Goal: Task Accomplishment & Management: Manage account settings

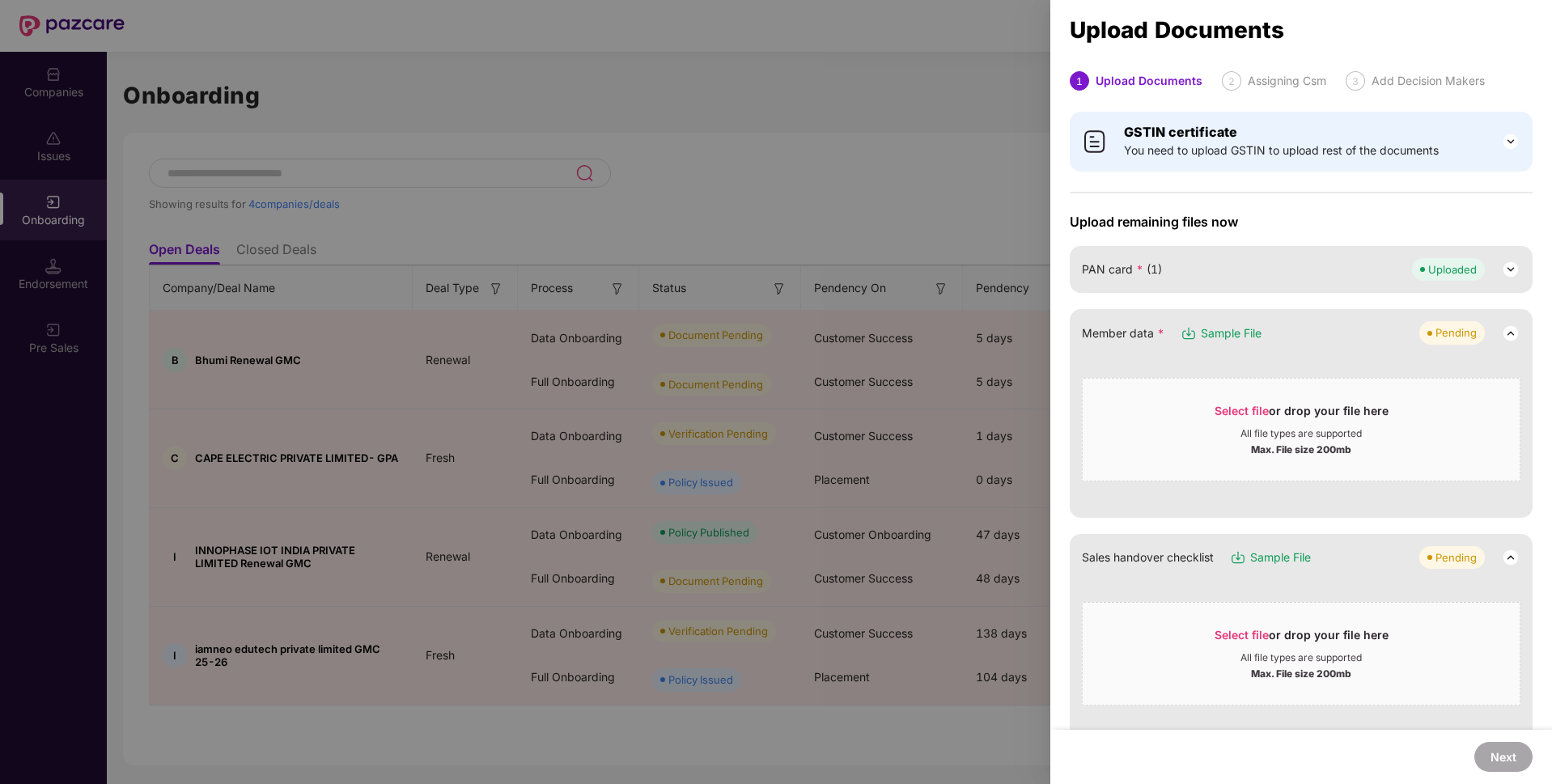
click at [816, 125] on div at bounding box center [776, 392] width 1552 height 784
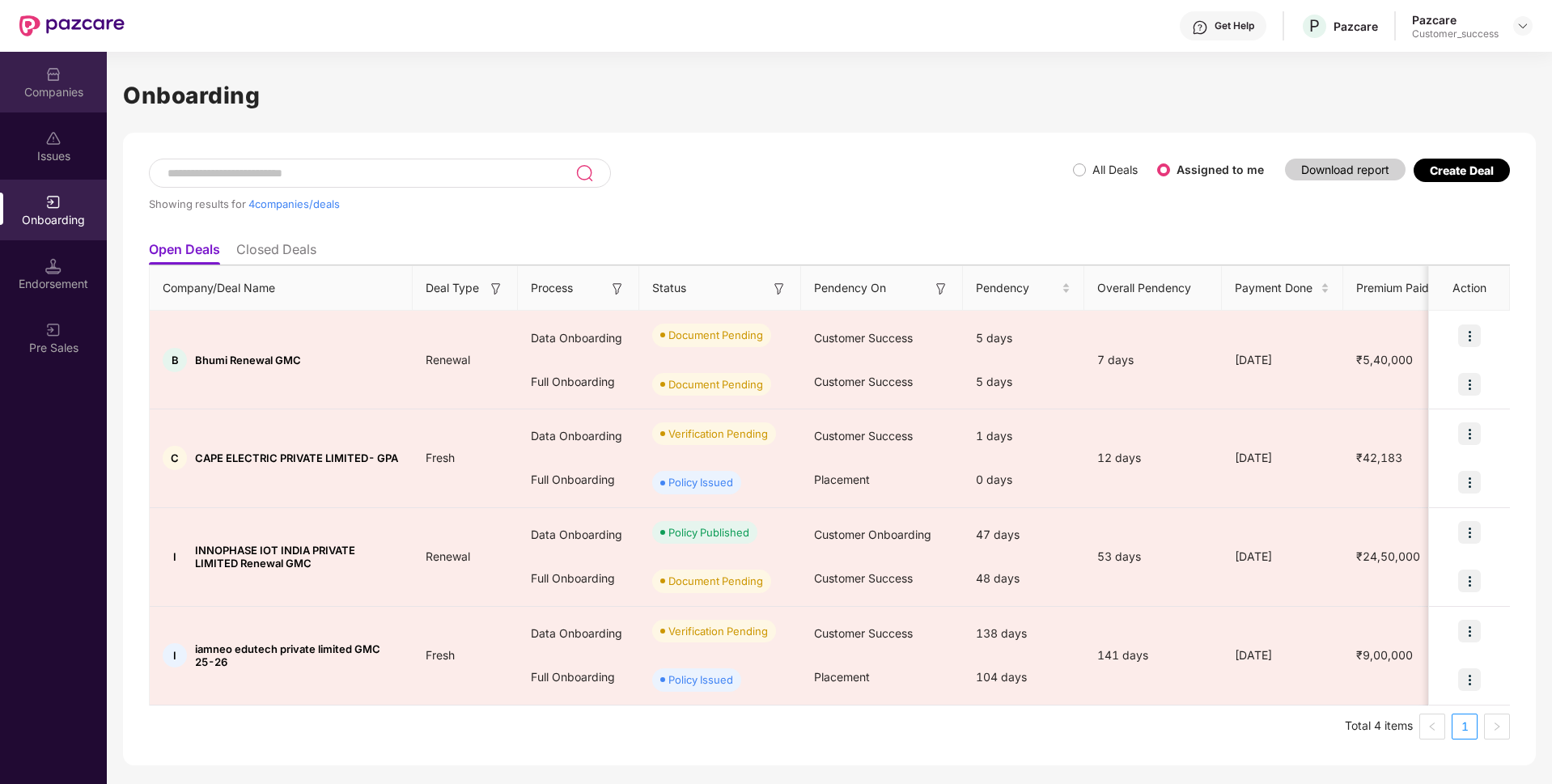
click at [61, 84] on div "Companies" at bounding box center [53, 92] width 106 height 16
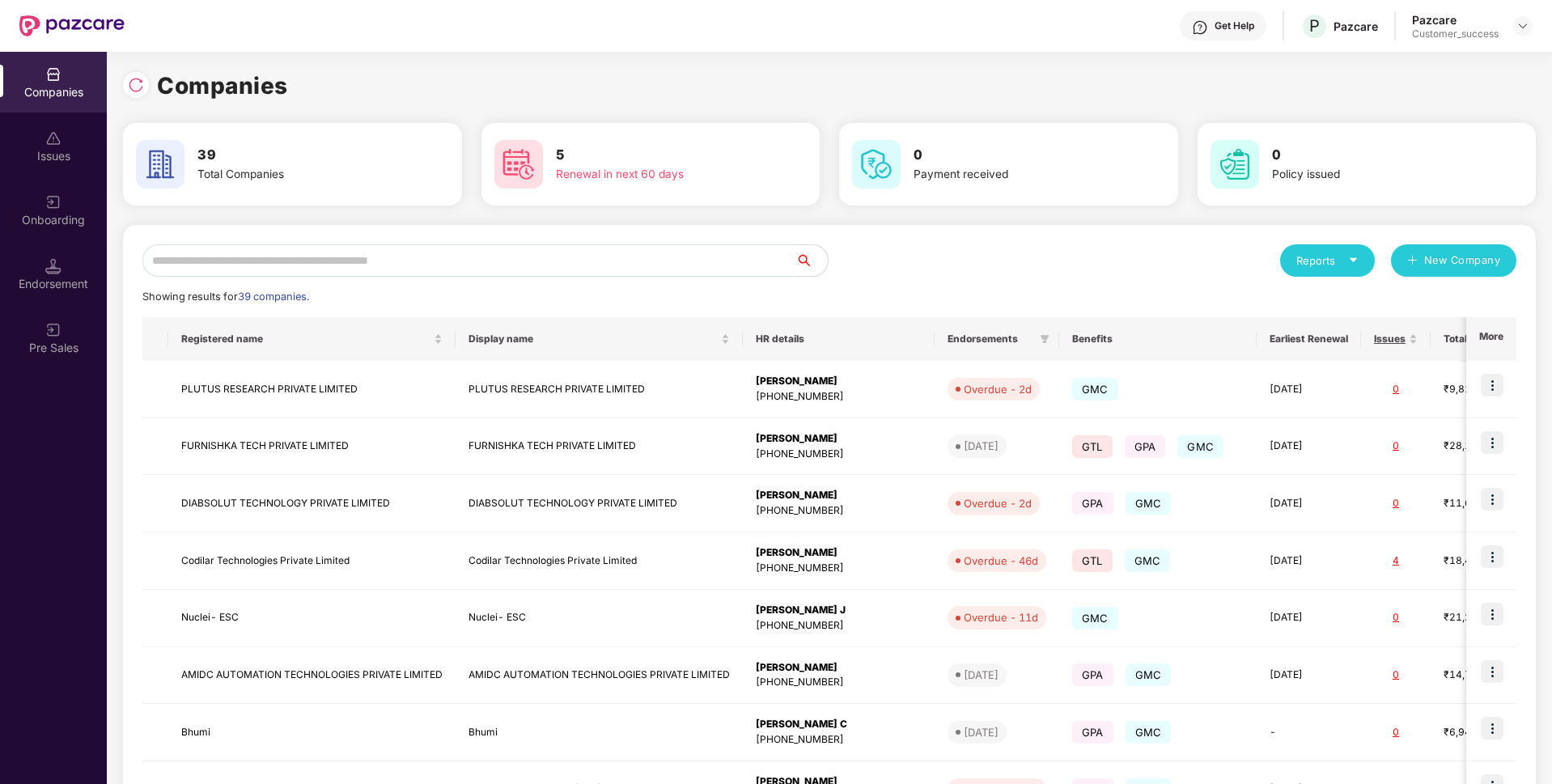
click at [214, 264] on input "text" at bounding box center [469, 260] width 653 height 32
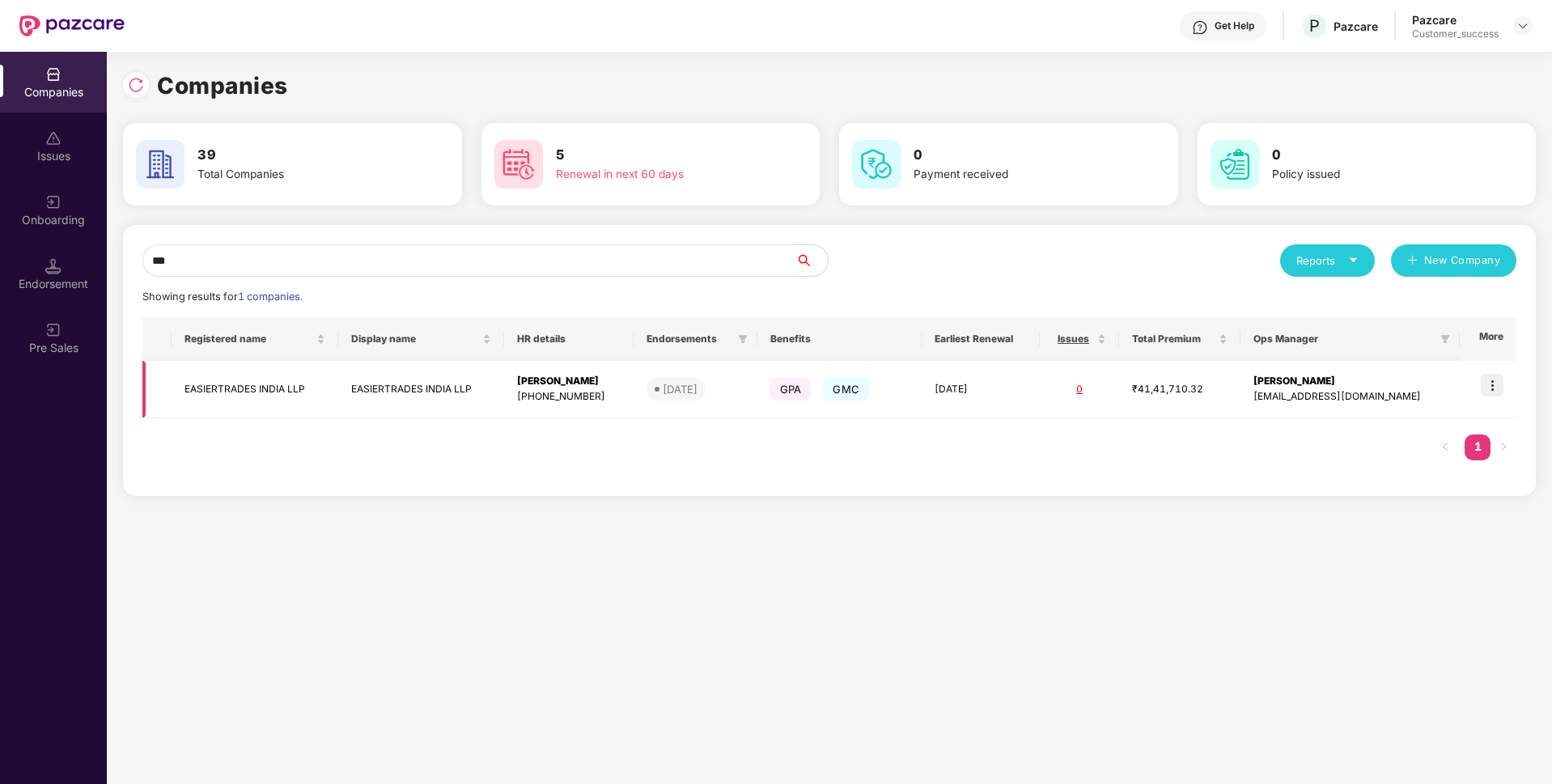
type input "***"
click at [1494, 379] on img at bounding box center [1492, 385] width 23 height 22
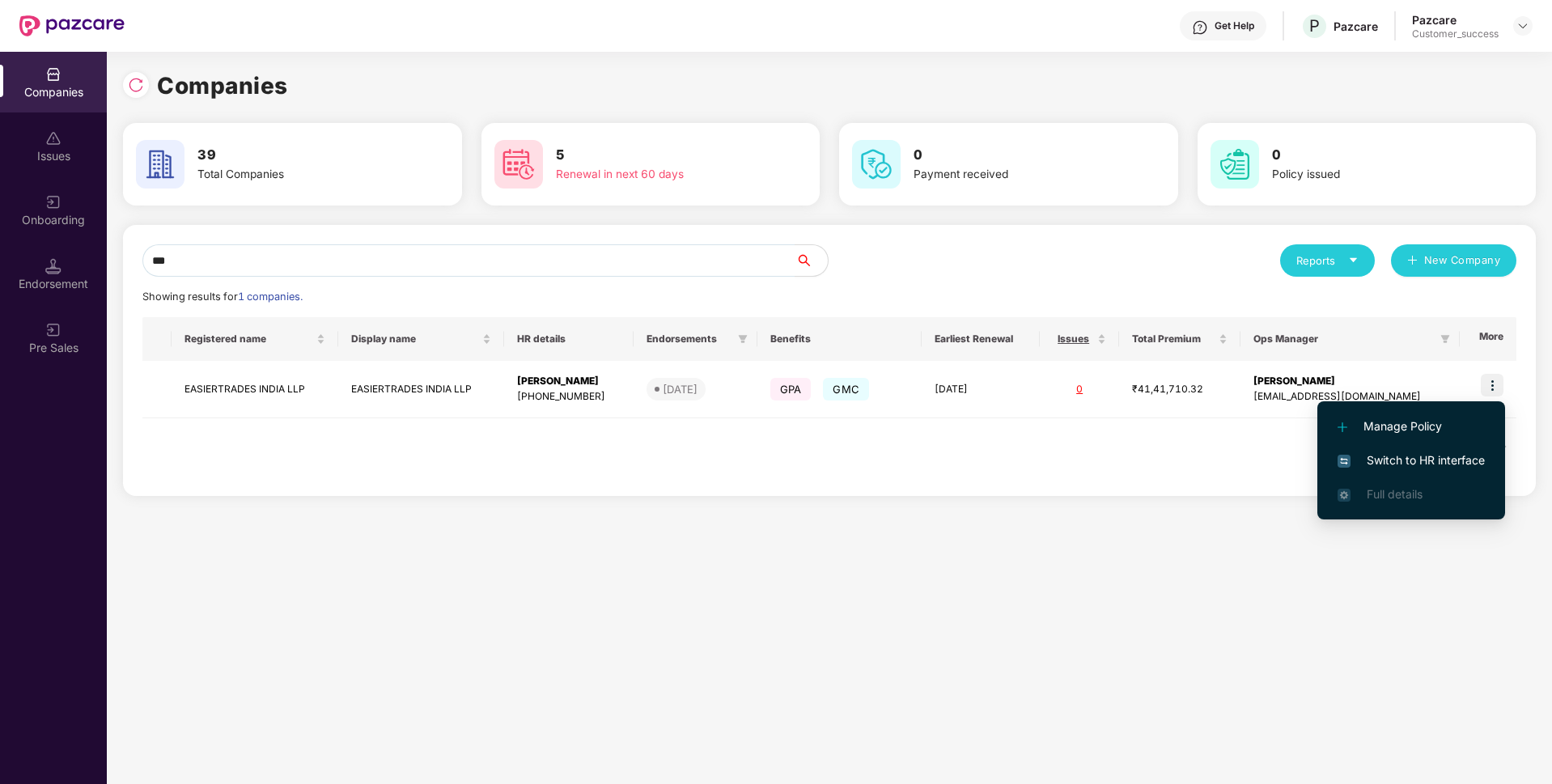
click at [1394, 450] on li "Switch to HR interface" at bounding box center [1411, 459] width 188 height 34
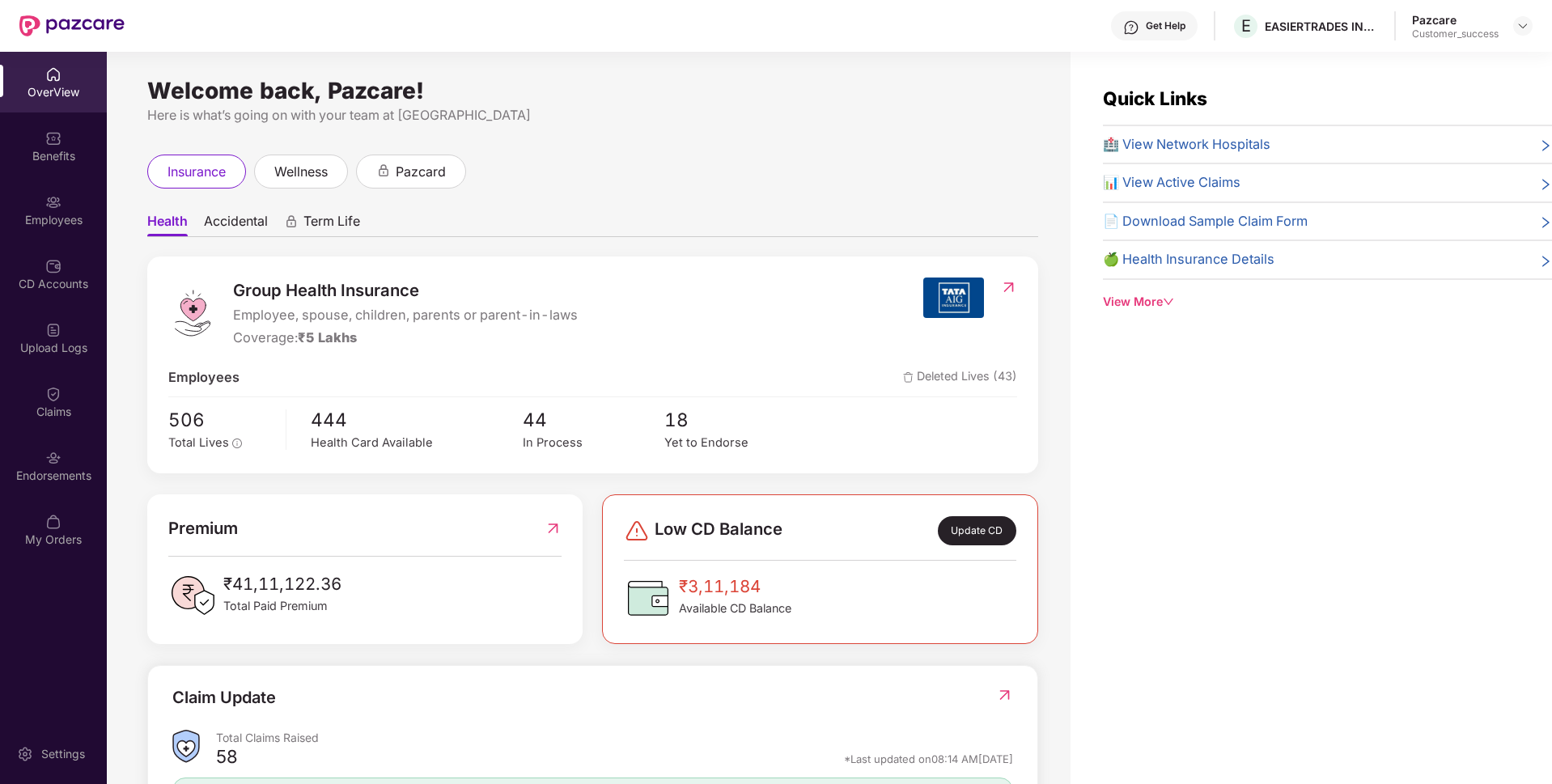
click at [35, 210] on div "Employees" at bounding box center [53, 210] width 106 height 61
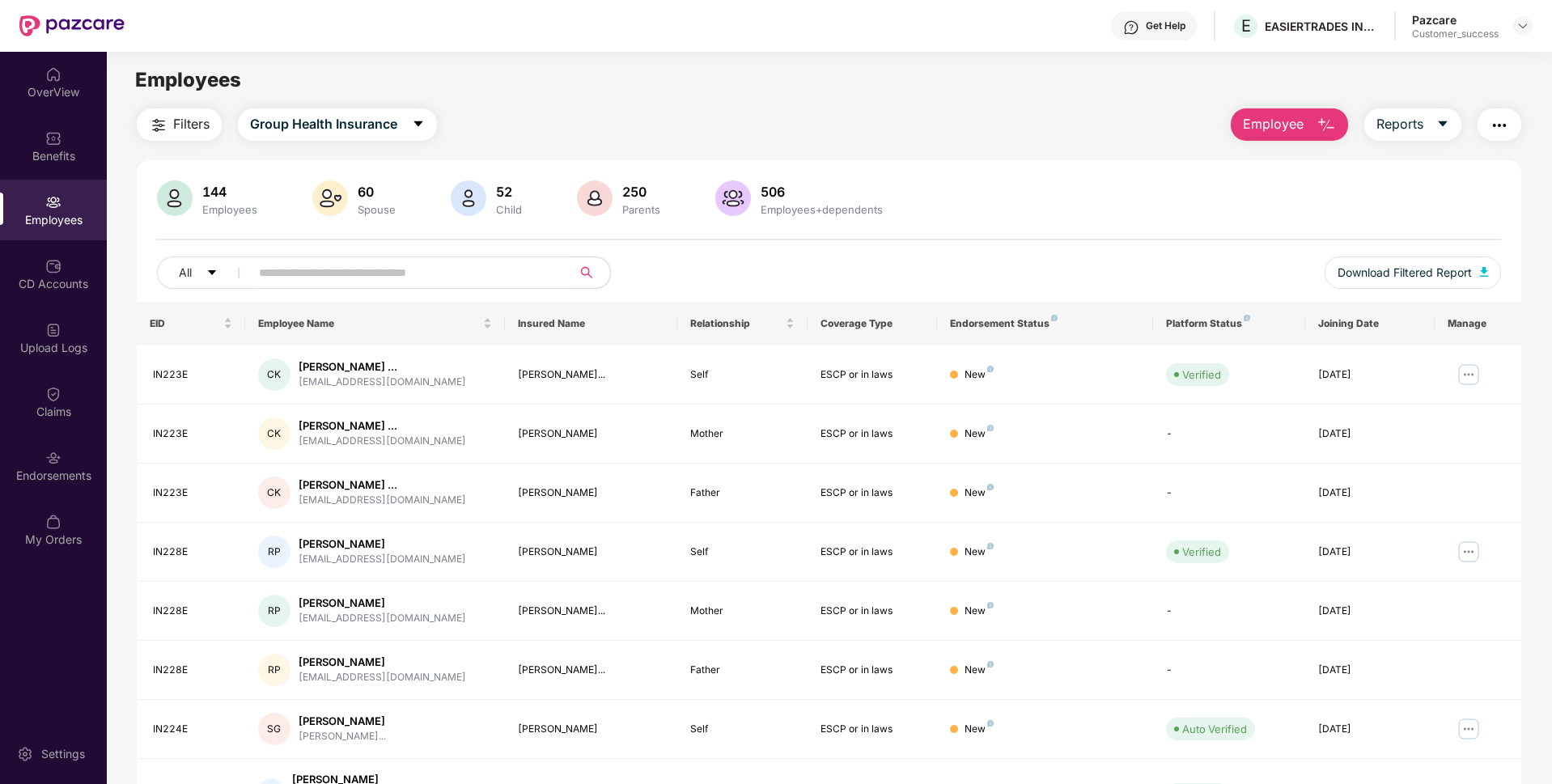
click at [423, 269] on input "text" at bounding box center [404, 273] width 291 height 24
type input "*"
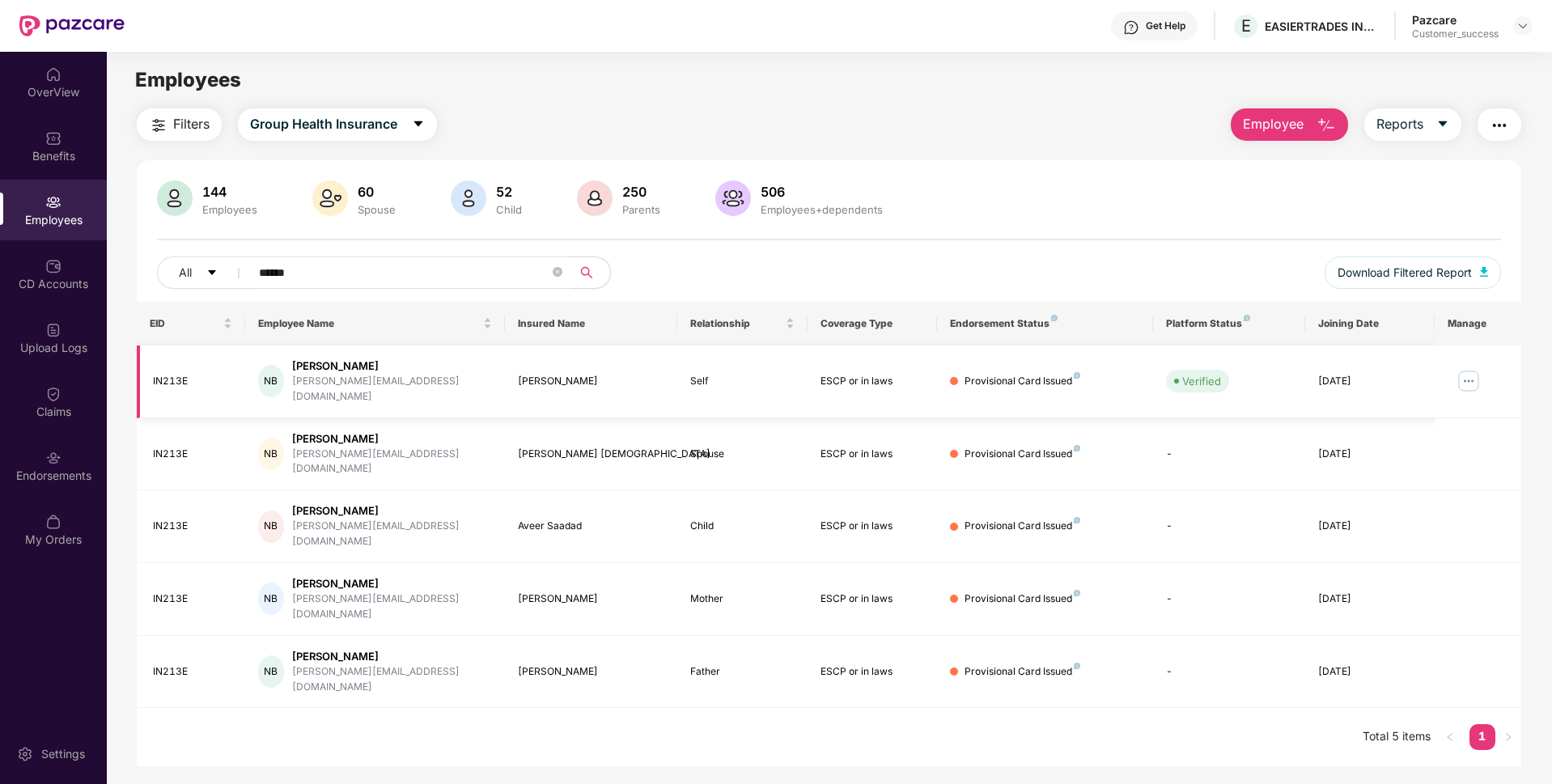
type input "******"
drag, startPoint x: 191, startPoint y: 372, endPoint x: 146, endPoint y: 372, distance: 45.0
click at [146, 372] on td "IN213E" at bounding box center [190, 382] width 108 height 73
copy div "IN213E"
click at [64, 271] on div "CD Accounts" at bounding box center [53, 273] width 106 height 61
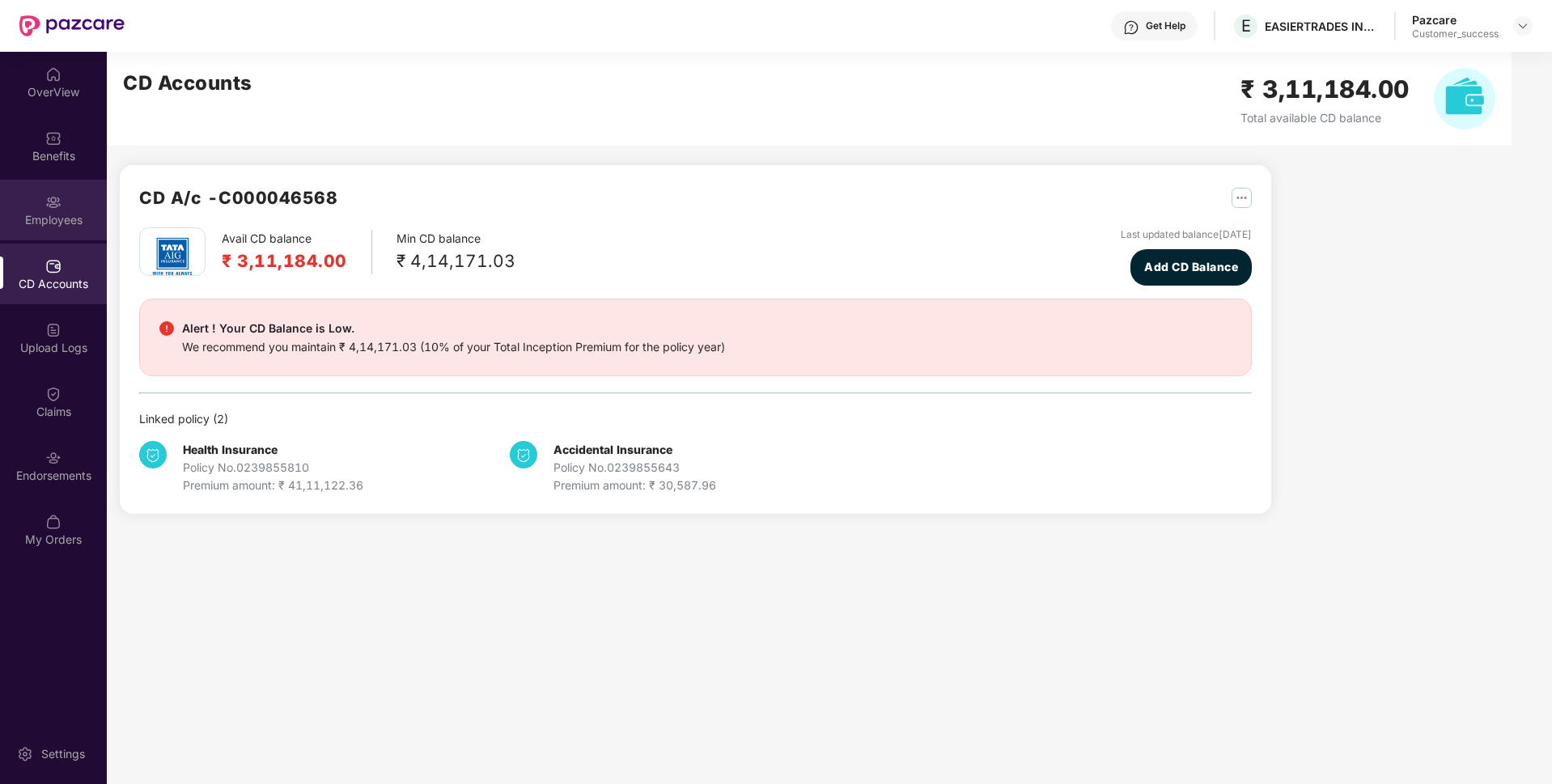
click at [71, 239] on div "Employees" at bounding box center [53, 210] width 106 height 61
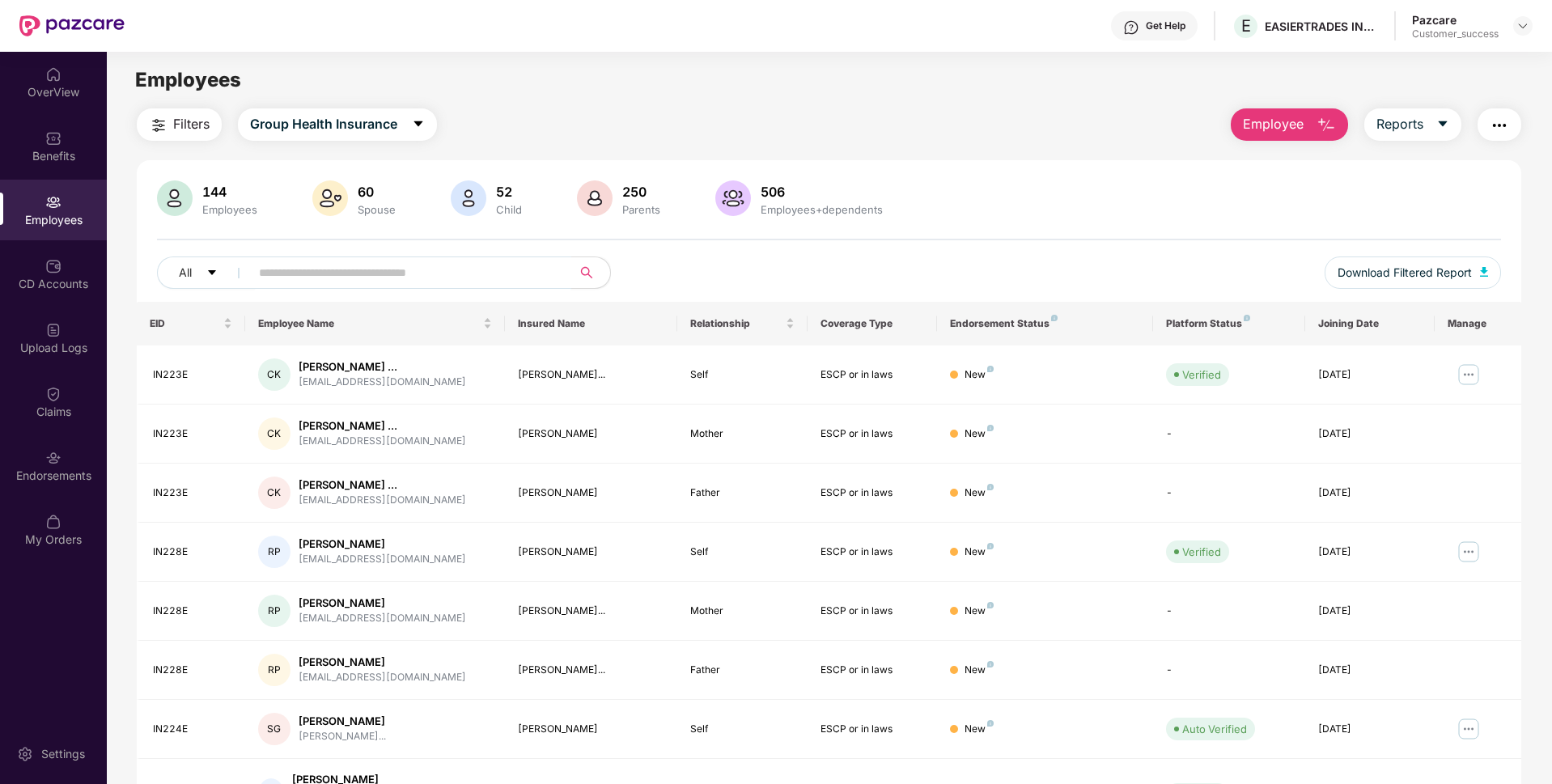
click at [467, 269] on input "text" at bounding box center [404, 273] width 291 height 24
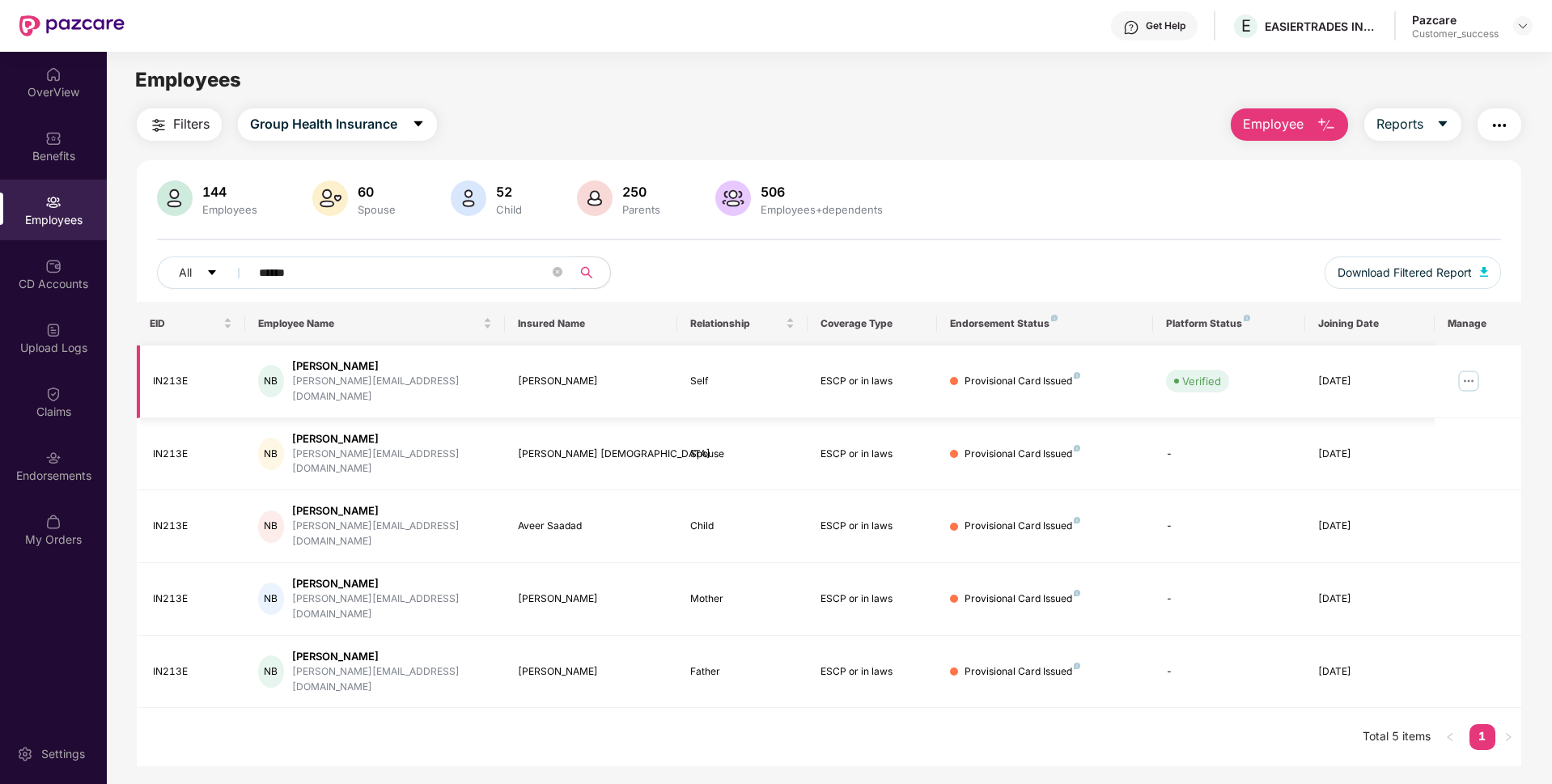
type input "******"
drag, startPoint x: 190, startPoint y: 375, endPoint x: 147, endPoint y: 372, distance: 43.1
click at [147, 372] on td "IN213E" at bounding box center [190, 382] width 108 height 73
copy div "IN213E"
click at [1285, 131] on span "Employee" at bounding box center [1273, 124] width 61 height 20
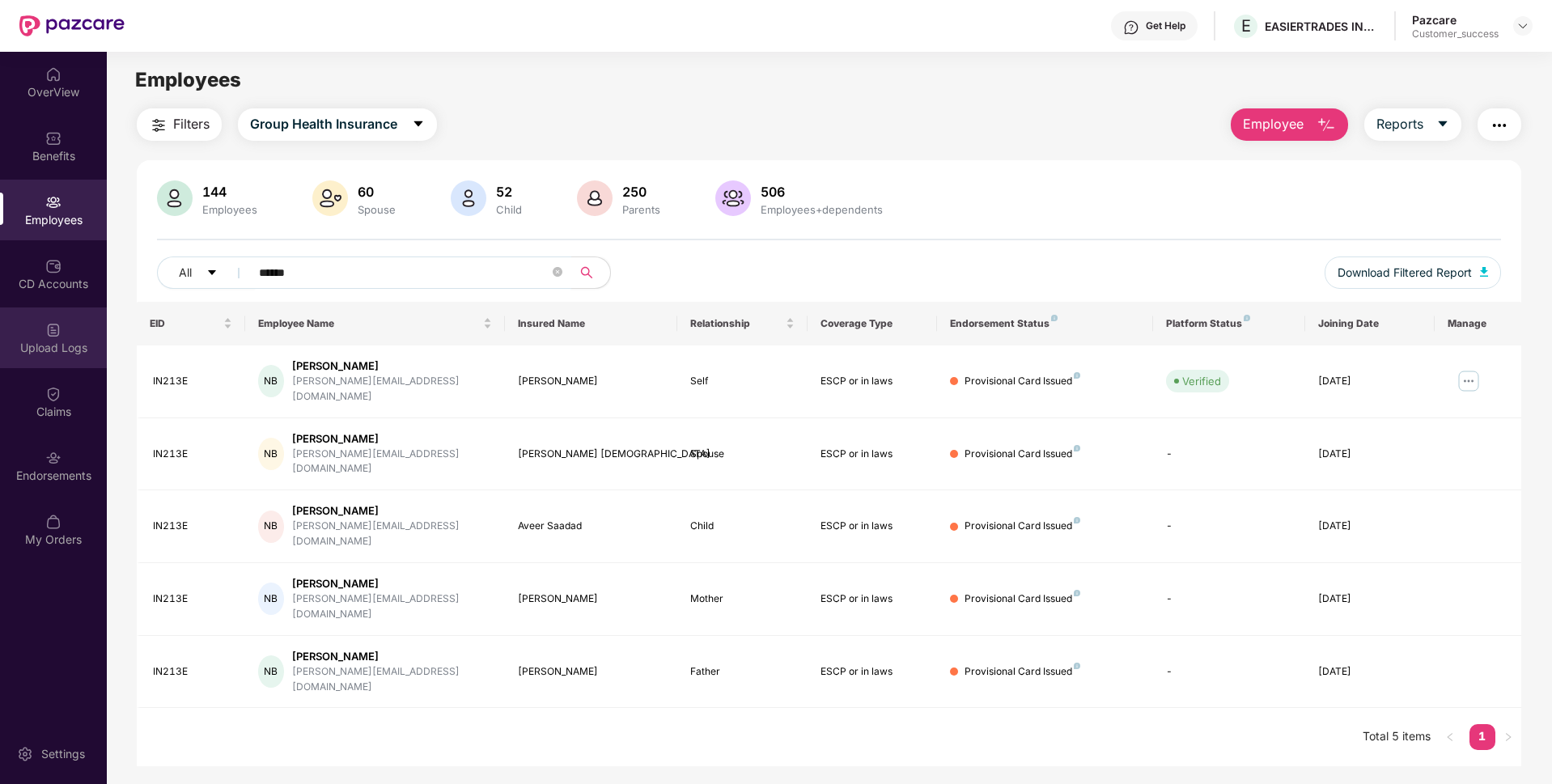
drag, startPoint x: 372, startPoint y: 276, endPoint x: 0, endPoint y: 340, distance: 377.5
click at [0, 340] on div "OverView Benefits Employees CD Accounts Upload Logs Claims Endorsements My Orde…" at bounding box center [776, 418] width 1552 height 732
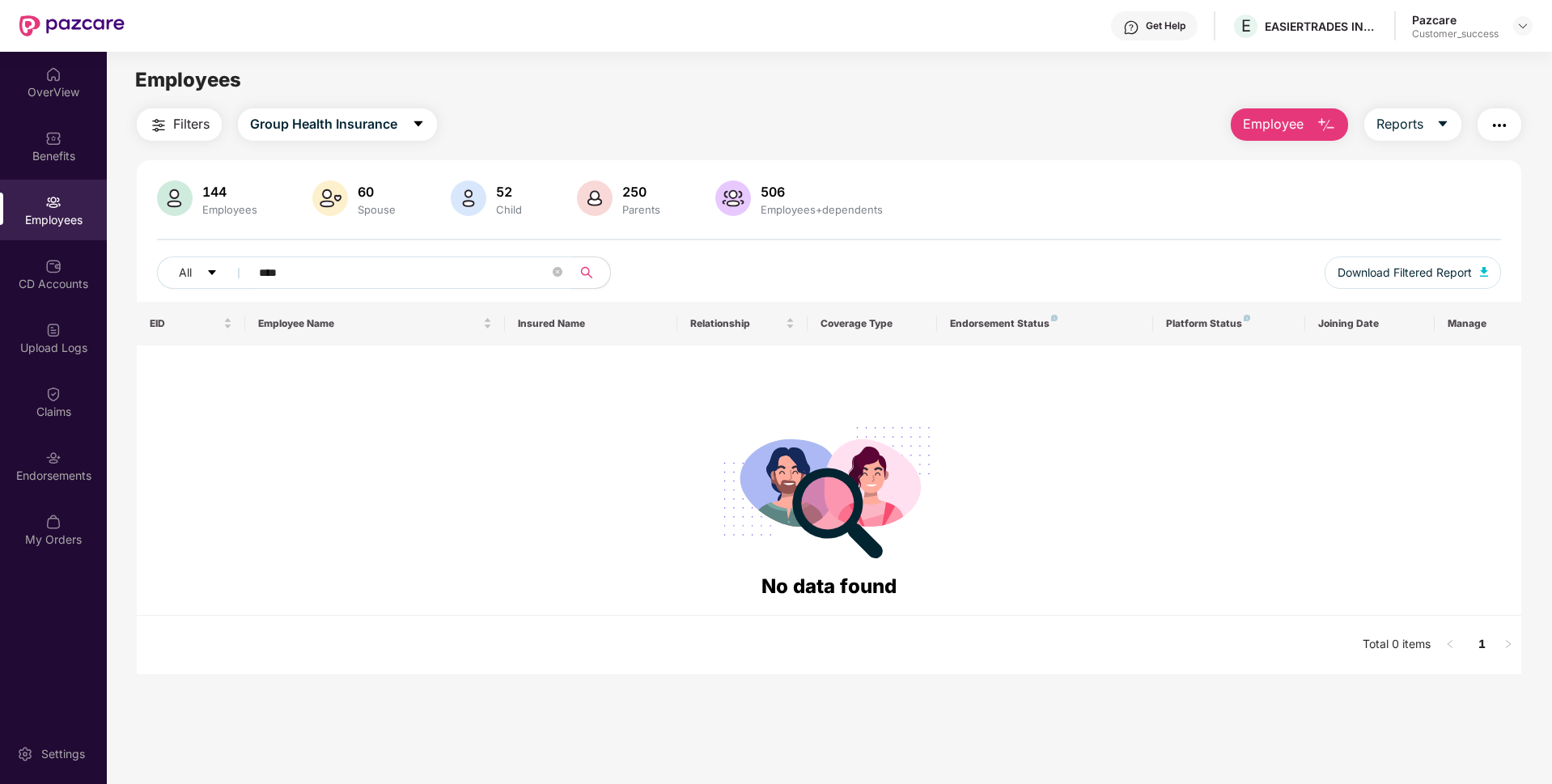
type input "****"
click at [1264, 118] on span "Employee" at bounding box center [1273, 124] width 61 height 20
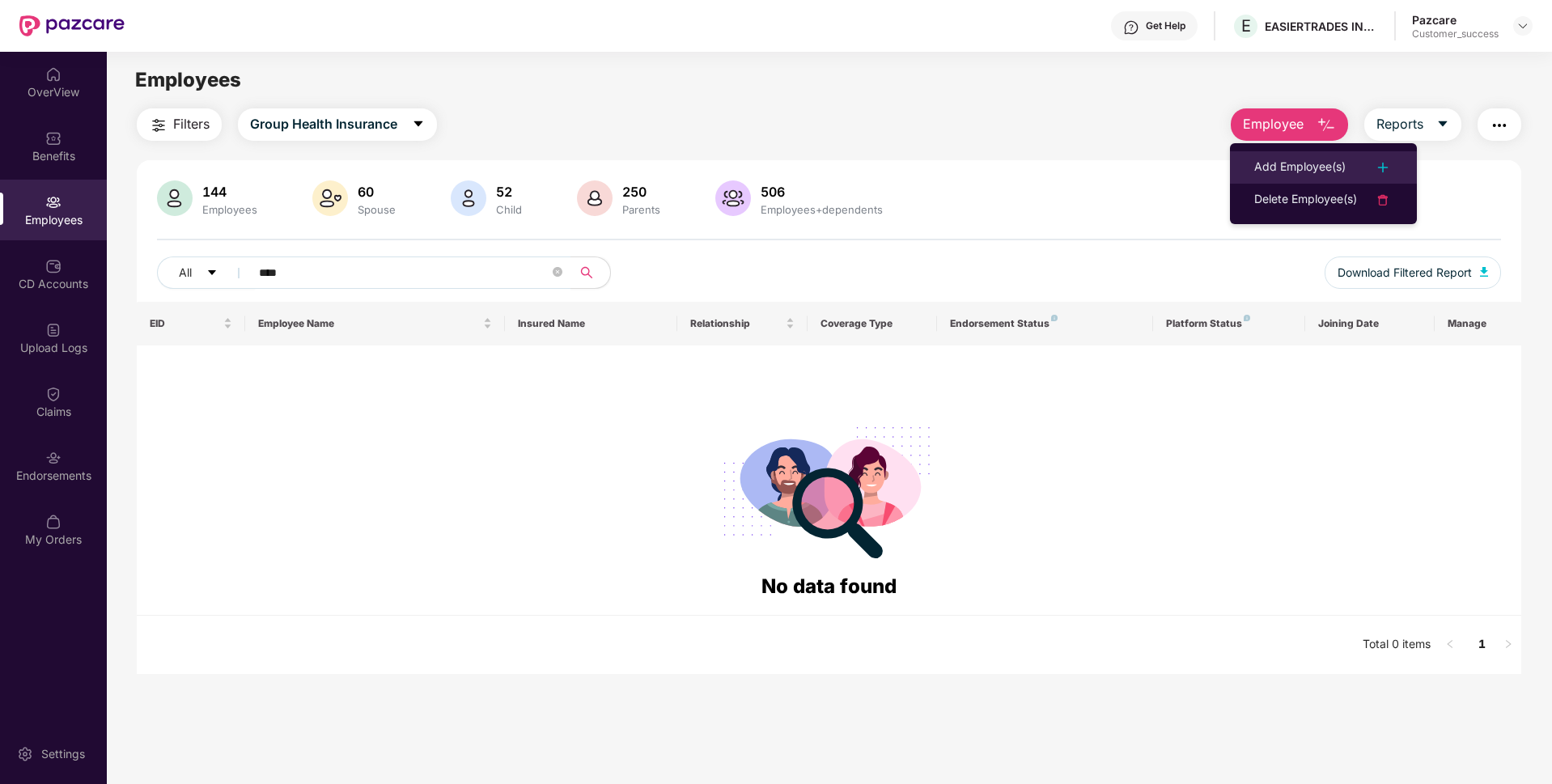
click at [1348, 179] on li "Add Employee(s)" at bounding box center [1323, 167] width 187 height 32
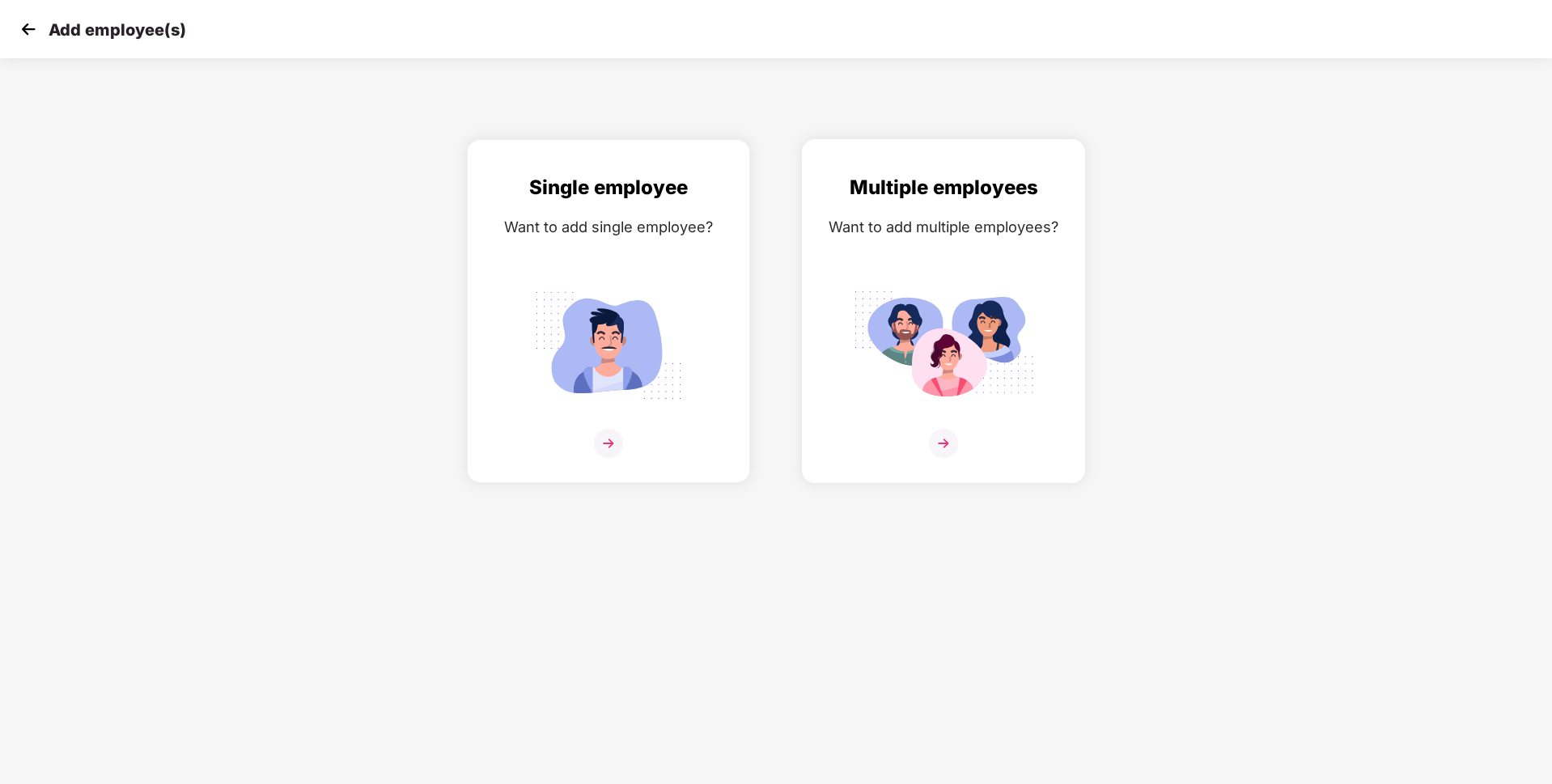
click at [940, 440] on img at bounding box center [943, 443] width 29 height 29
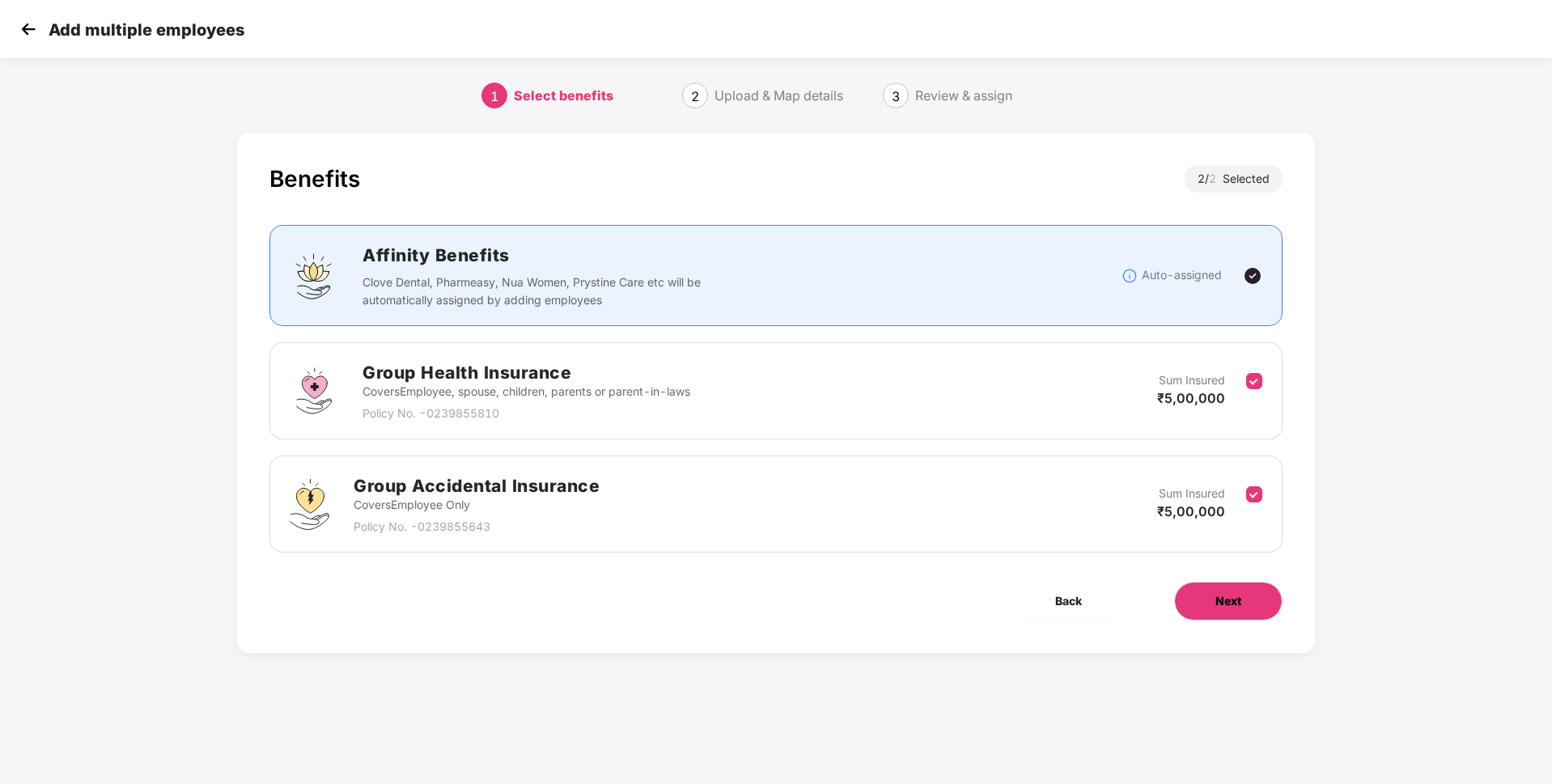
click at [1182, 612] on button "Next" at bounding box center [1228, 601] width 108 height 39
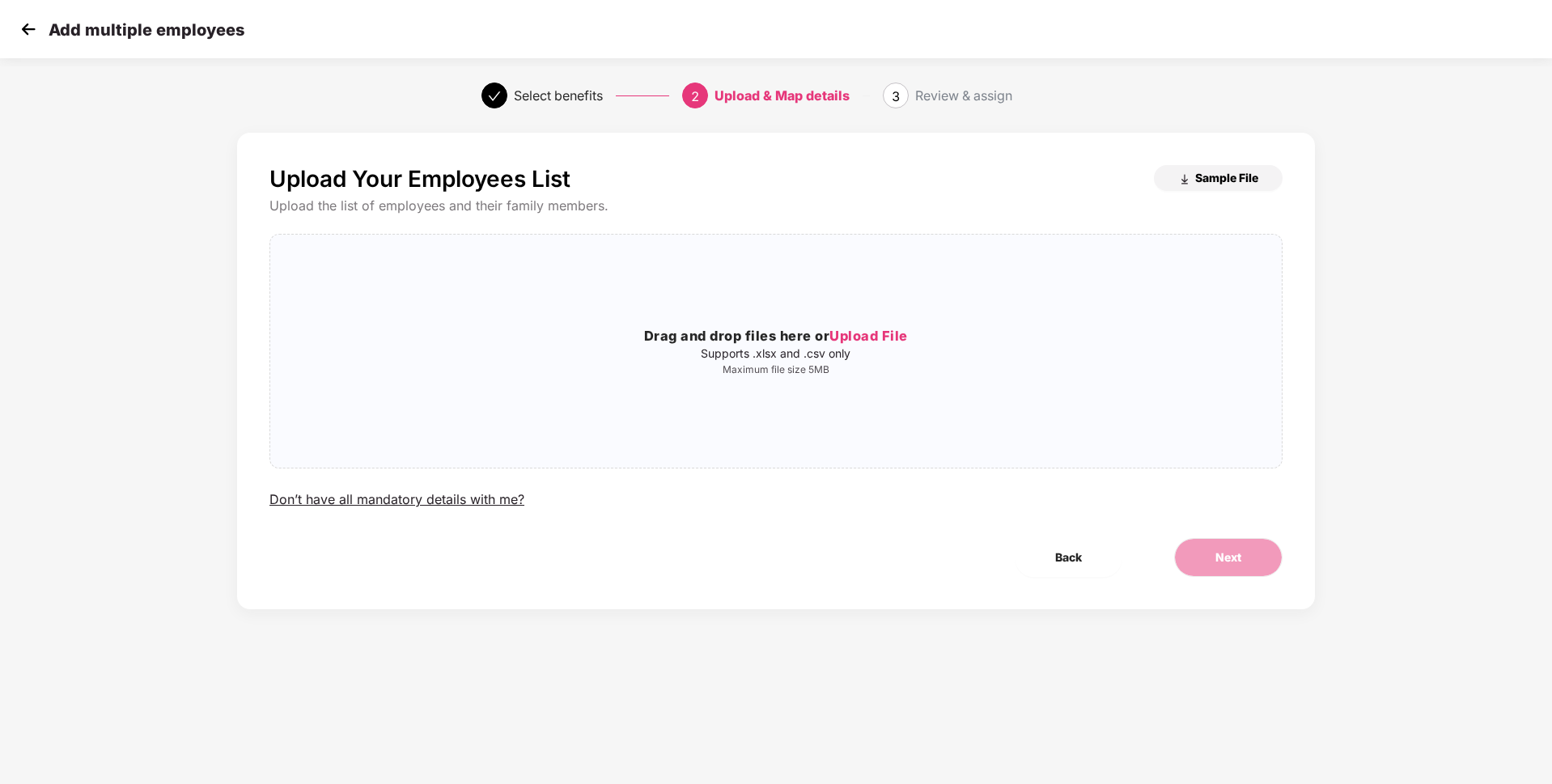
click at [1207, 176] on span "Sample File" at bounding box center [1227, 177] width 63 height 16
click at [878, 337] on span "Upload File" at bounding box center [868, 336] width 79 height 16
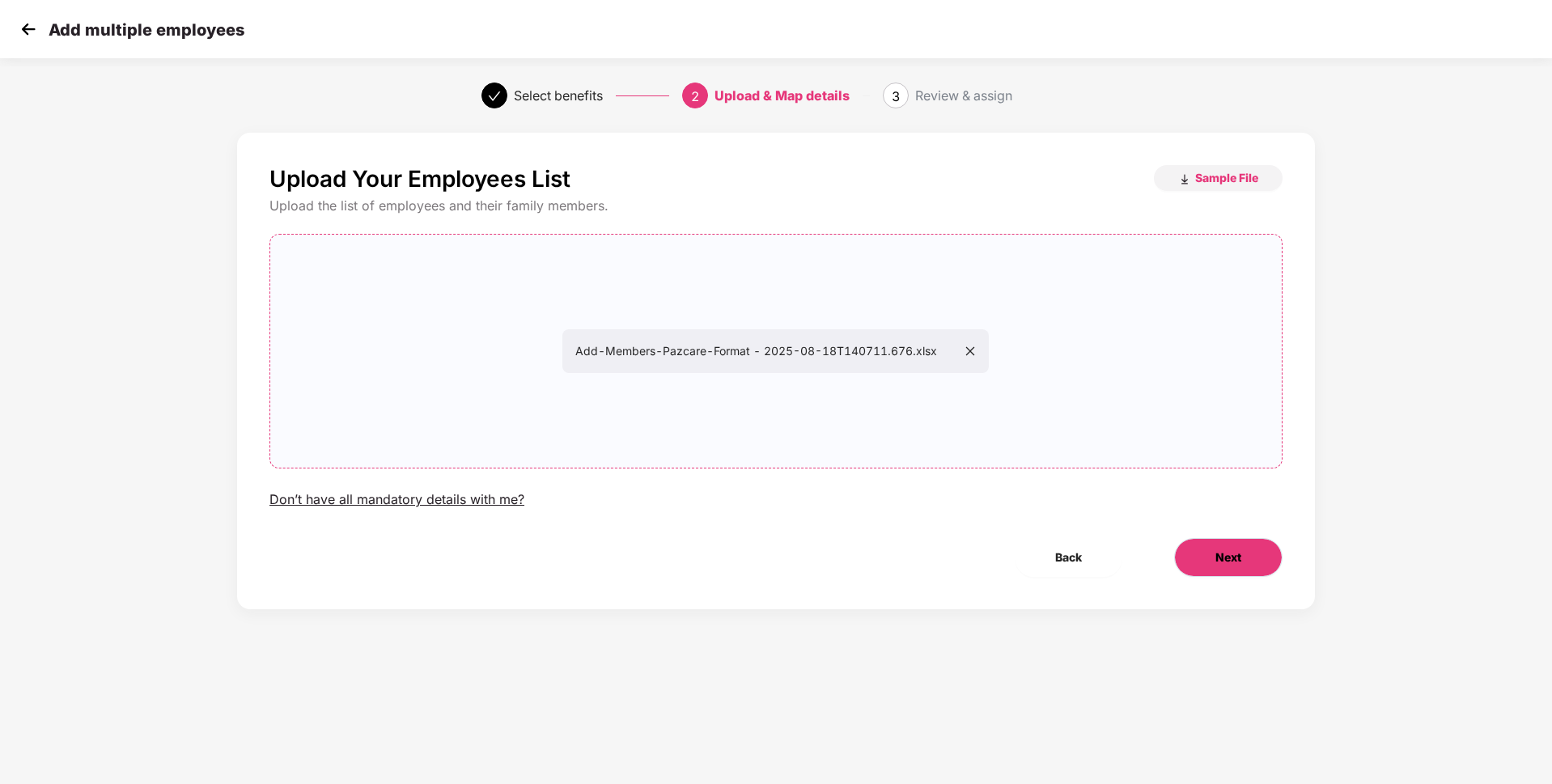
click at [1218, 570] on button "Next" at bounding box center [1228, 557] width 108 height 39
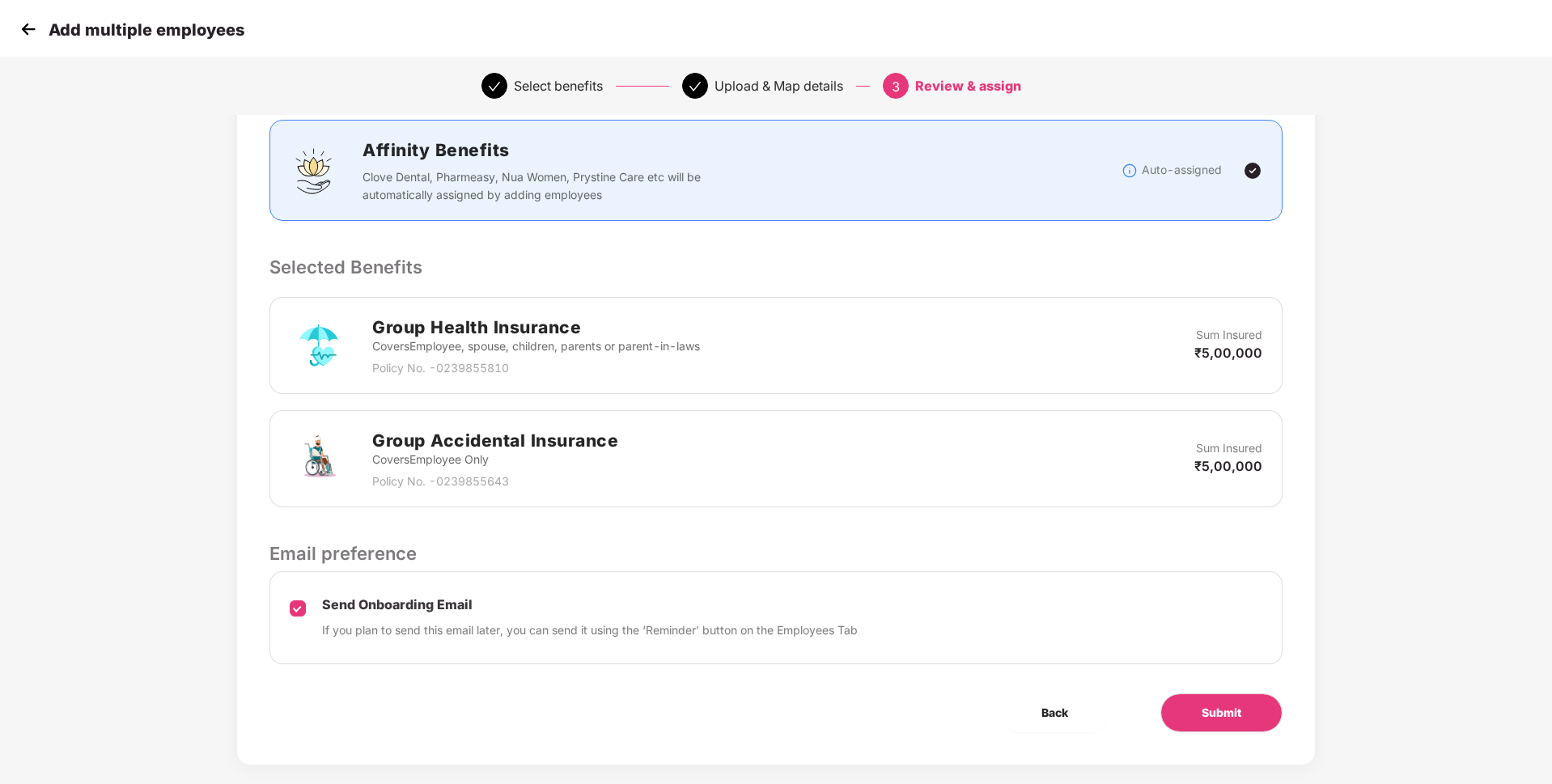
scroll to position [231, 0]
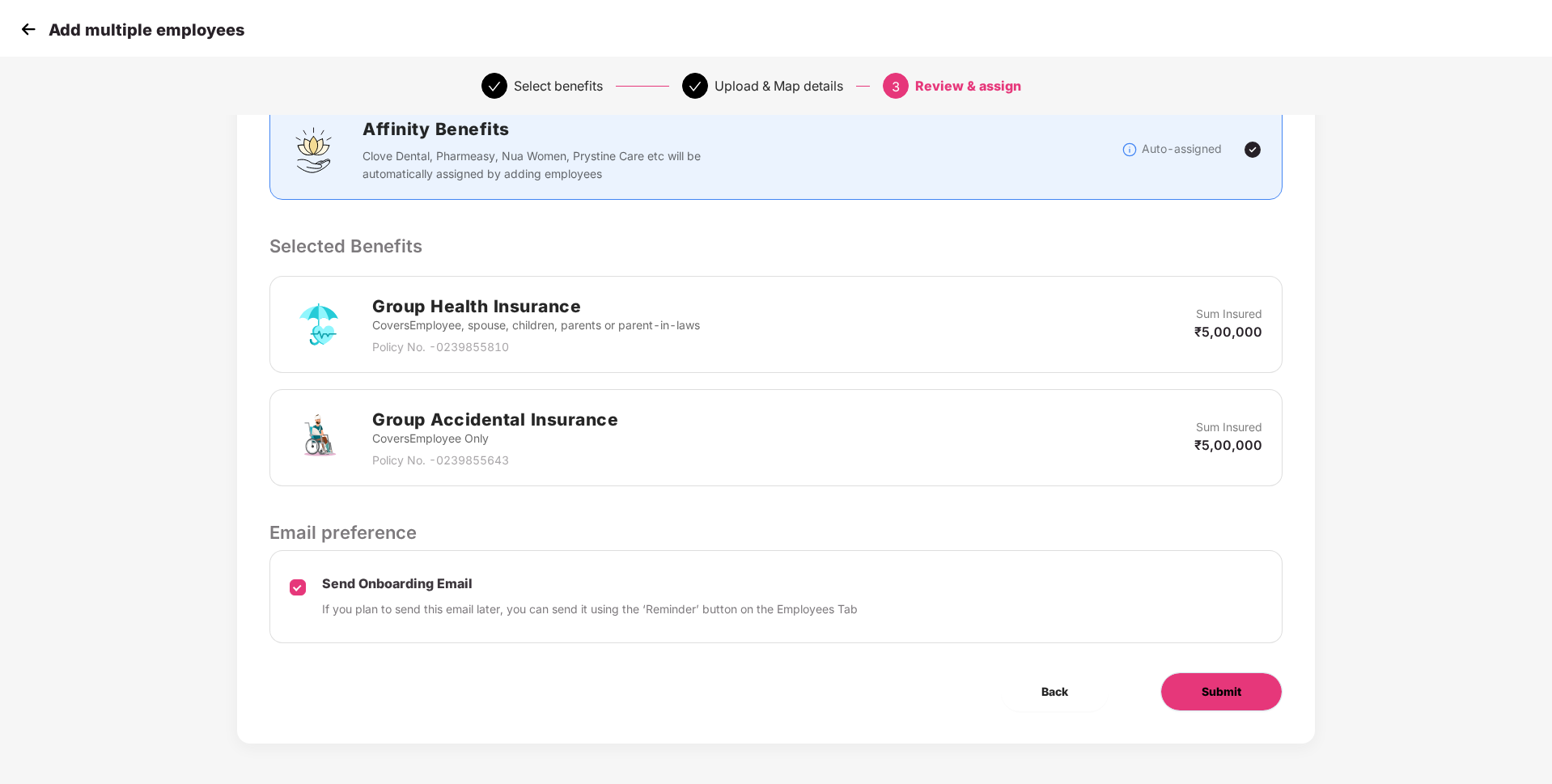
click at [1205, 691] on span "Submit" at bounding box center [1221, 691] width 40 height 18
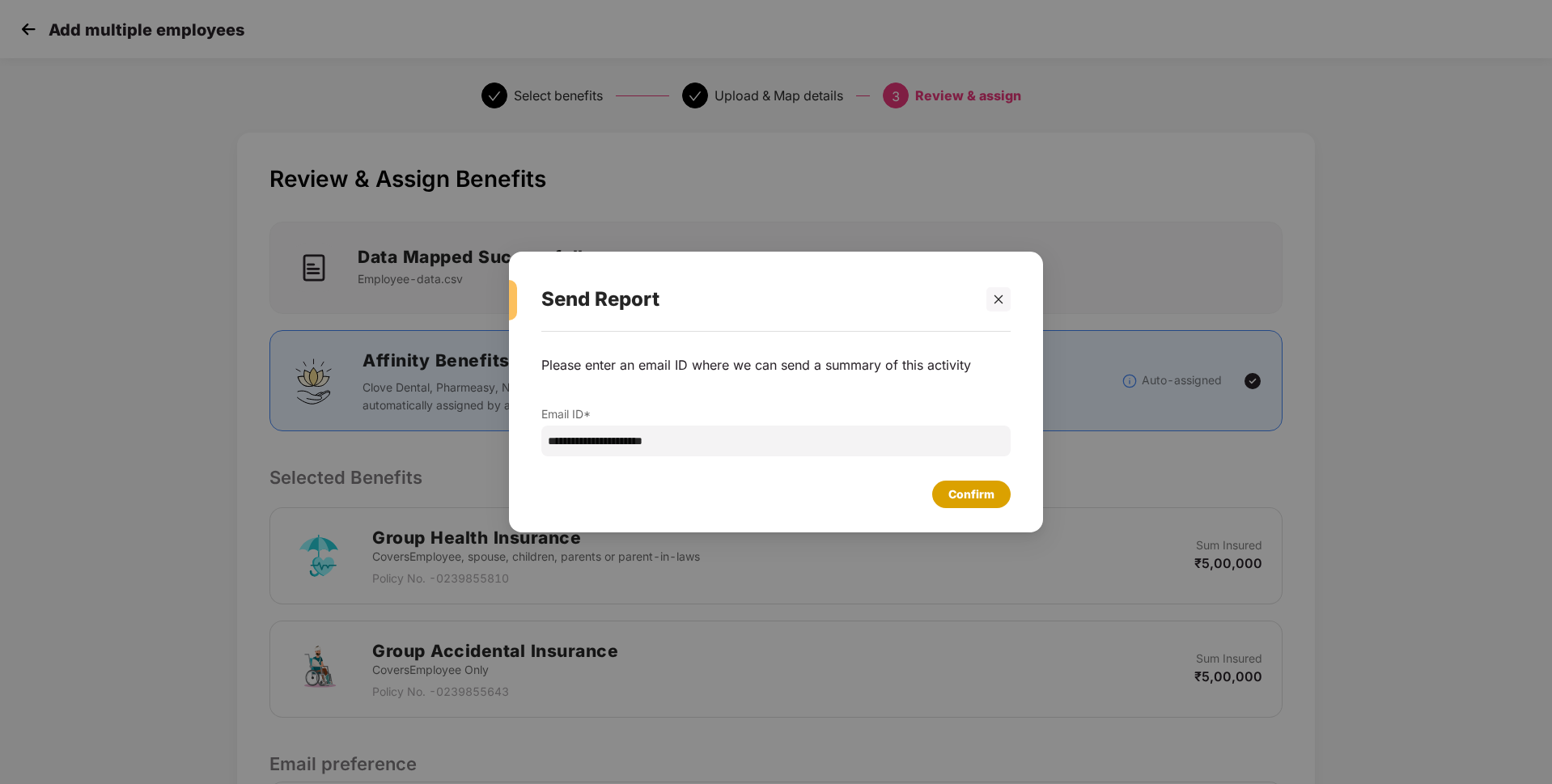
click at [966, 502] on div "Confirm" at bounding box center [971, 494] width 46 height 18
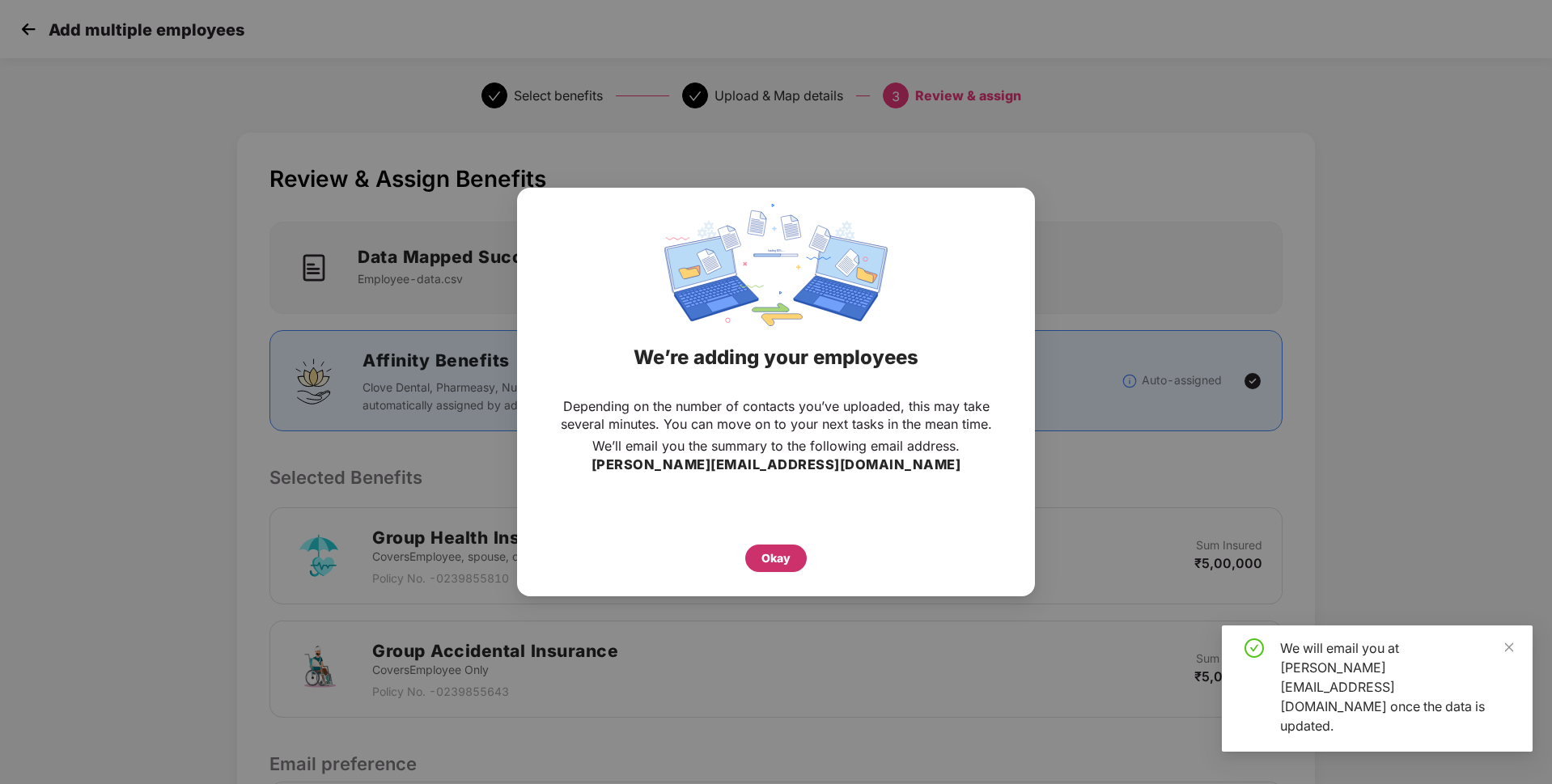
click at [776, 556] on div "Okay" at bounding box center [776, 558] width 29 height 18
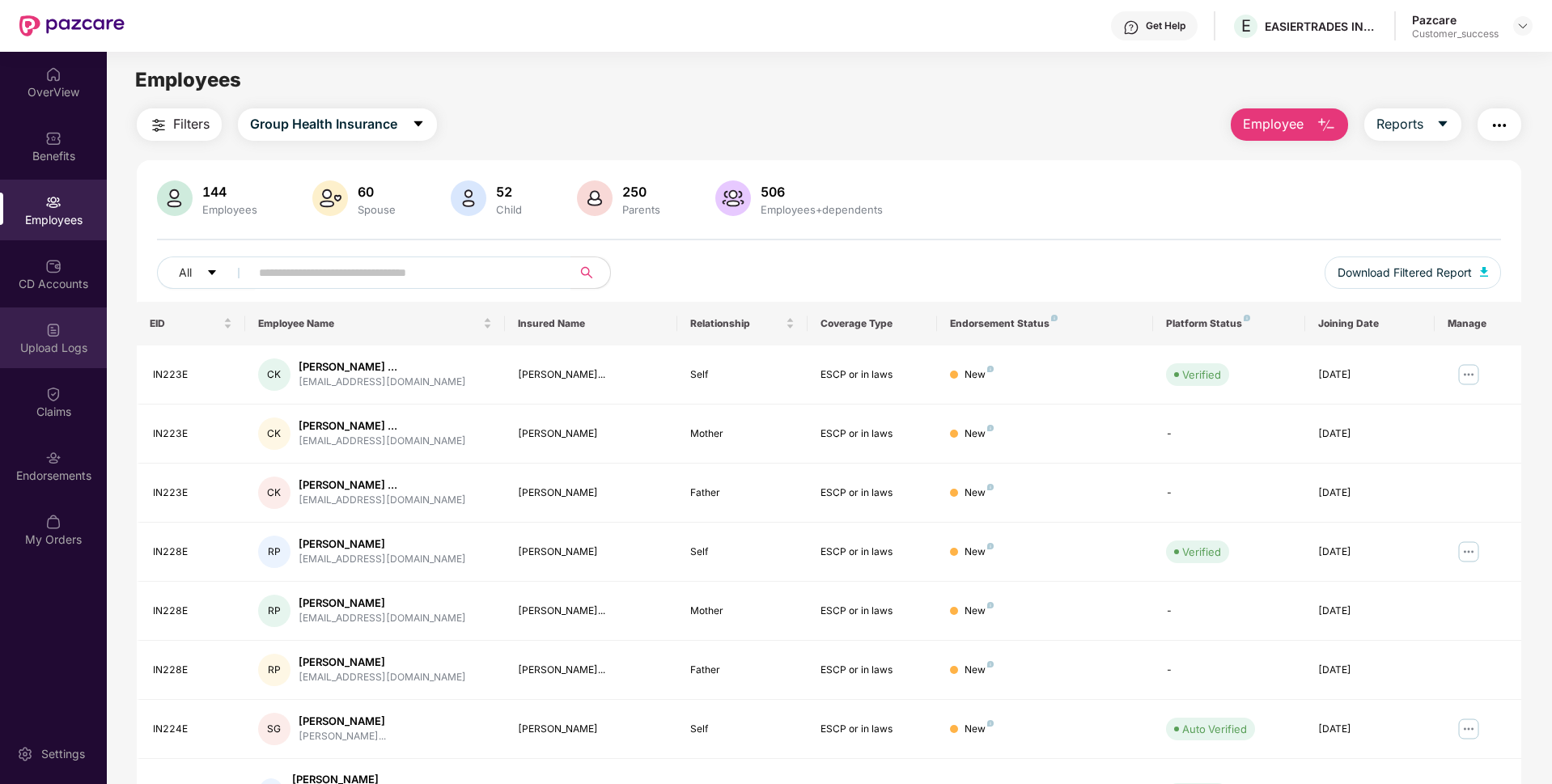
click at [0, 361] on div "Upload Logs" at bounding box center [53, 337] width 106 height 61
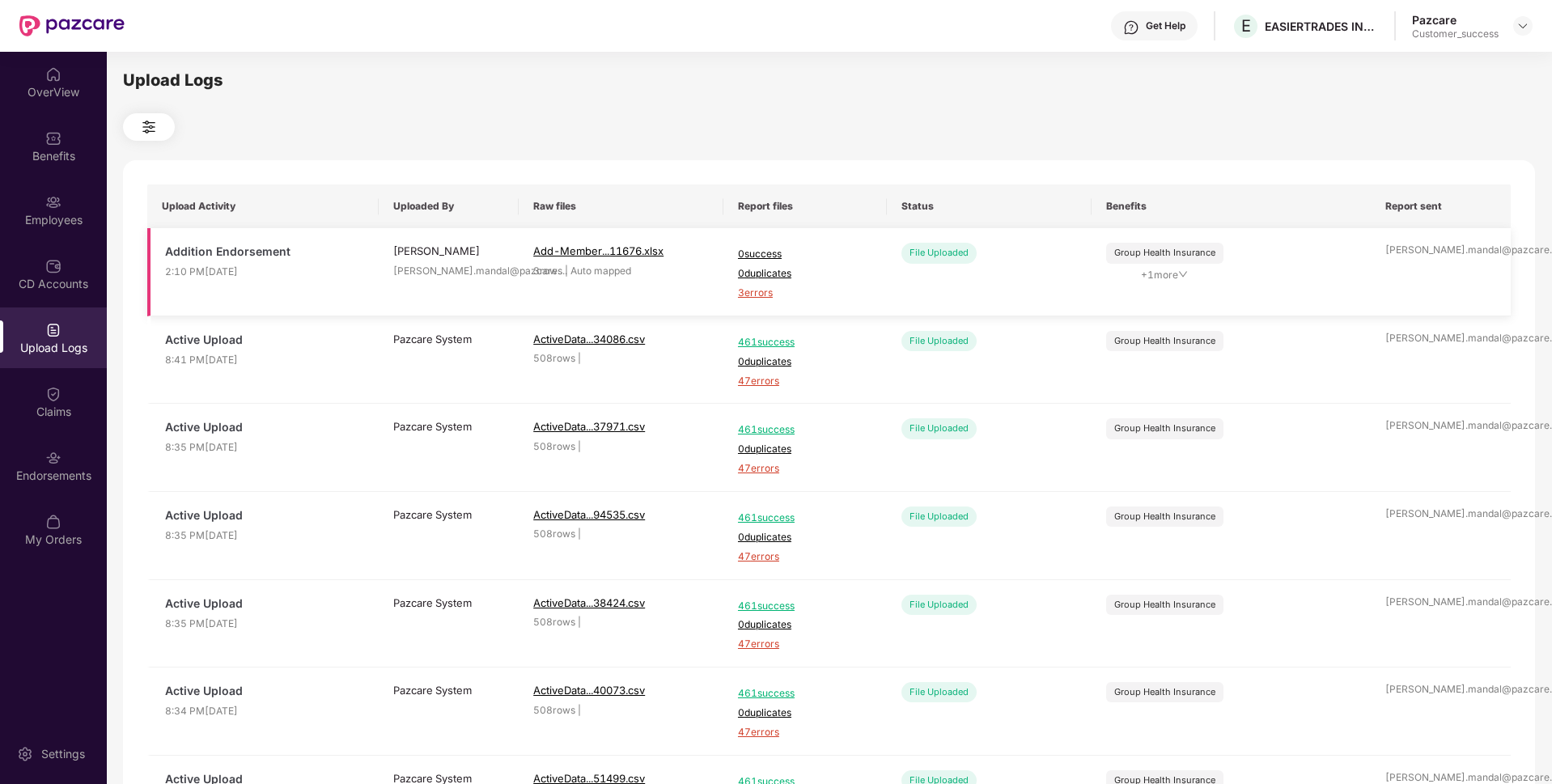
click at [748, 293] on span "3 errors" at bounding box center [805, 293] width 134 height 16
click at [21, 218] on div "Employees" at bounding box center [53, 220] width 106 height 16
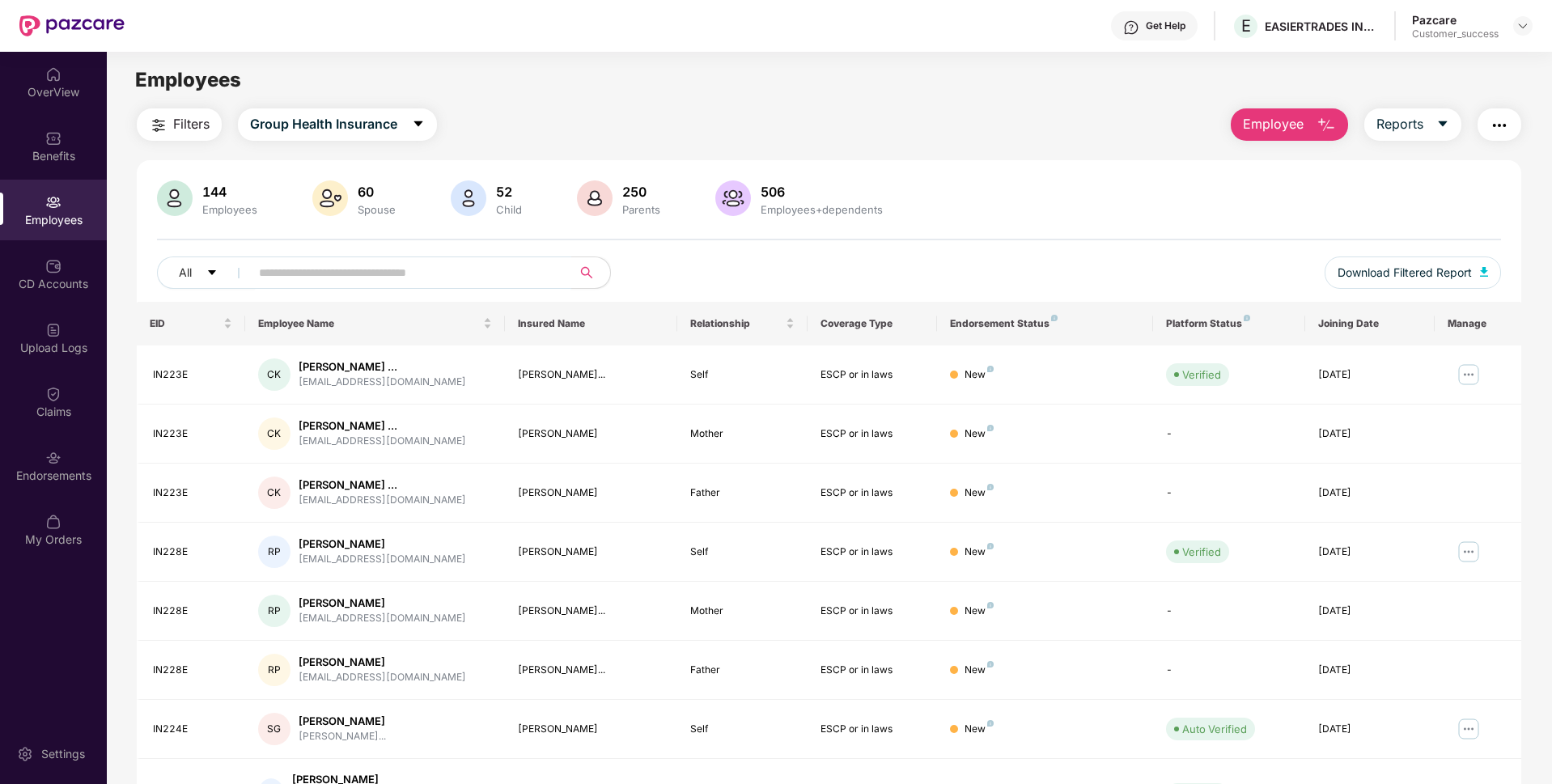
click at [349, 283] on input "text" at bounding box center [404, 273] width 291 height 24
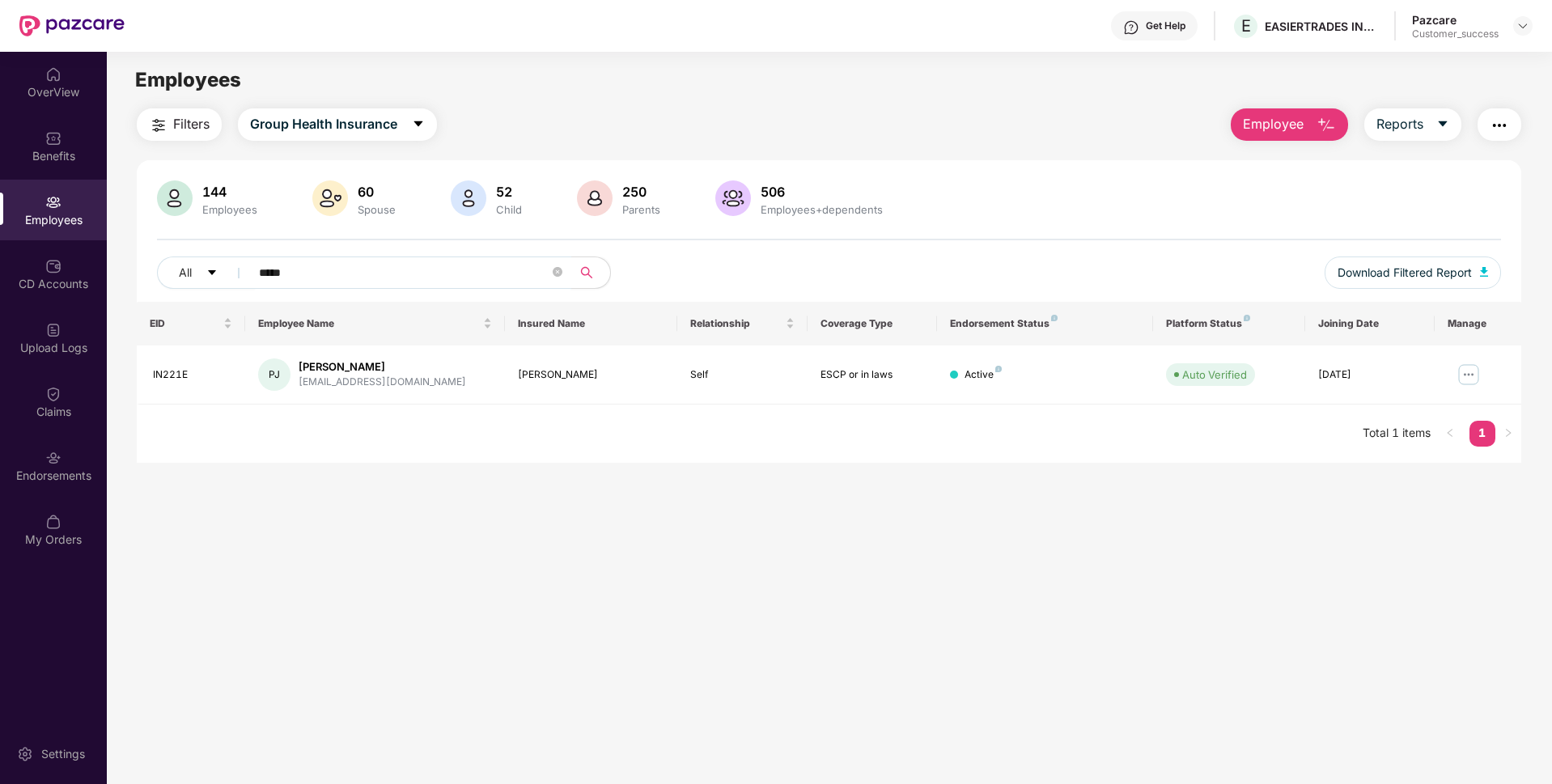
type input "*****"
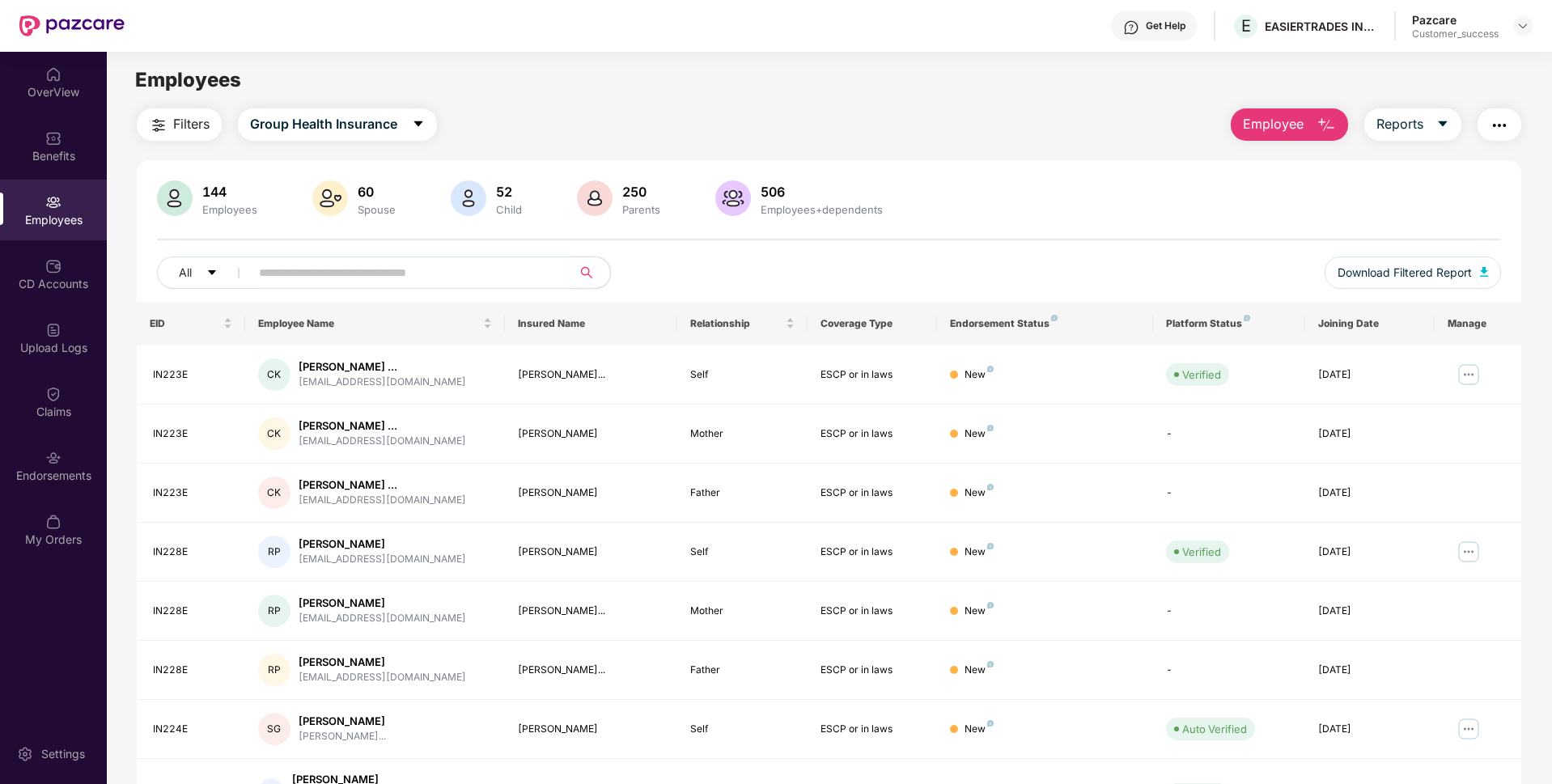
click at [1283, 132] on span "Employee" at bounding box center [1273, 124] width 61 height 20
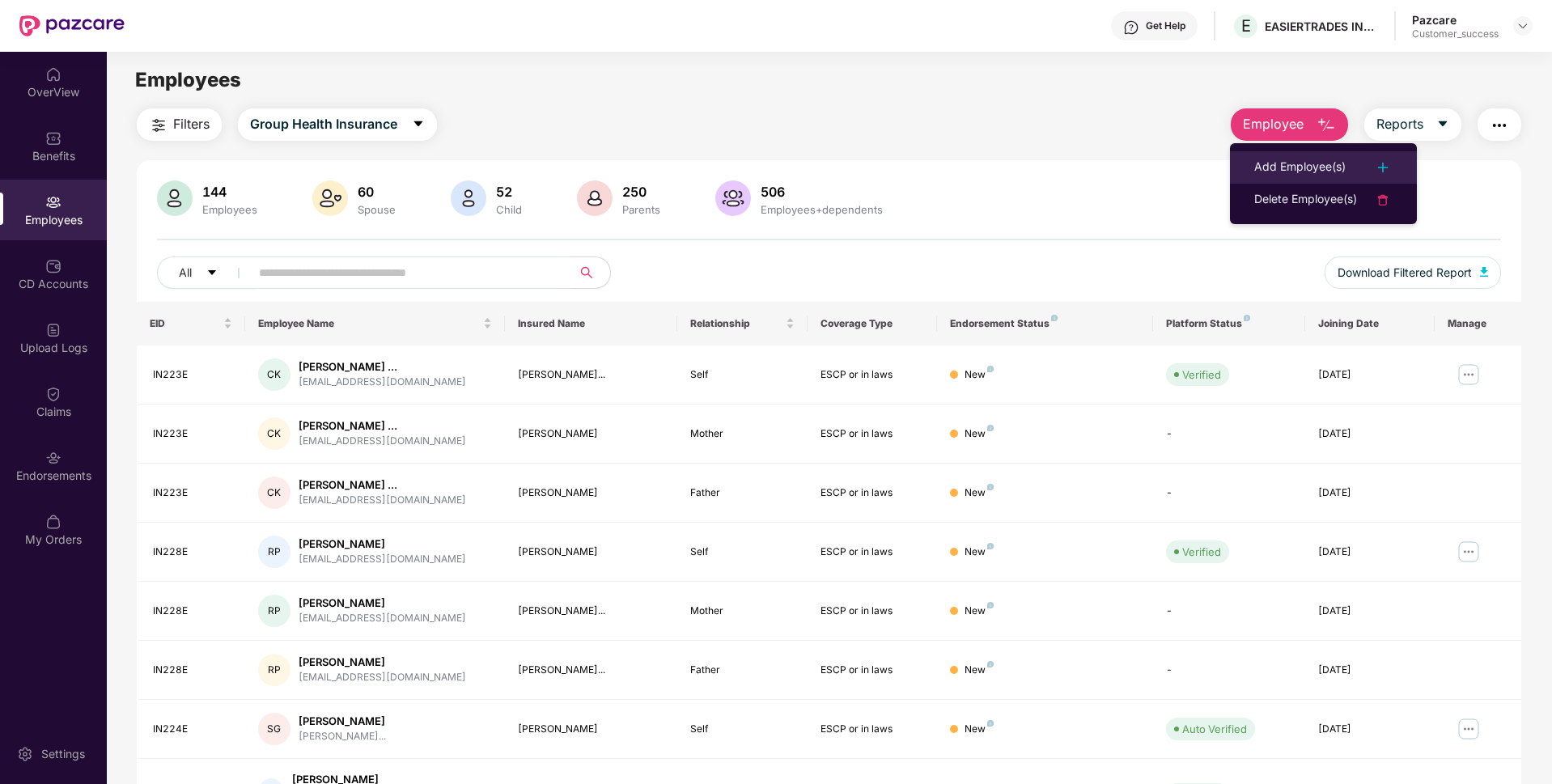
click at [1265, 171] on div "Add Employee(s)" at bounding box center [1300, 167] width 92 height 19
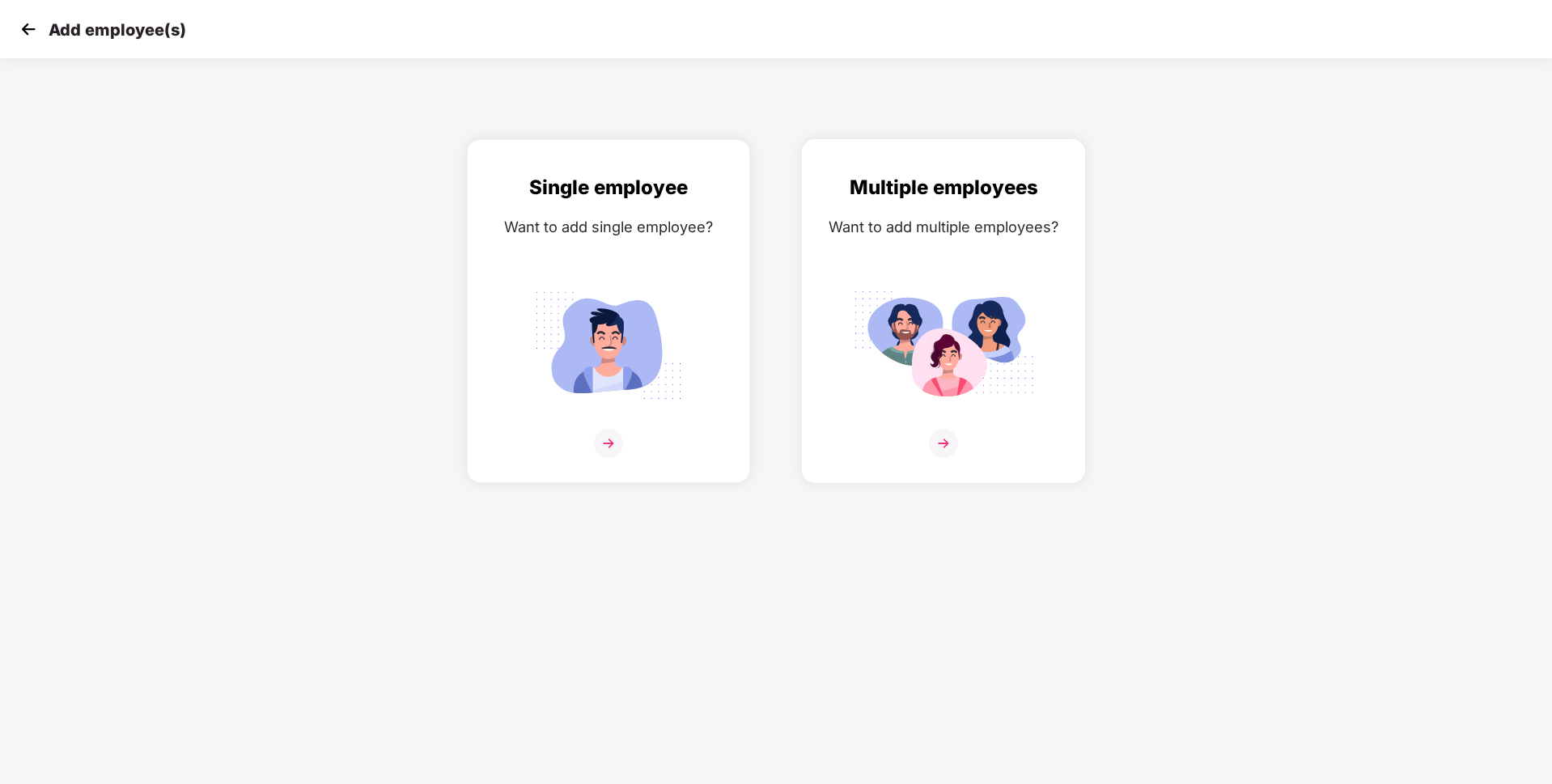
click at [949, 439] on img at bounding box center [943, 443] width 29 height 29
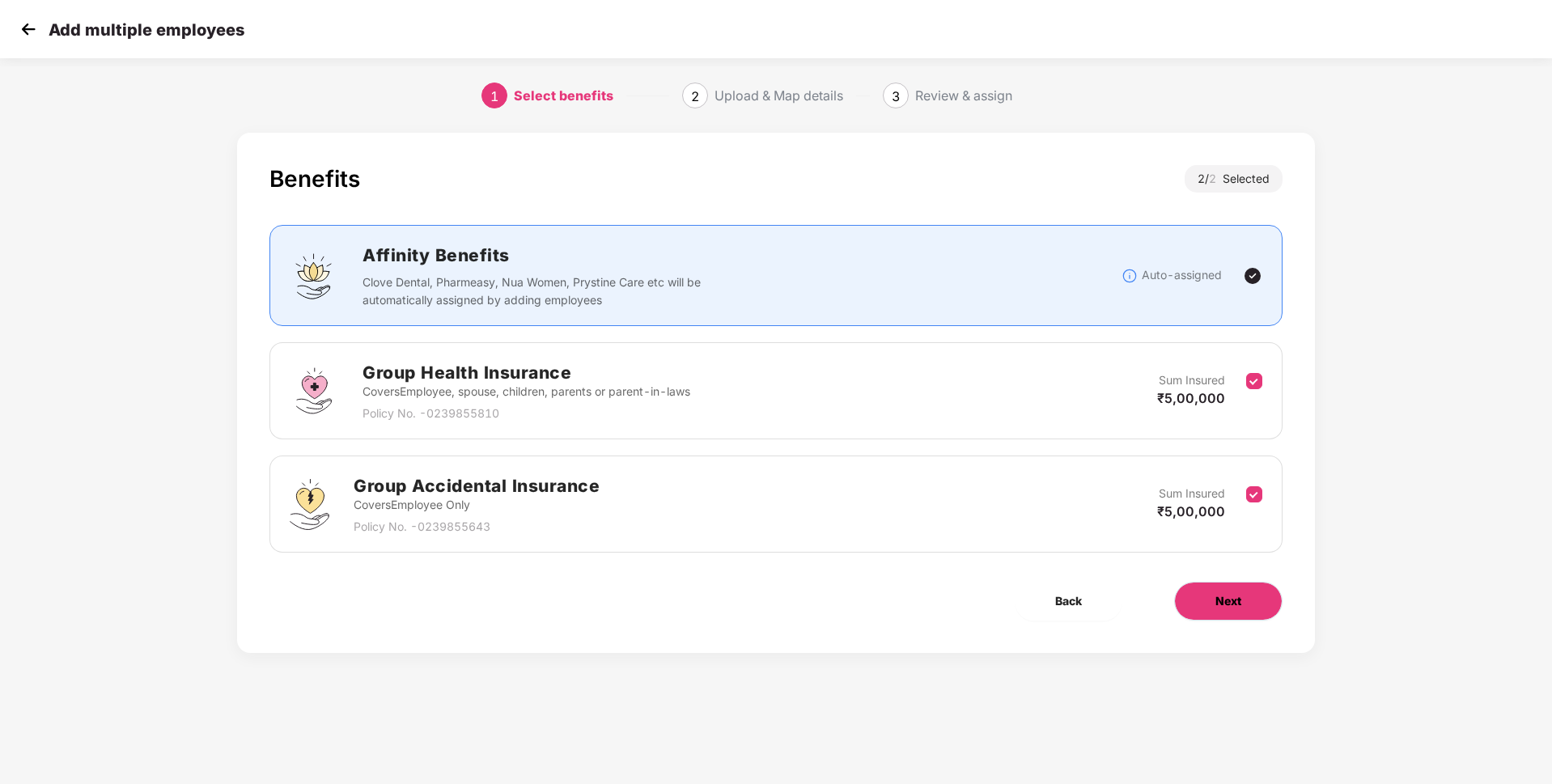
click at [1207, 590] on button "Next" at bounding box center [1228, 601] width 108 height 39
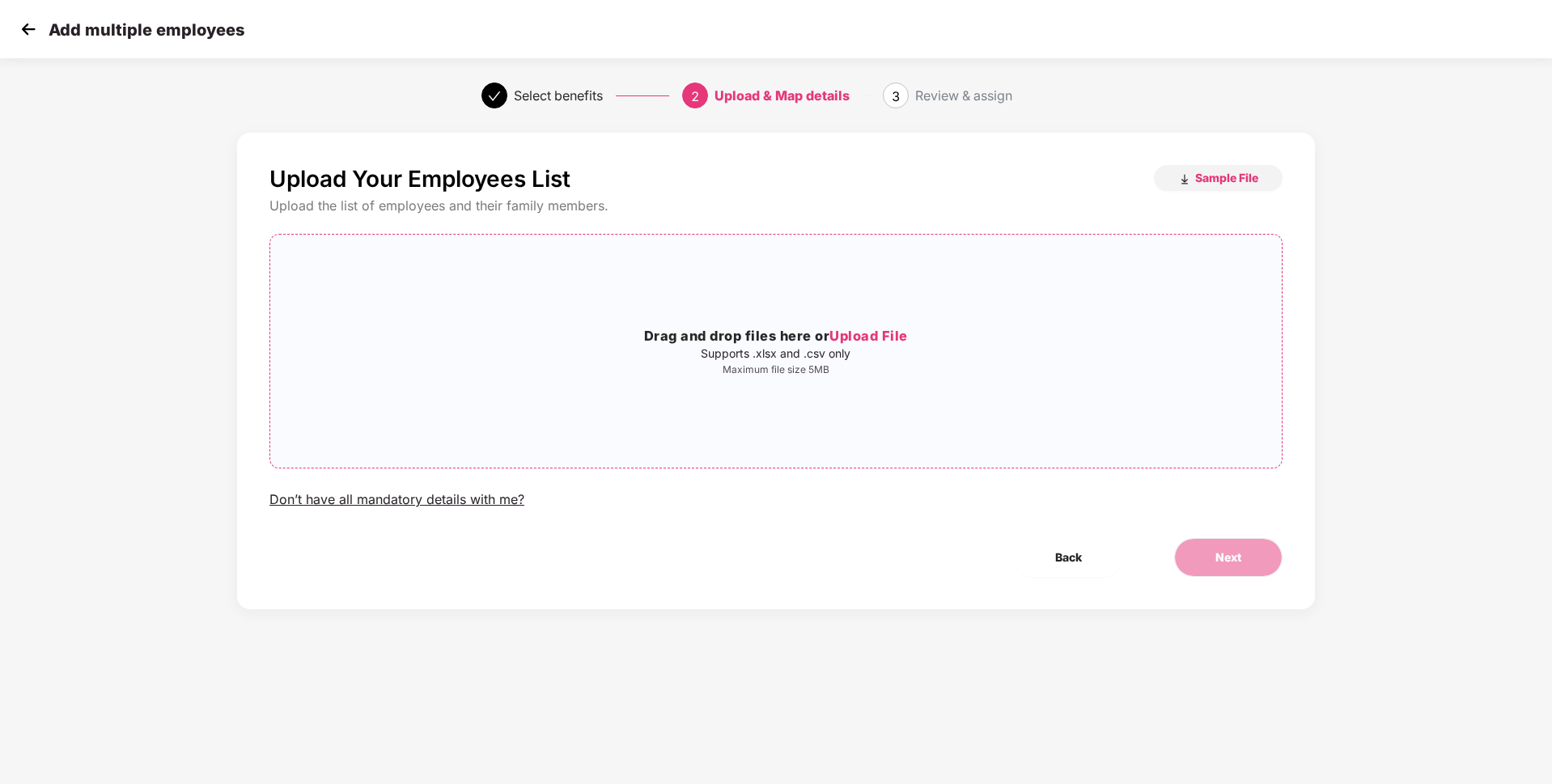
click at [901, 338] on span "Upload File" at bounding box center [868, 336] width 79 height 16
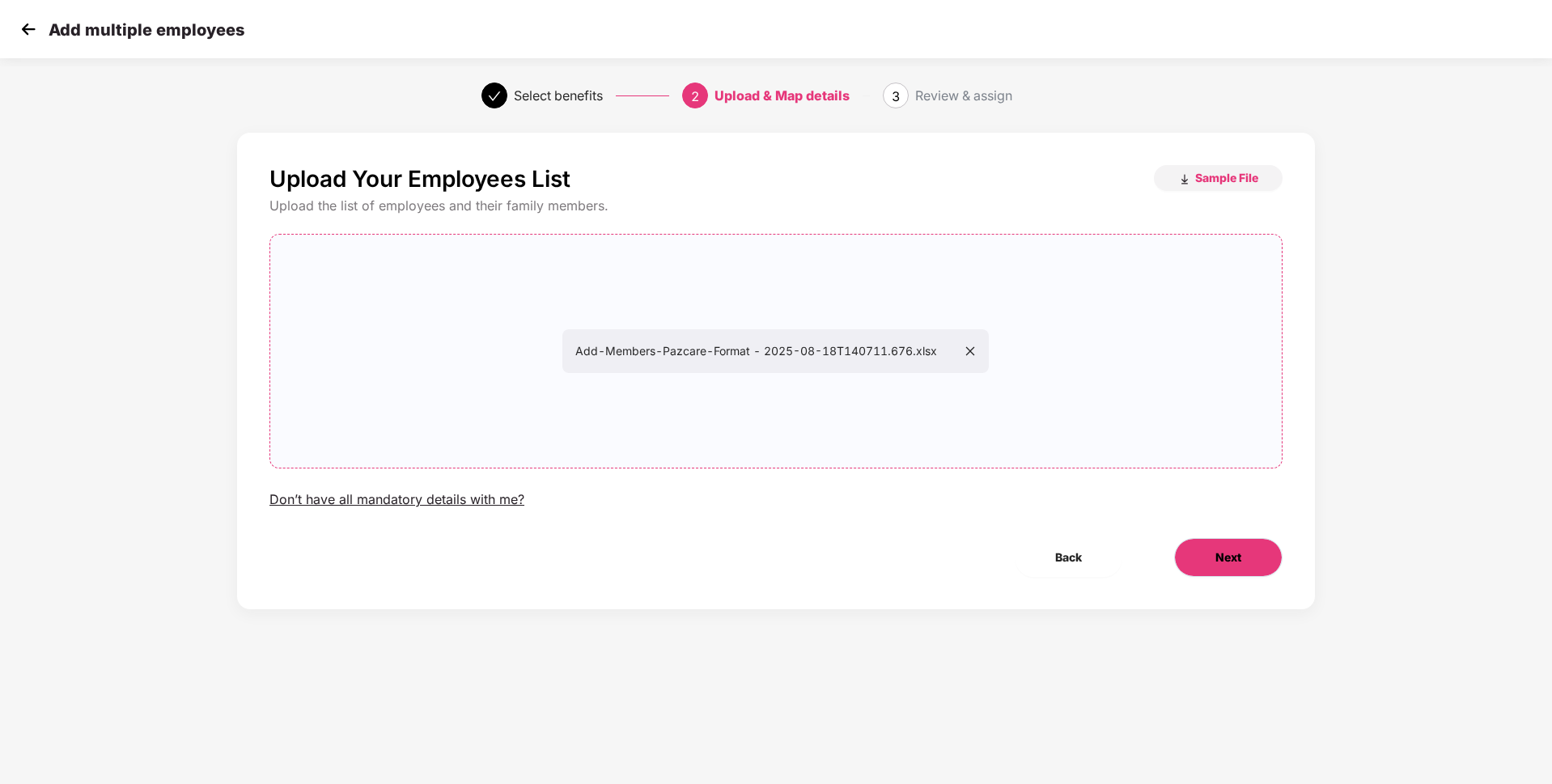
click at [1215, 544] on button "Next" at bounding box center [1228, 557] width 108 height 39
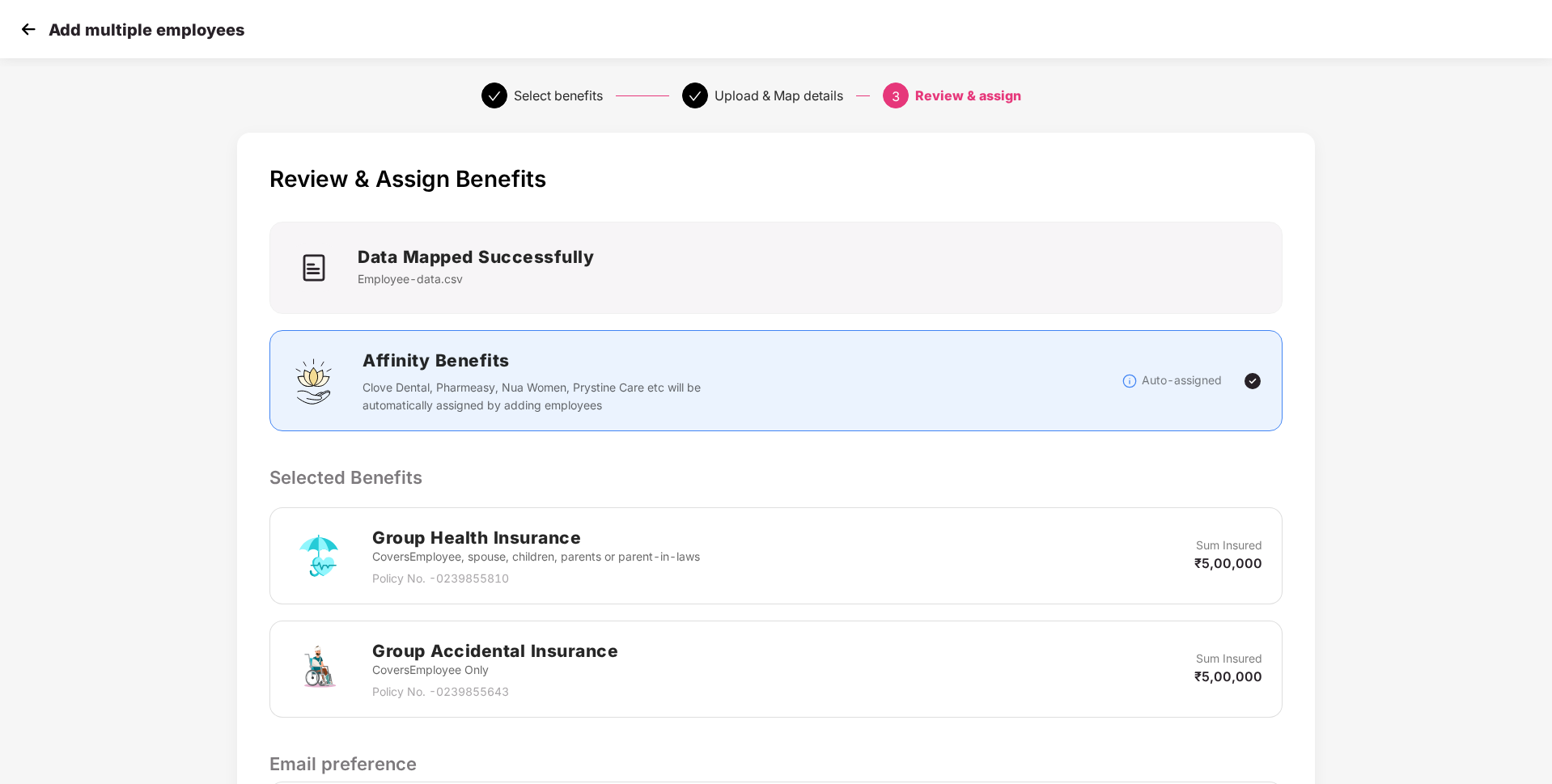
scroll to position [231, 0]
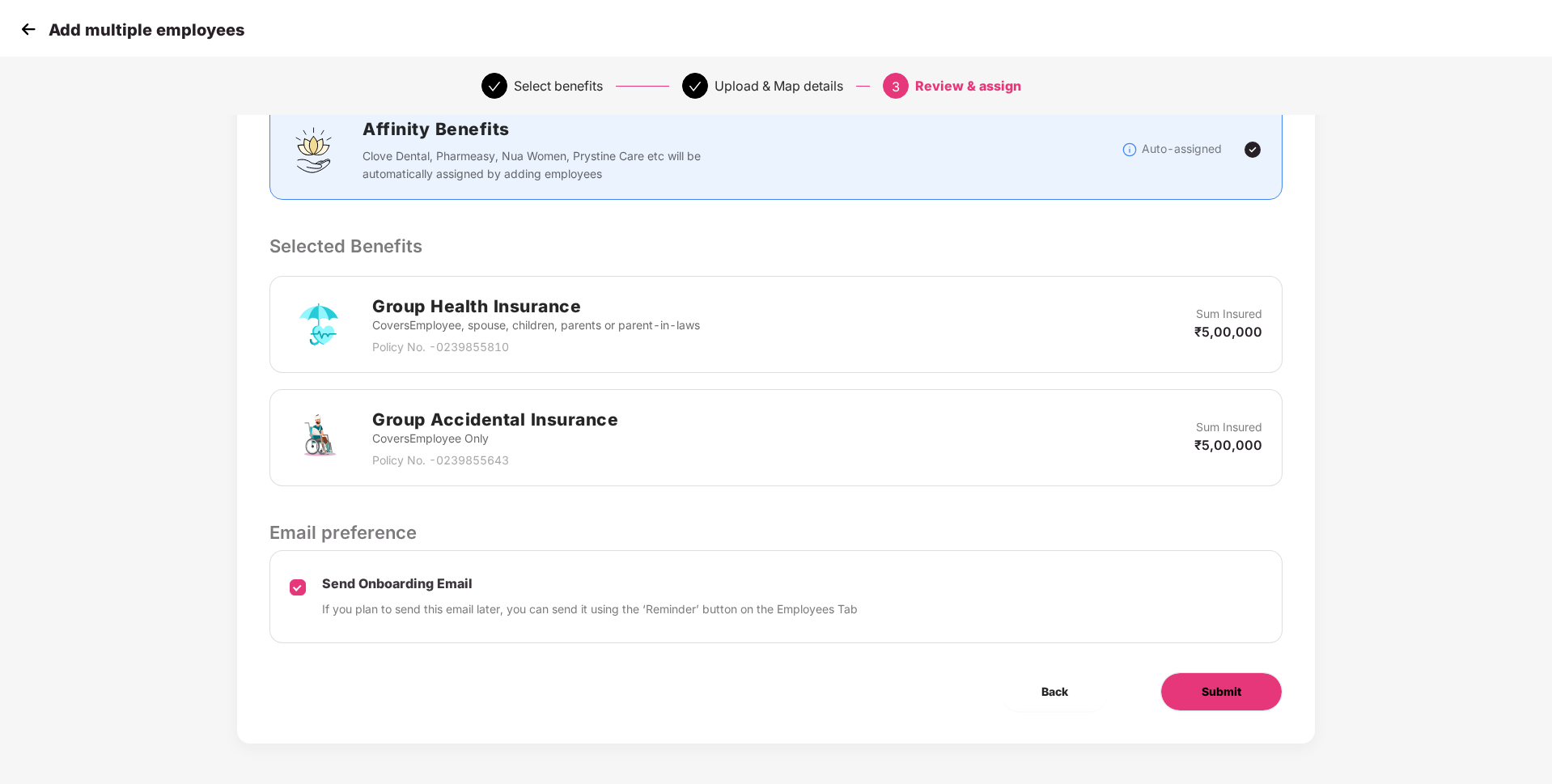
click at [1211, 684] on span "Submit" at bounding box center [1221, 691] width 40 height 18
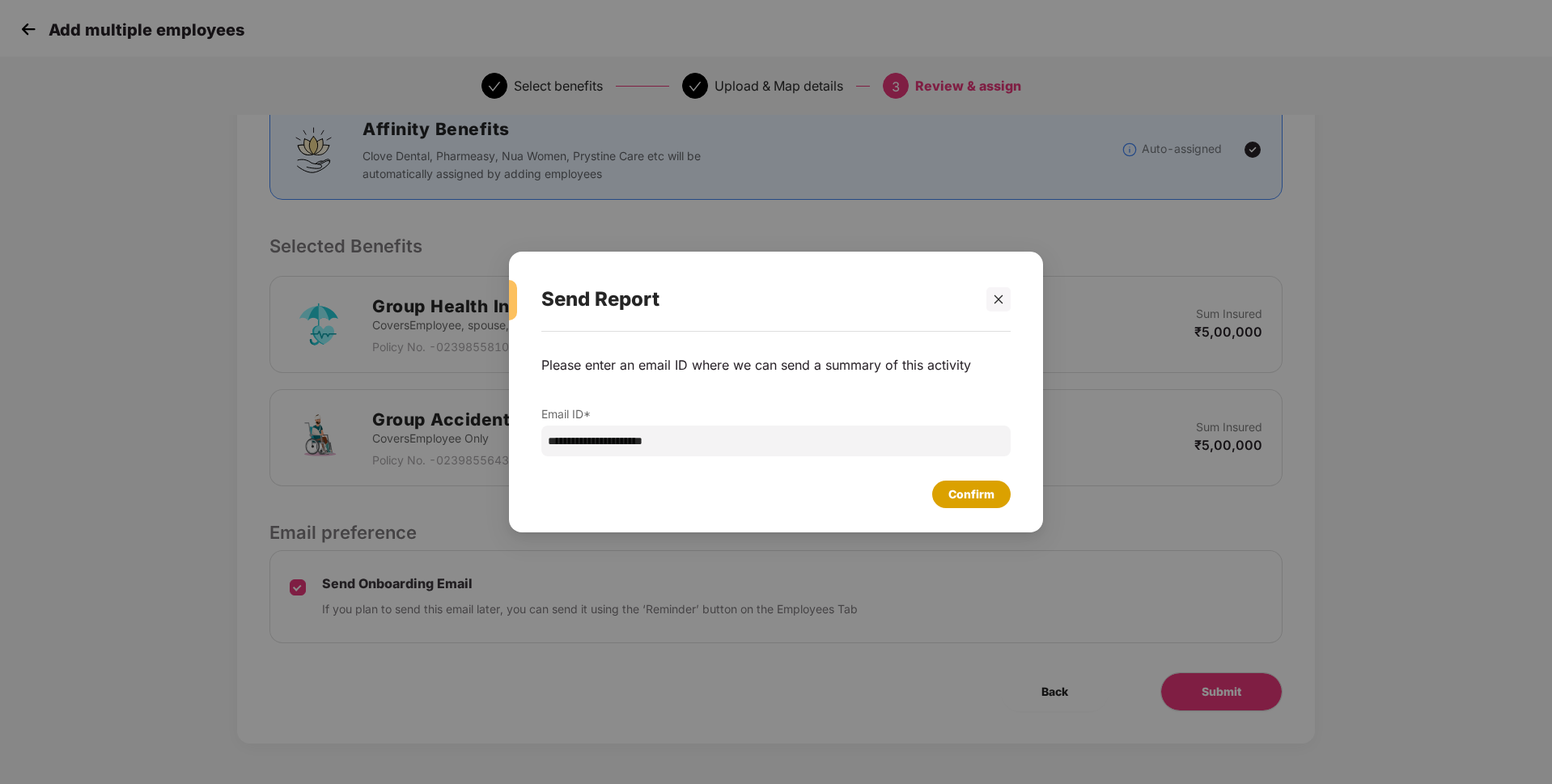
click at [972, 496] on div "Confirm" at bounding box center [971, 494] width 46 height 18
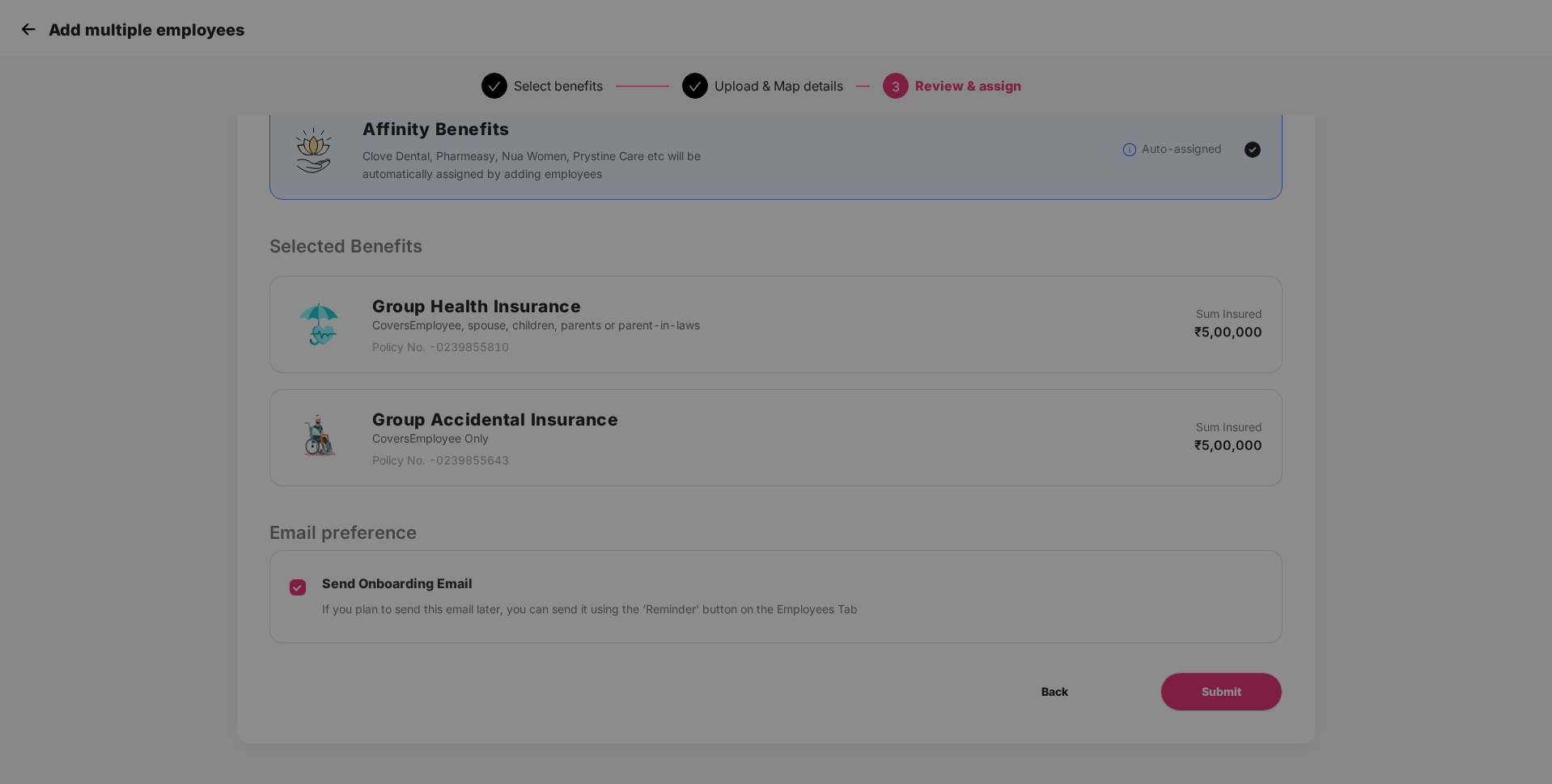
scroll to position [0, 0]
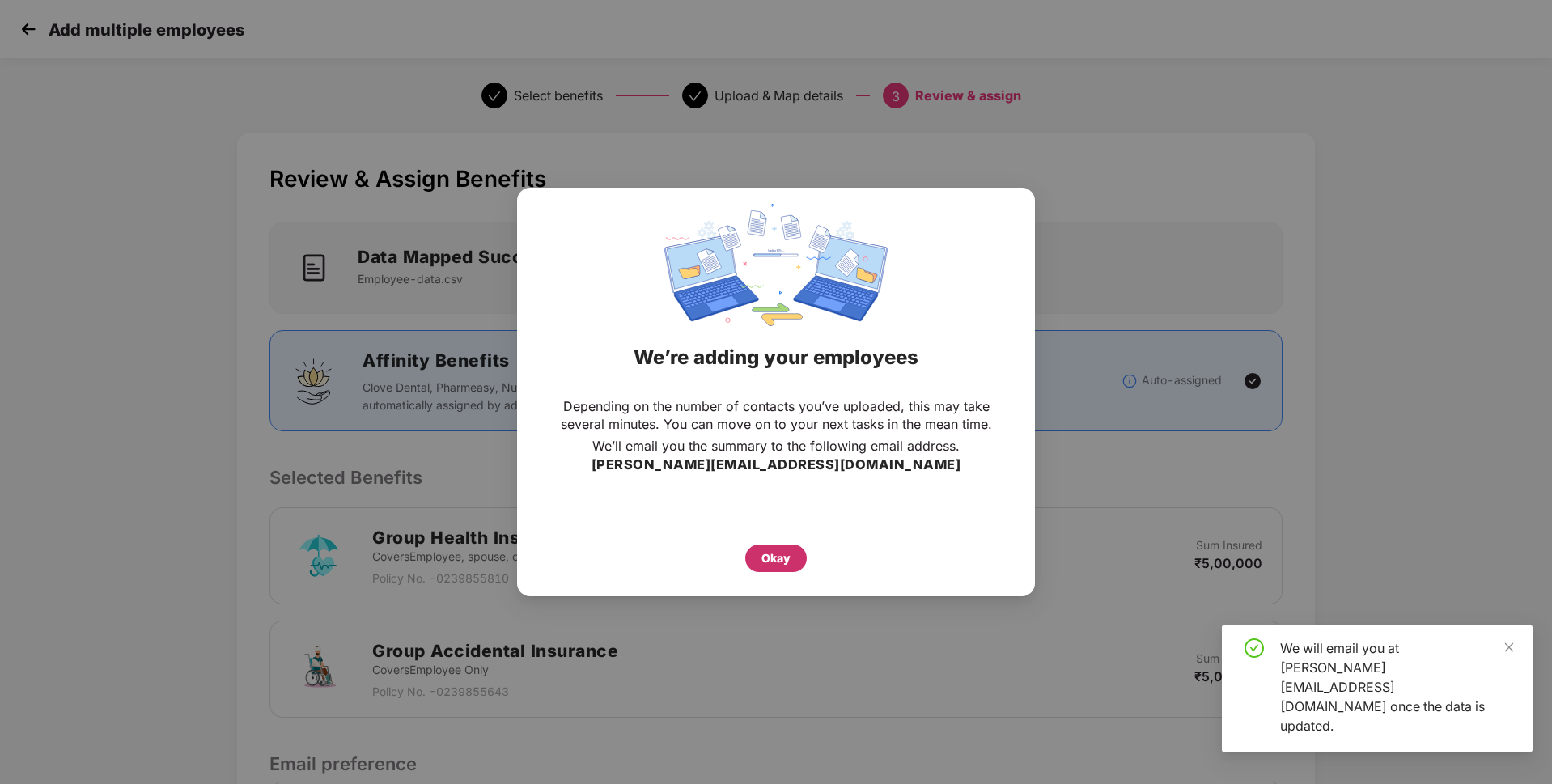
click at [757, 554] on div "Okay" at bounding box center [776, 558] width 61 height 28
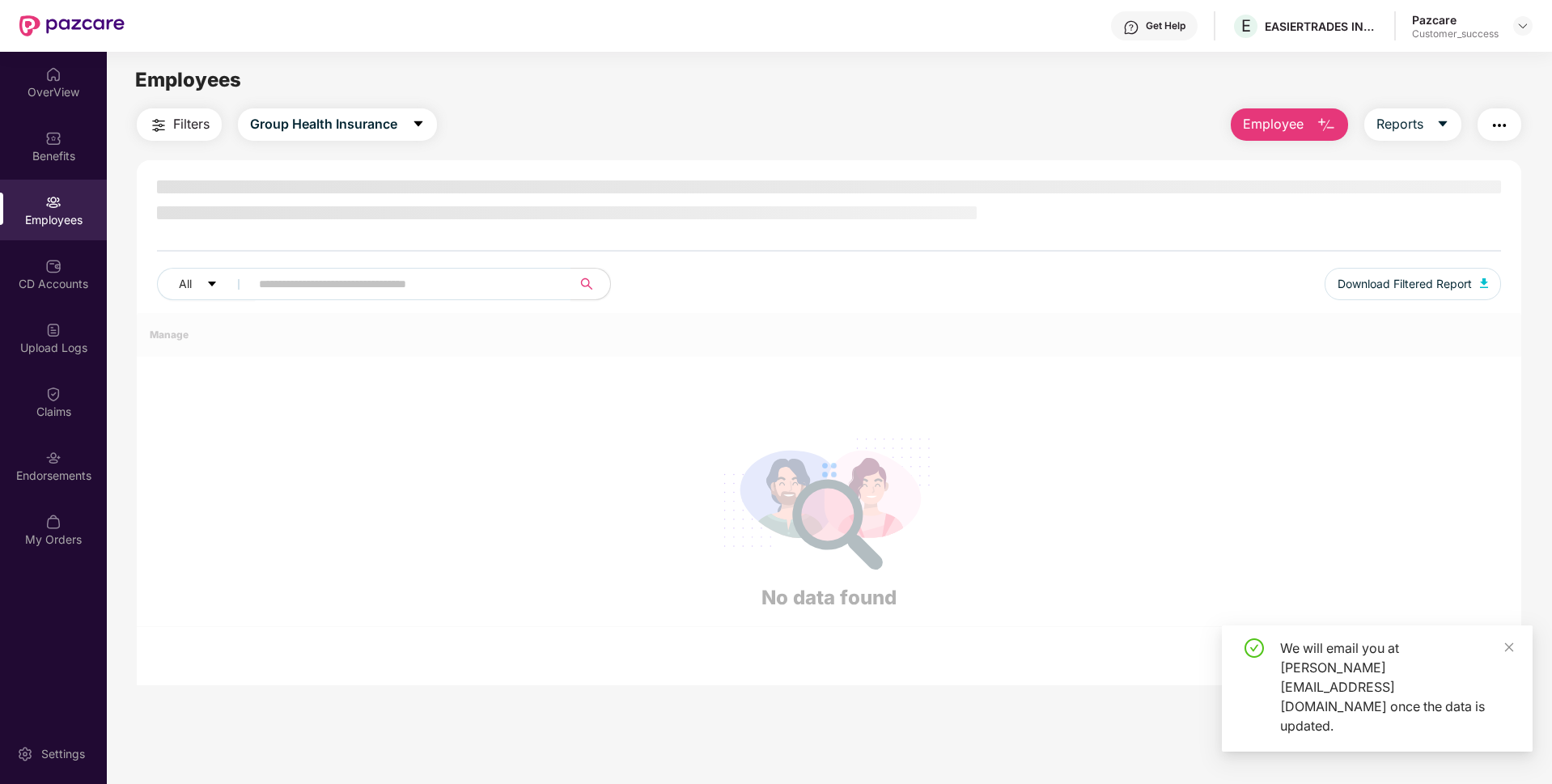
scroll to position [52, 0]
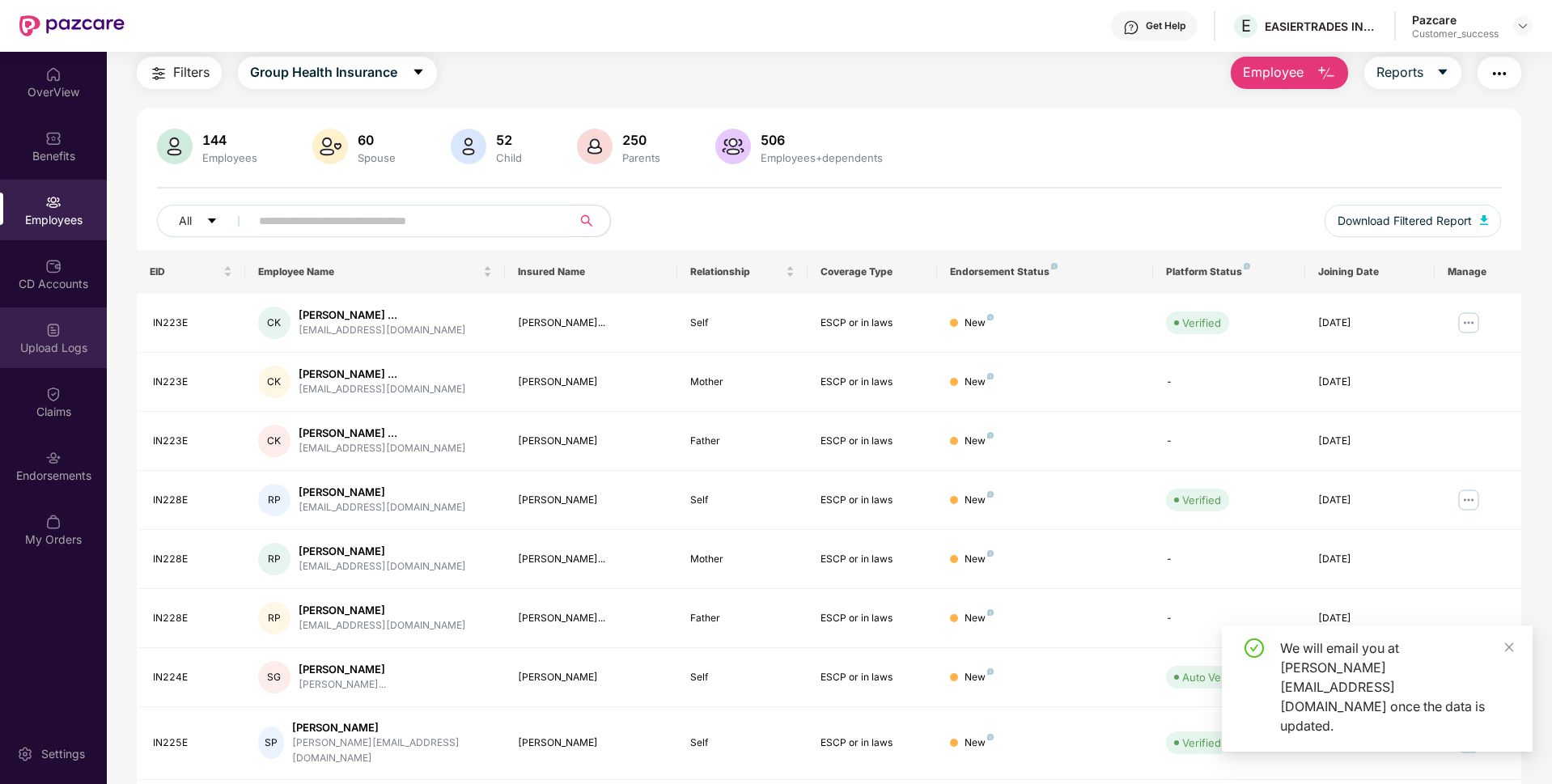
click at [0, 331] on div "Upload Logs" at bounding box center [53, 337] width 106 height 61
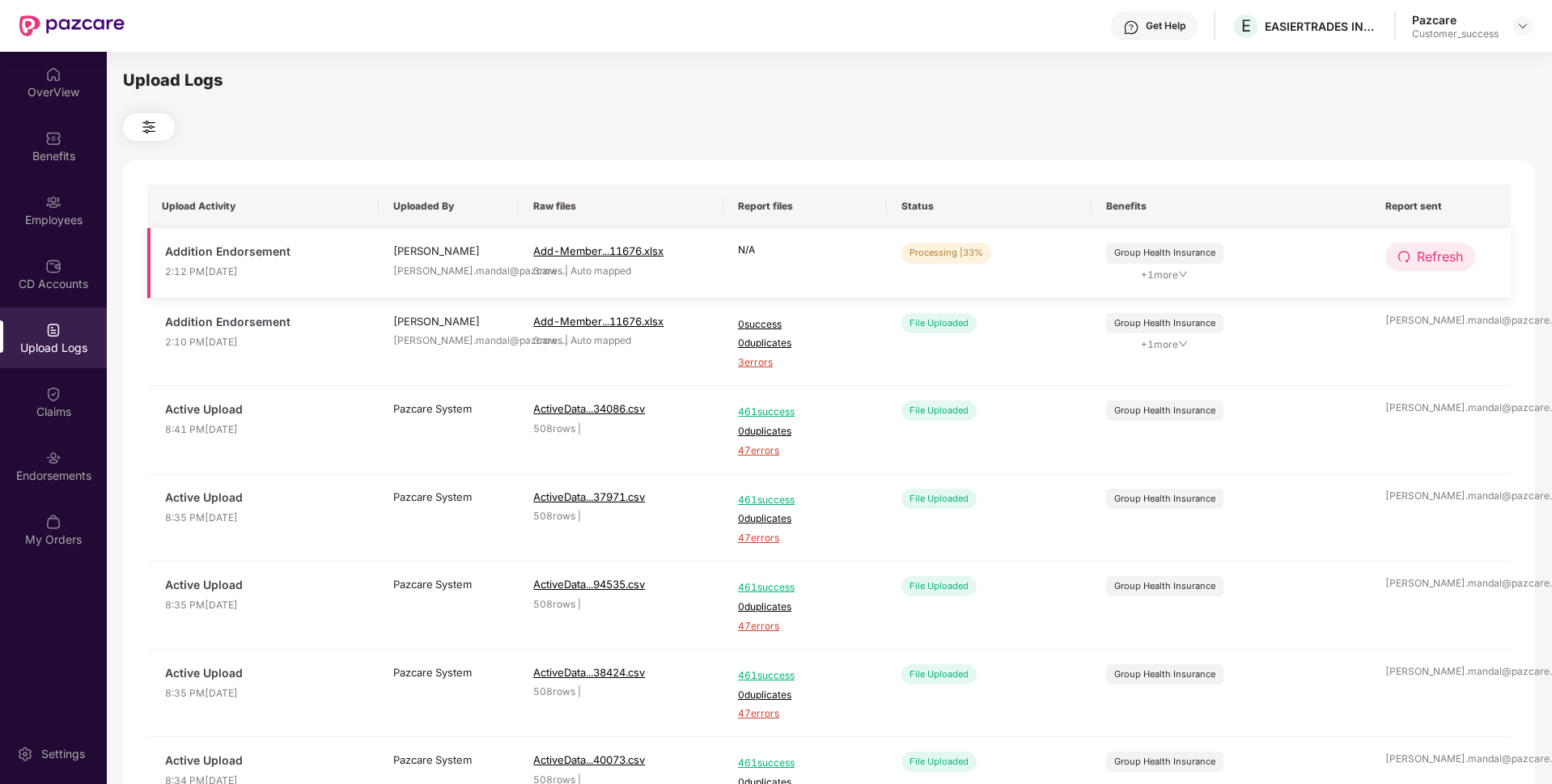
click at [1405, 254] on icon "redo" at bounding box center [1404, 256] width 13 height 13
click at [1405, 254] on icon "redo" at bounding box center [1405, 256] width 13 height 13
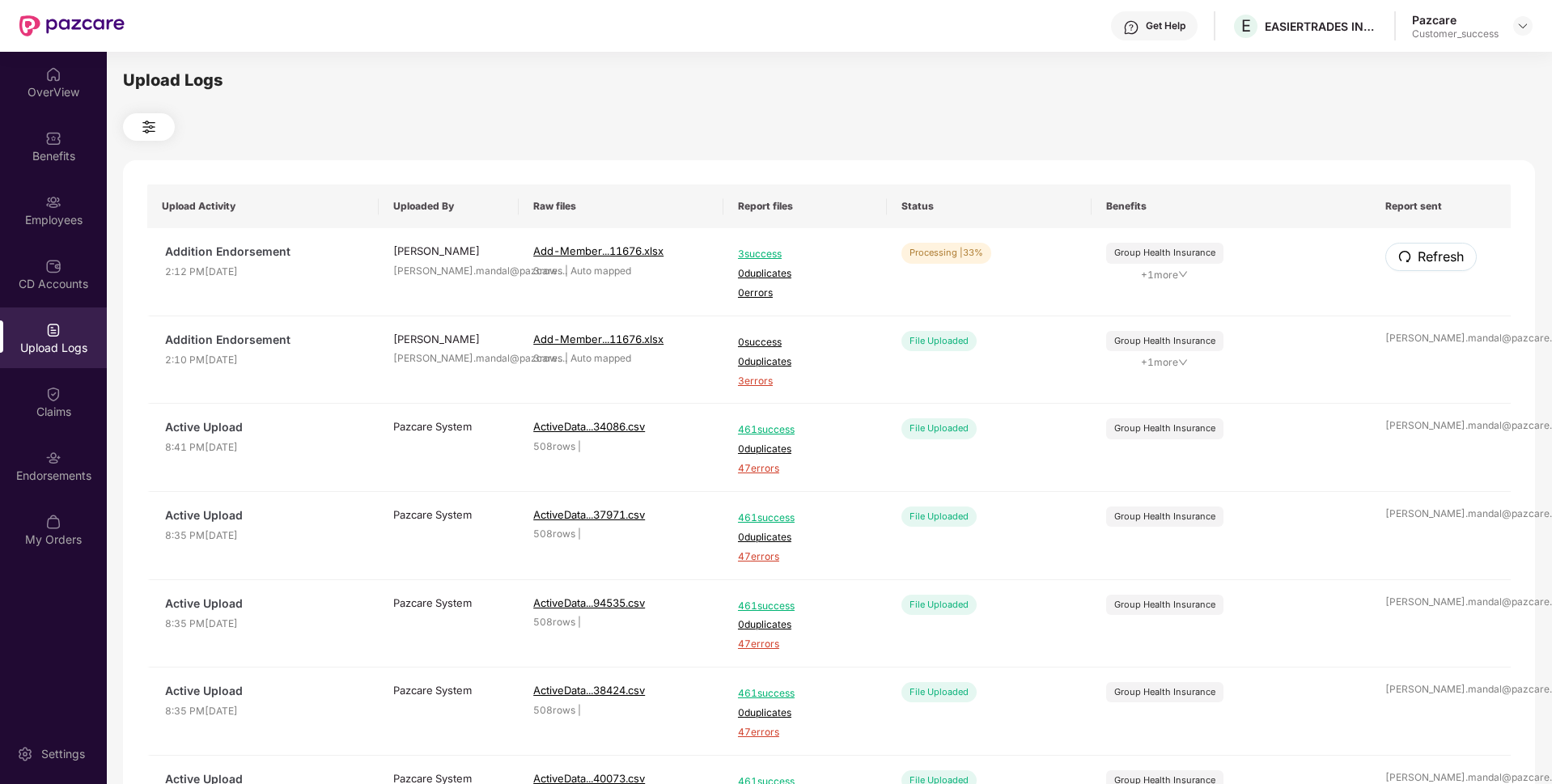
click at [1405, 254] on icon "redo" at bounding box center [1405, 256] width 13 height 13
click at [15, 160] on div "Benefits" at bounding box center [53, 156] width 106 height 16
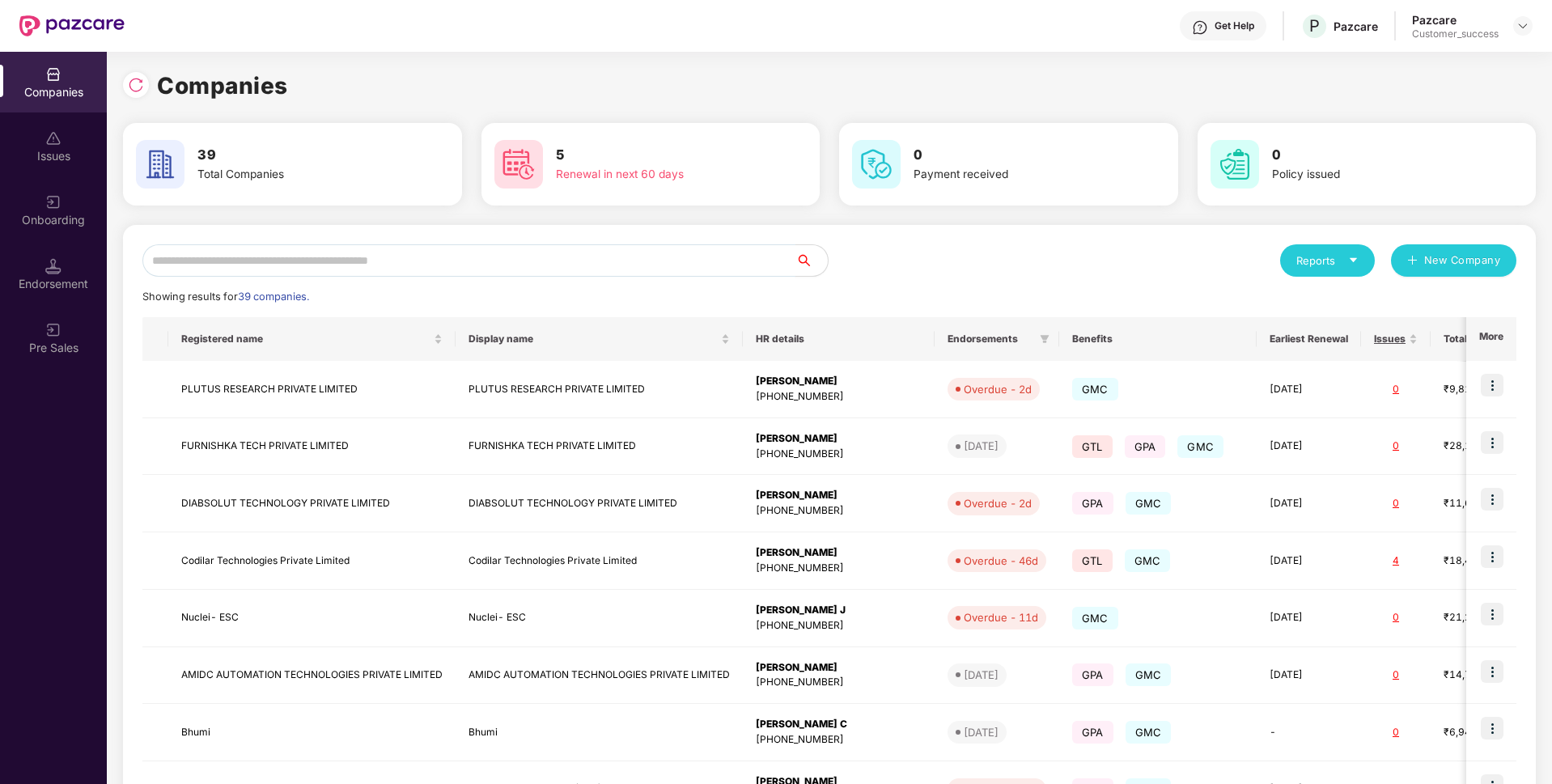
click at [497, 261] on input "text" at bounding box center [469, 260] width 653 height 32
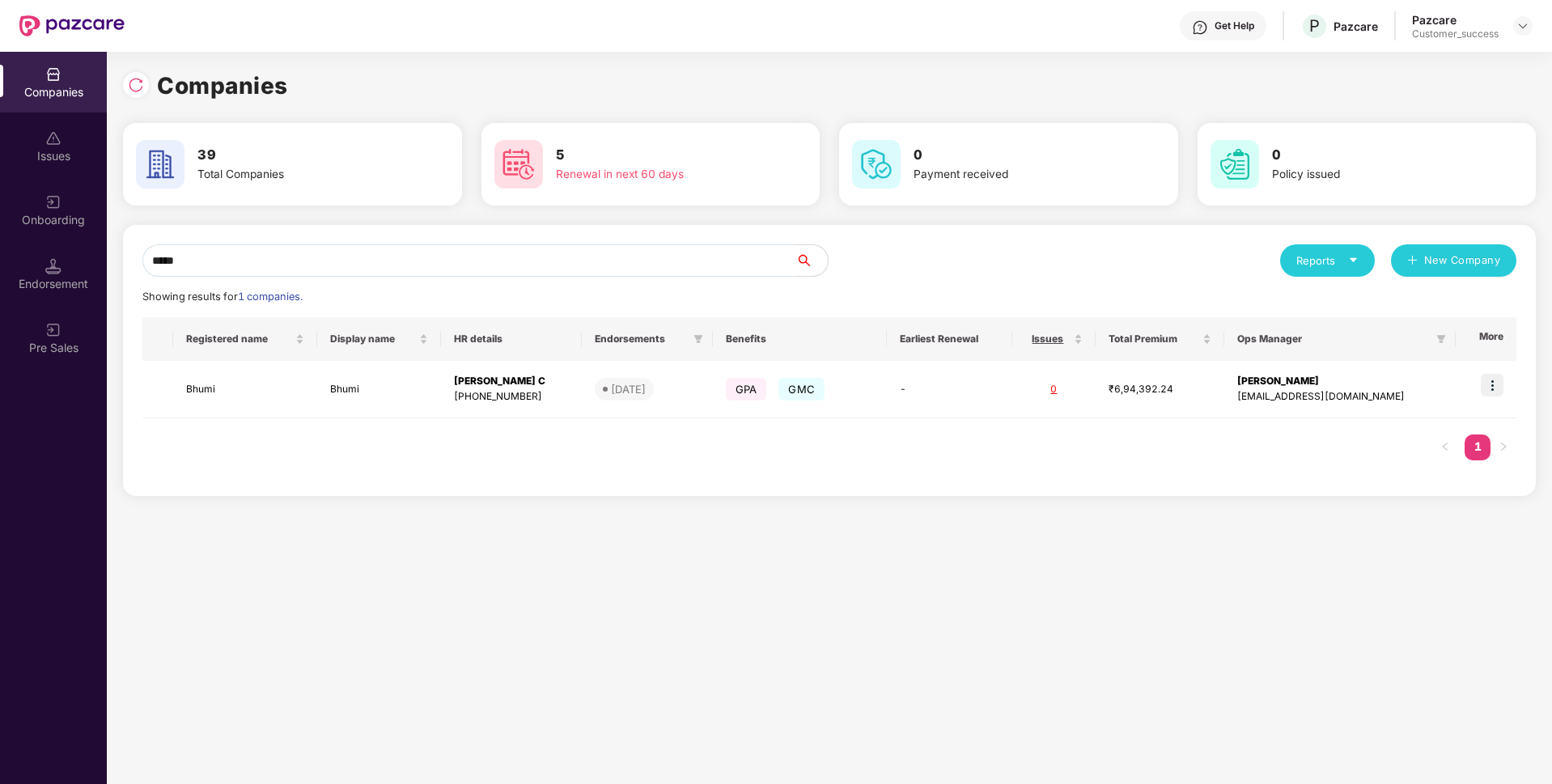
type input "*****"
click at [17, 209] on div "Onboarding" at bounding box center [53, 210] width 106 height 61
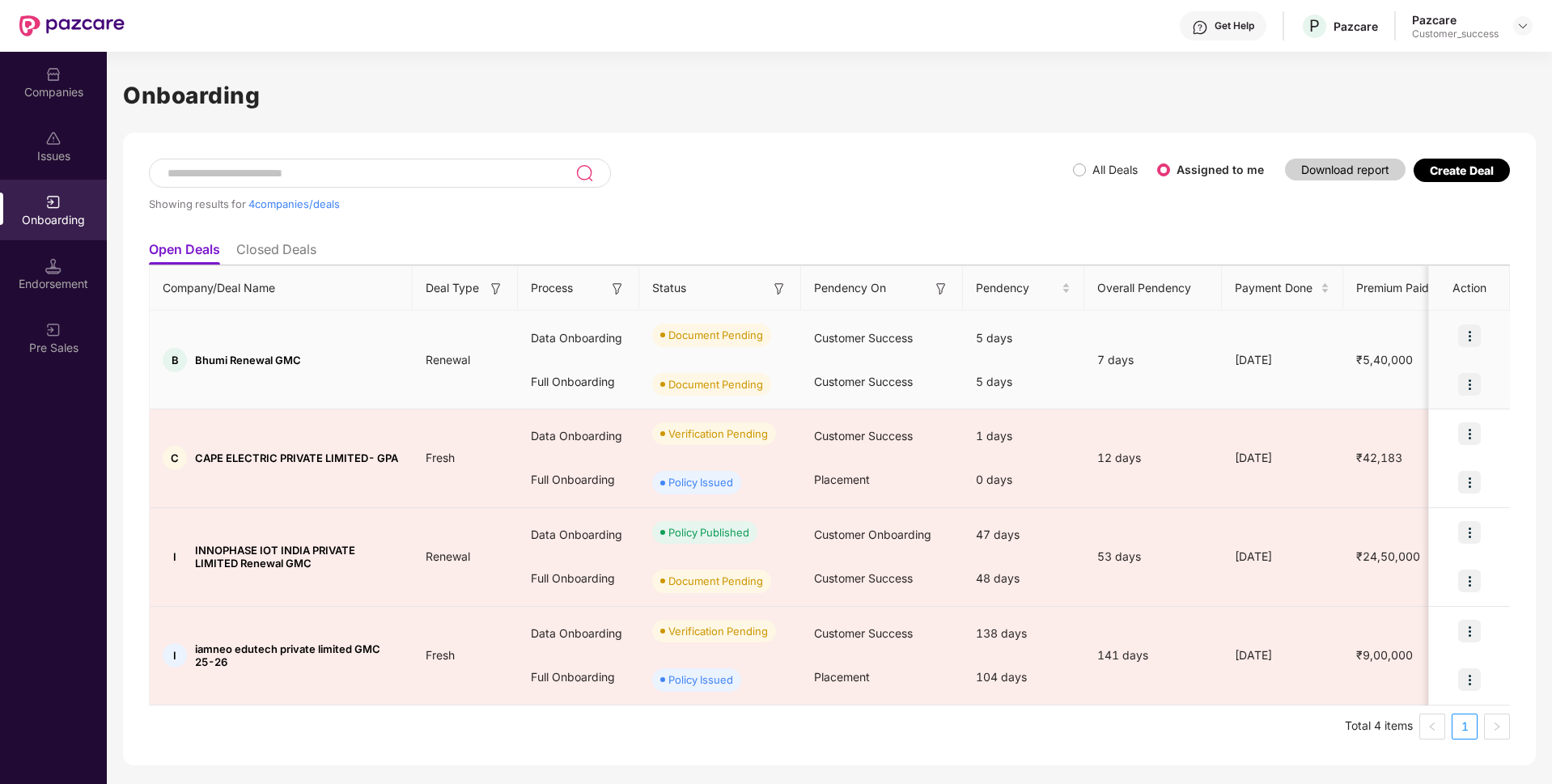
click at [1483, 333] on div at bounding box center [1469, 336] width 80 height 48
click at [1473, 331] on img at bounding box center [1470, 336] width 23 height 22
click at [1399, 363] on li "Upload Documents" at bounding box center [1394, 376] width 174 height 34
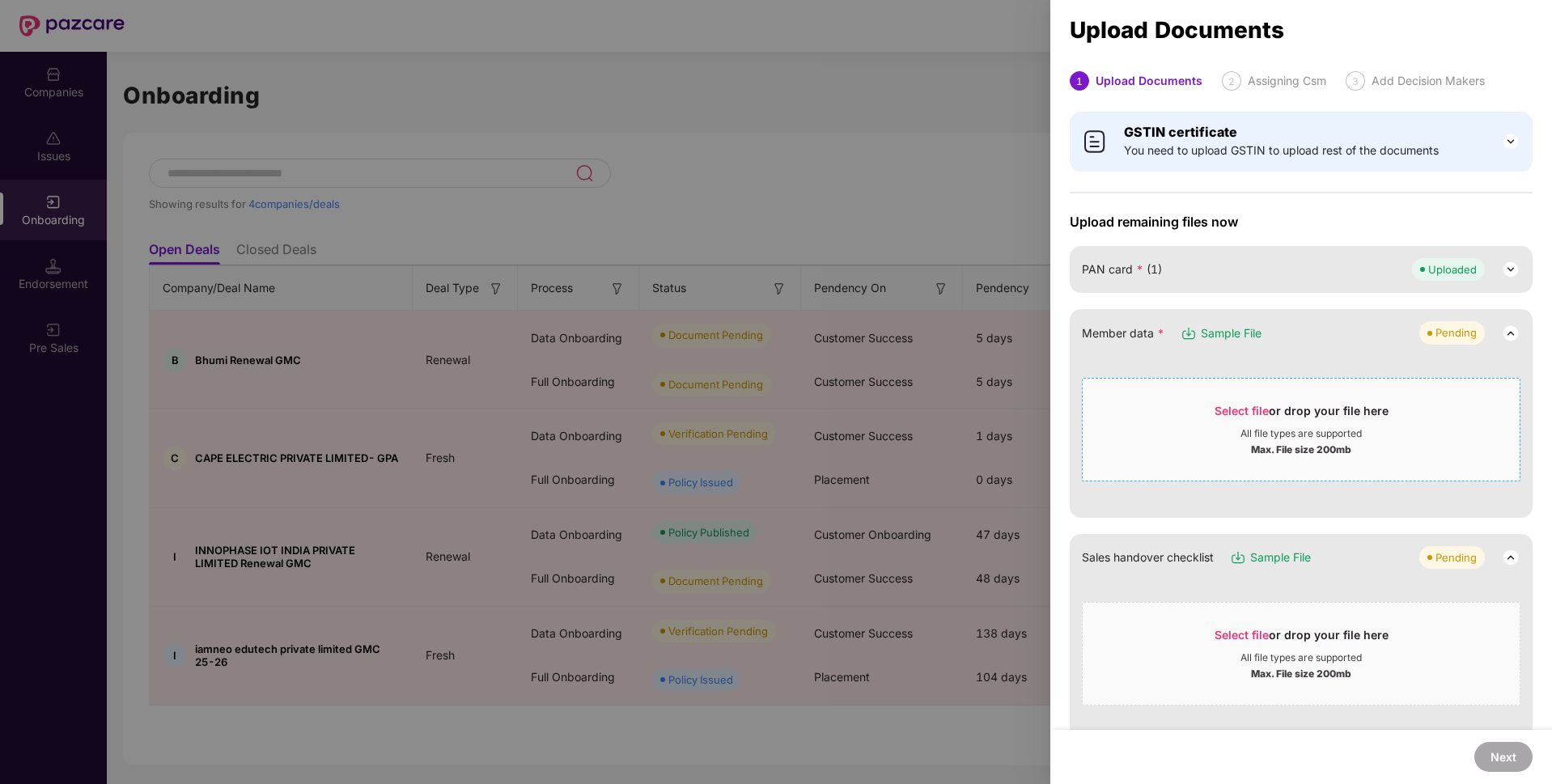
click at [1259, 418] on div "Select file or drop your file here" at bounding box center [1301, 415] width 174 height 24
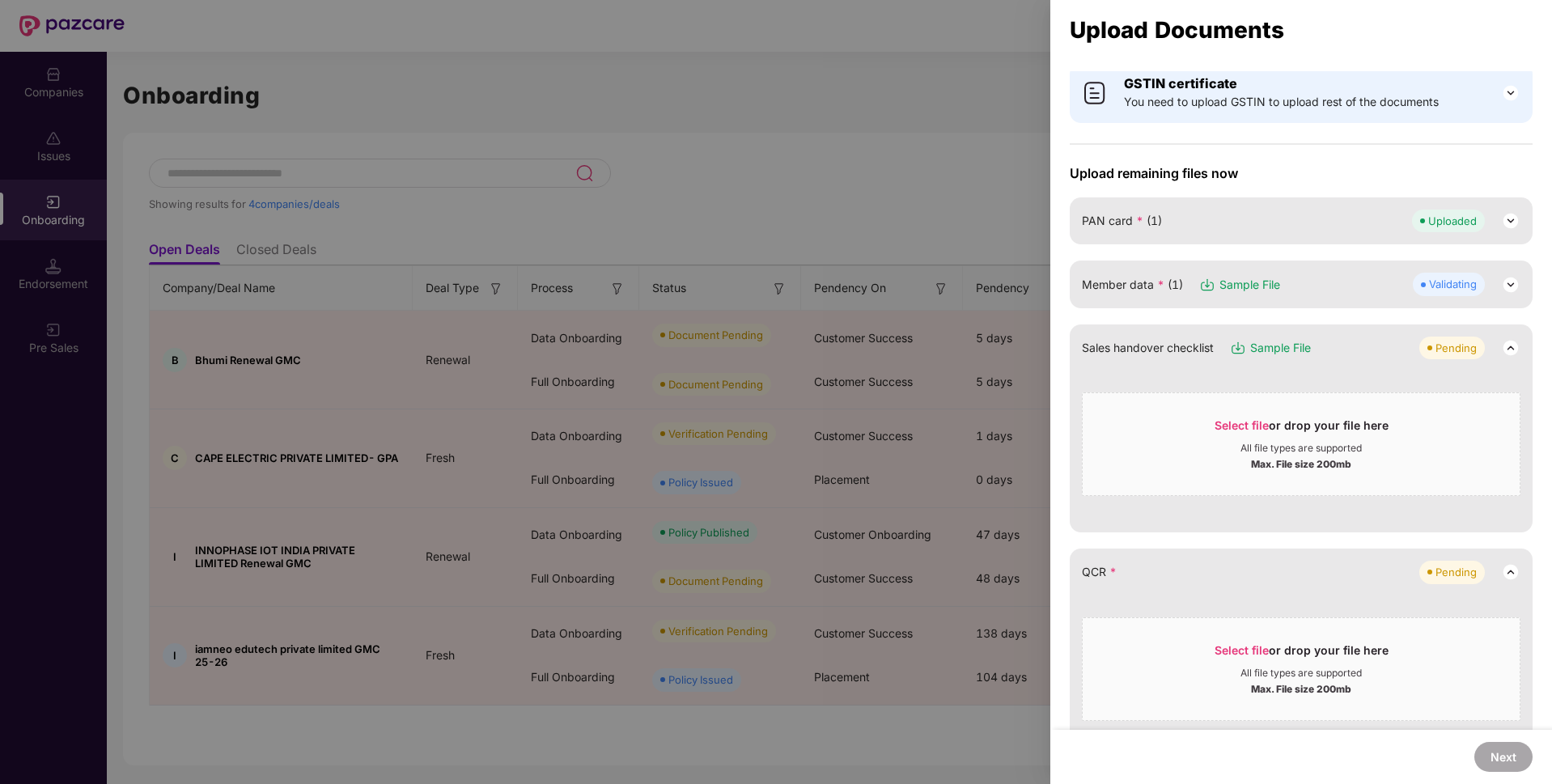
scroll to position [55, 0]
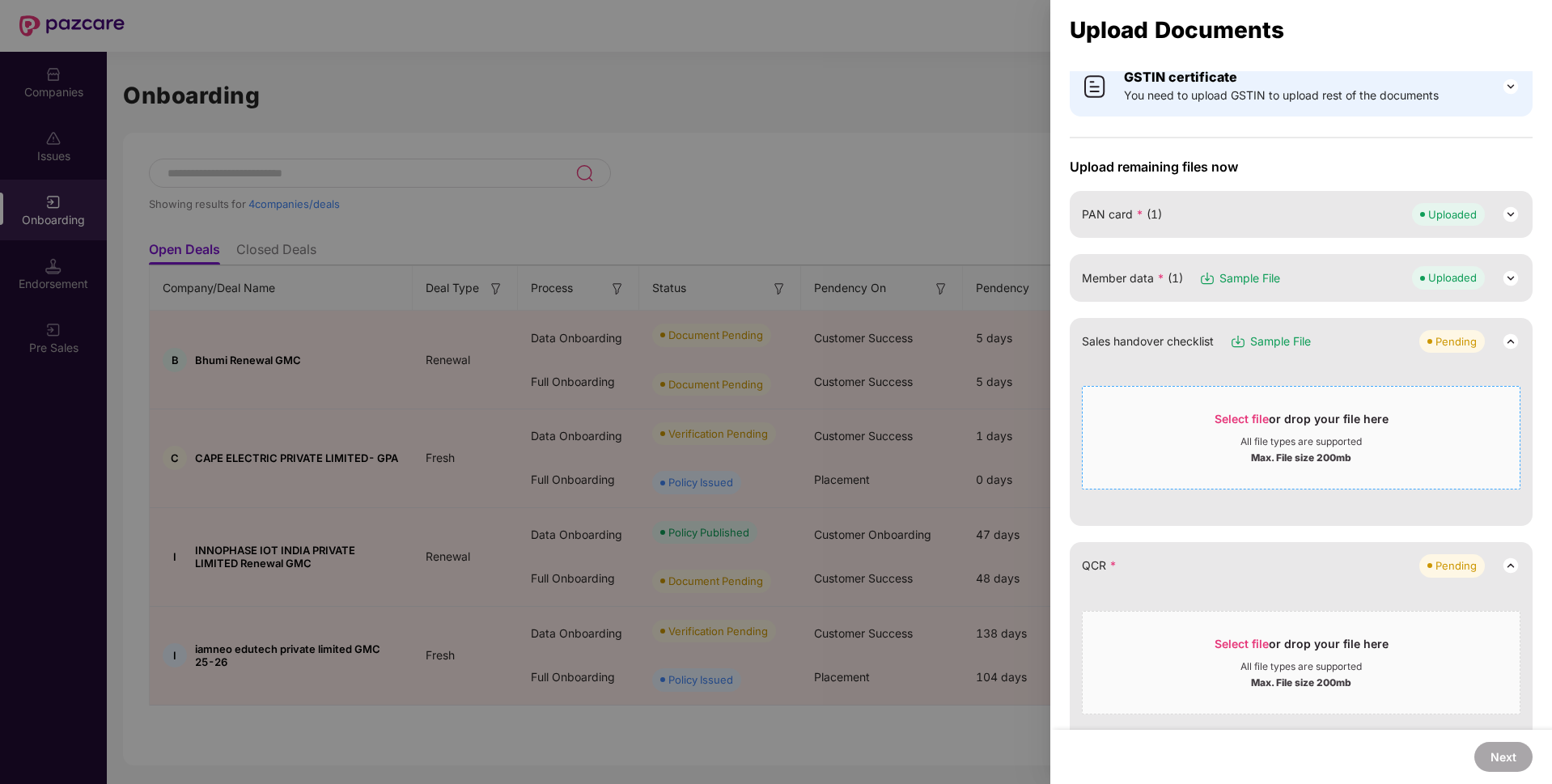
click at [1240, 415] on span "Select file" at bounding box center [1241, 419] width 55 height 14
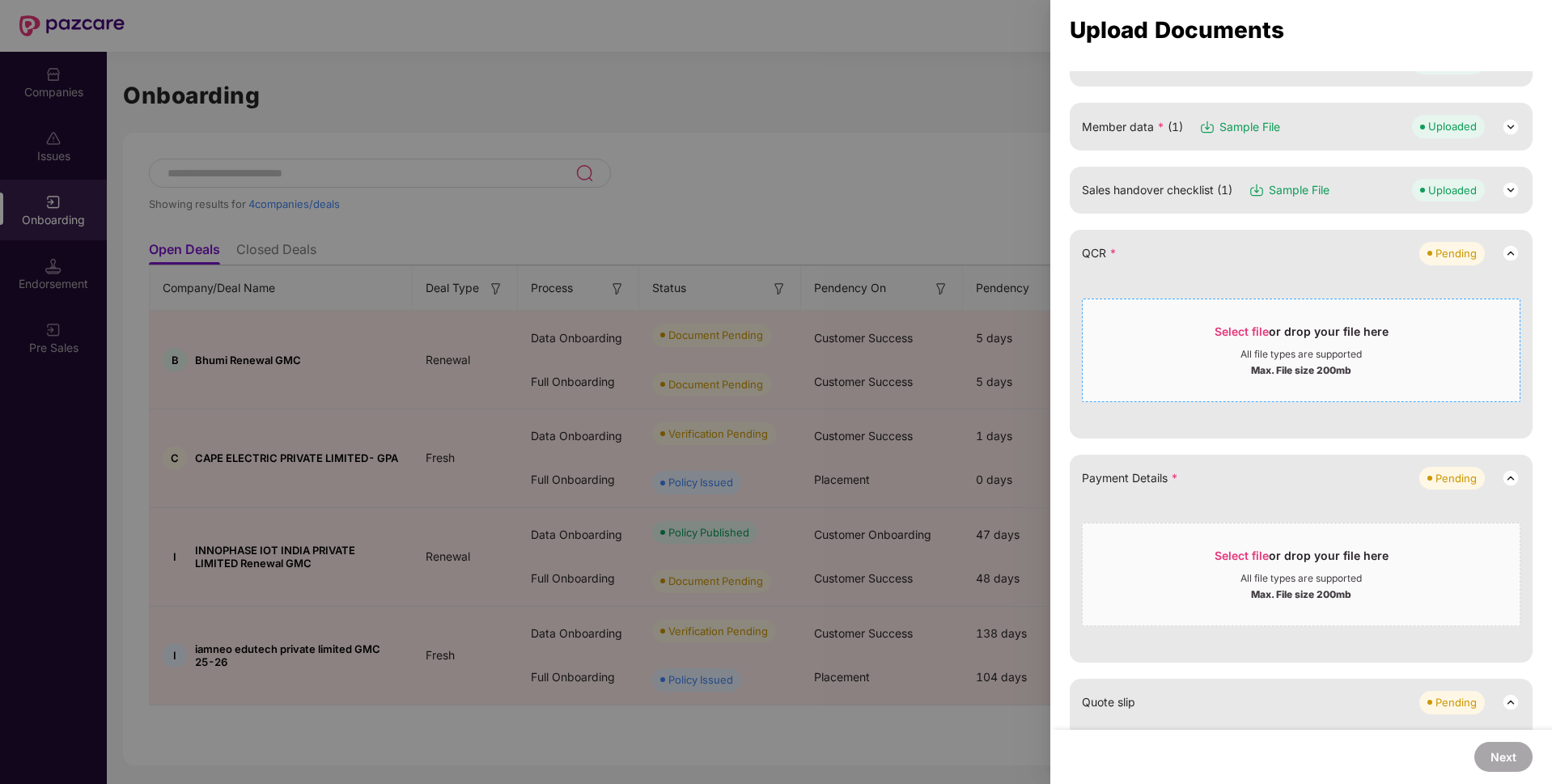
scroll to position [208, 0]
click at [1249, 323] on span "Select file" at bounding box center [1241, 330] width 55 height 14
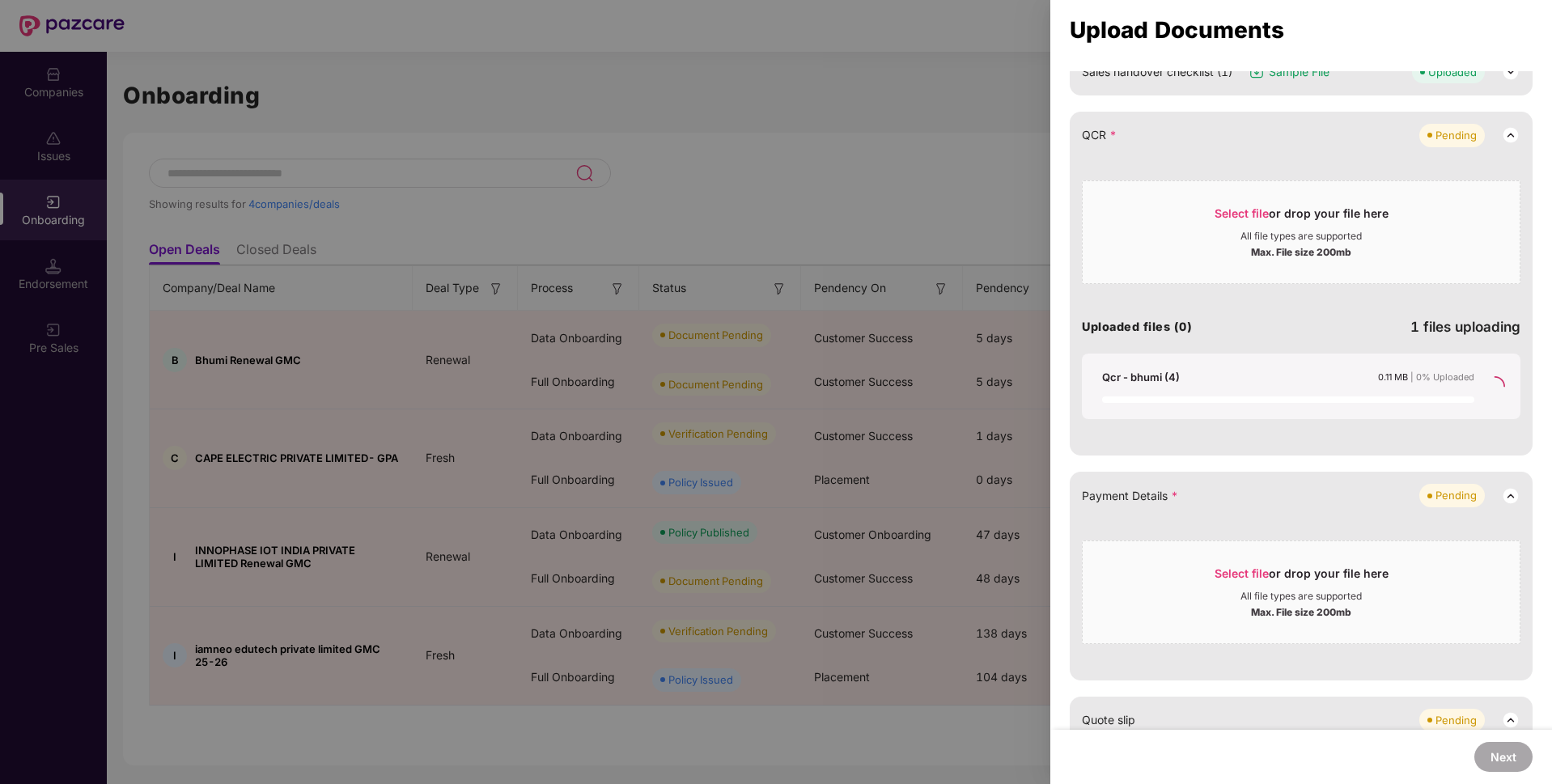
scroll to position [325, 0]
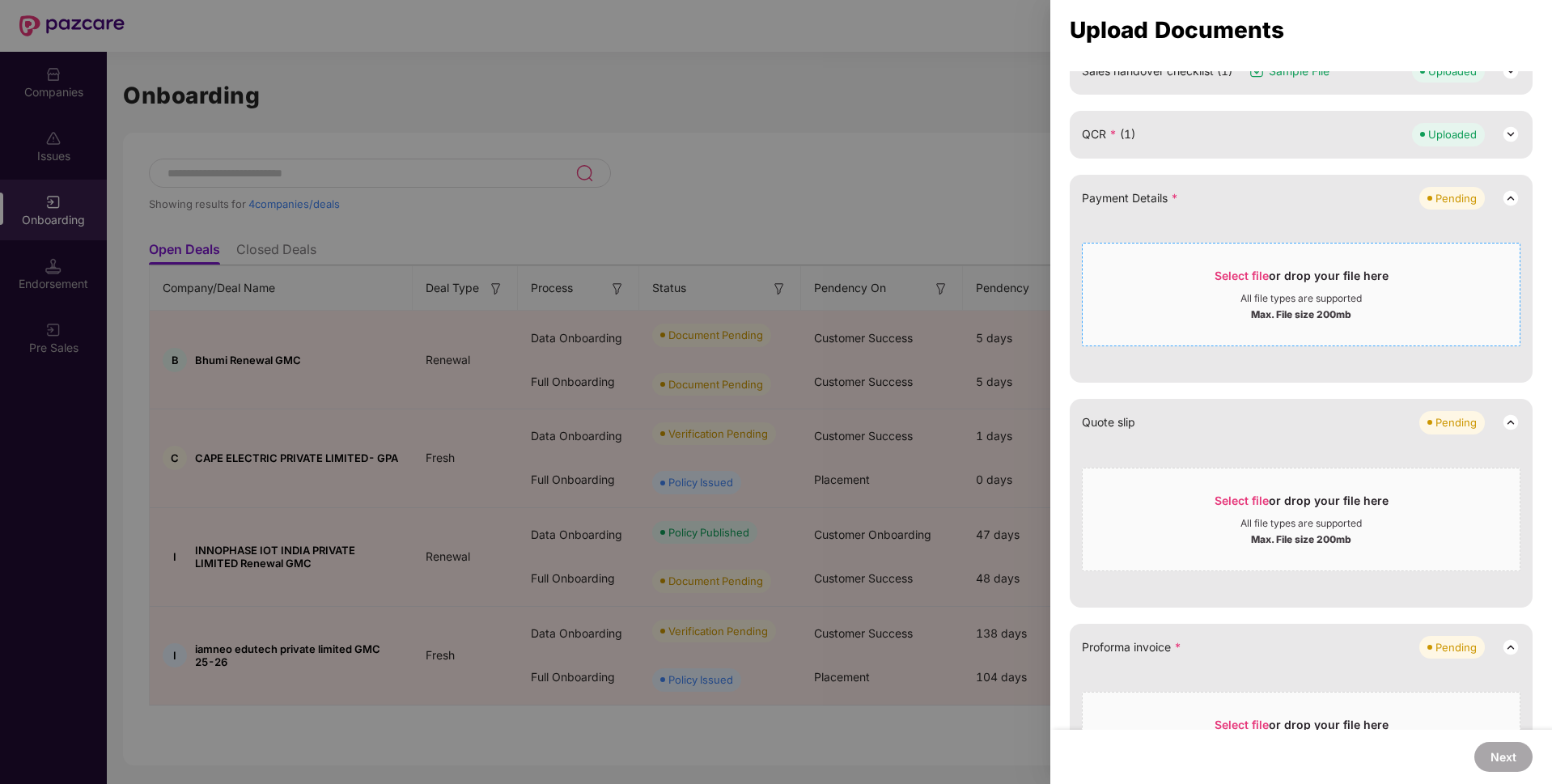
click at [1253, 270] on span "Select file" at bounding box center [1241, 275] width 55 height 14
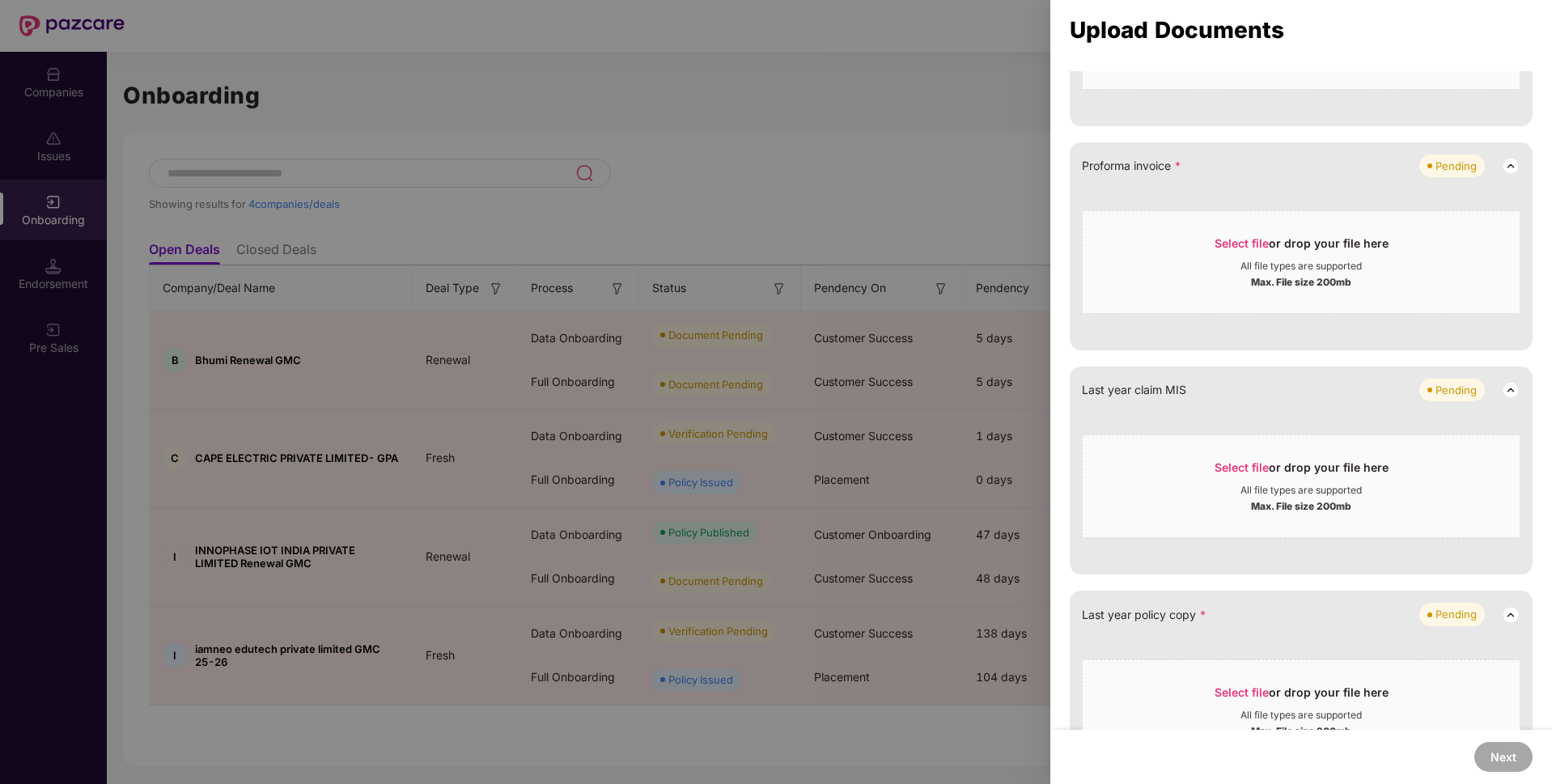
scroll to position [725, 0]
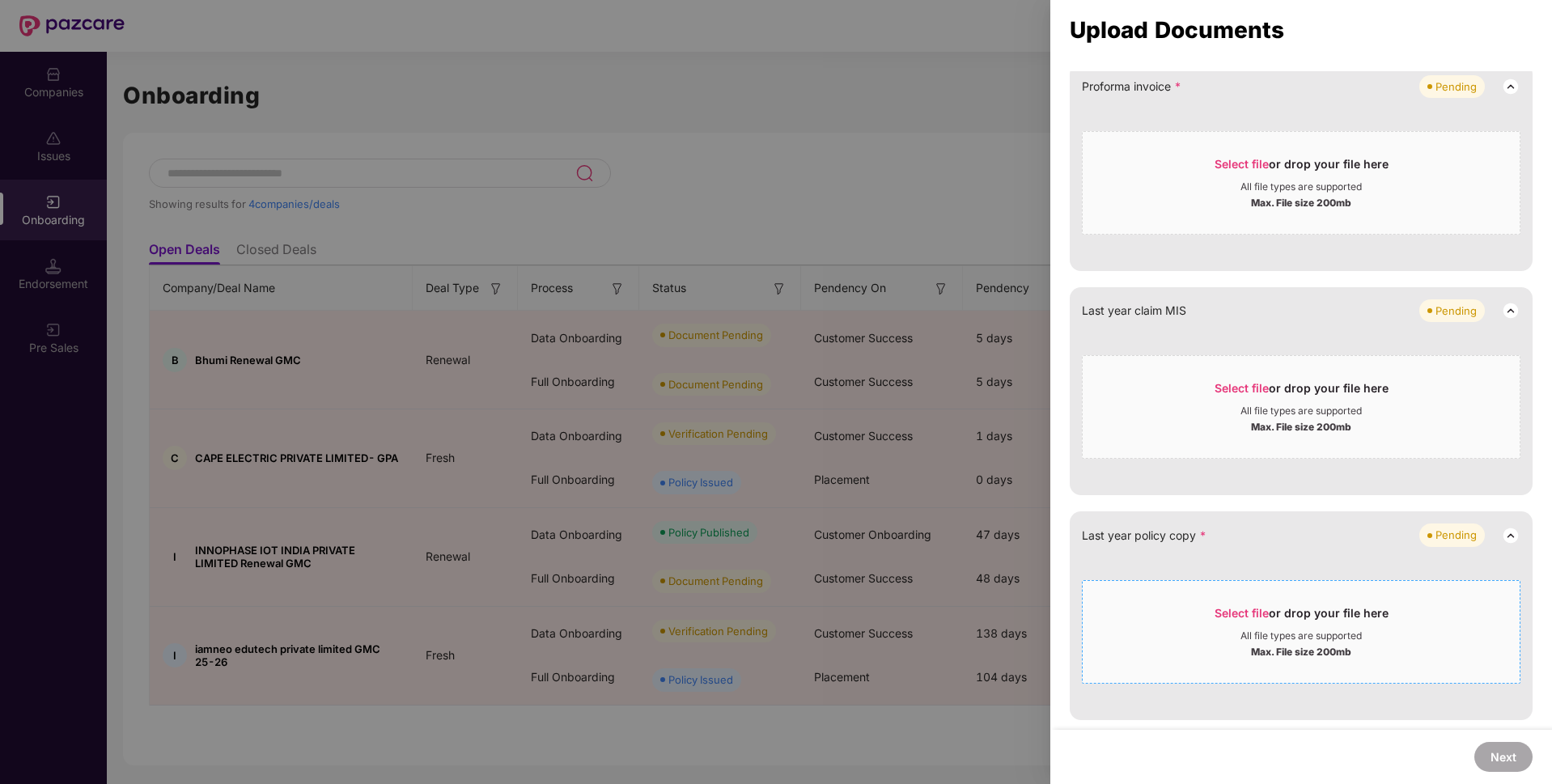
click at [1249, 608] on span "Select file" at bounding box center [1241, 613] width 55 height 14
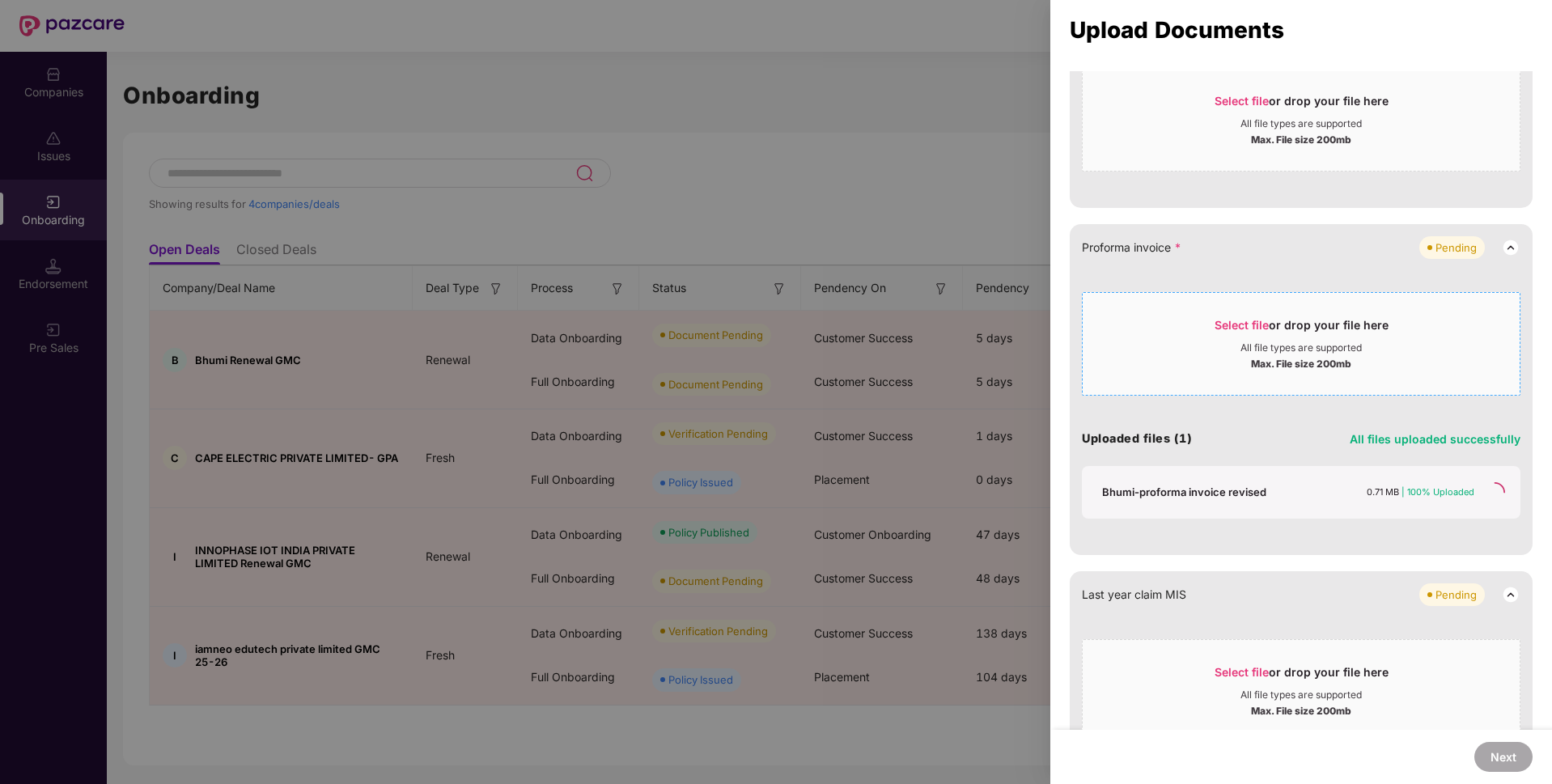
scroll to position [403, 0]
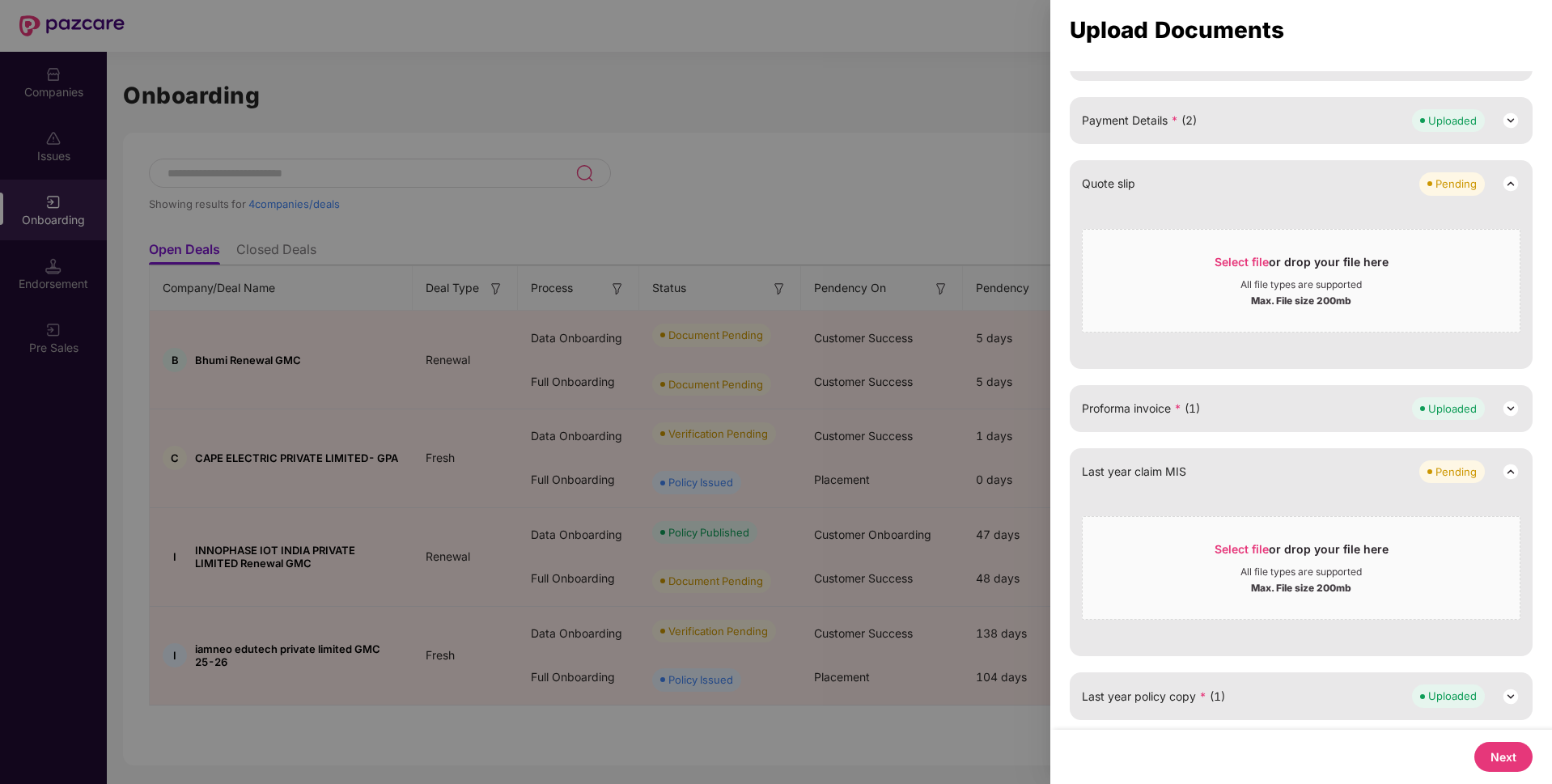
click at [1495, 762] on button "Next" at bounding box center [1503, 756] width 58 height 30
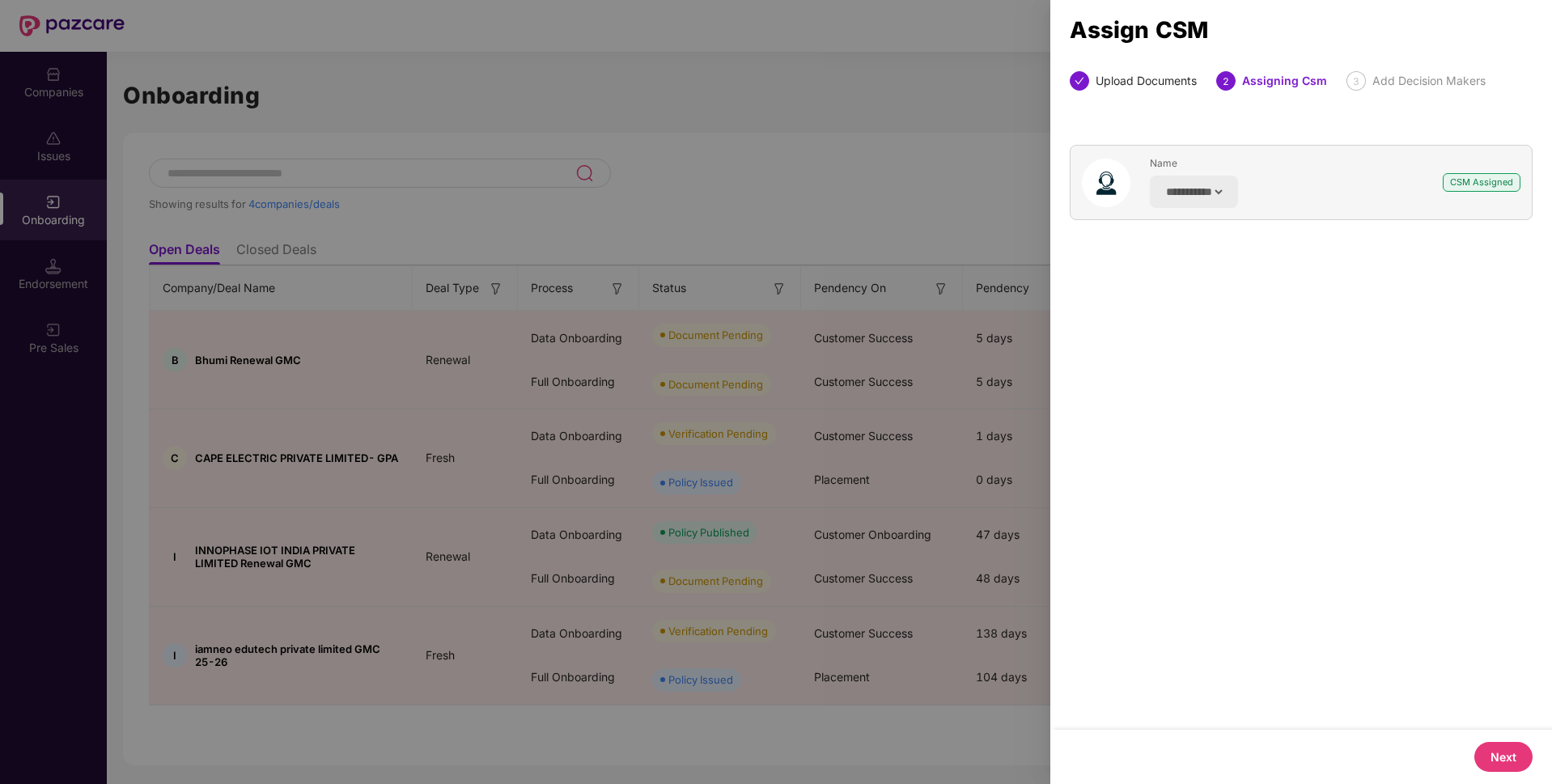
scroll to position [0, 0]
click at [1495, 762] on button "Next" at bounding box center [1503, 756] width 58 height 30
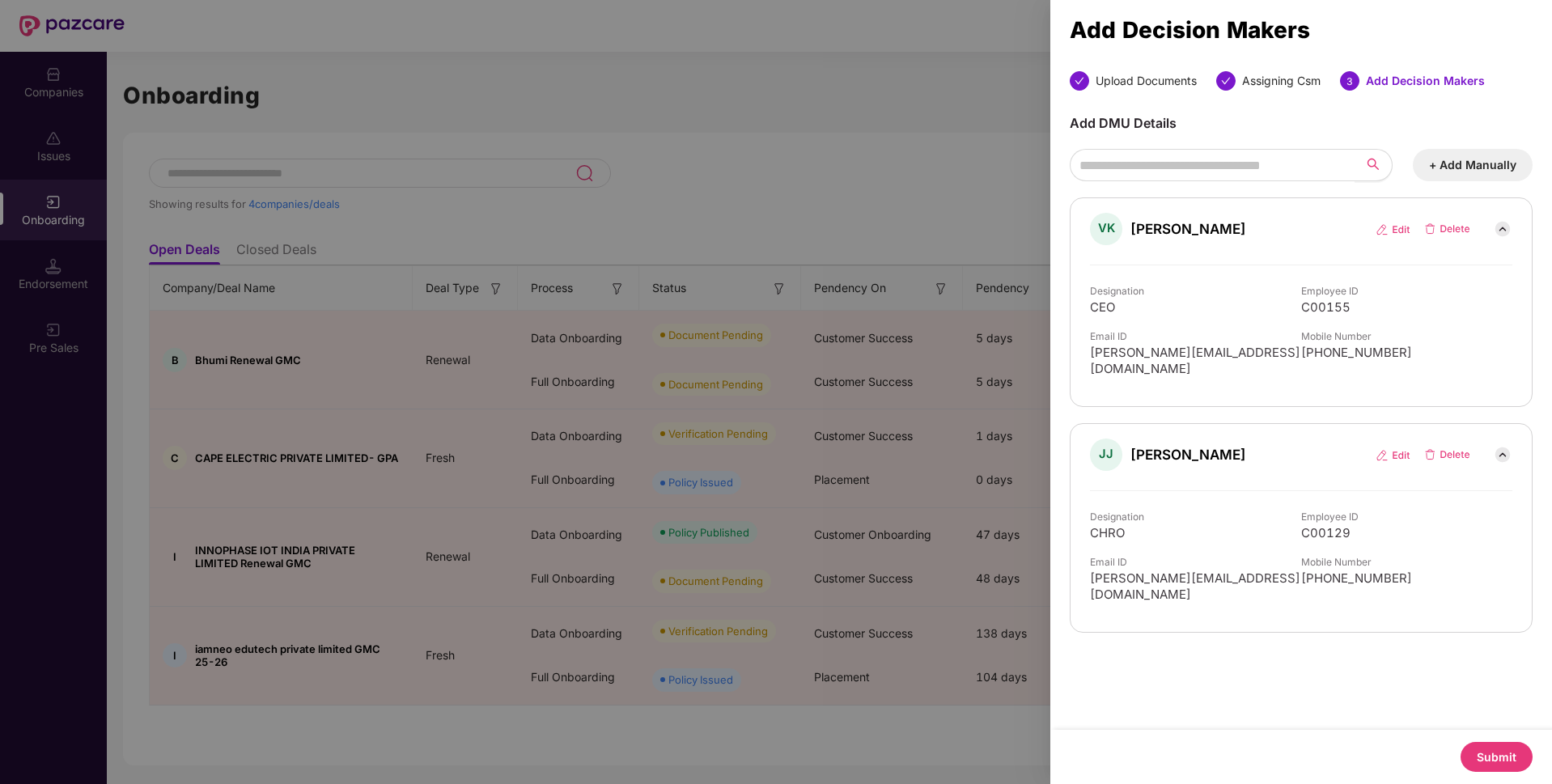
click at [1485, 751] on button "Submit" at bounding box center [1497, 756] width 72 height 30
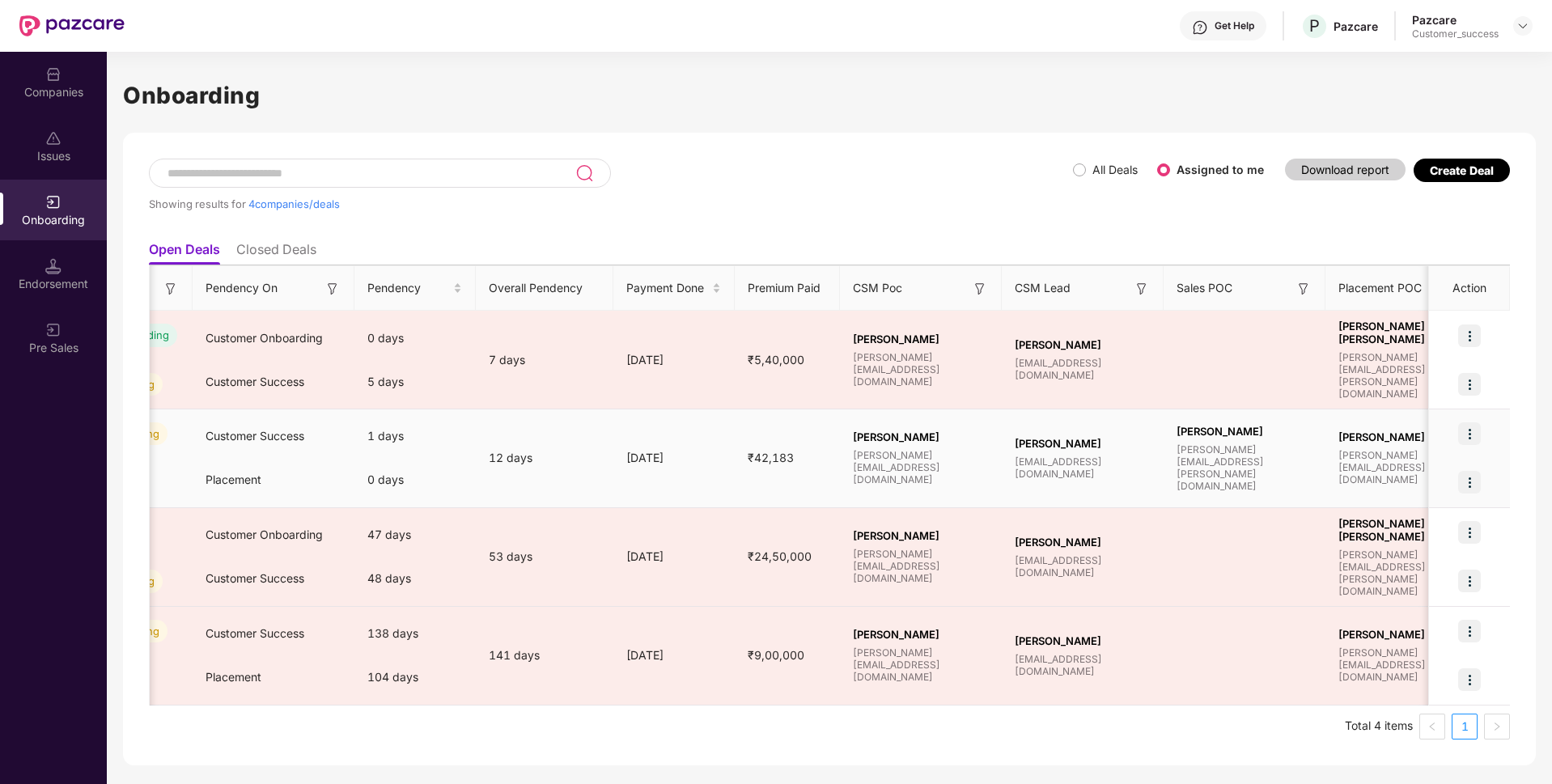
scroll to position [0, 609]
click at [1474, 435] on img at bounding box center [1470, 434] width 23 height 22
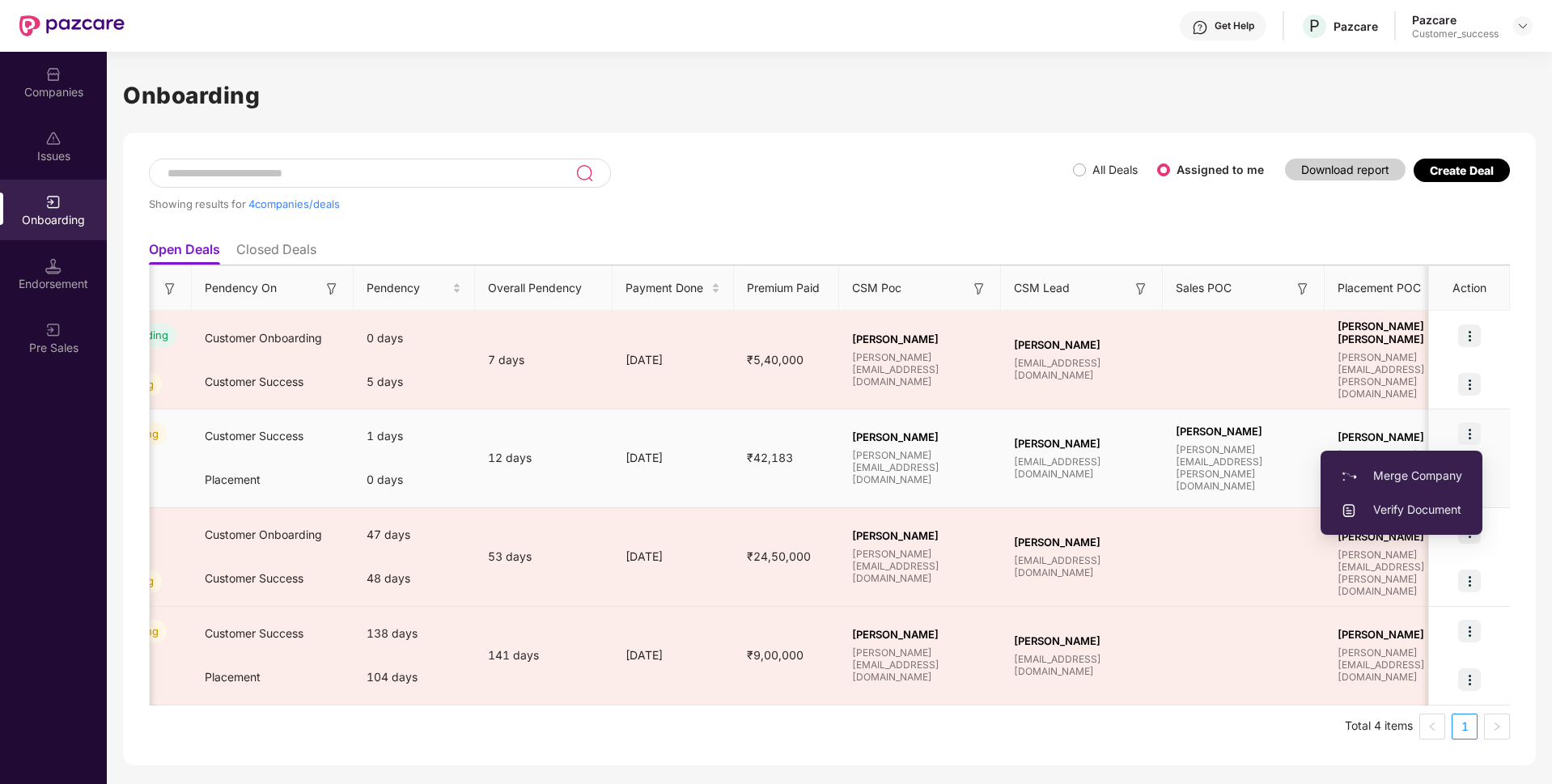
click at [1433, 515] on span "Verify Document" at bounding box center [1401, 510] width 121 height 18
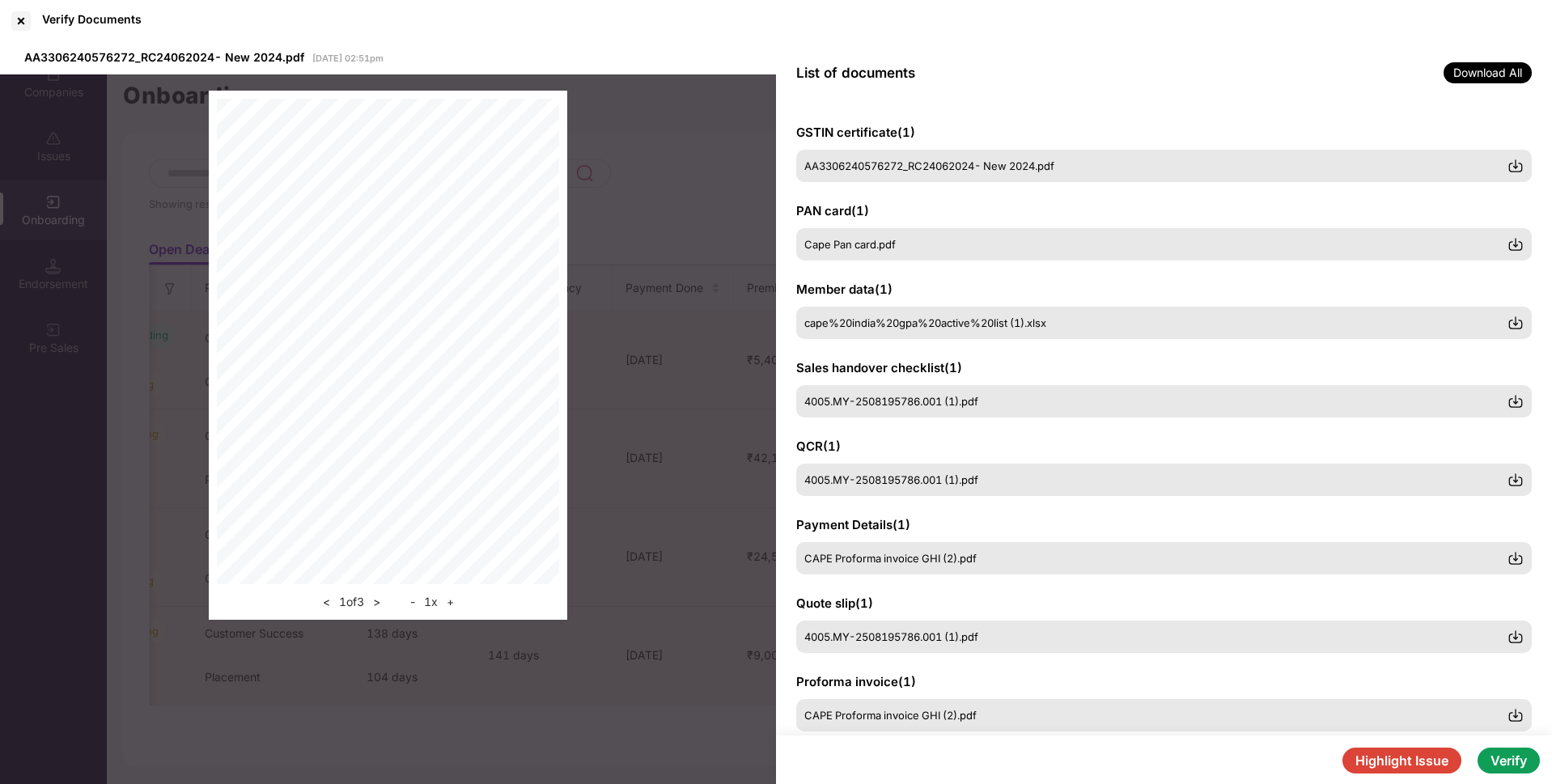
scroll to position [112, 0]
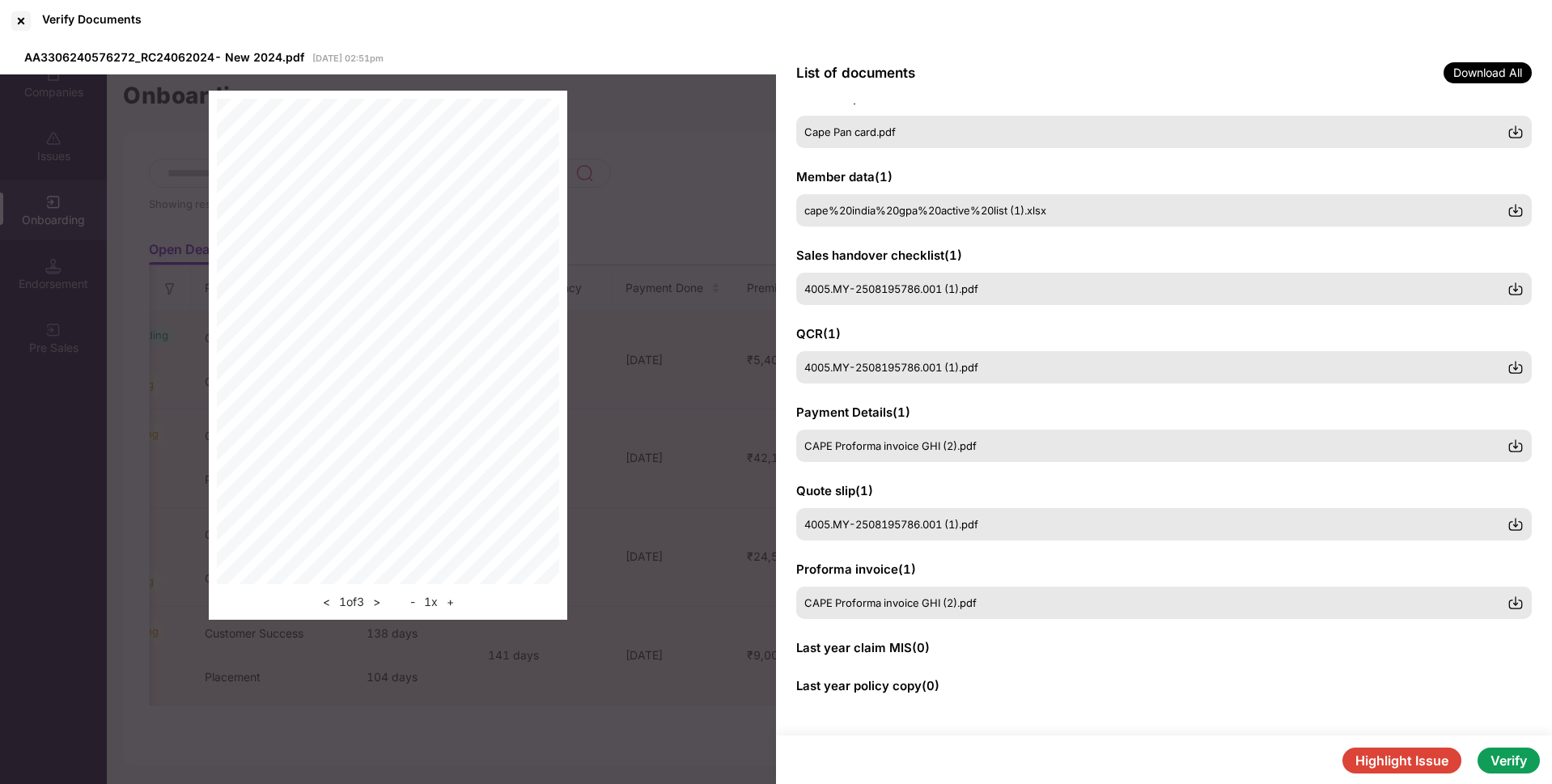
click at [1536, 764] on button "Verify" at bounding box center [1509, 761] width 62 height 26
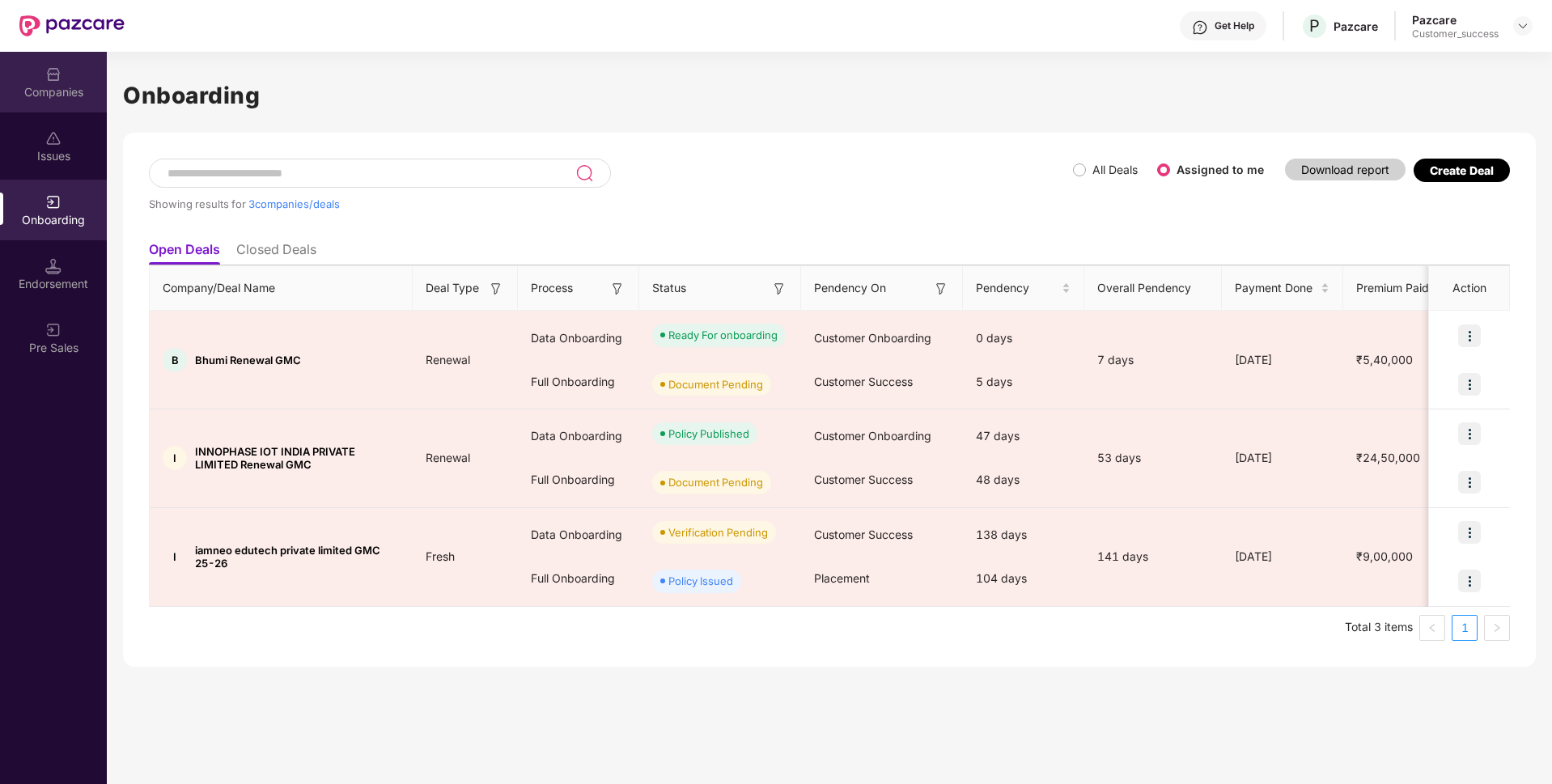
click at [33, 90] on div "Companies" at bounding box center [53, 92] width 106 height 16
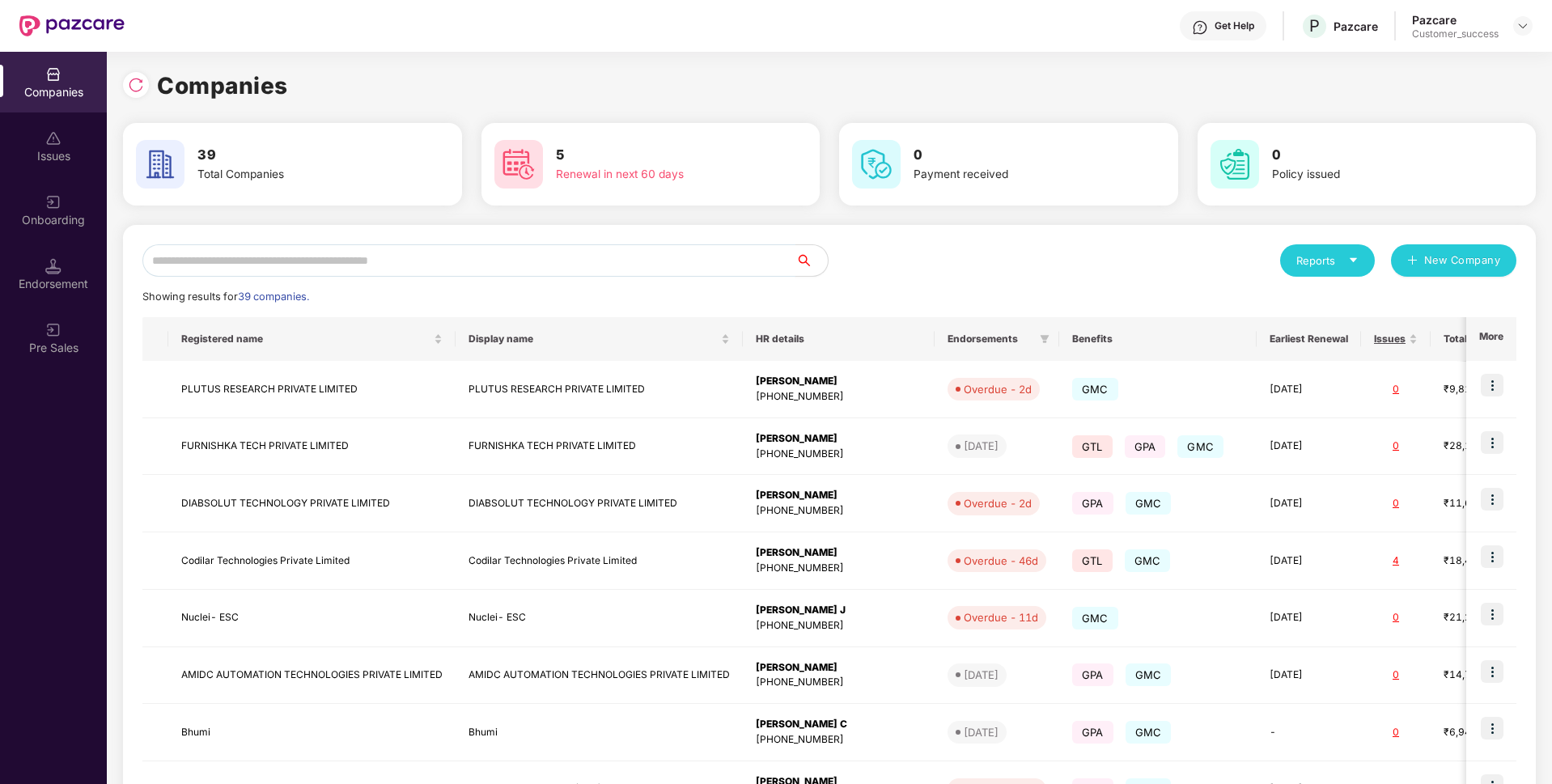
click at [467, 260] on input "text" at bounding box center [469, 260] width 653 height 32
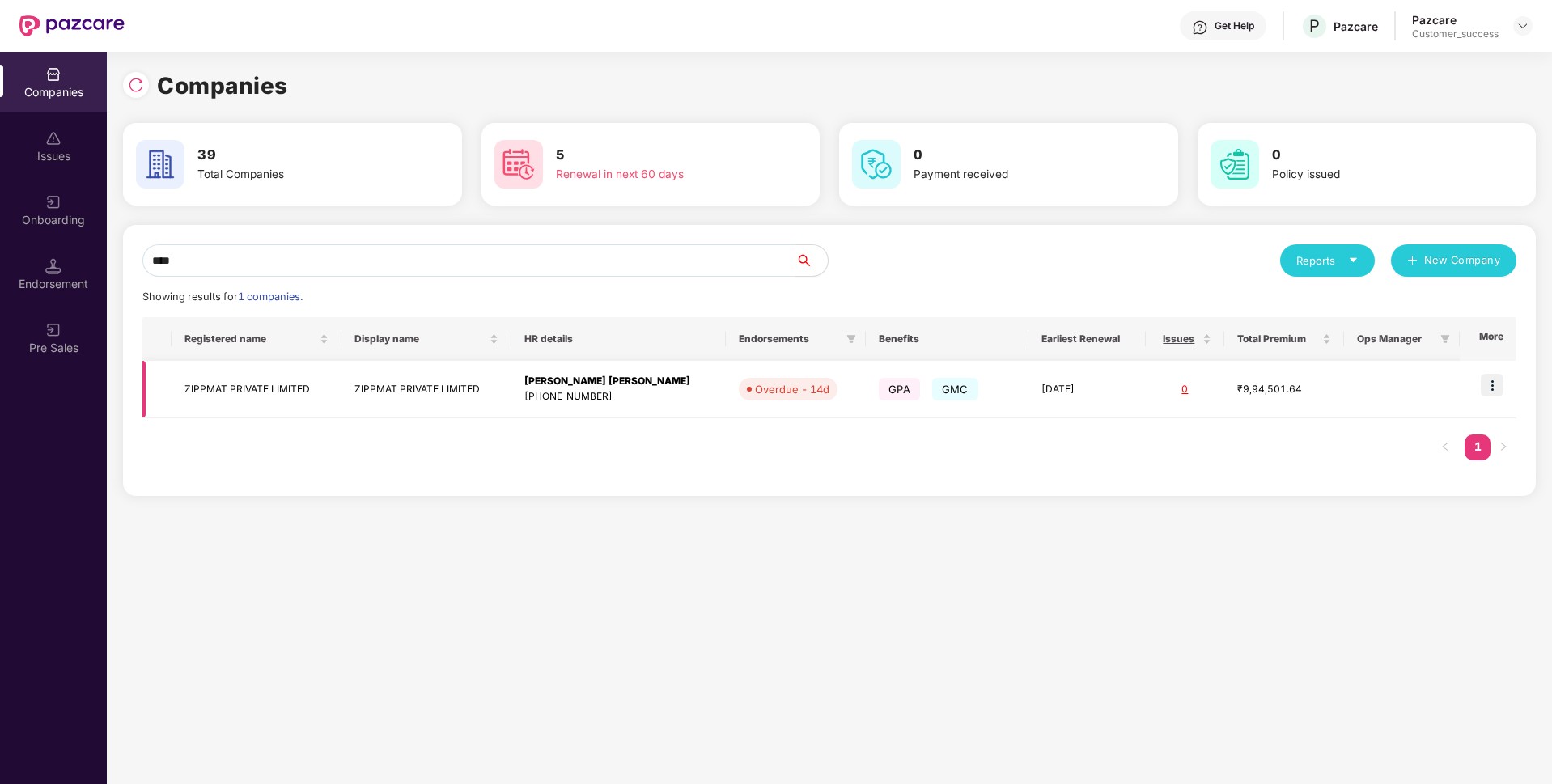
type input "****"
click at [231, 395] on td "ZIPPMAT PRIVATE LIMITED" at bounding box center [256, 389] width 170 height 57
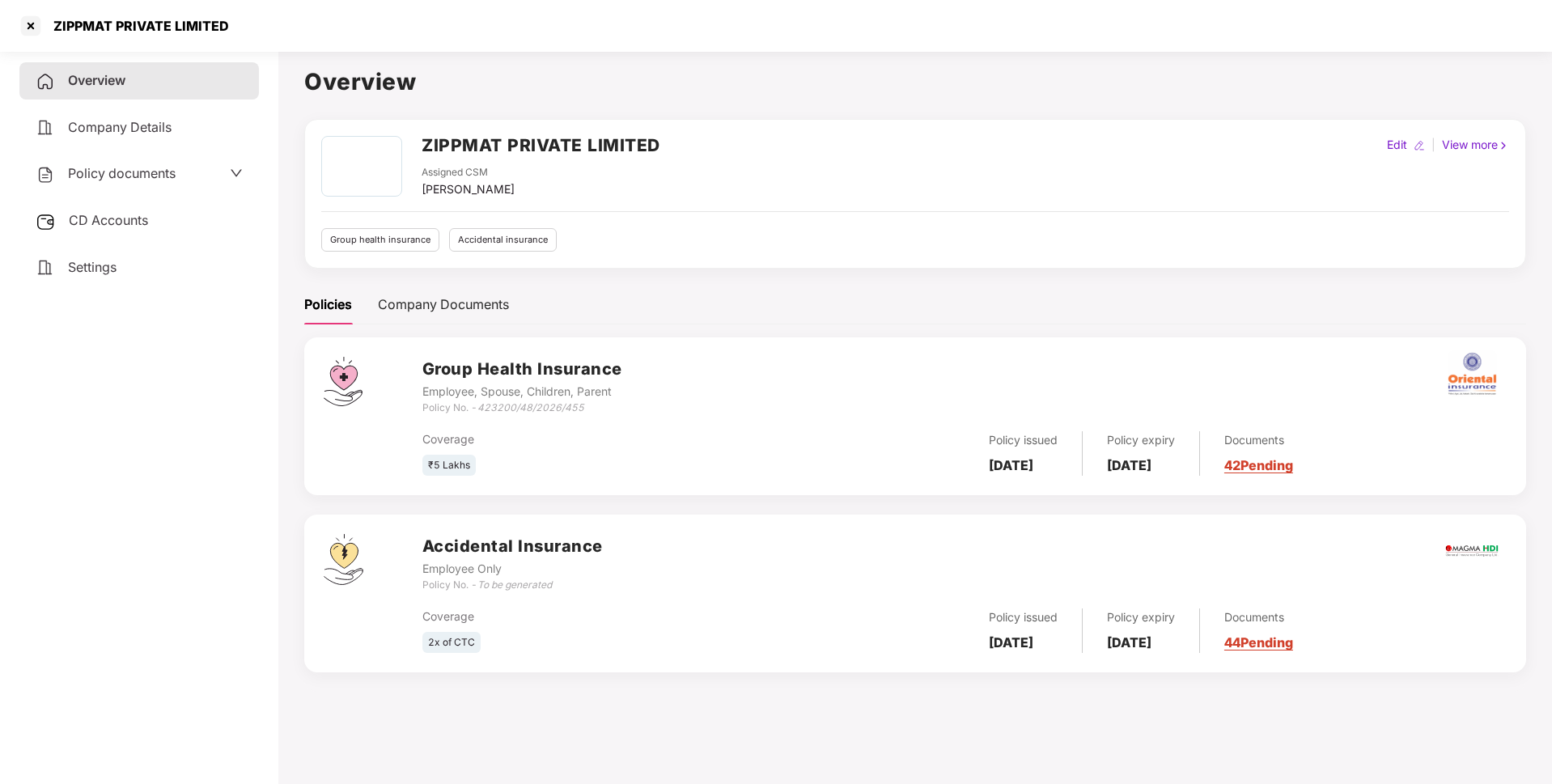
click at [168, 188] on div "Policy documents" at bounding box center [138, 174] width 240 height 37
click at [121, 182] on div "Policy documents" at bounding box center [106, 174] width 140 height 21
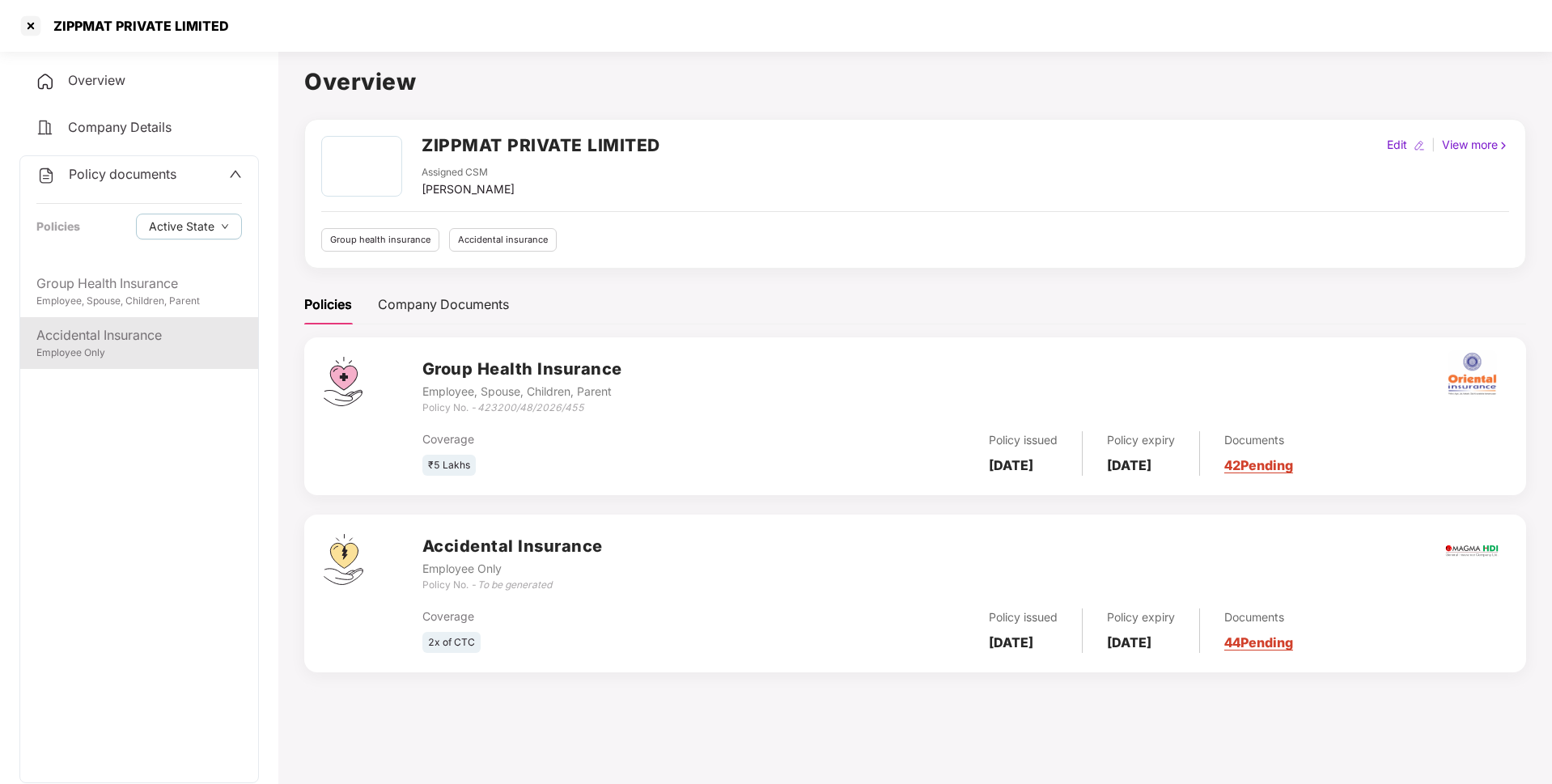
click at [133, 344] on div "Accidental Insurance" at bounding box center [138, 335] width 205 height 20
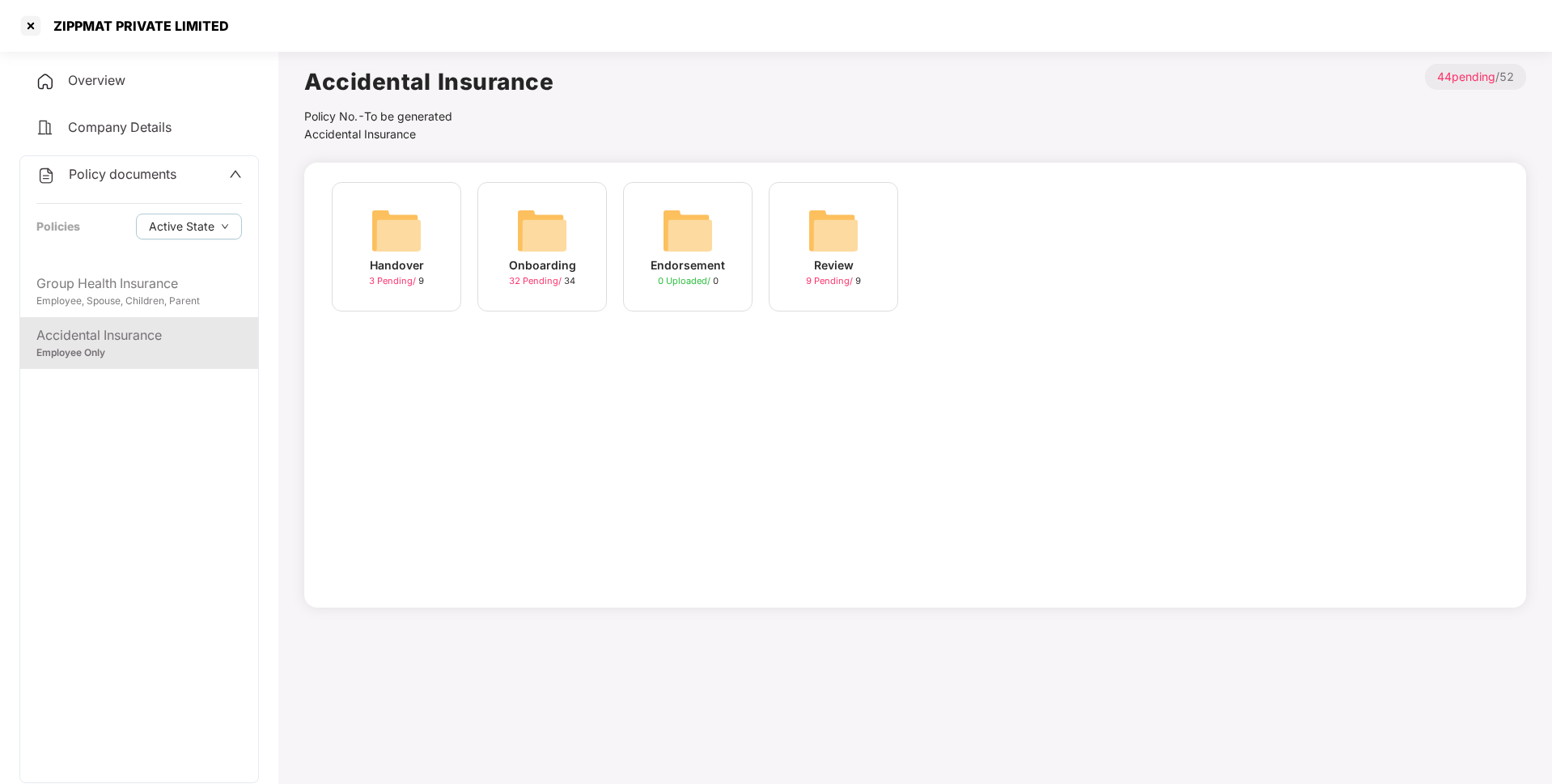
click at [569, 262] on div "Onboarding" at bounding box center [543, 265] width 68 height 18
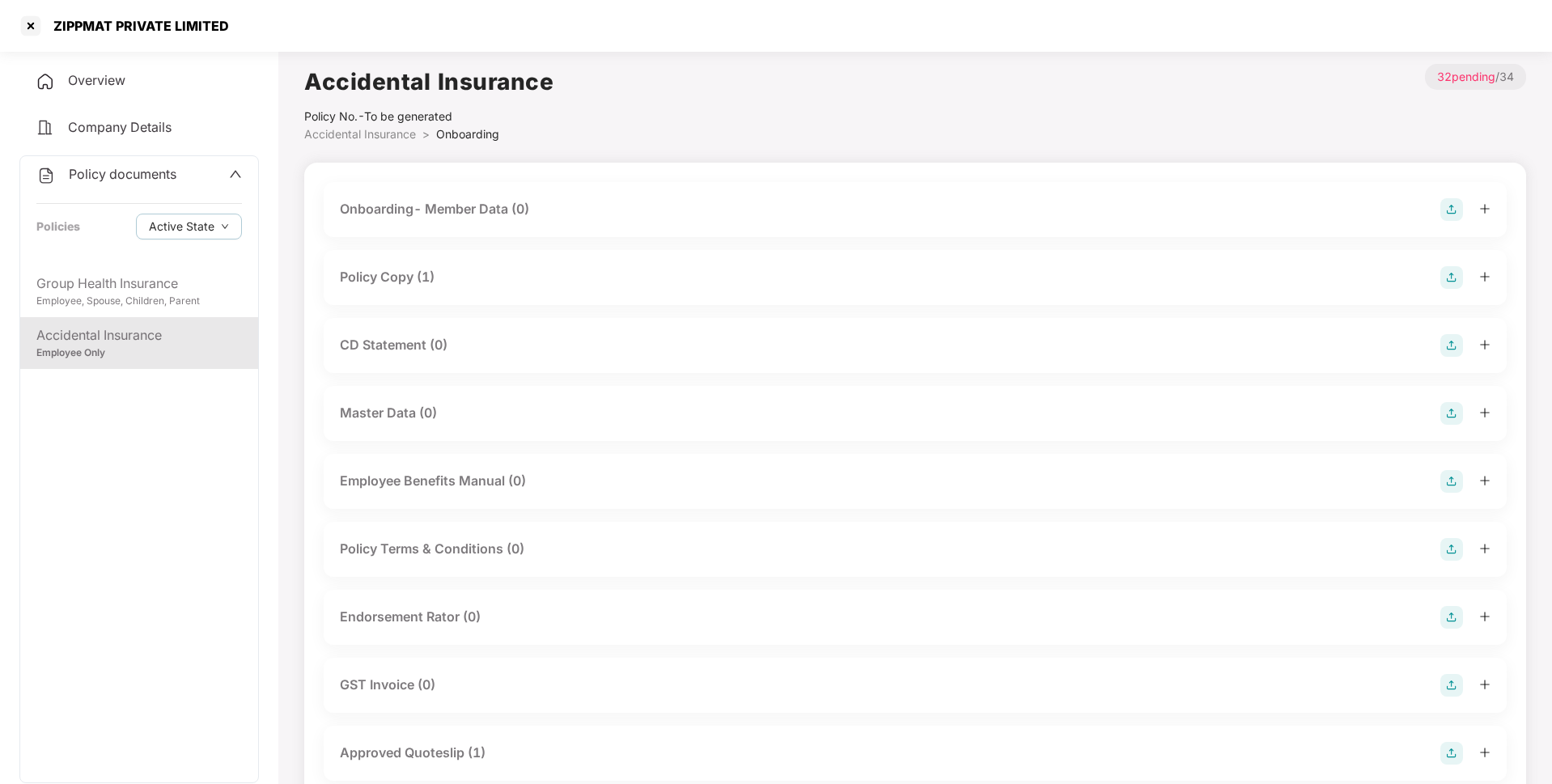
click at [402, 280] on div "Policy Copy (1)" at bounding box center [387, 277] width 94 height 20
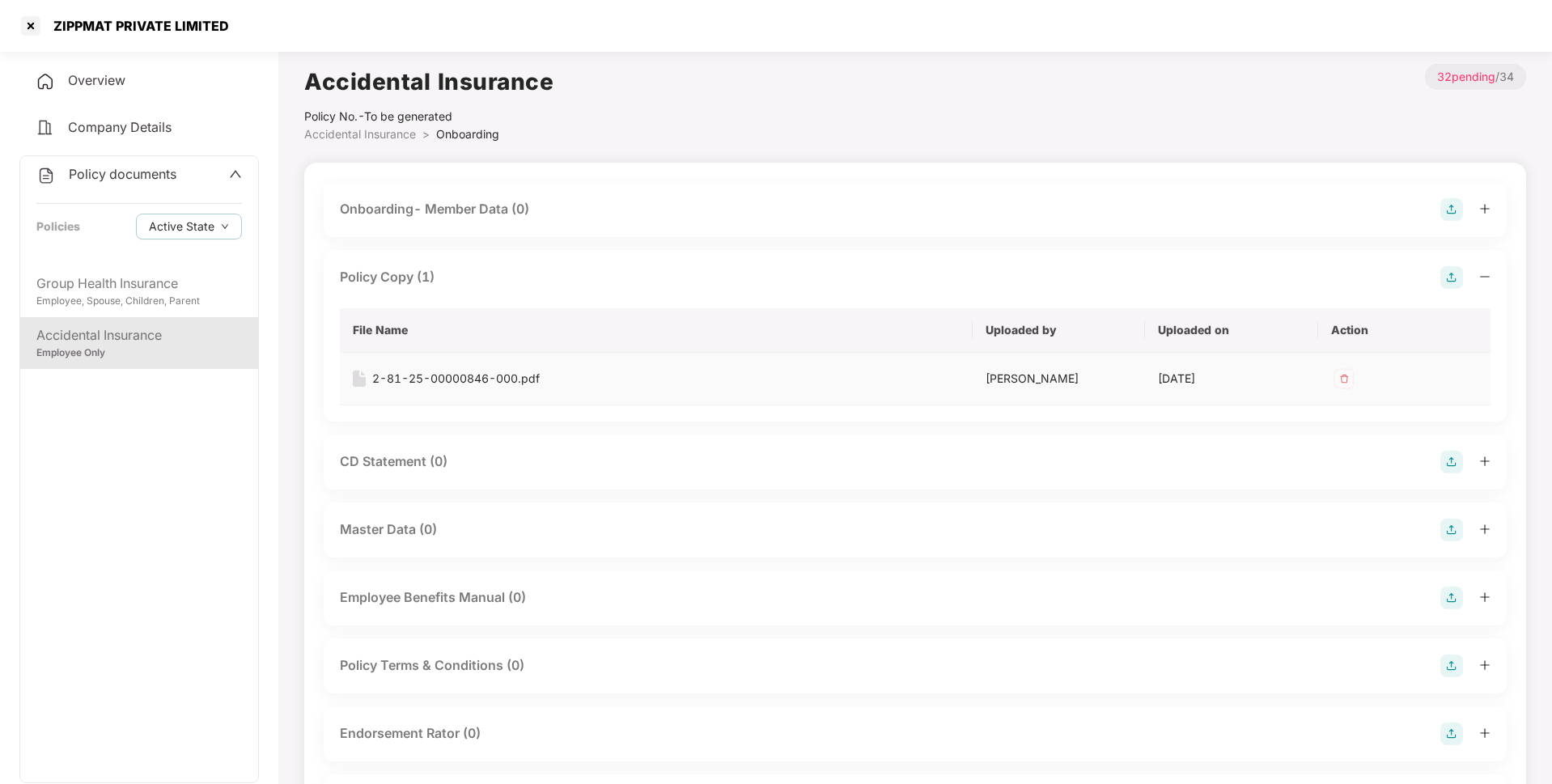
click at [460, 379] on div "2-81-25-00000846-000.pdf" at bounding box center [456, 378] width 168 height 18
drag, startPoint x: 153, startPoint y: 35, endPoint x: 149, endPoint y: 23, distance: 12.6
click at [149, 23] on div "ZIPPMAT PRIVATE LIMITED" at bounding box center [124, 26] width 211 height 26
click at [149, 23] on div "ZIPPMAT PRIVATE LIMITED" at bounding box center [136, 26] width 185 height 16
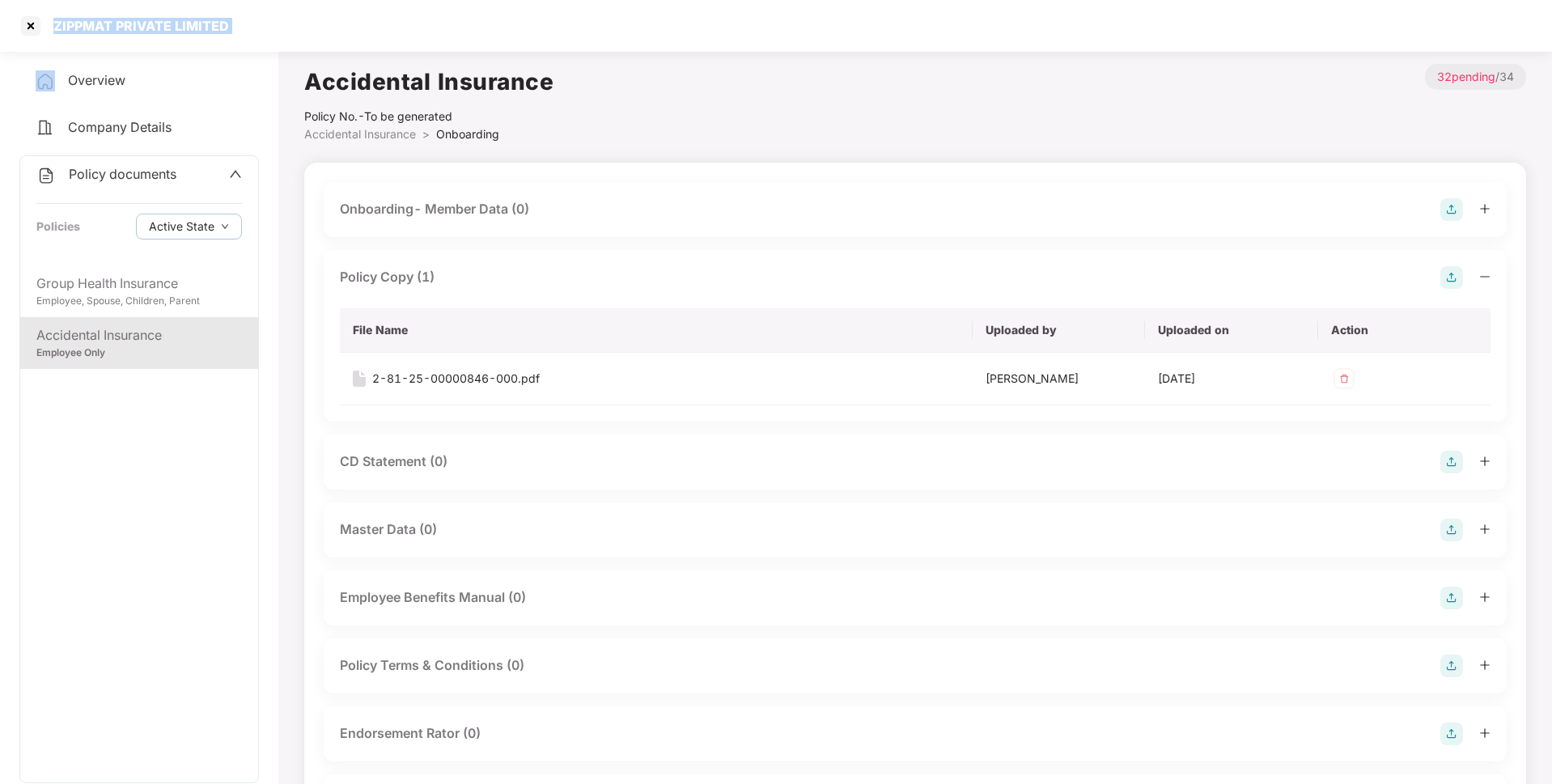
click at [149, 23] on div "ZIPPMAT PRIVATE LIMITED" at bounding box center [136, 26] width 185 height 16
click at [444, 370] on div "2-81-25-00000846-000.pdf" at bounding box center [456, 378] width 168 height 18
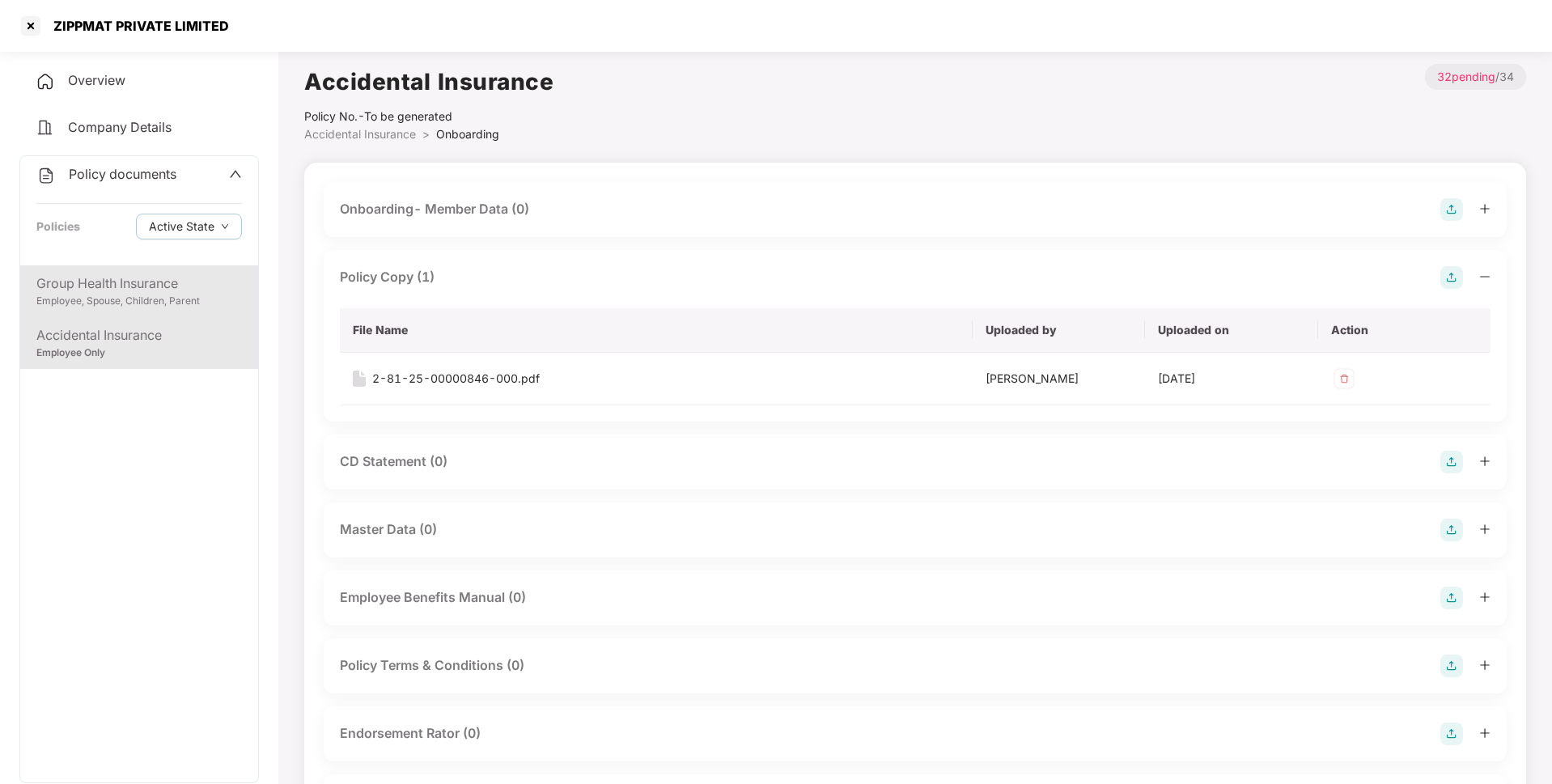
click at [100, 277] on div "Group Health Insurance" at bounding box center [138, 283] width 205 height 20
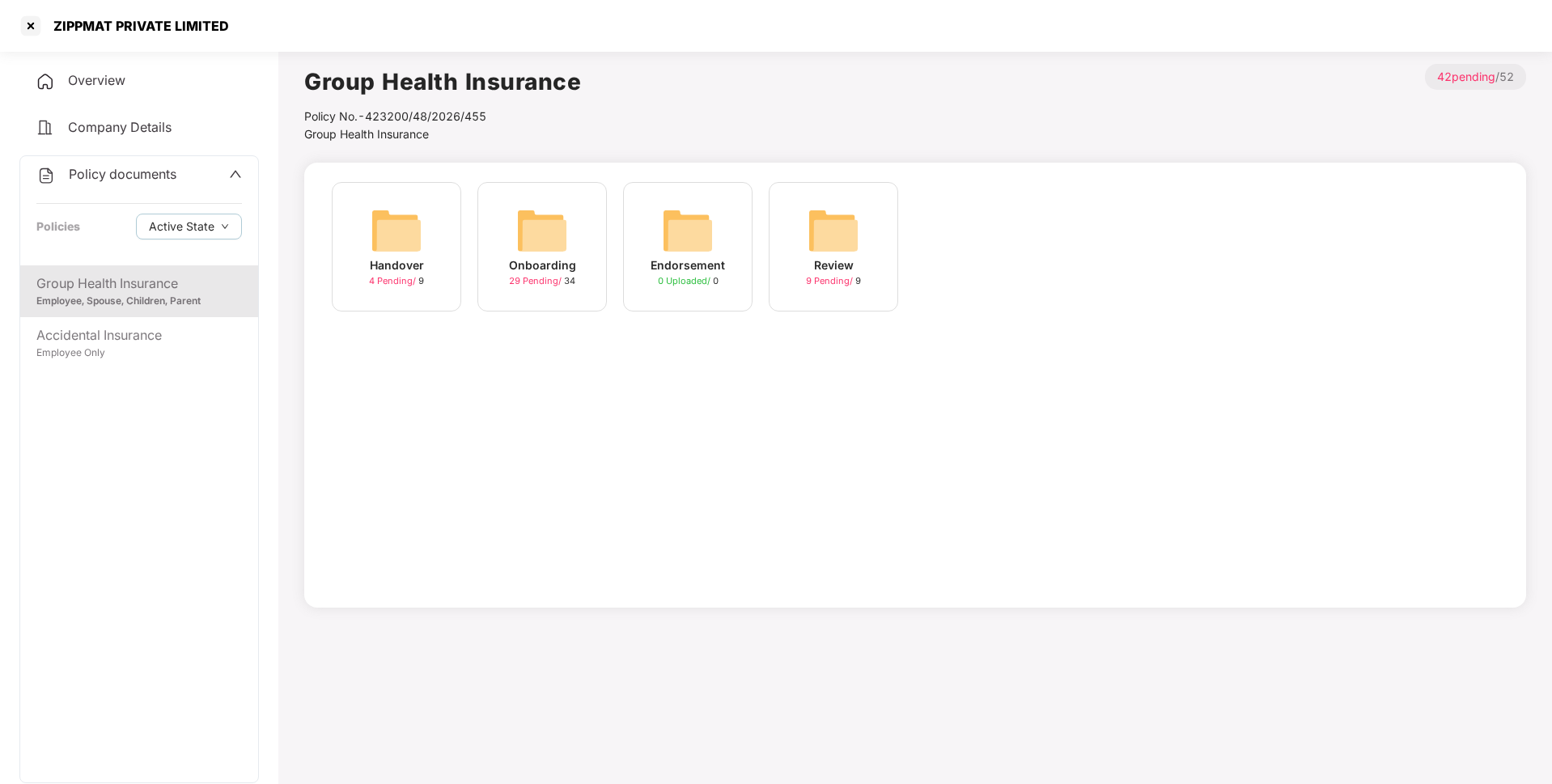
click at [589, 273] on div "Onboarding 29 Pending / 34" at bounding box center [543, 247] width 130 height 130
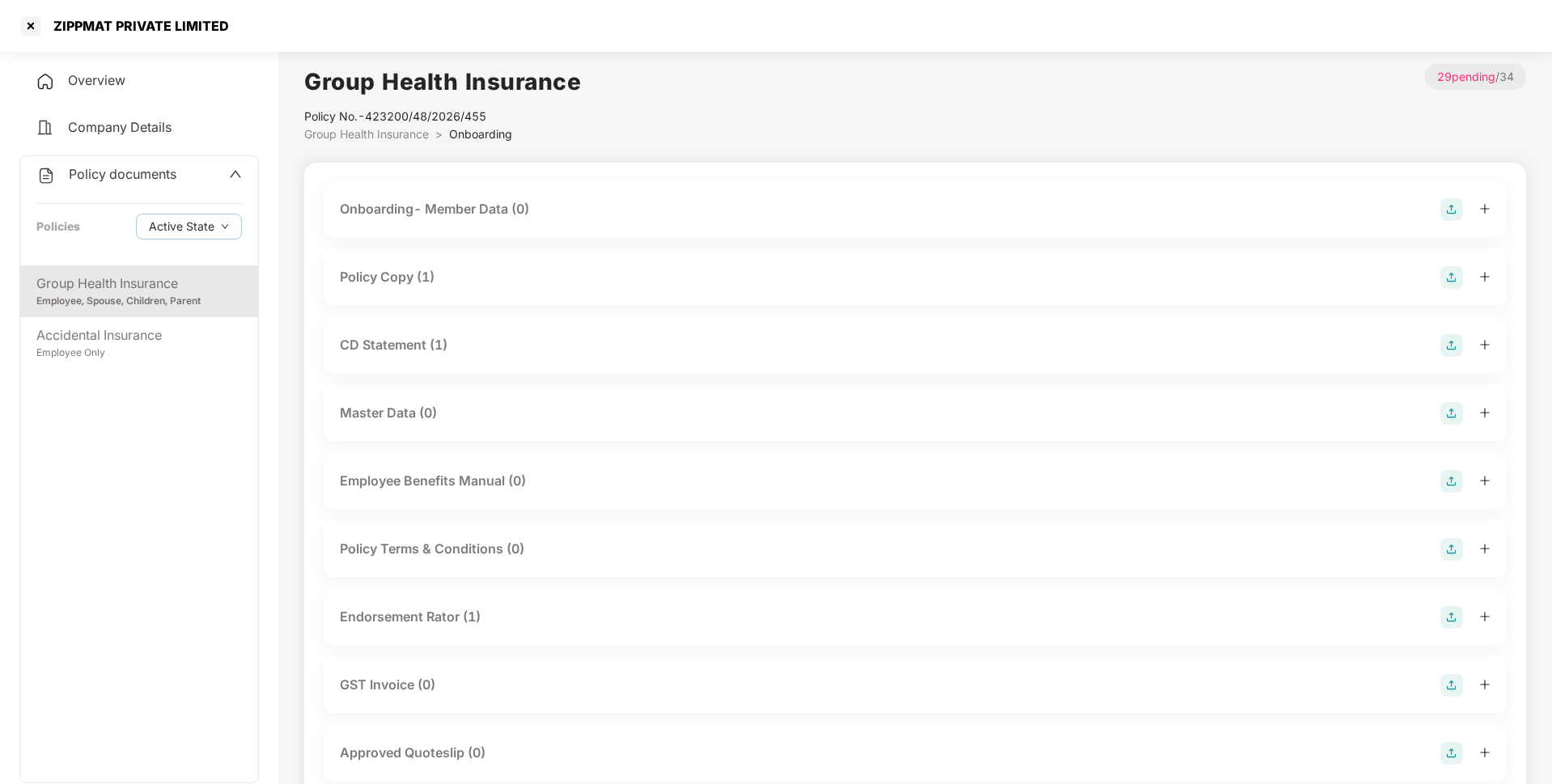
click at [401, 277] on div "Policy Copy (1)" at bounding box center [387, 277] width 94 height 20
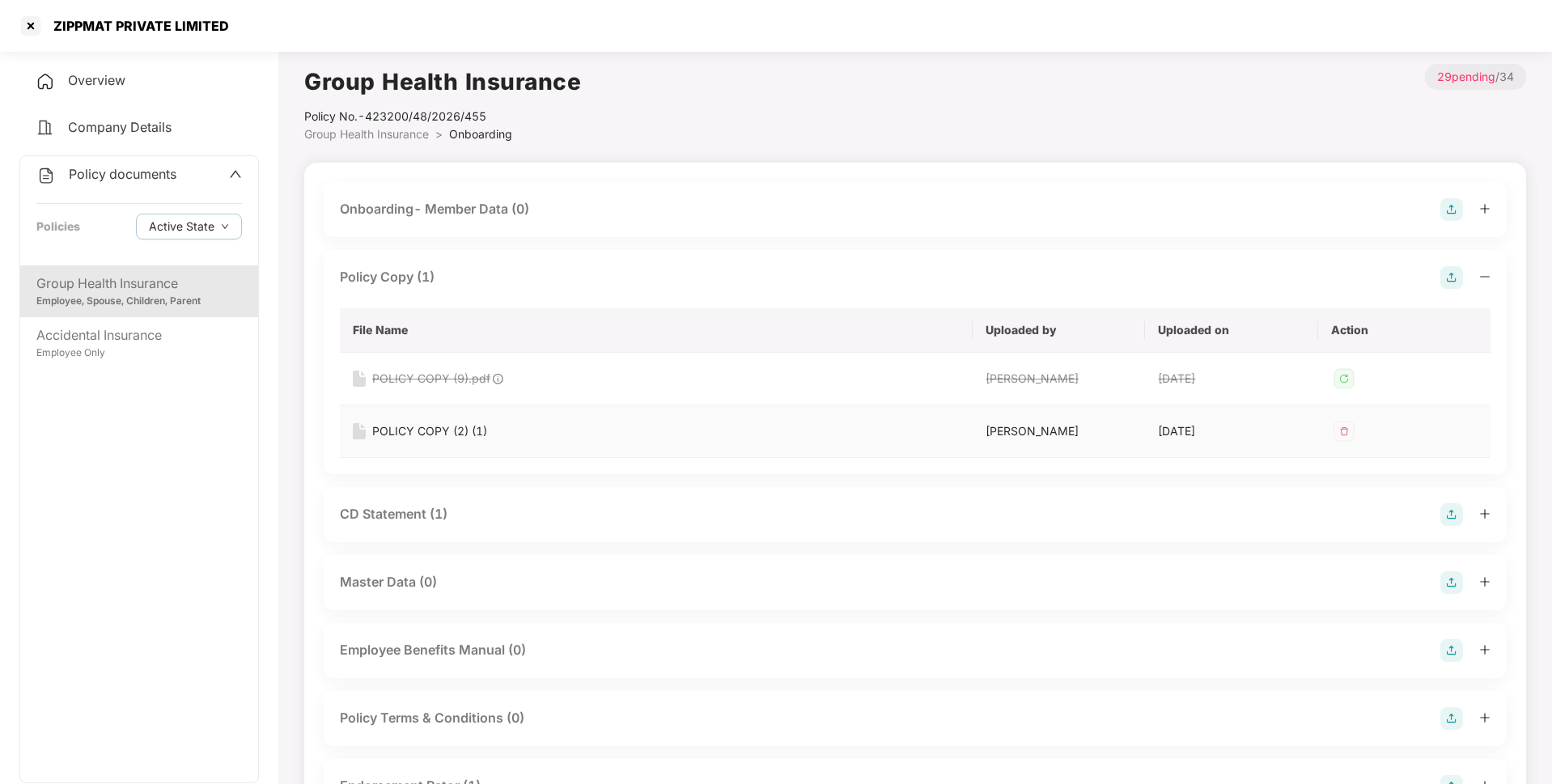
click at [413, 428] on div "POLICY COPY (2) (1)" at bounding box center [429, 431] width 115 height 18
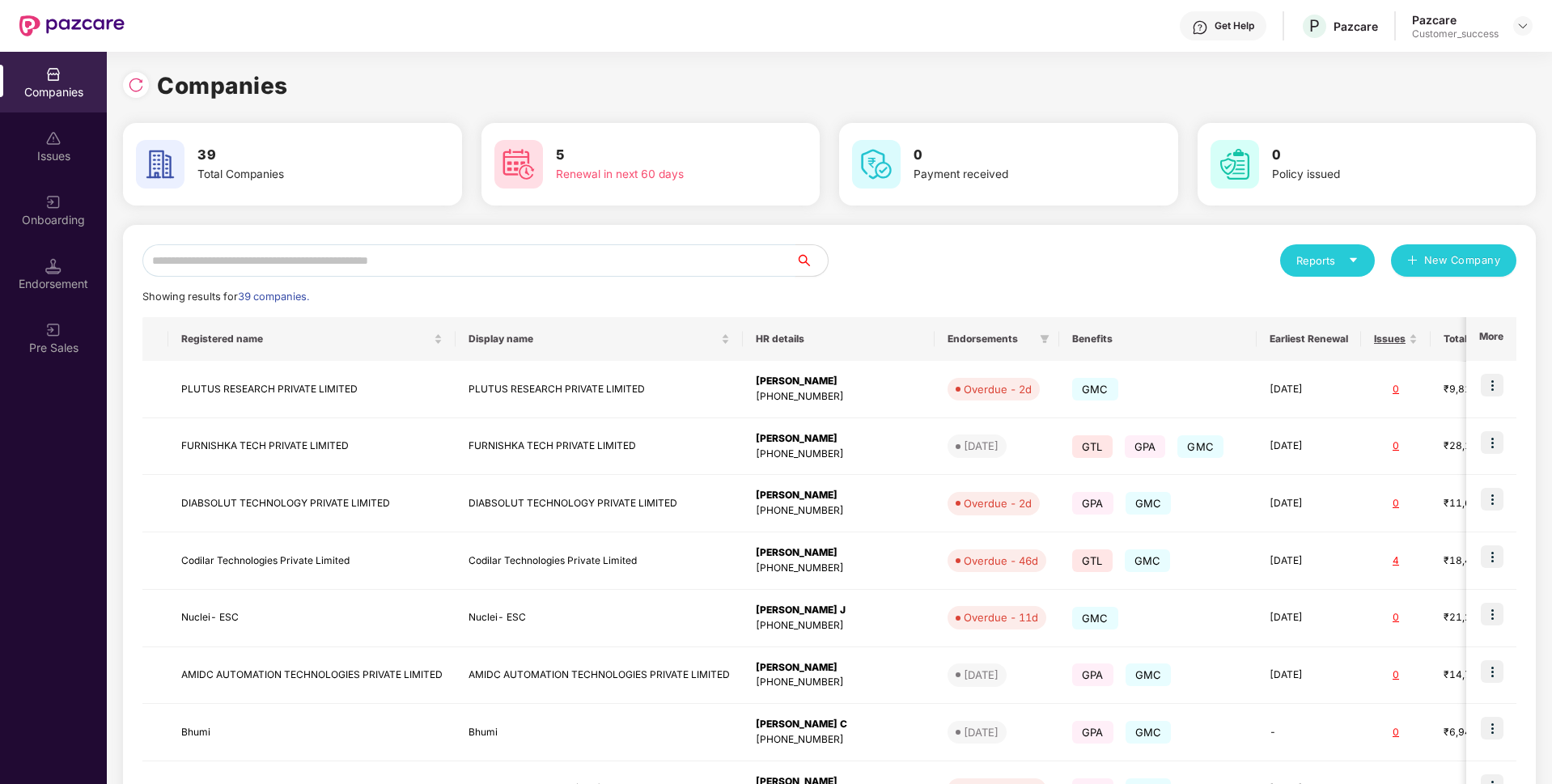
click at [280, 268] on input "text" at bounding box center [469, 260] width 653 height 32
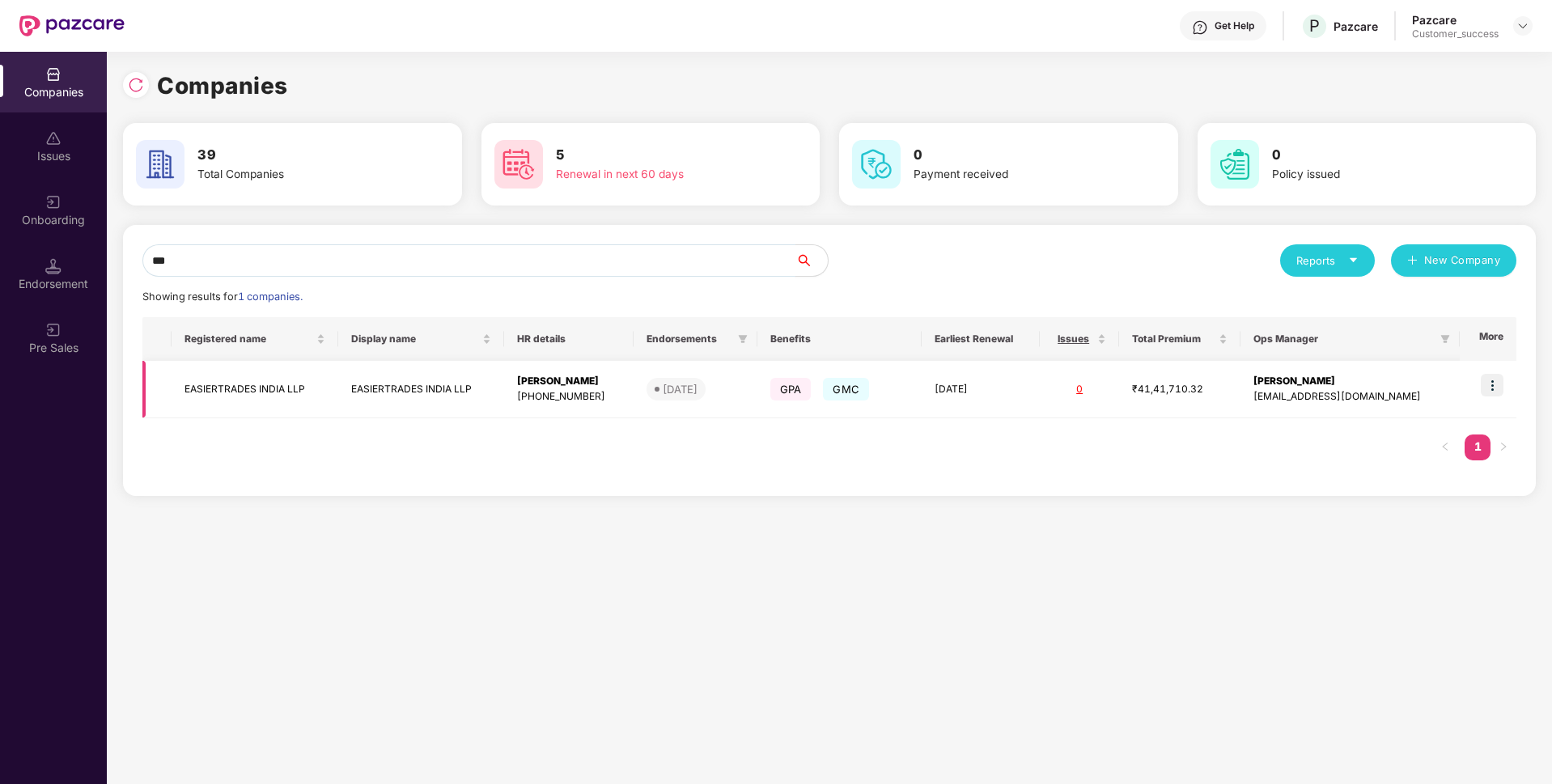
type input "***"
click at [246, 390] on td "EASIERTRADES INDIA LLP" at bounding box center [254, 389] width 166 height 57
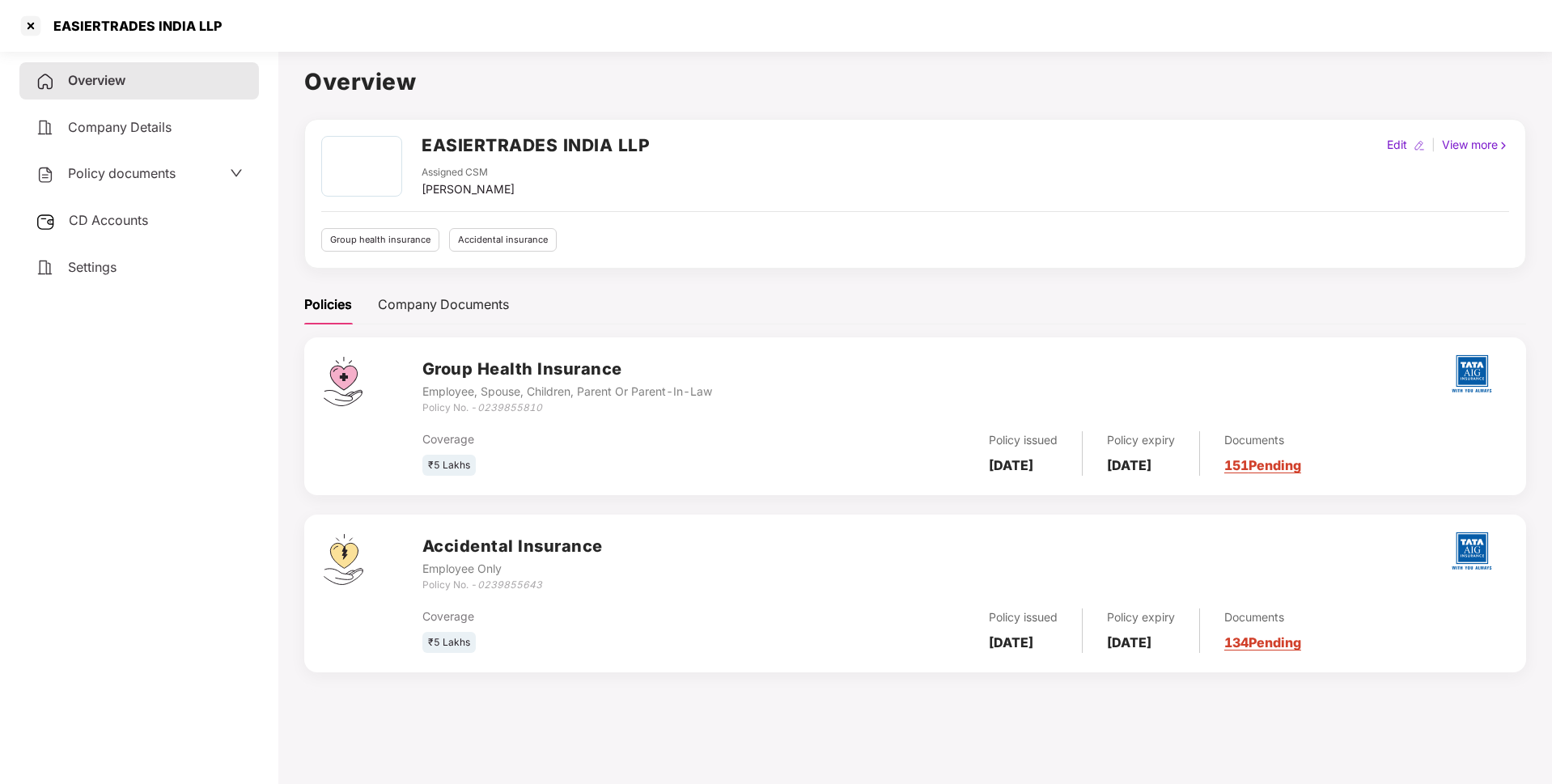
click at [153, 31] on div "EASIERTRADES INDIA LLP" at bounding box center [132, 26] width 178 height 16
copy div "EASIERTRADES INDIA LLP"
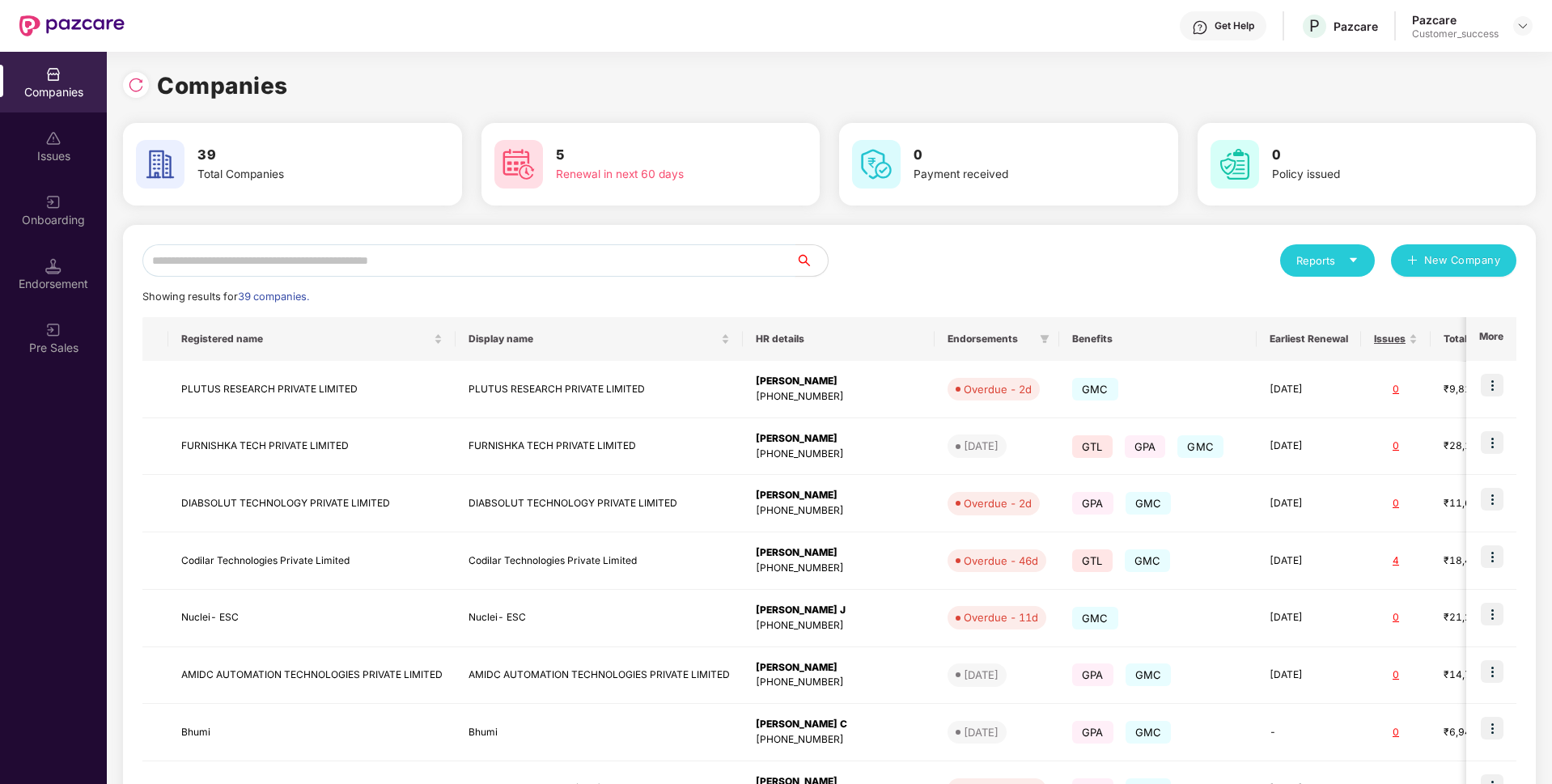
click at [369, 260] on input "text" at bounding box center [469, 260] width 653 height 32
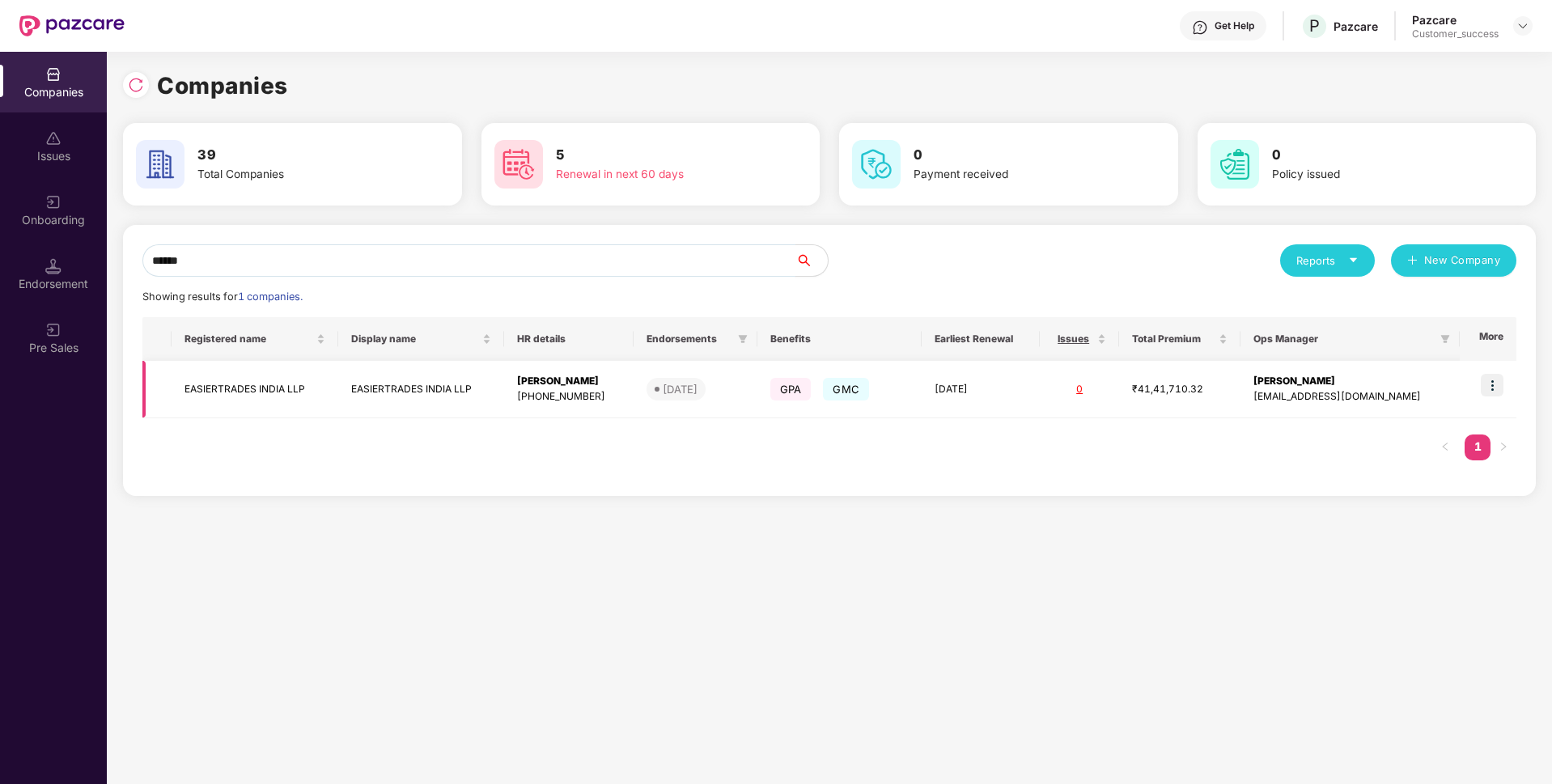
type input "******"
click at [1487, 373] on td at bounding box center [1488, 389] width 56 height 57
click at [1500, 377] on img at bounding box center [1492, 385] width 23 height 22
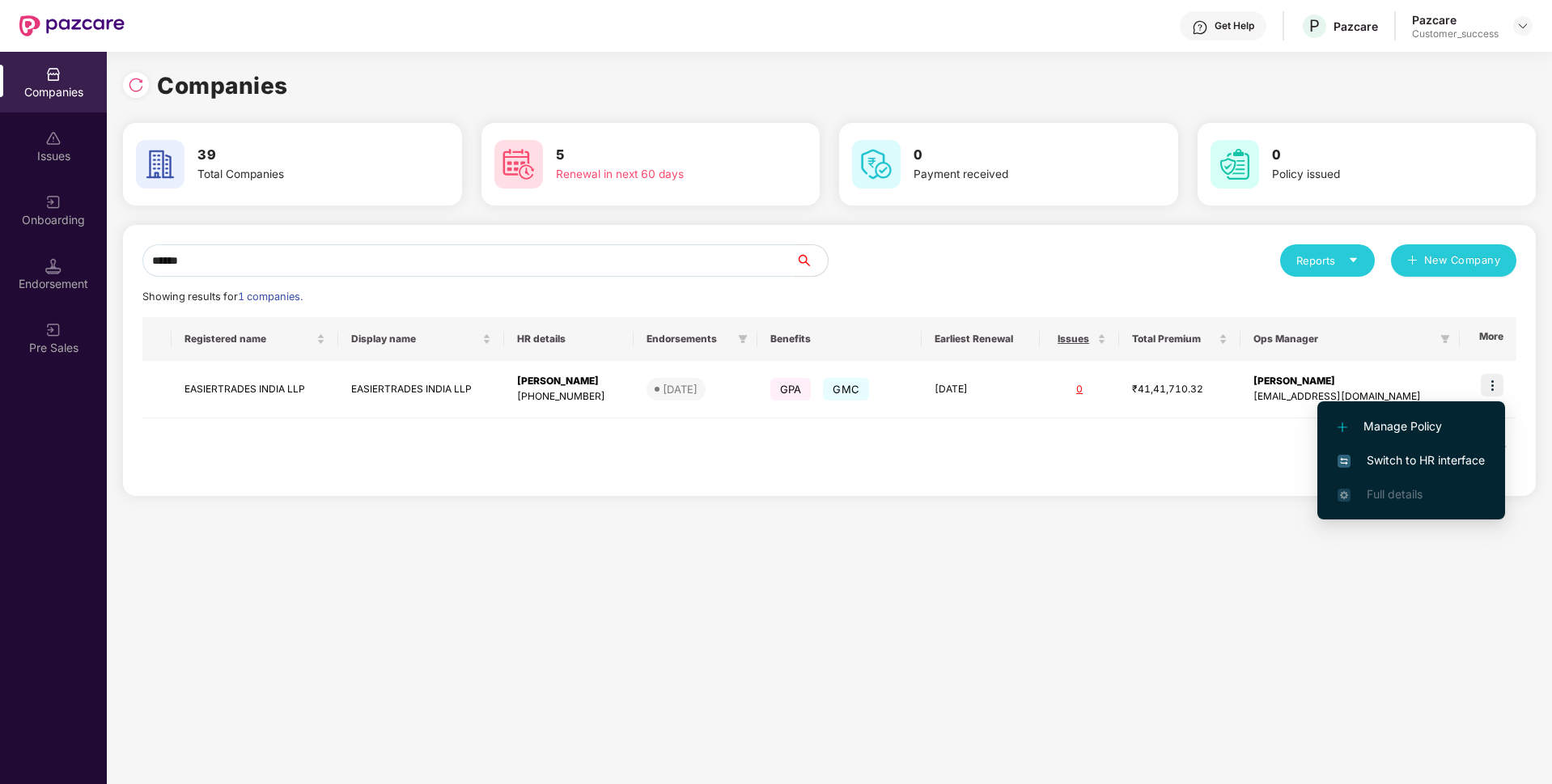
click at [1425, 458] on span "Switch to HR interface" at bounding box center [1411, 460] width 147 height 18
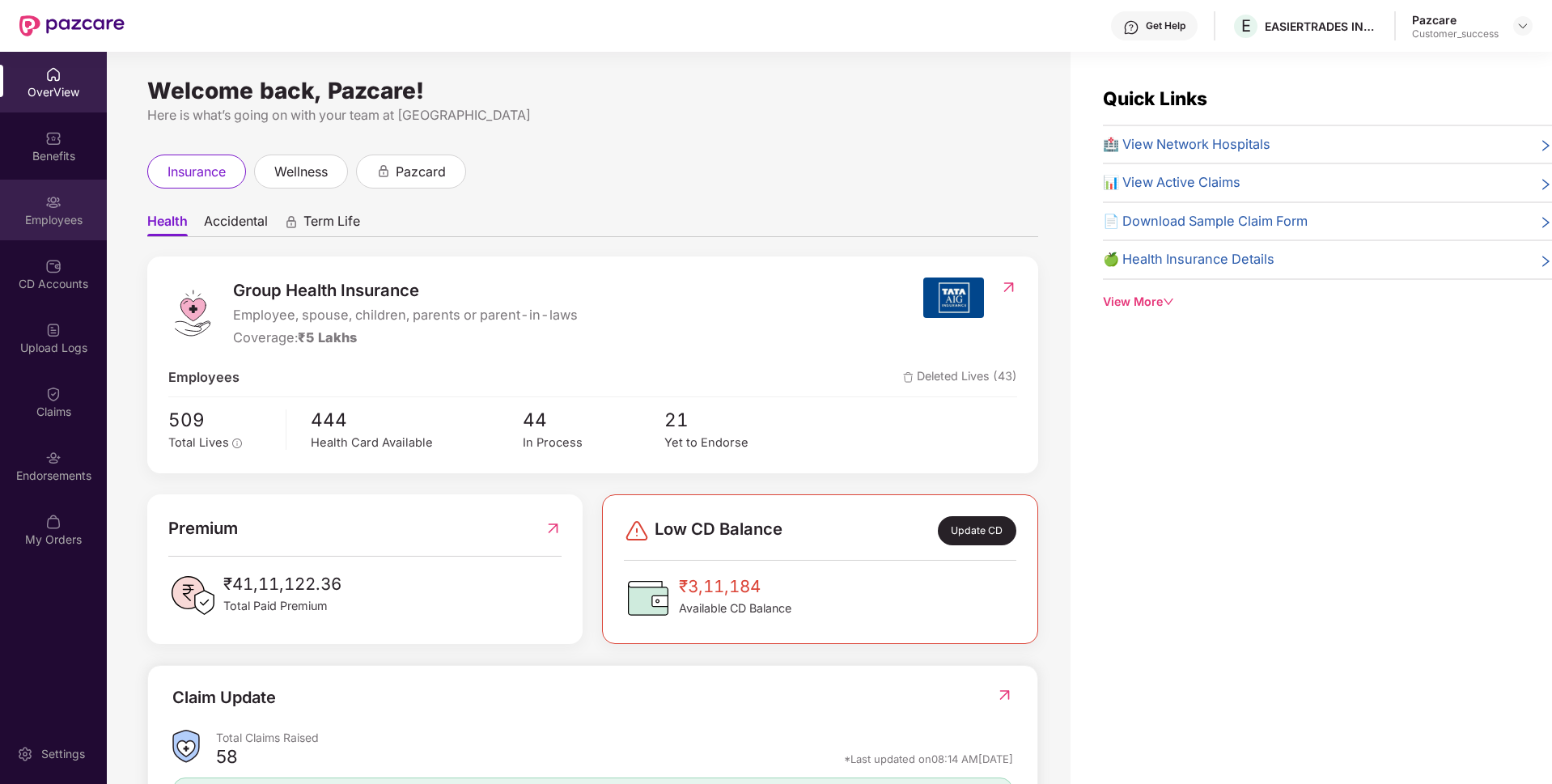
click at [29, 195] on div "Employees" at bounding box center [53, 210] width 106 height 61
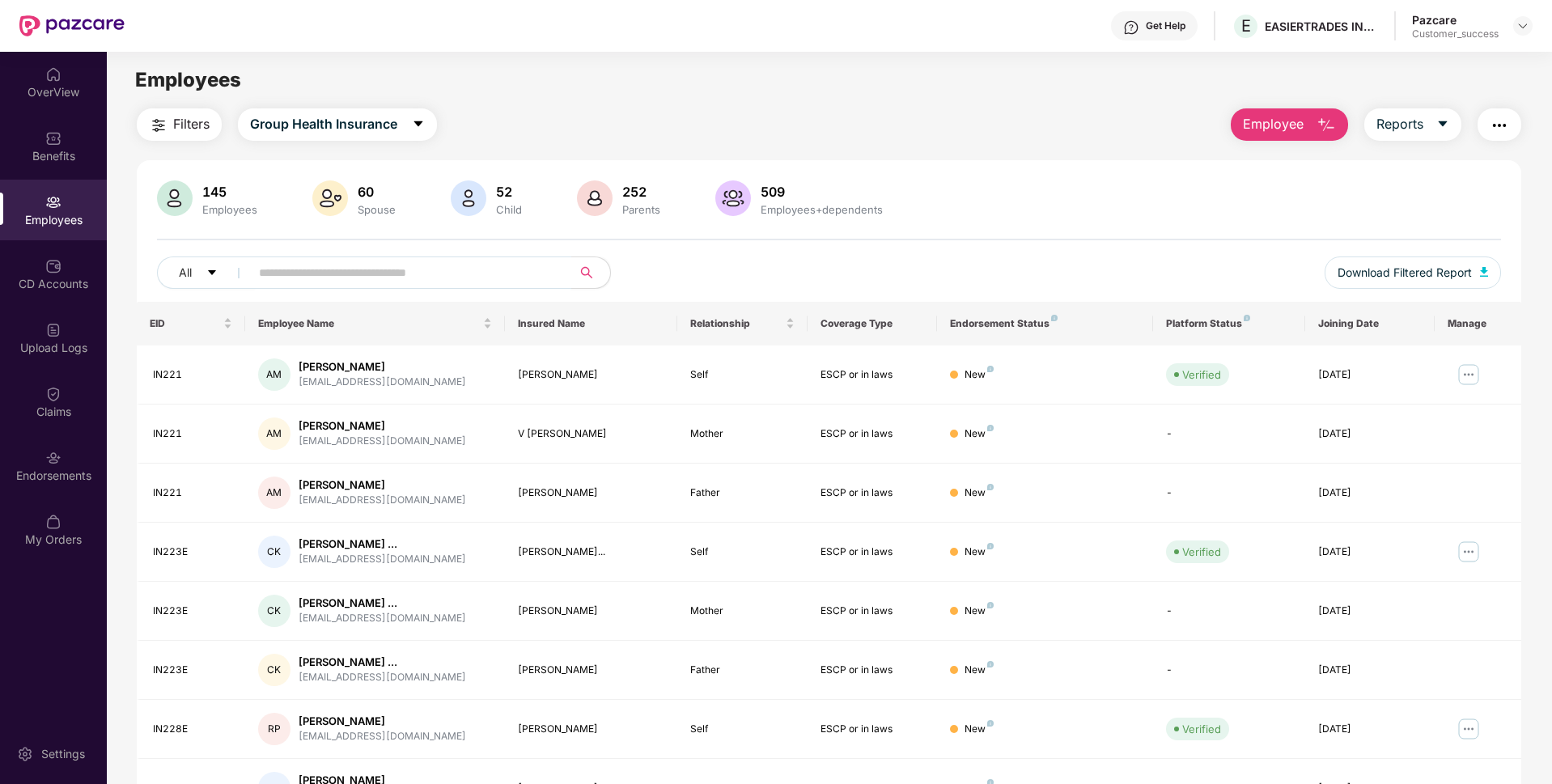
click at [395, 269] on input "text" at bounding box center [404, 273] width 291 height 24
type input "*"
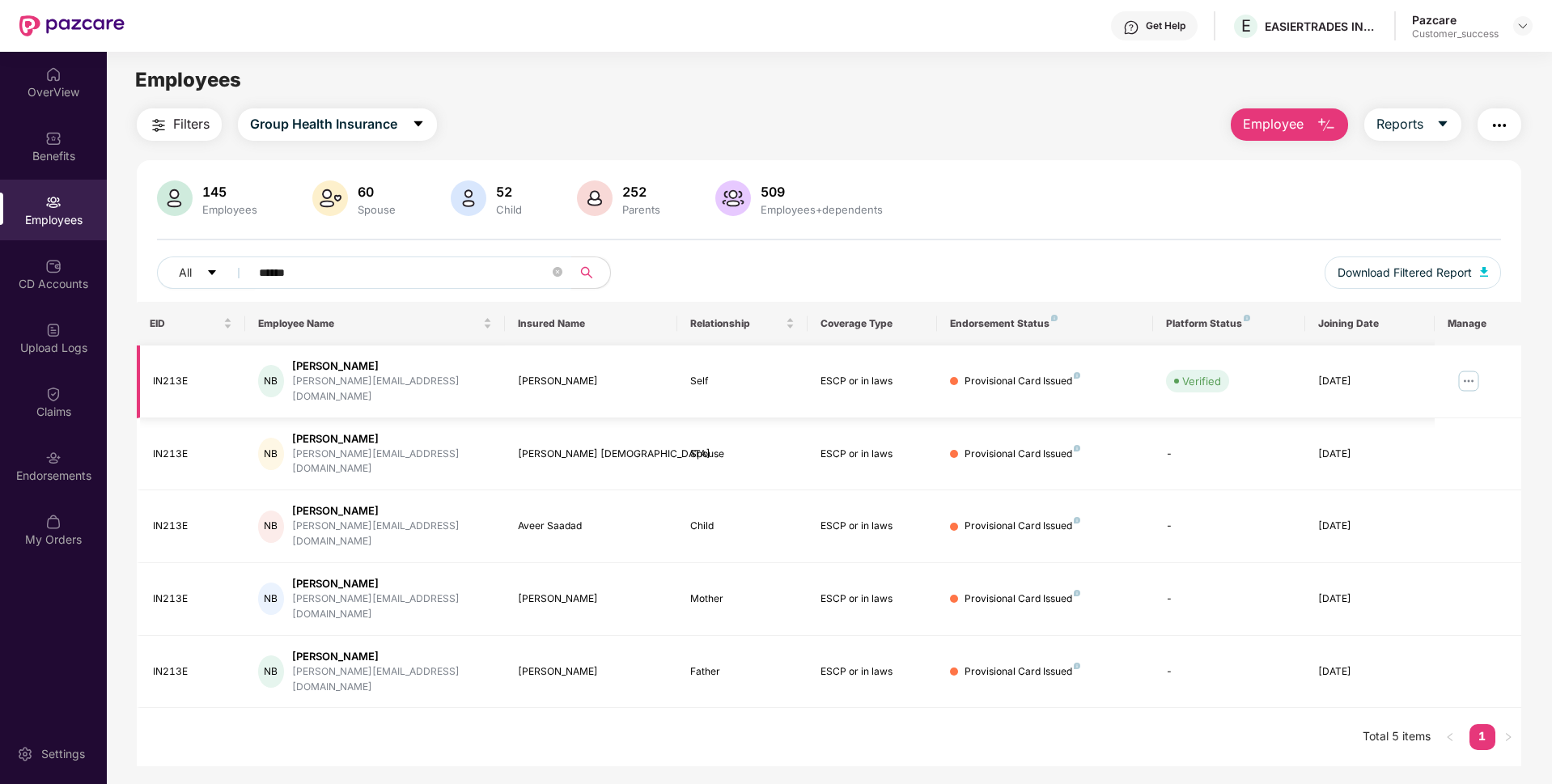
type input "******"
click at [1474, 370] on img at bounding box center [1469, 381] width 26 height 26
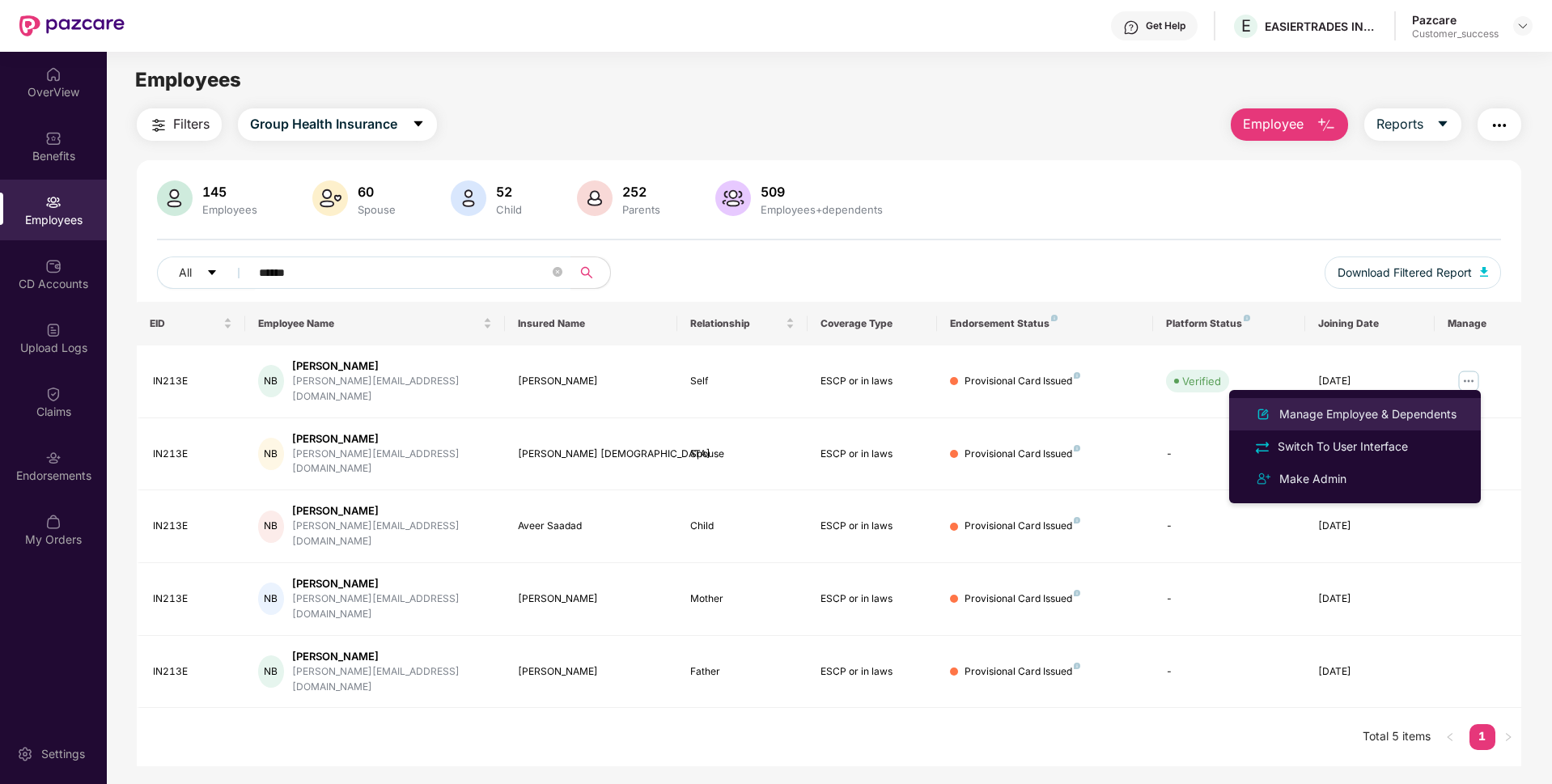
click at [1373, 402] on li "Manage Employee & Dependents" at bounding box center [1355, 414] width 252 height 32
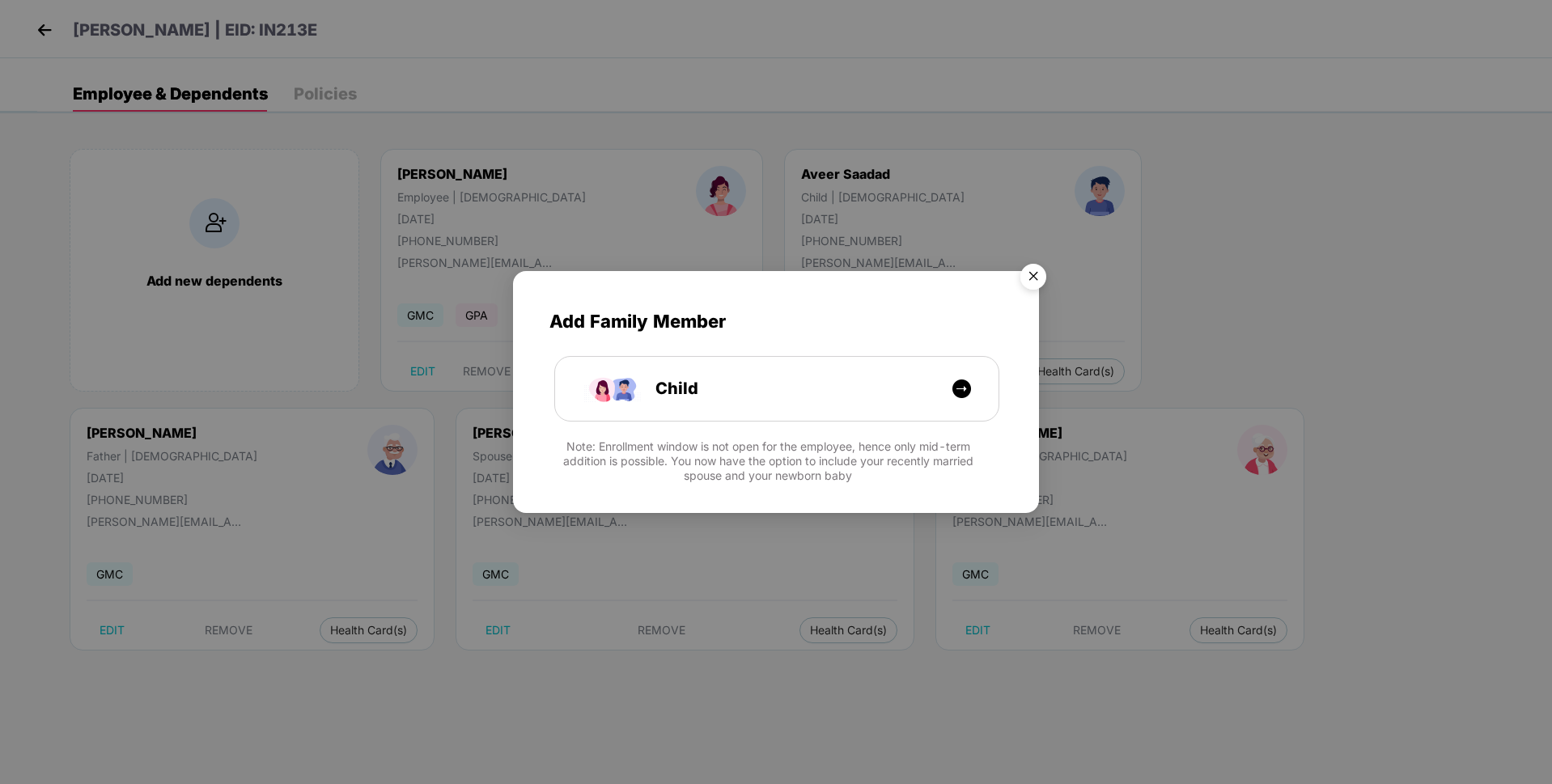
click at [1041, 276] on img "Close" at bounding box center [1034, 279] width 45 height 45
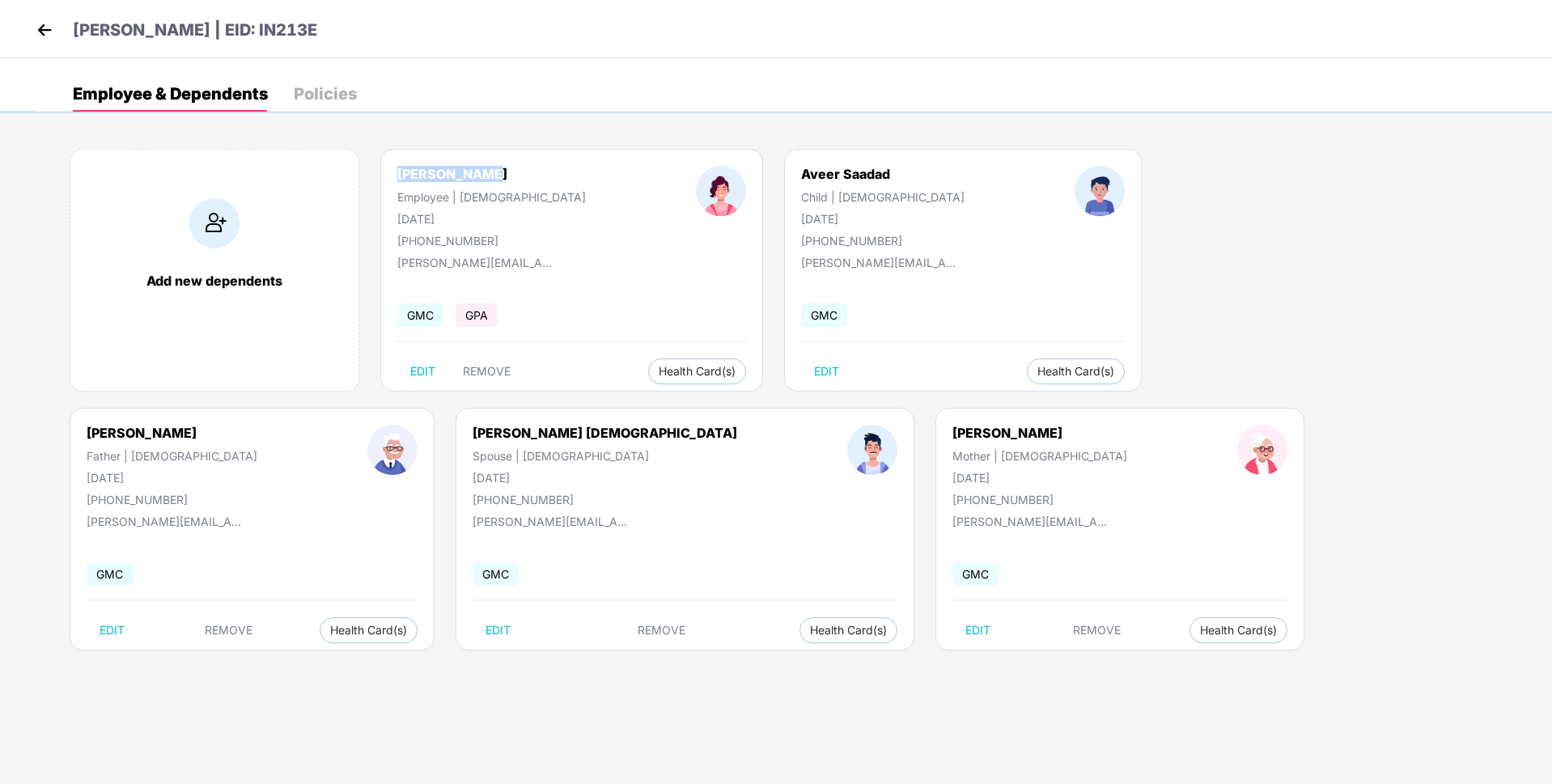
drag, startPoint x: 505, startPoint y: 170, endPoint x: 390, endPoint y: 177, distance: 115.2
click at [390, 177] on div "[PERSON_NAME] Employee | [DEMOGRAPHIC_DATA] [DATE] [PHONE_NUMBER]" at bounding box center [491, 207] width 299 height 81
copy div "[PERSON_NAME]"
drag, startPoint x: 475, startPoint y: 215, endPoint x: 393, endPoint y: 220, distance: 82.2
click at [393, 220] on div "[PERSON_NAME] Employee | [DEMOGRAPHIC_DATA] [DATE] [PHONE_NUMBER]" at bounding box center [491, 207] width 299 height 81
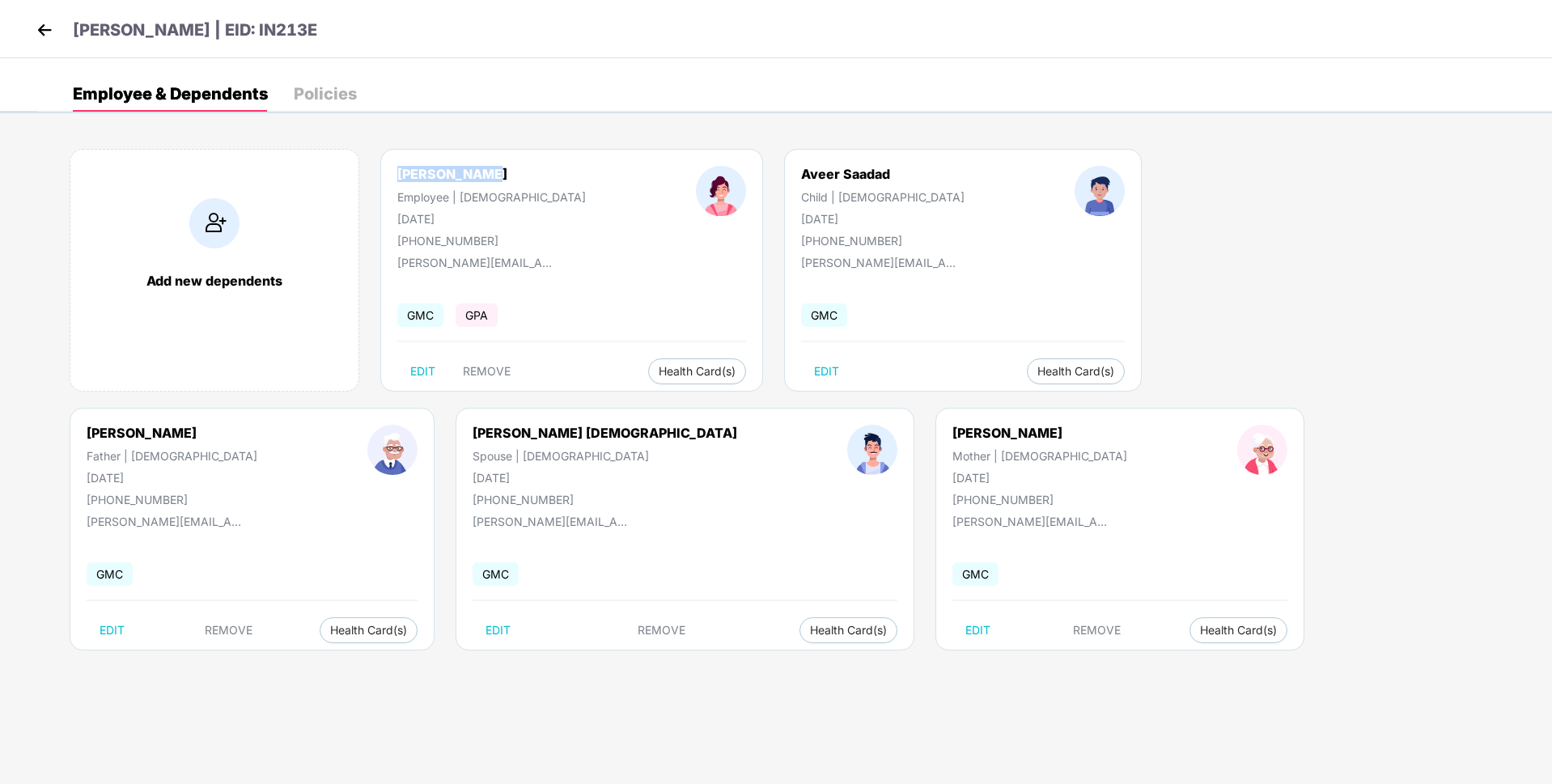
copy div "[DATE]"
drag, startPoint x: 712, startPoint y: 170, endPoint x: 839, endPoint y: 177, distance: 127.2
click at [839, 177] on div "Aveer Saadad Child | [DEMOGRAPHIC_DATA] [DATE] [PHONE_NUMBER]" at bounding box center [883, 207] width 274 height 81
copy div "Aveer Saadad"
drag, startPoint x: 712, startPoint y: 220, endPoint x: 823, endPoint y: 206, distance: 111.9
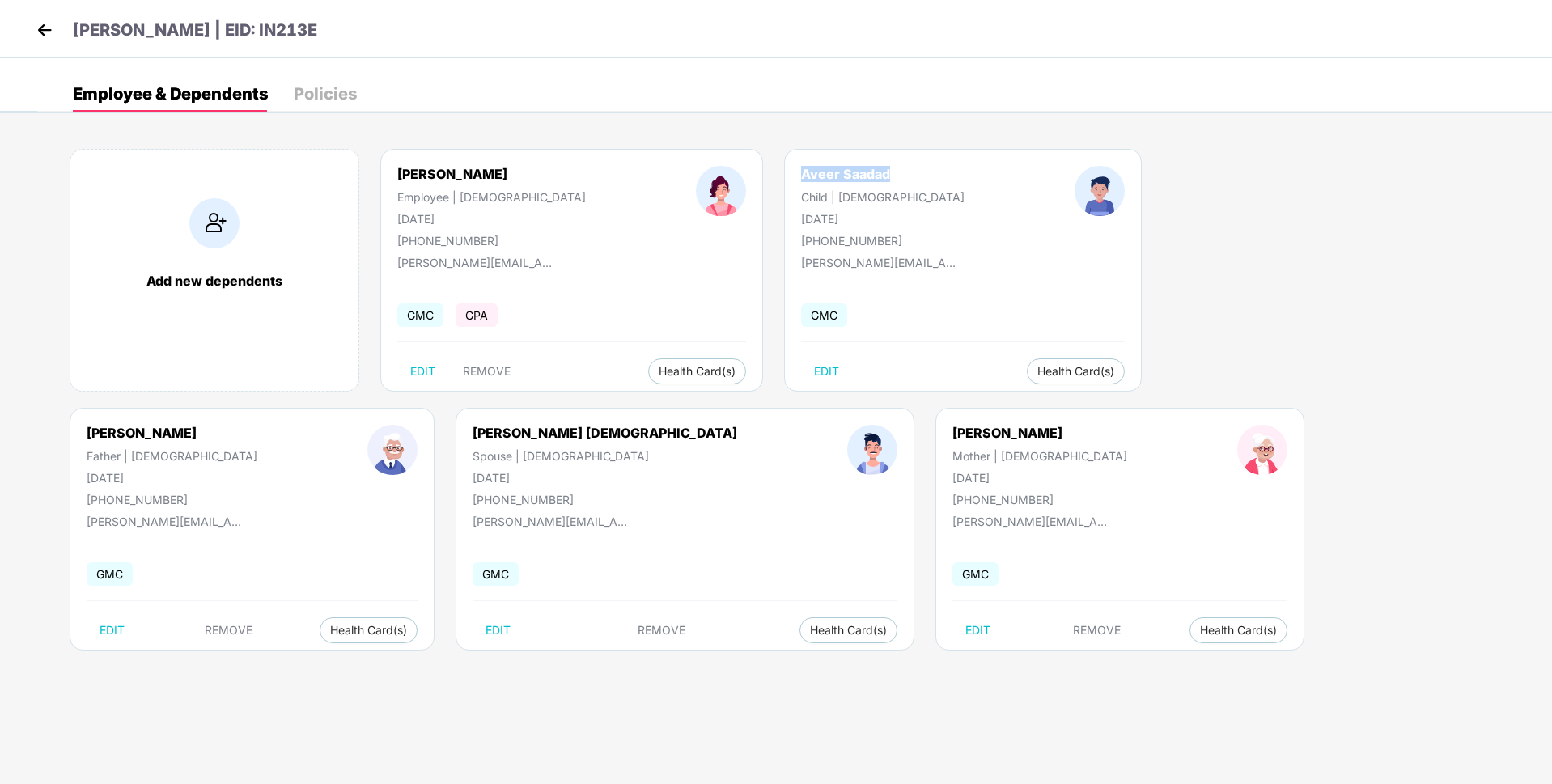
click at [823, 206] on div "Aveer Saadad Child | [DEMOGRAPHIC_DATA] [DATE] [PHONE_NUMBER]" at bounding box center [883, 207] width 274 height 81
copy div "[DATE]"
drag, startPoint x: 1026, startPoint y: 175, endPoint x: 1139, endPoint y: 181, distance: 113.2
click at [312, 425] on div "[PERSON_NAME] Father | [DEMOGRAPHIC_DATA] [DATE] [PHONE_NUMBER]" at bounding box center [171, 466] width 280 height 81
copy div "[PERSON_NAME]"
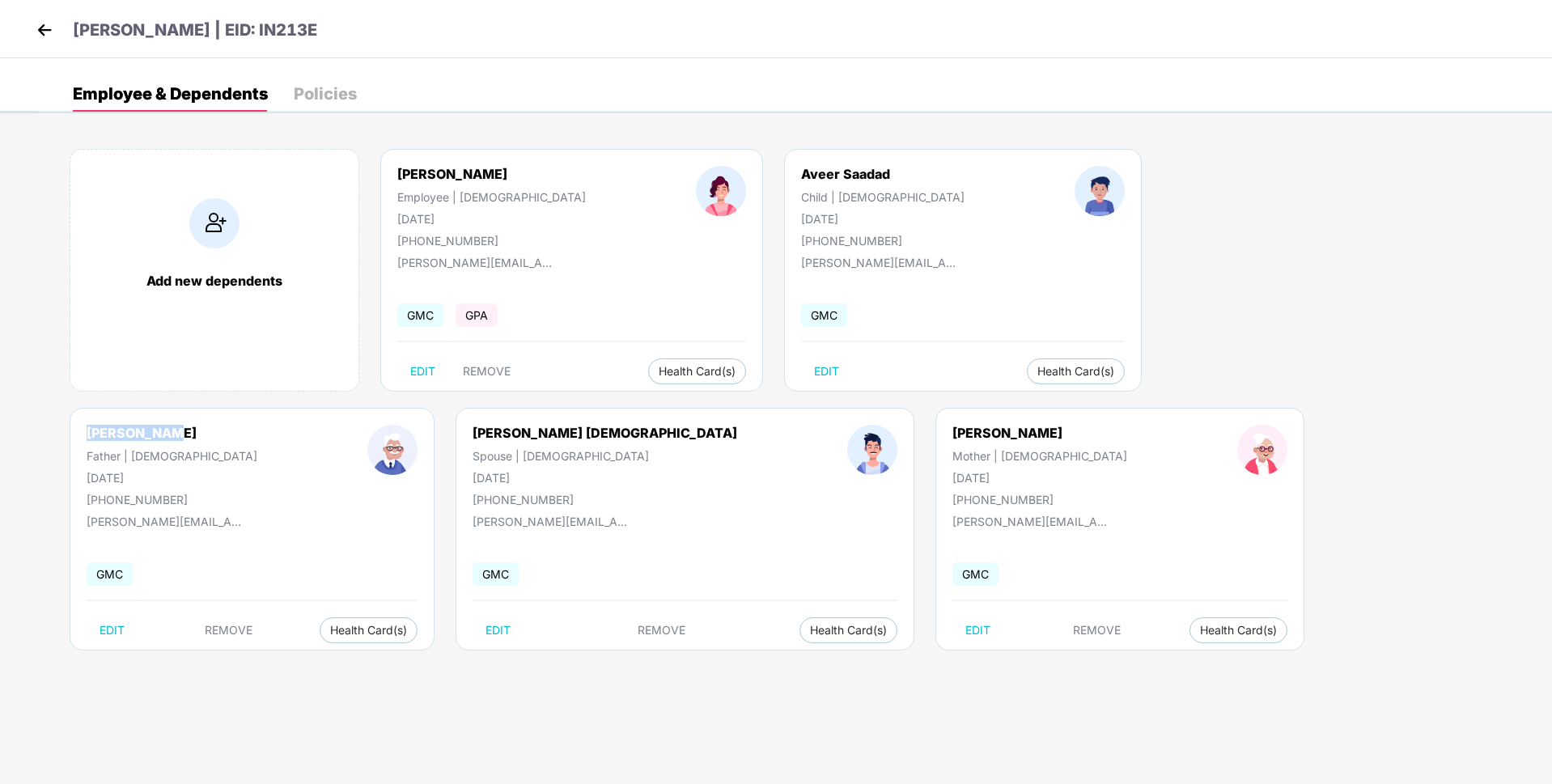
drag, startPoint x: 1021, startPoint y: 222, endPoint x: 1125, endPoint y: 221, distance: 104.0
click at [312, 425] on div "[PERSON_NAME] Father | [DEMOGRAPHIC_DATA] [DATE] [PHONE_NUMBER]" at bounding box center [171, 466] width 280 height 81
copy div "[DATE]"
drag, startPoint x: 86, startPoint y: 429, endPoint x: 259, endPoint y: 423, distance: 173.1
click at [455, 423] on div "[PERSON_NAME] [DEMOGRAPHIC_DATA] Spouse | [DEMOGRAPHIC_DATA] [DATE] [PHONE_NUMB…" at bounding box center [685, 529] width 459 height 242
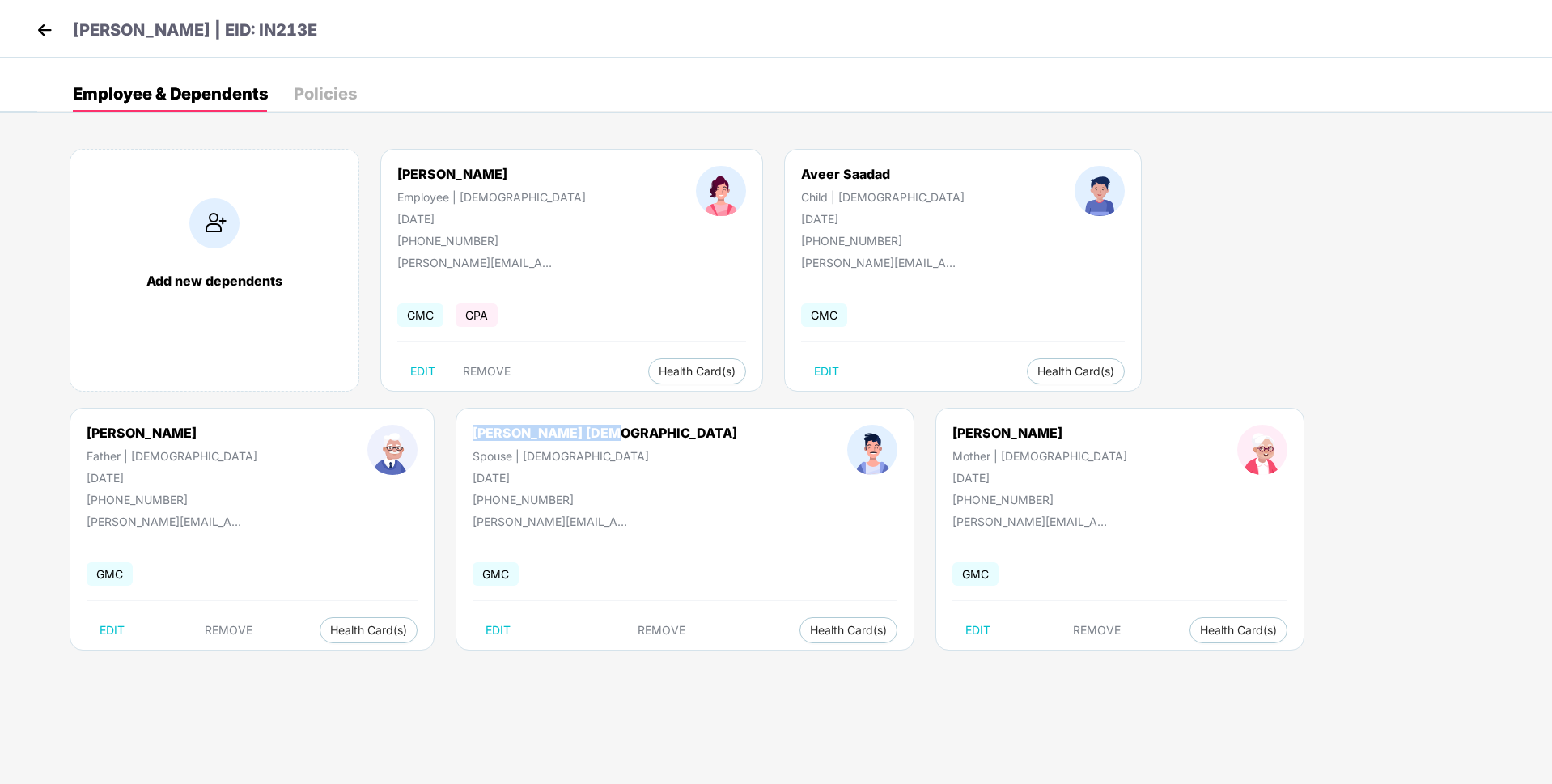
copy div "[PERSON_NAME] [DEMOGRAPHIC_DATA]"
click at [473, 483] on div "[DATE]" at bounding box center [605, 478] width 265 height 14
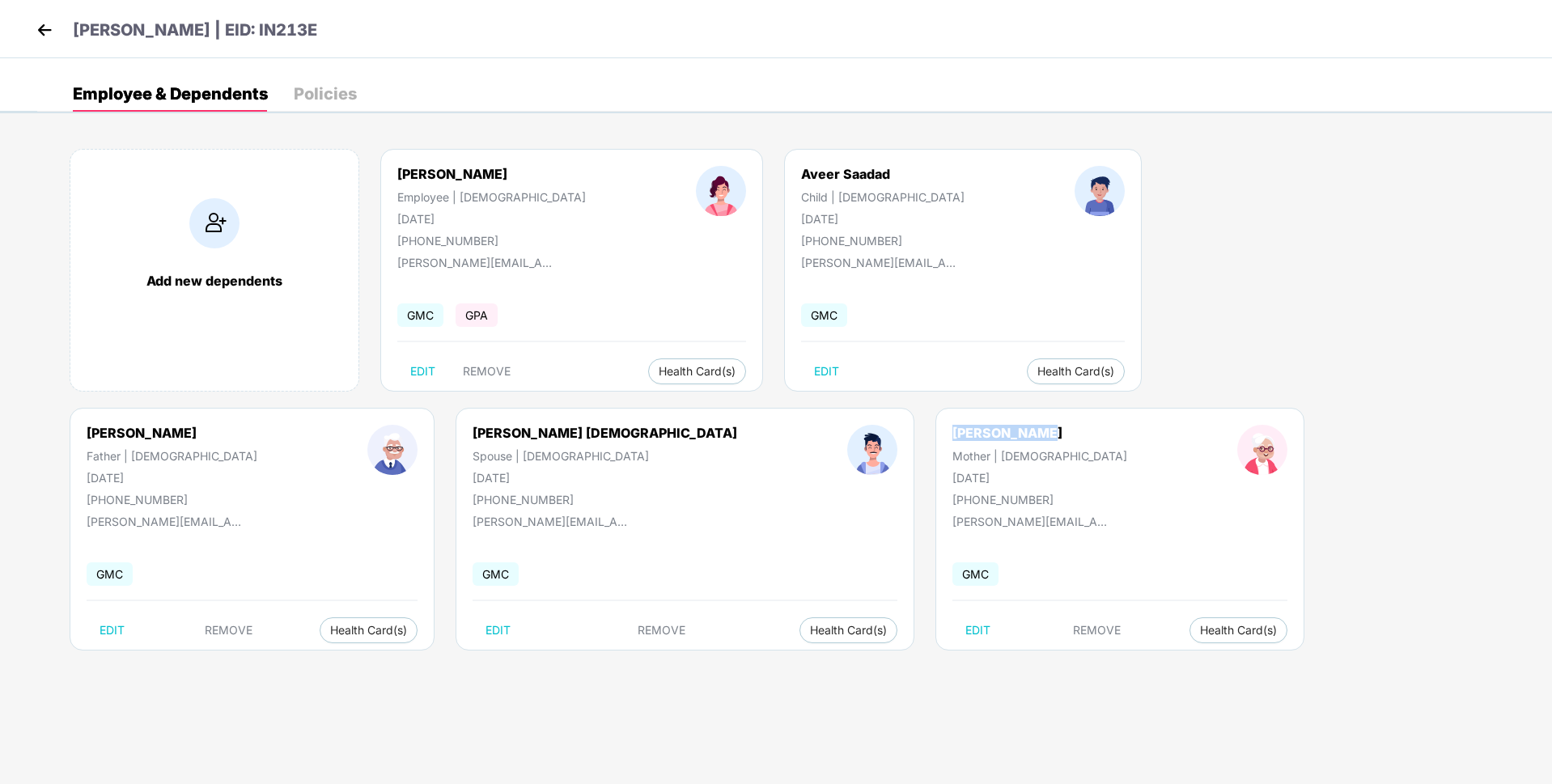
drag, startPoint x: 420, startPoint y: 438, endPoint x: 557, endPoint y: 437, distance: 137.0
click at [898, 437] on div "[PERSON_NAME] Mother | [DEMOGRAPHIC_DATA] [DATE] [PHONE_NUMBER]" at bounding box center [1040, 466] width 285 height 81
drag, startPoint x: 418, startPoint y: 477, endPoint x: 535, endPoint y: 471, distance: 117.2
click at [898, 471] on div "[PERSON_NAME] Mother | [DEMOGRAPHIC_DATA] [DATE] [PHONE_NUMBER]" at bounding box center [1040, 466] width 285 height 81
drag, startPoint x: 241, startPoint y: 31, endPoint x: 352, endPoint y: 21, distance: 111.4
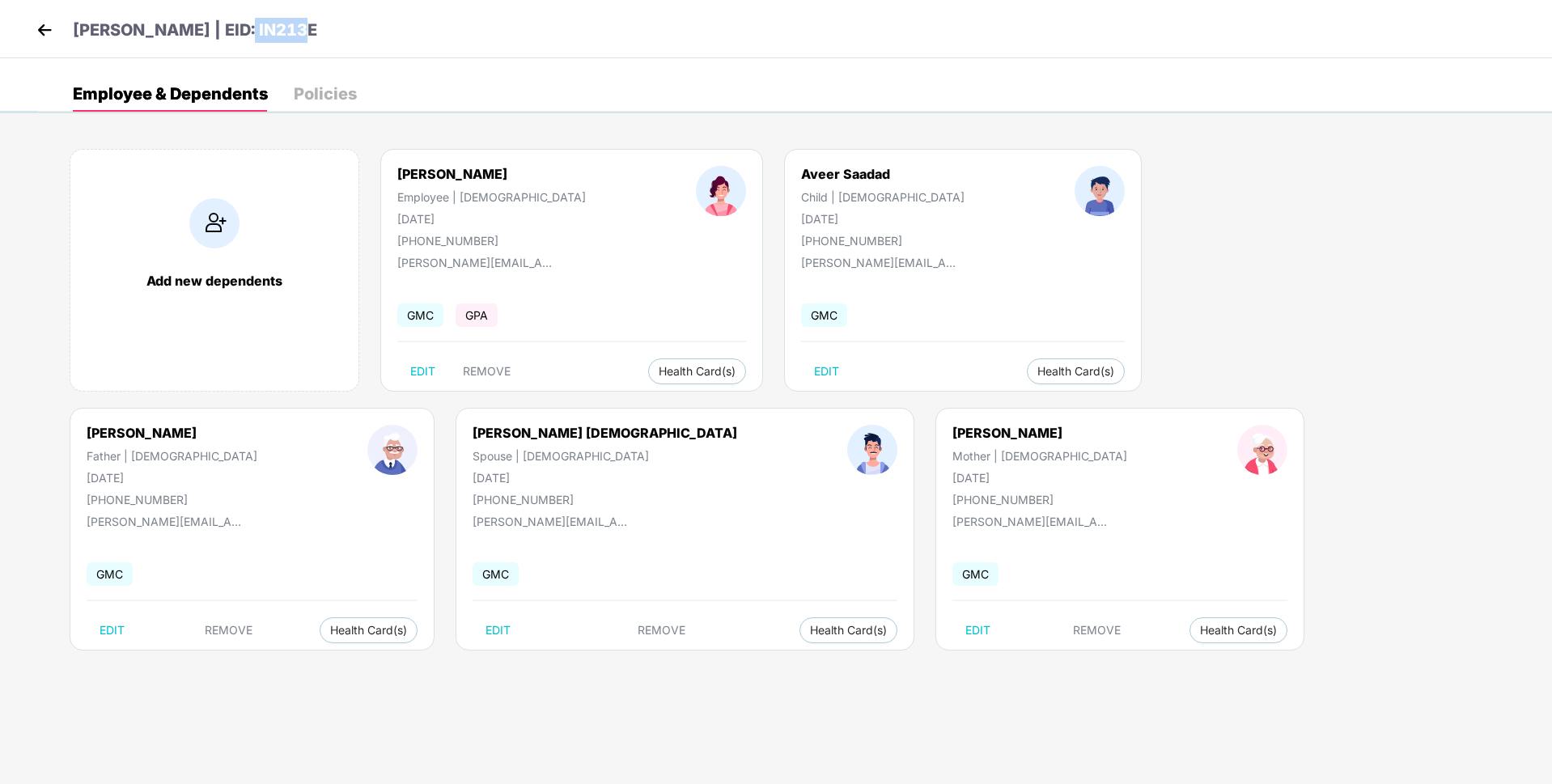
click at [352, 21] on div "[PERSON_NAME] | EID: IN213E" at bounding box center [776, 29] width 1552 height 58
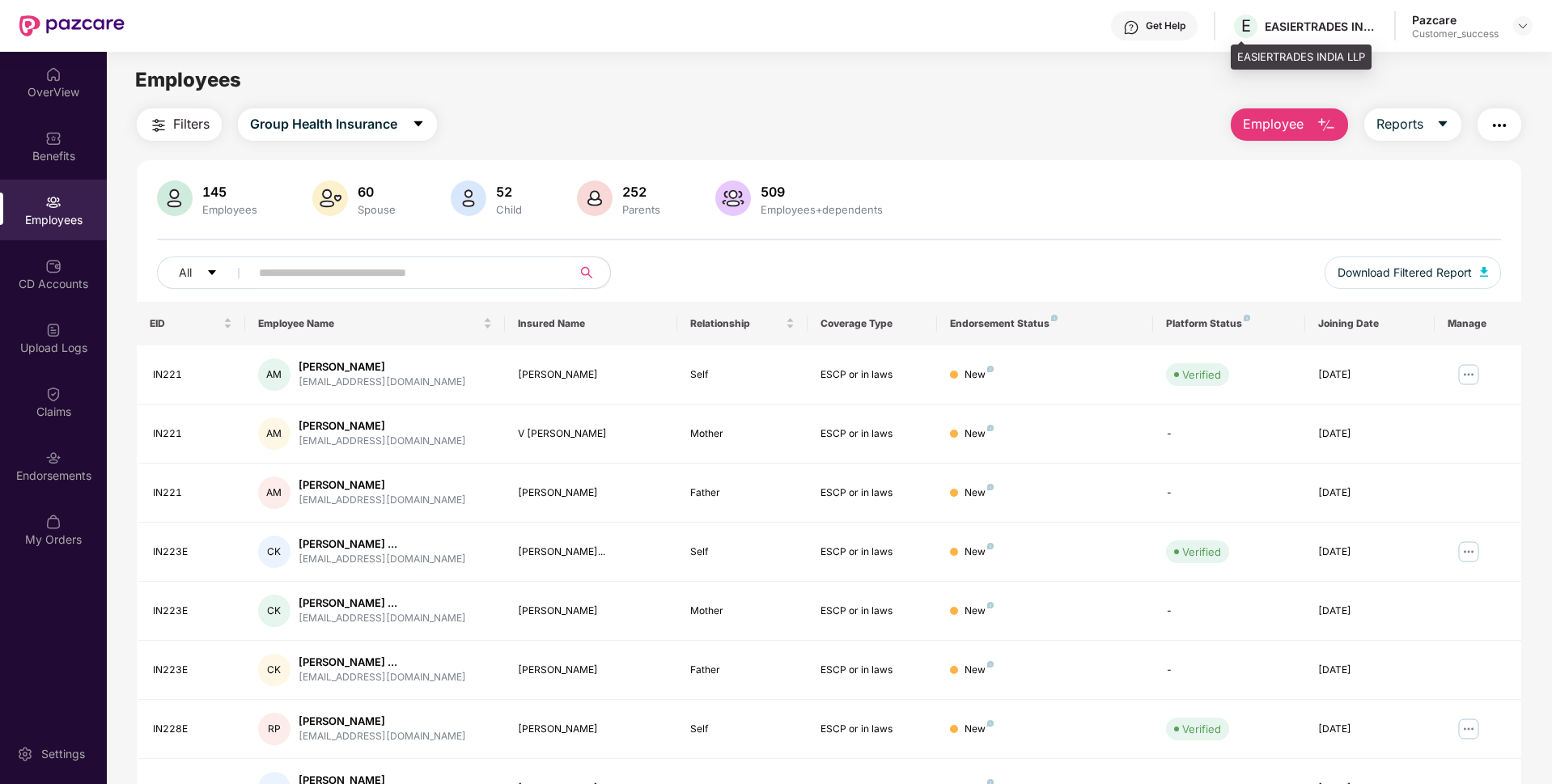
click at [1262, 52] on div "EASIERTRADES INDIA LLP" at bounding box center [1301, 57] width 141 height 26
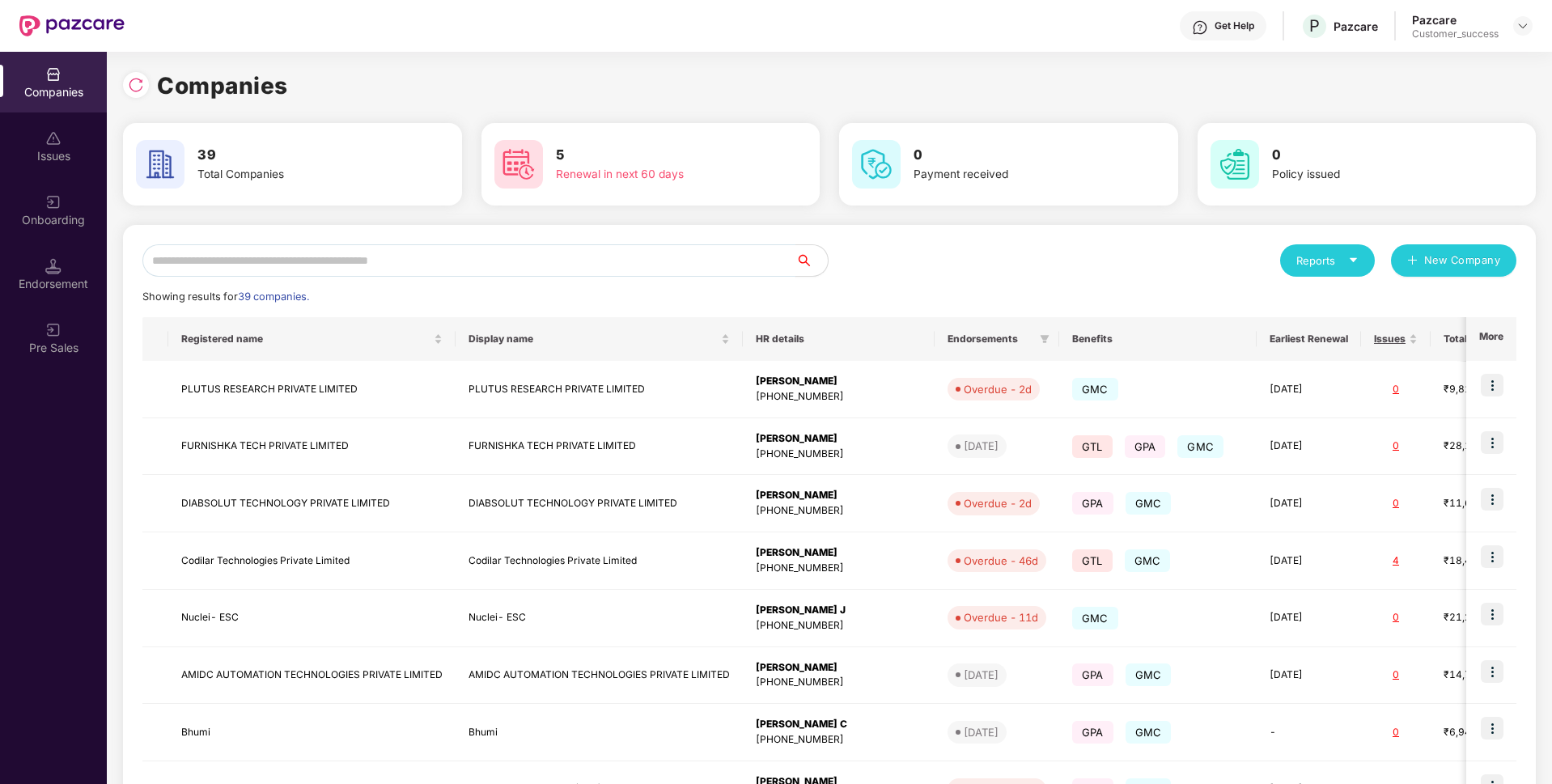
click at [646, 253] on input "text" at bounding box center [469, 260] width 653 height 32
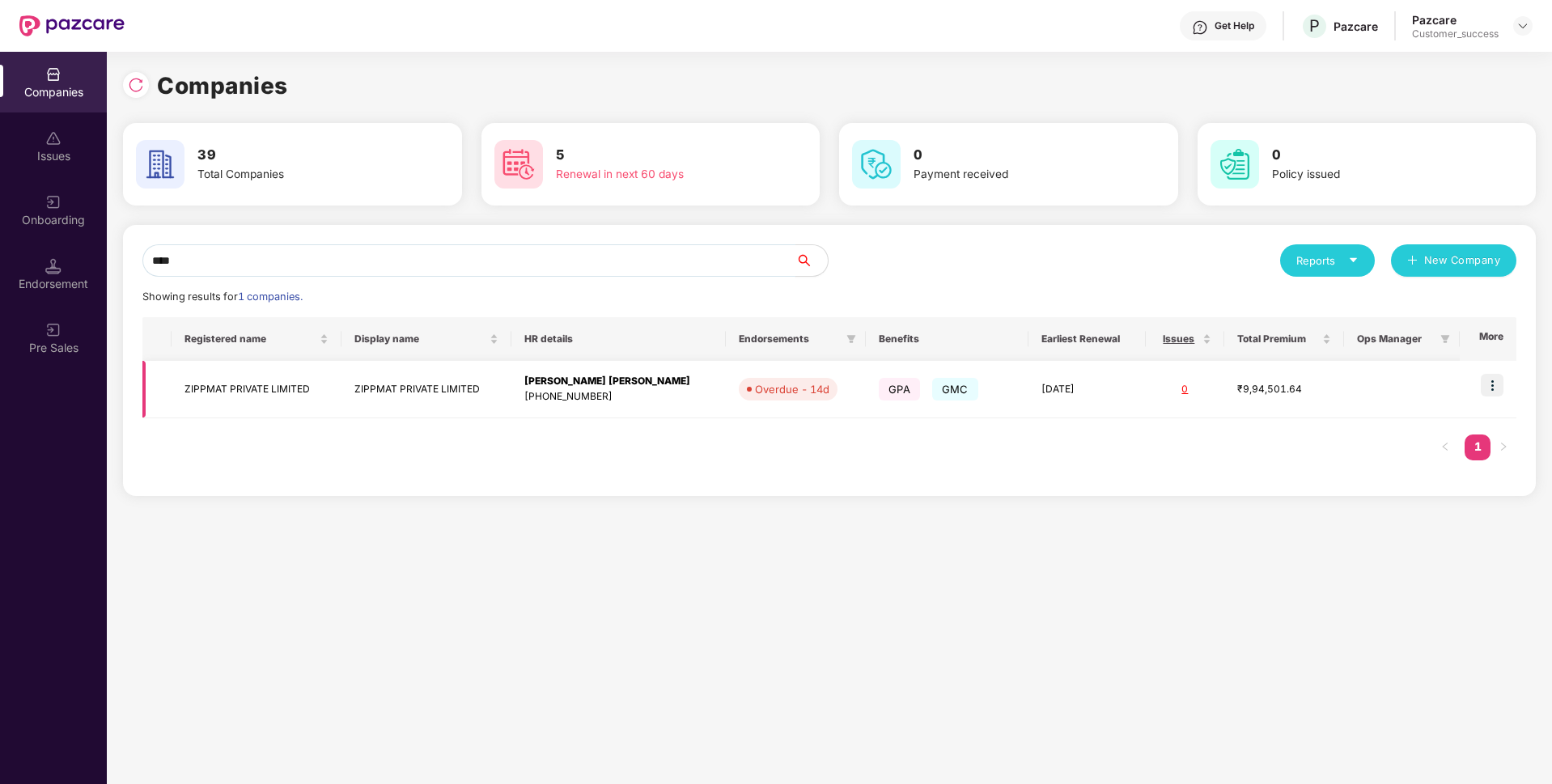
type input "****"
click at [1492, 379] on img at bounding box center [1492, 385] width 23 height 22
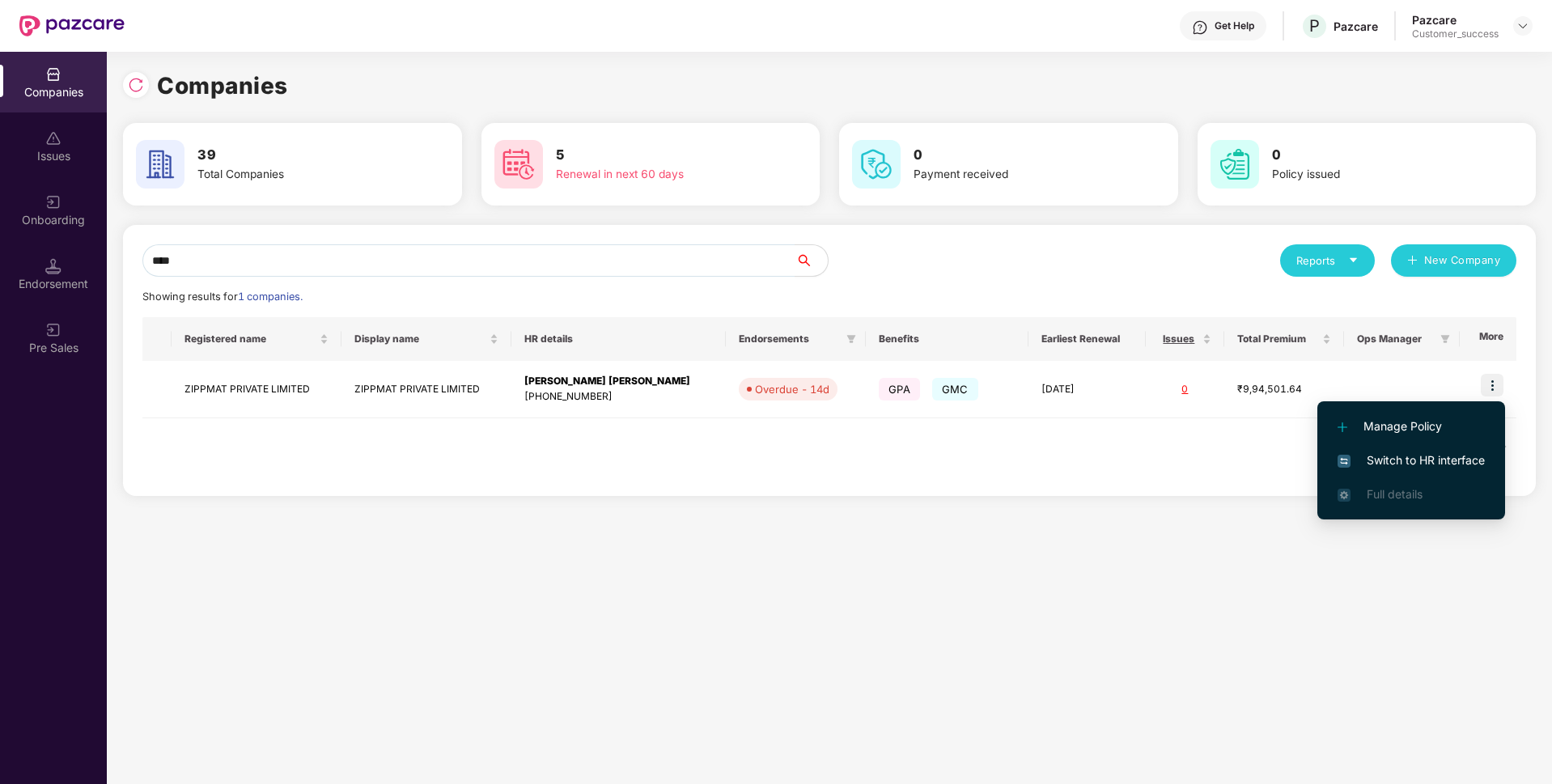
click at [1392, 459] on span "Switch to HR interface" at bounding box center [1411, 460] width 147 height 18
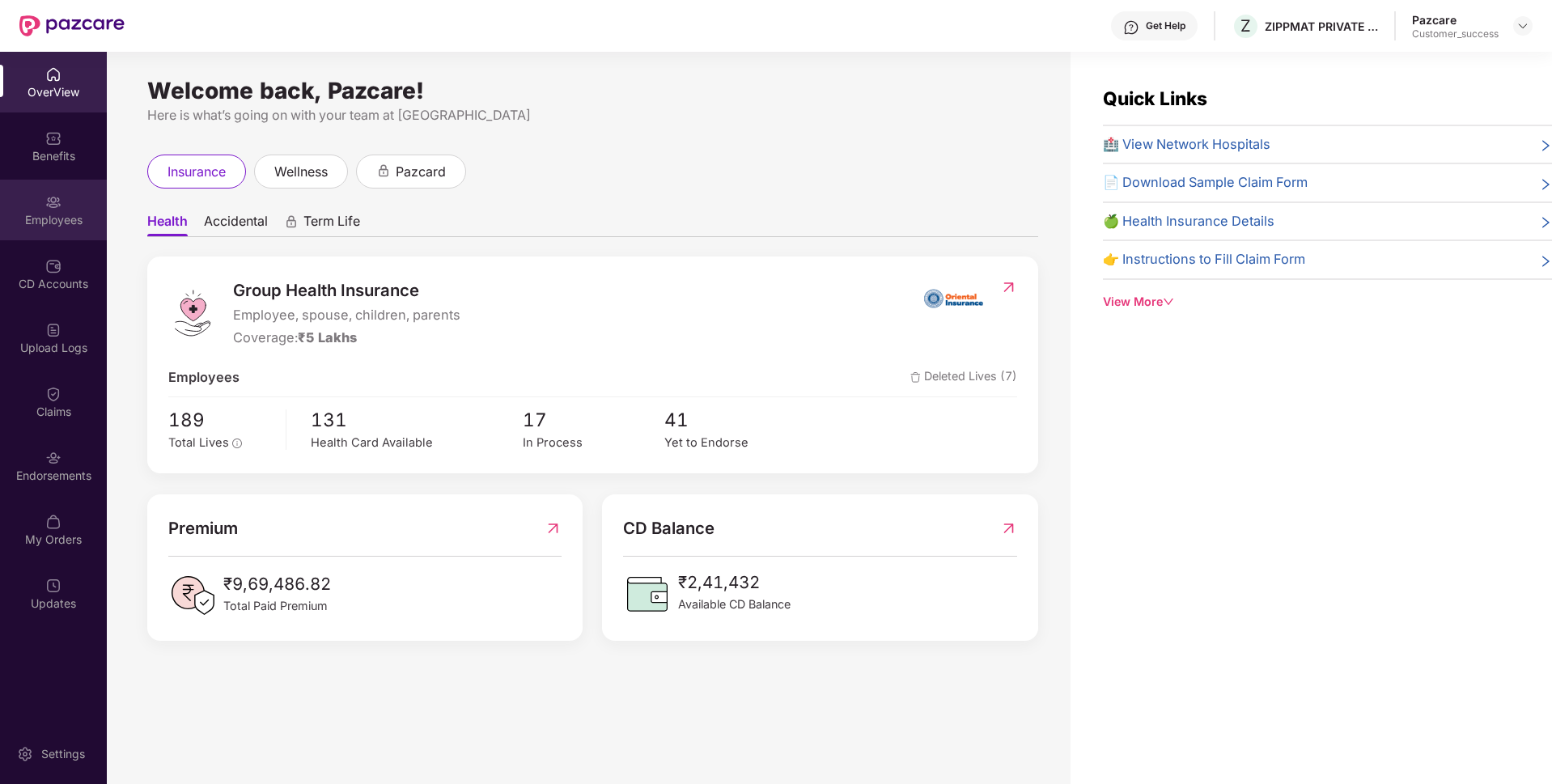
click at [18, 205] on div "Employees" at bounding box center [53, 210] width 106 height 61
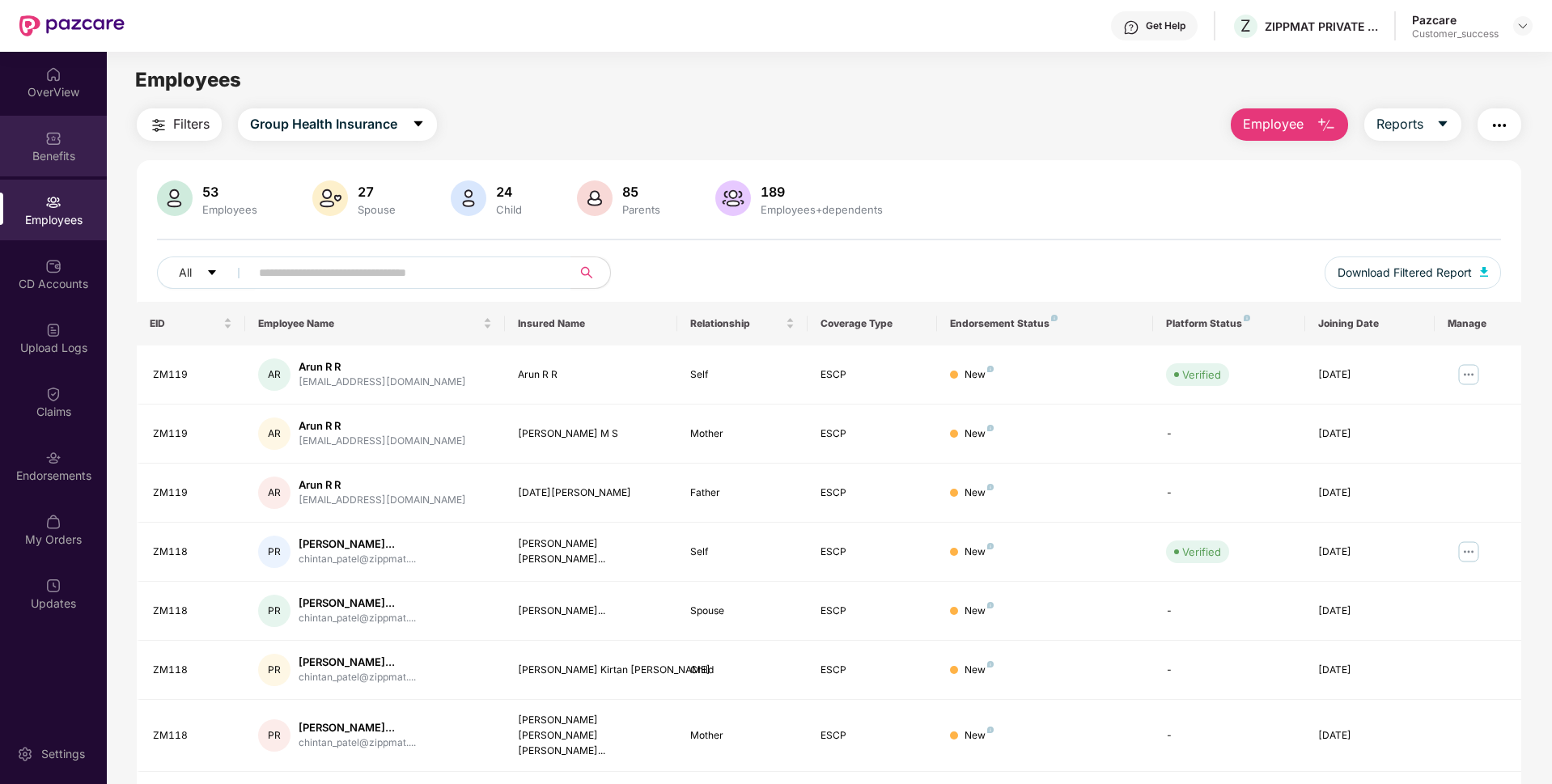
click at [0, 165] on div "Benefits" at bounding box center [53, 146] width 106 height 61
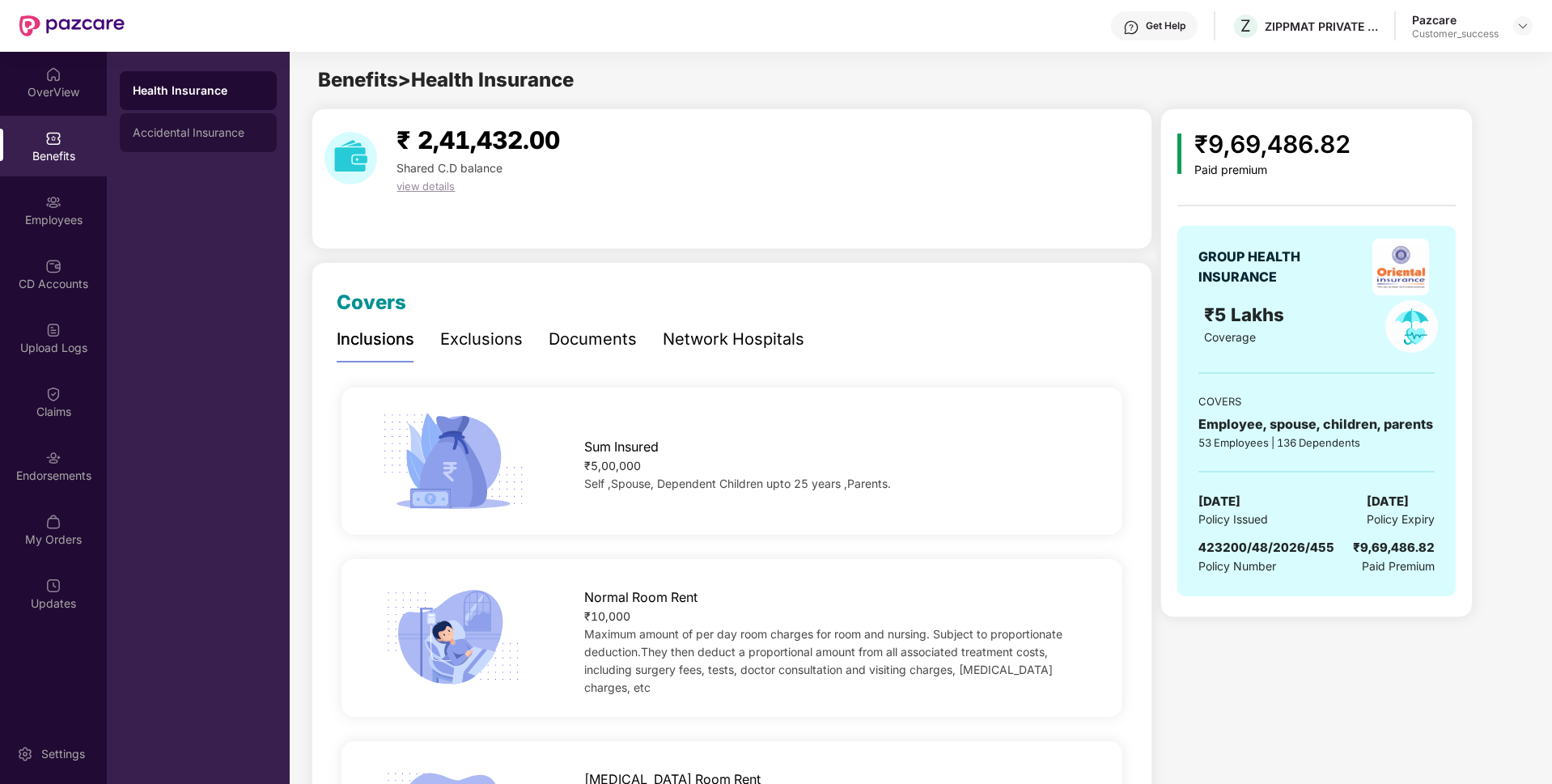
click at [254, 132] on div "Accidental Insurance" at bounding box center [197, 132] width 131 height 13
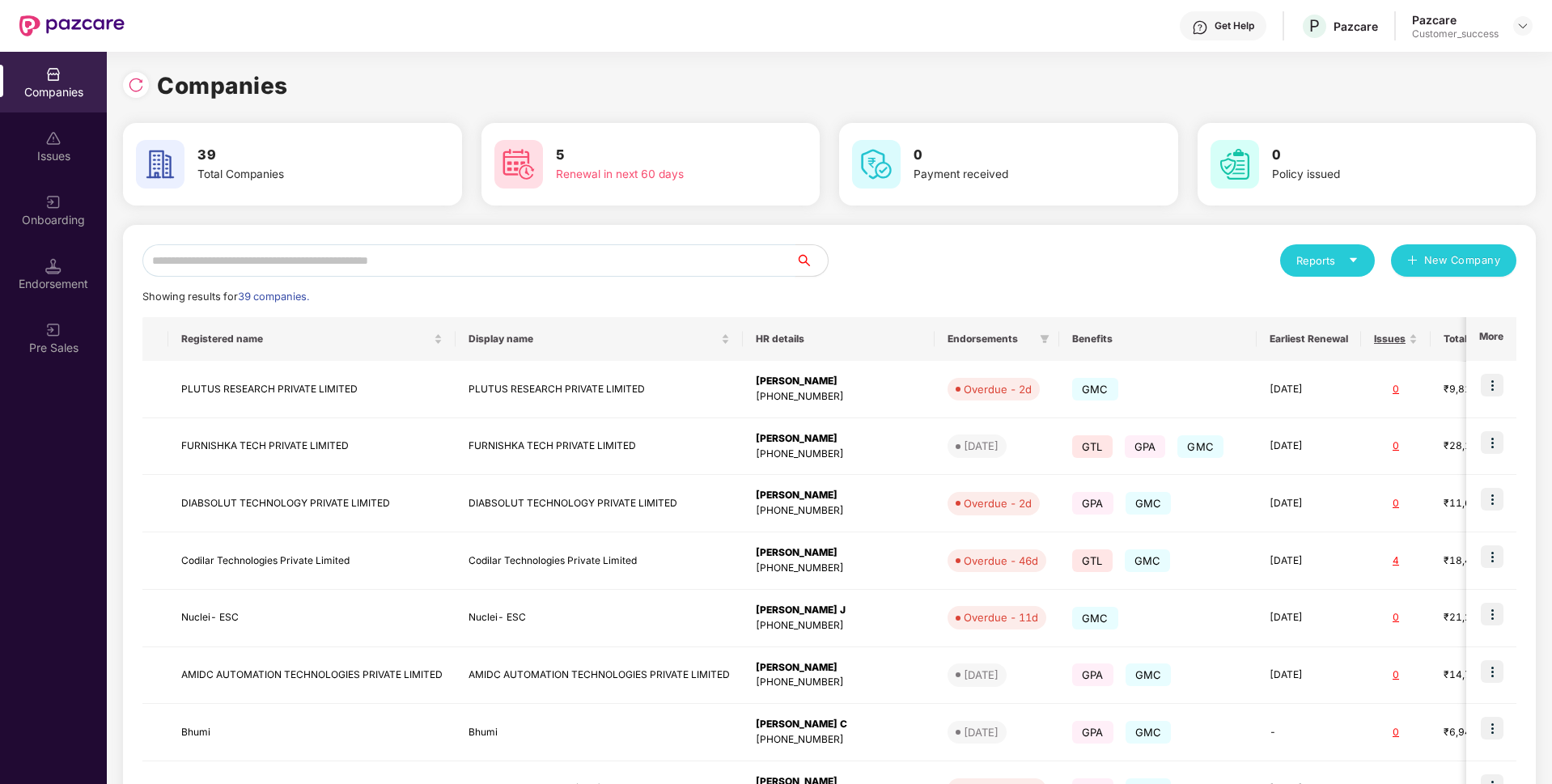
click at [565, 254] on input "text" at bounding box center [469, 260] width 653 height 32
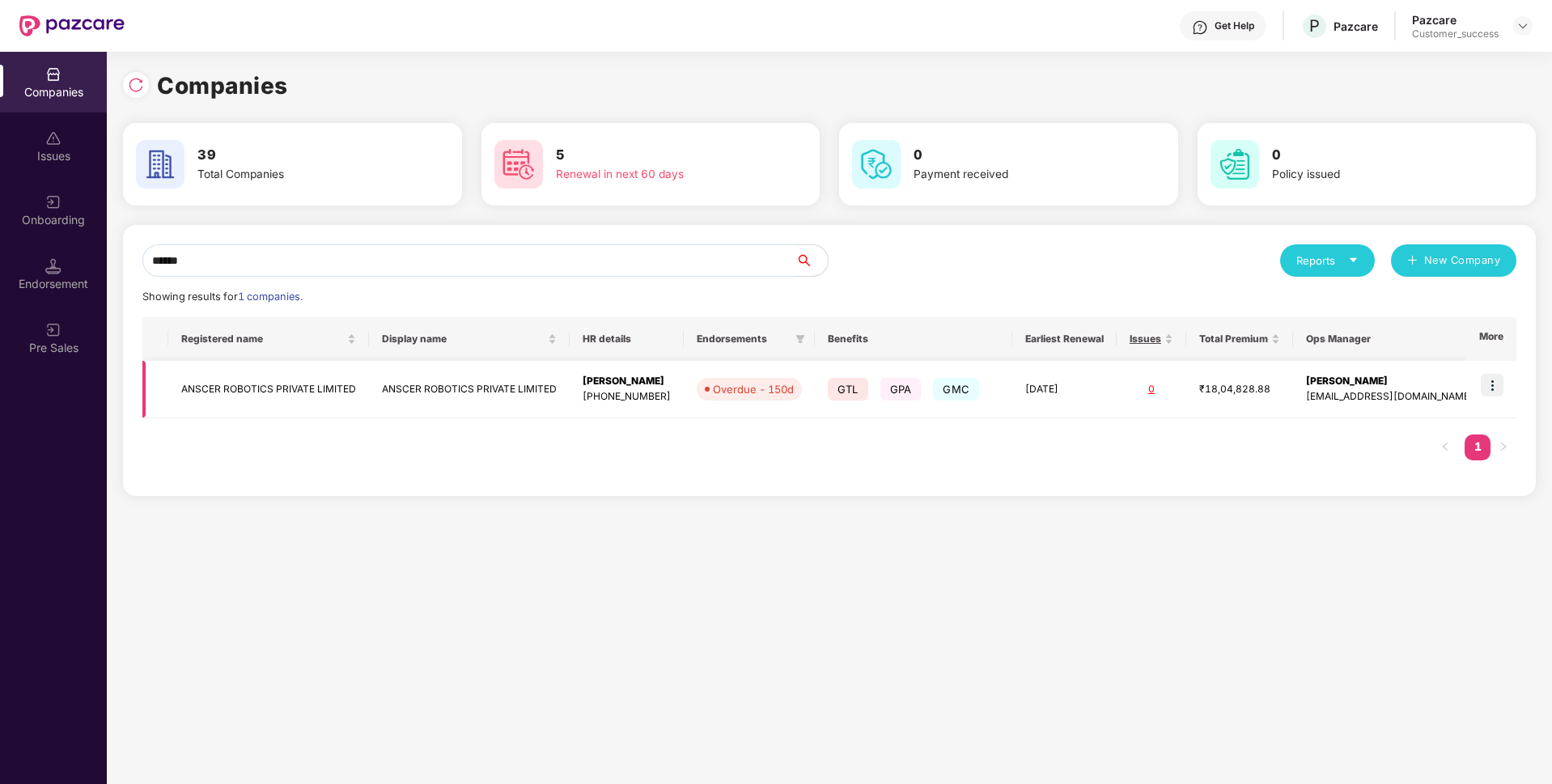
type input "******"
click at [1491, 386] on img at bounding box center [1492, 385] width 23 height 22
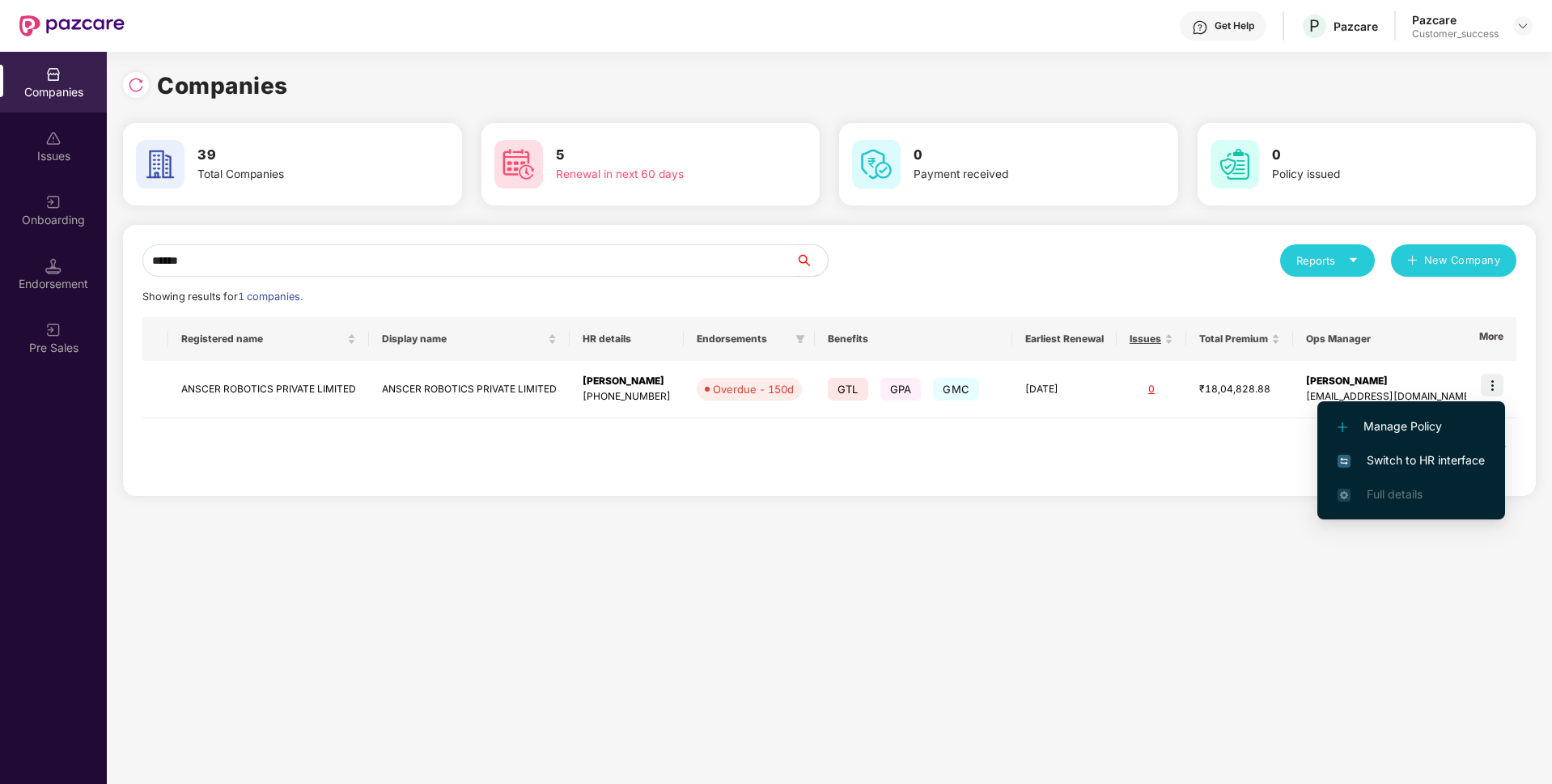
click at [1383, 448] on li "Switch to HR interface" at bounding box center [1411, 459] width 188 height 34
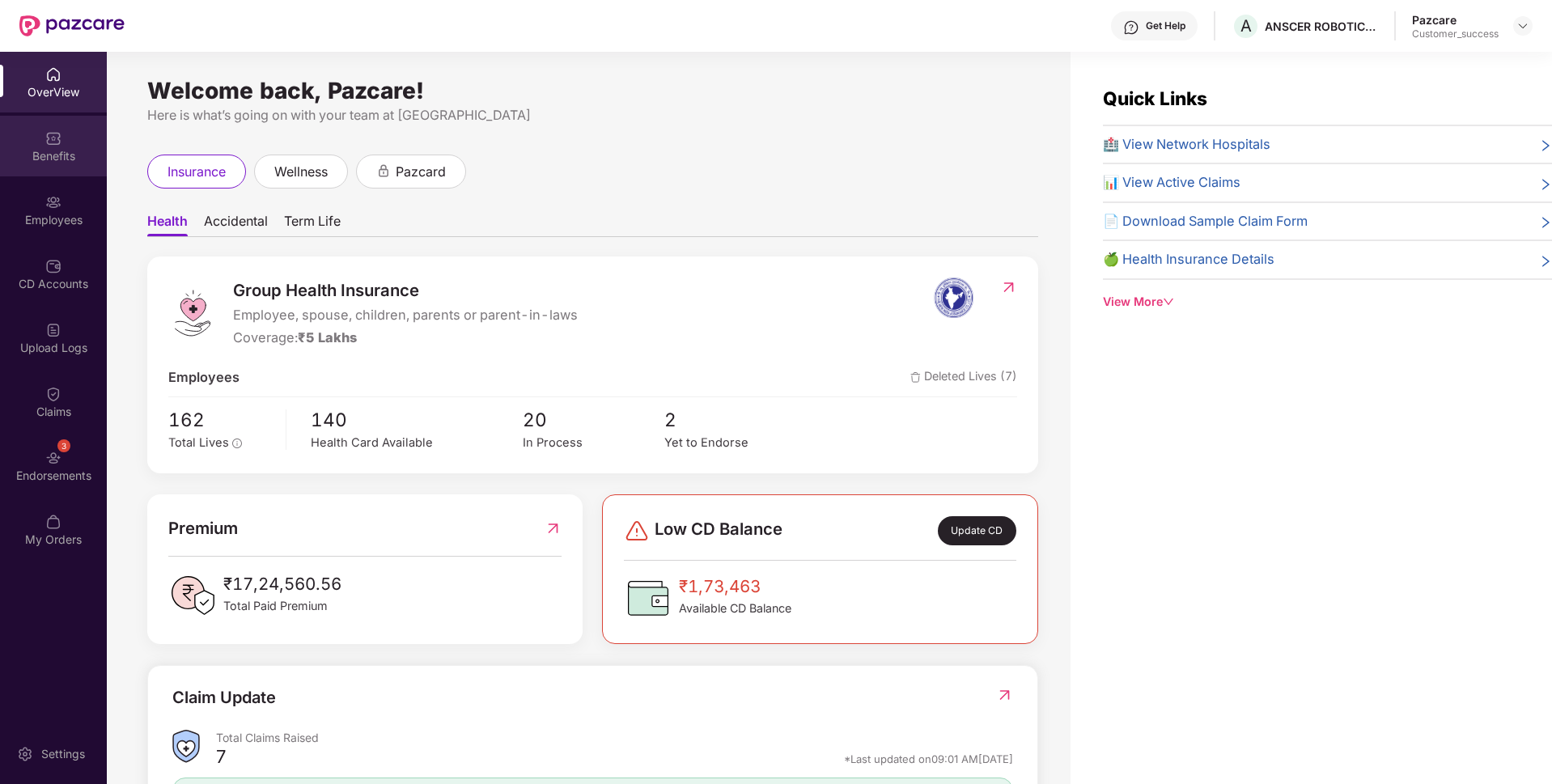
click at [40, 167] on div "Benefits" at bounding box center [53, 146] width 106 height 61
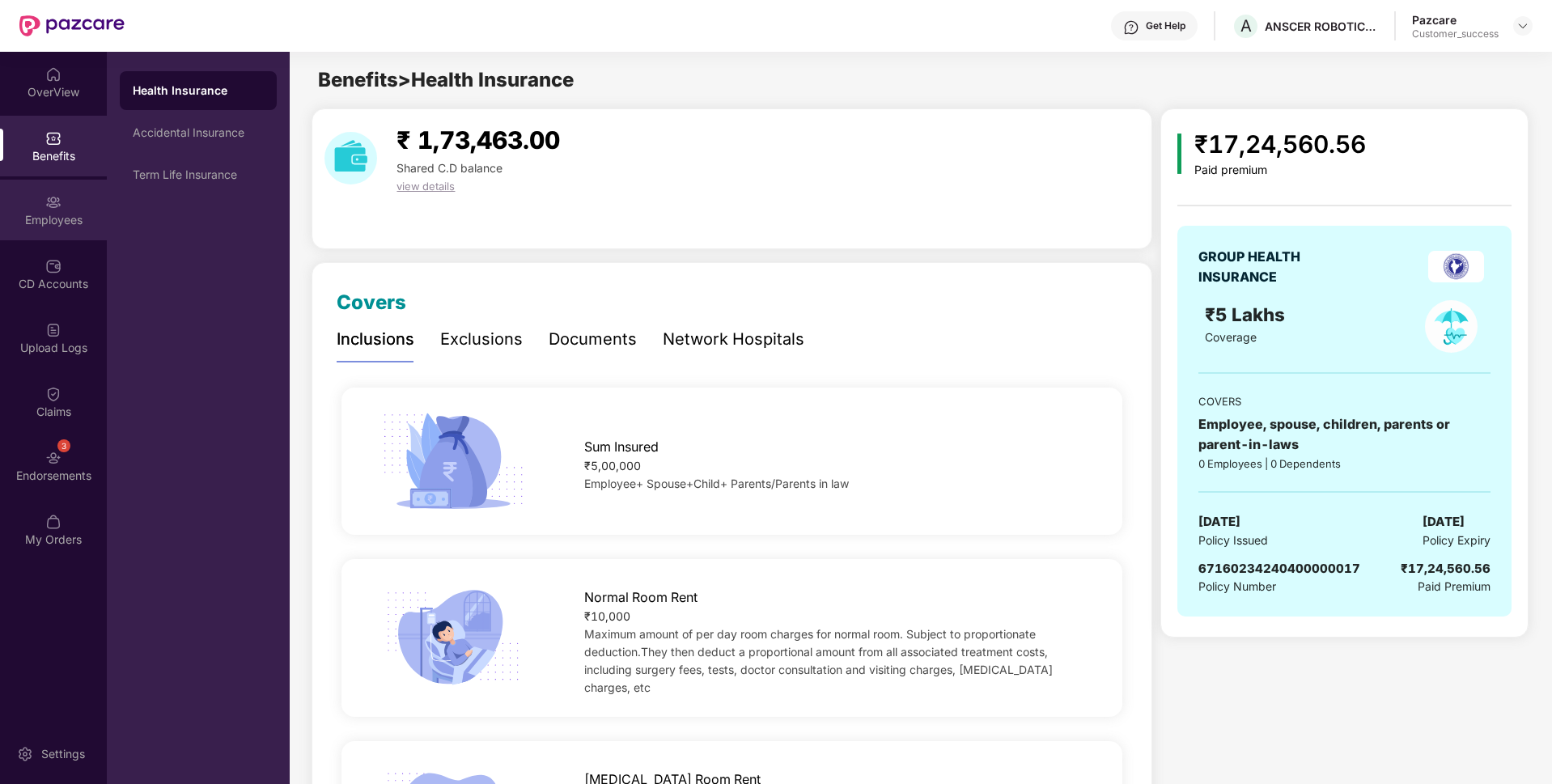
click at [42, 210] on div "Employees" at bounding box center [53, 210] width 106 height 61
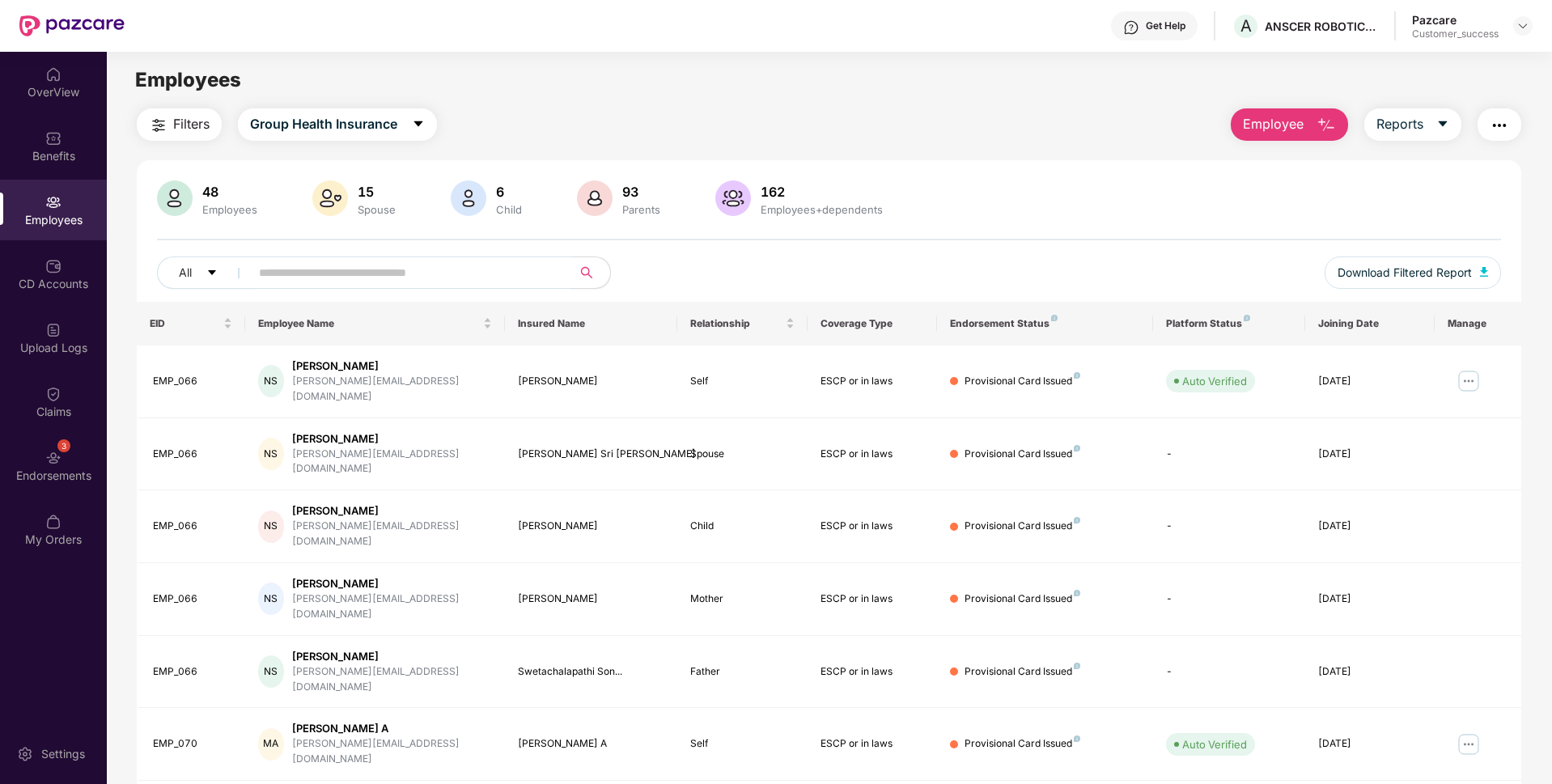
click at [470, 267] on input "text" at bounding box center [404, 273] width 291 height 24
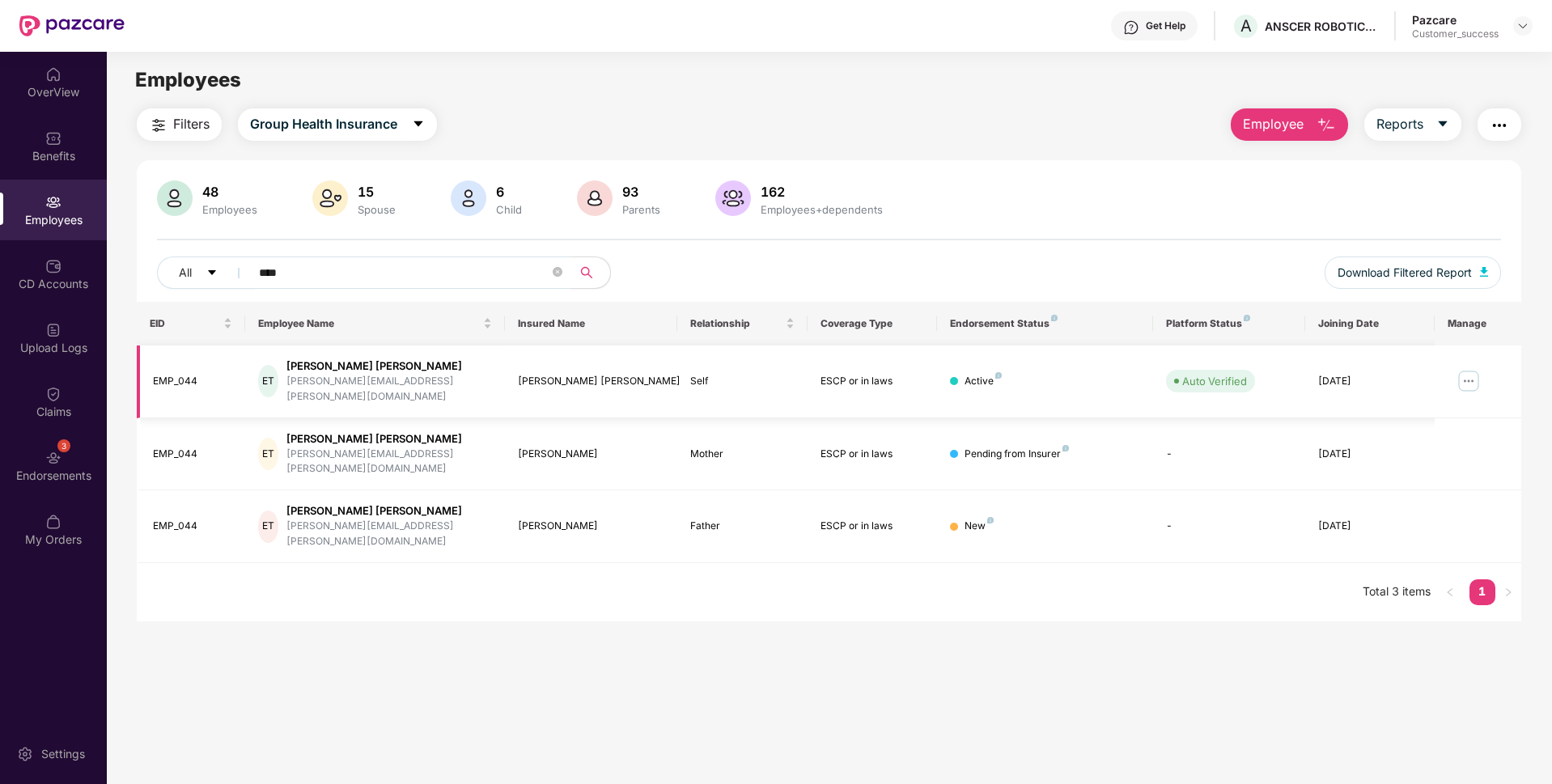
type input "****"
click at [1468, 376] on img at bounding box center [1469, 381] width 26 height 26
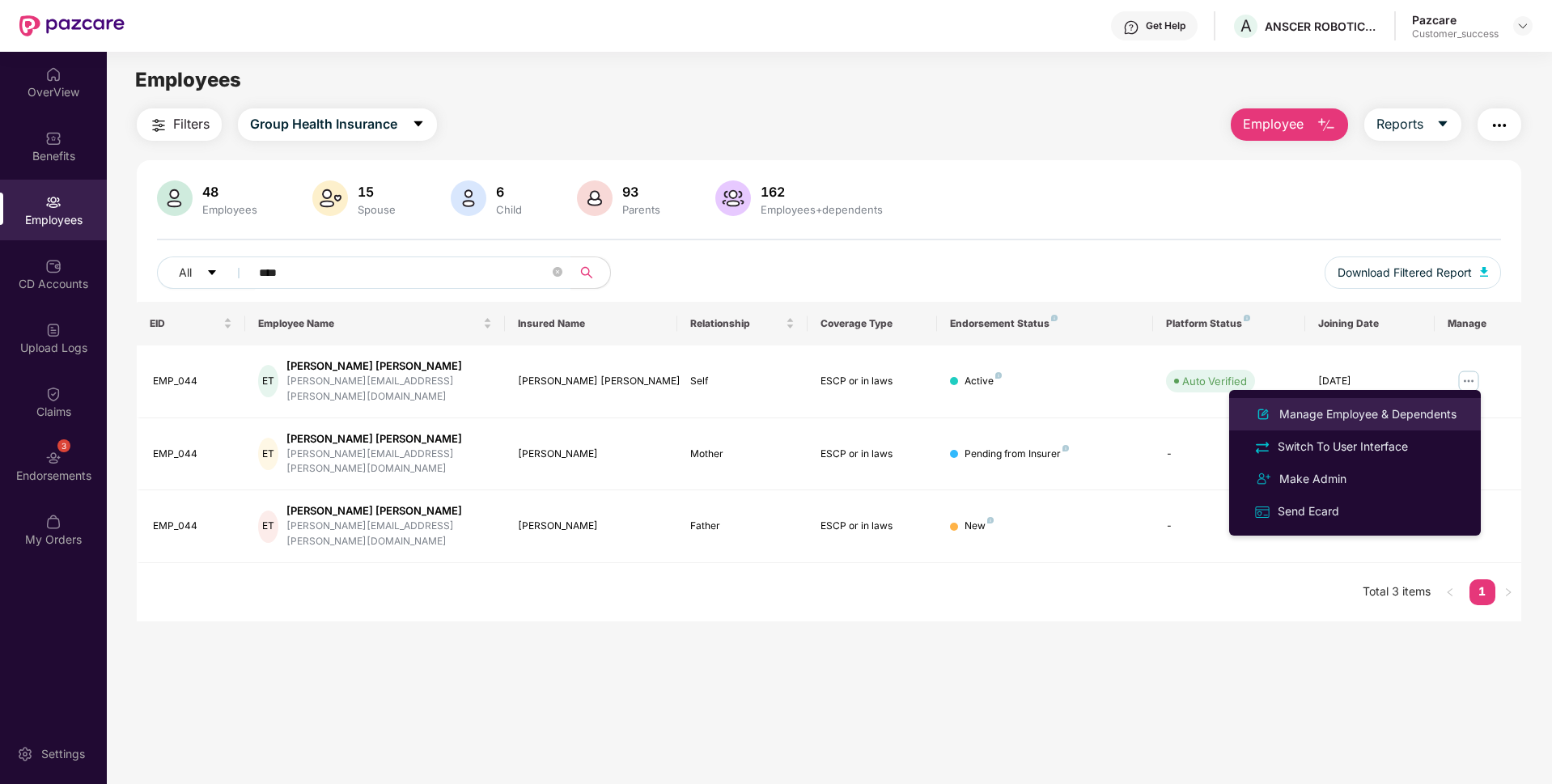
click at [1332, 411] on div "Manage Employee & Dependents" at bounding box center [1368, 414] width 184 height 18
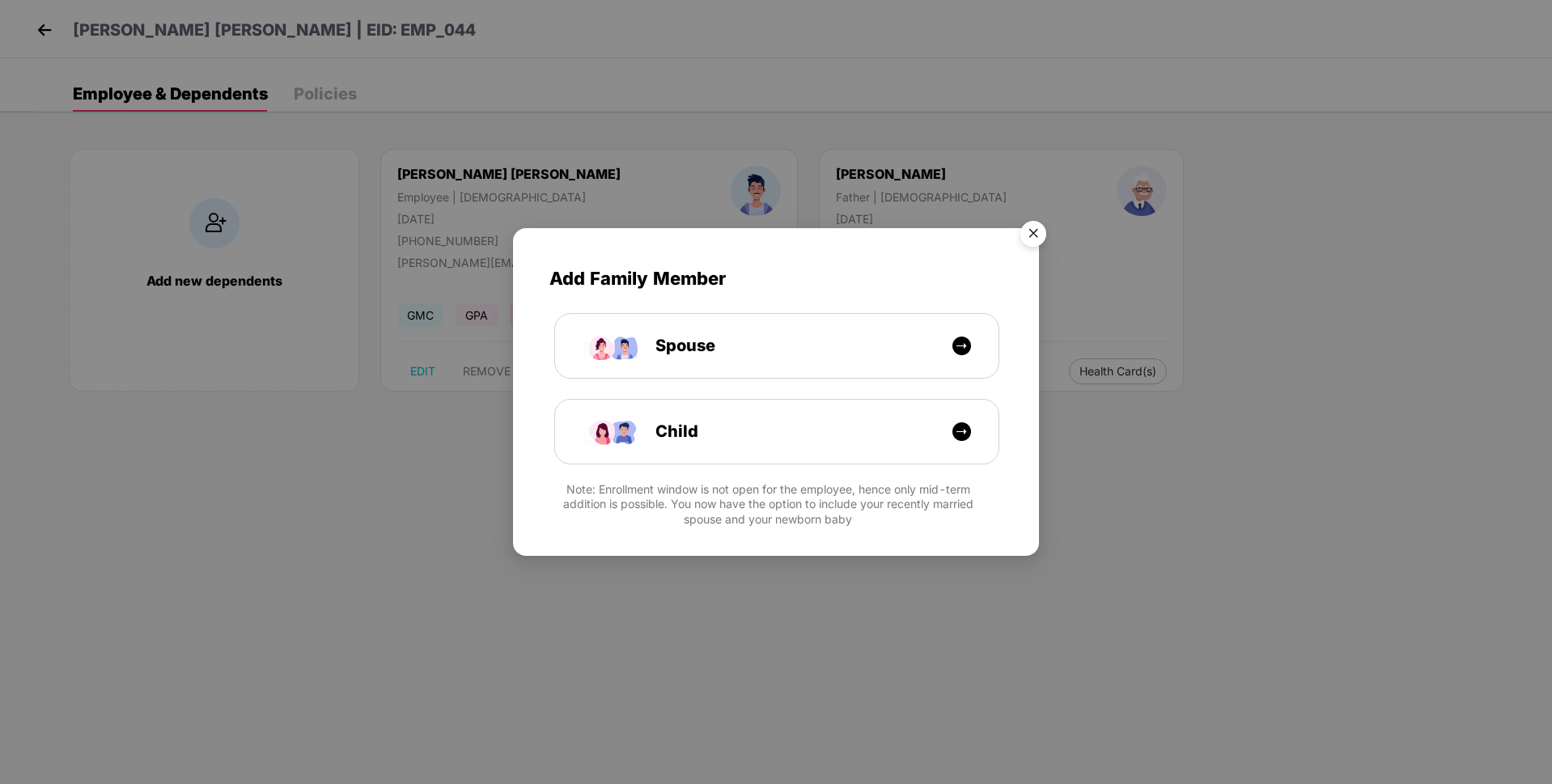
click at [1047, 234] on img "Close" at bounding box center [1034, 236] width 45 height 45
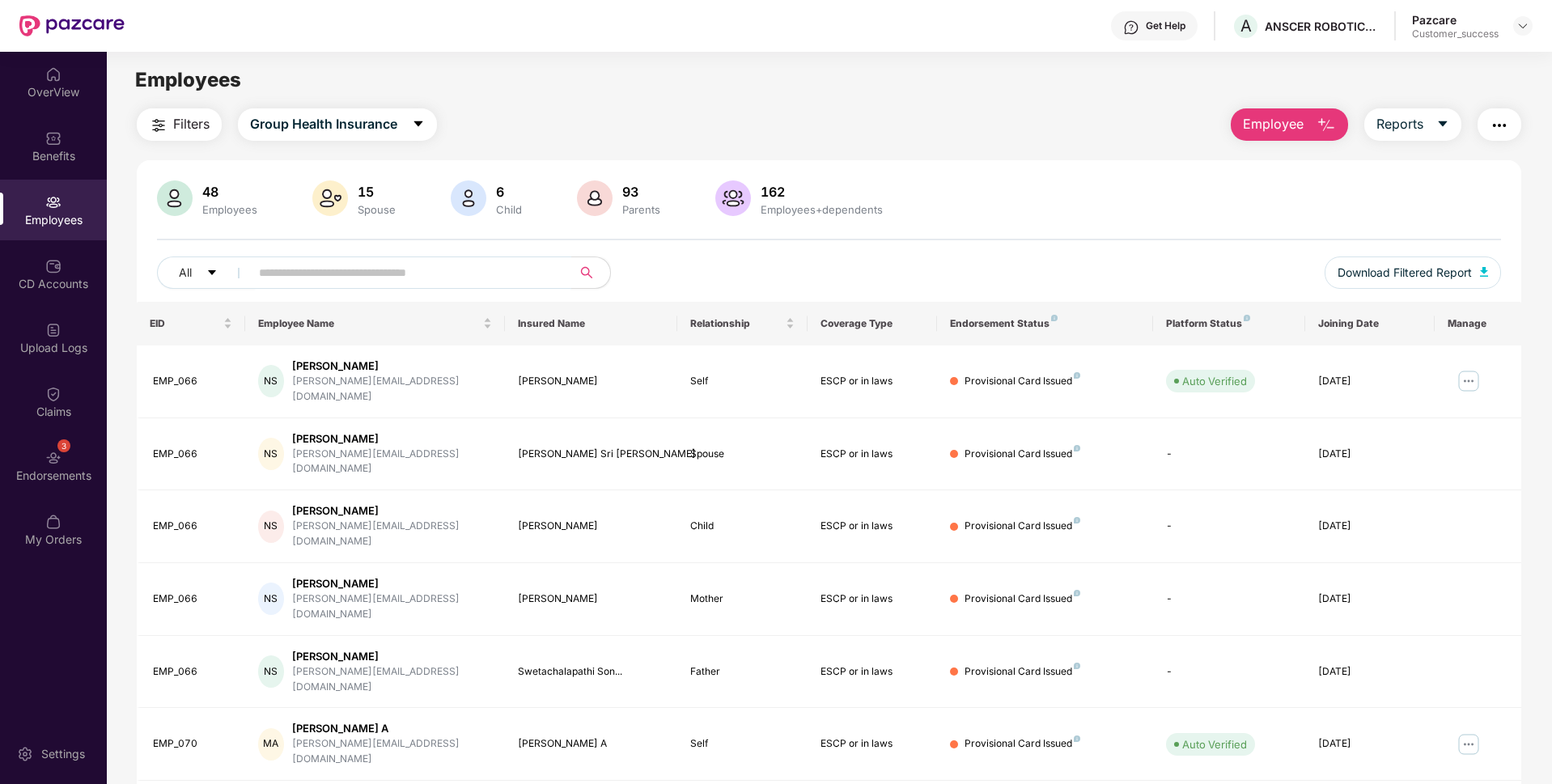
click at [415, 269] on input "text" at bounding box center [404, 273] width 291 height 24
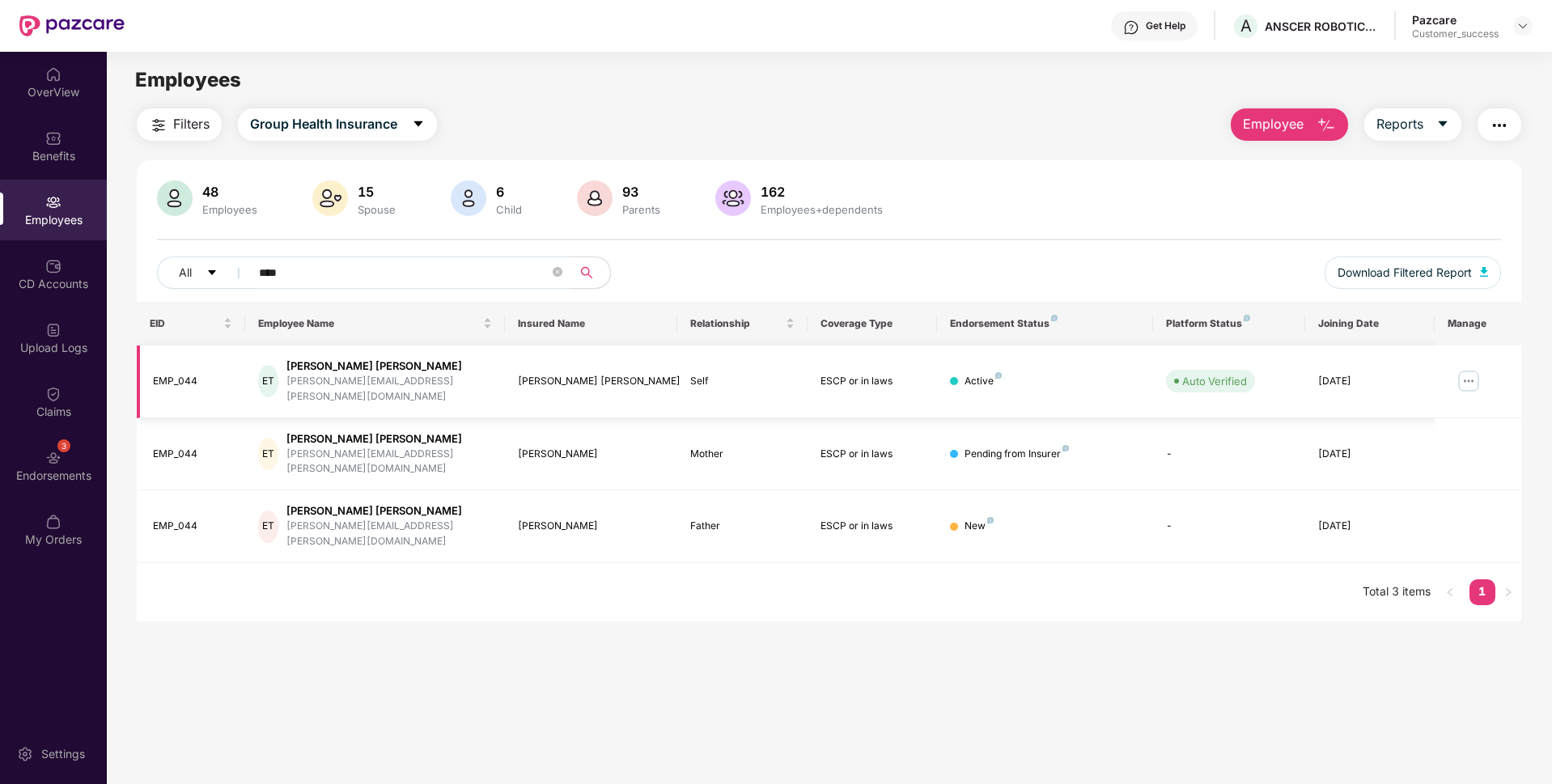
type input "****"
click at [1470, 379] on img at bounding box center [1469, 381] width 26 height 26
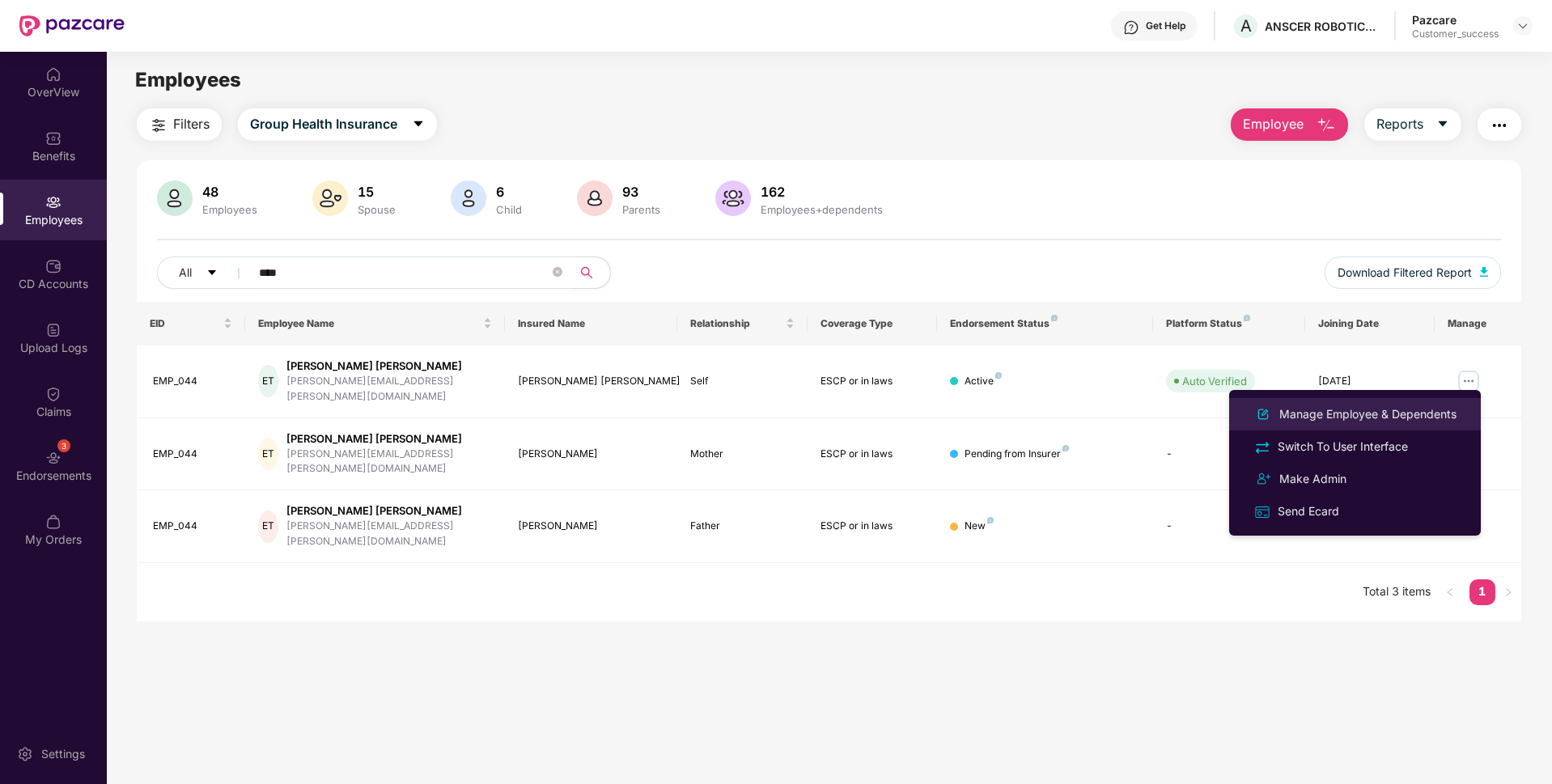
click at [1375, 409] on div "Manage Employee & Dependents" at bounding box center [1368, 414] width 184 height 18
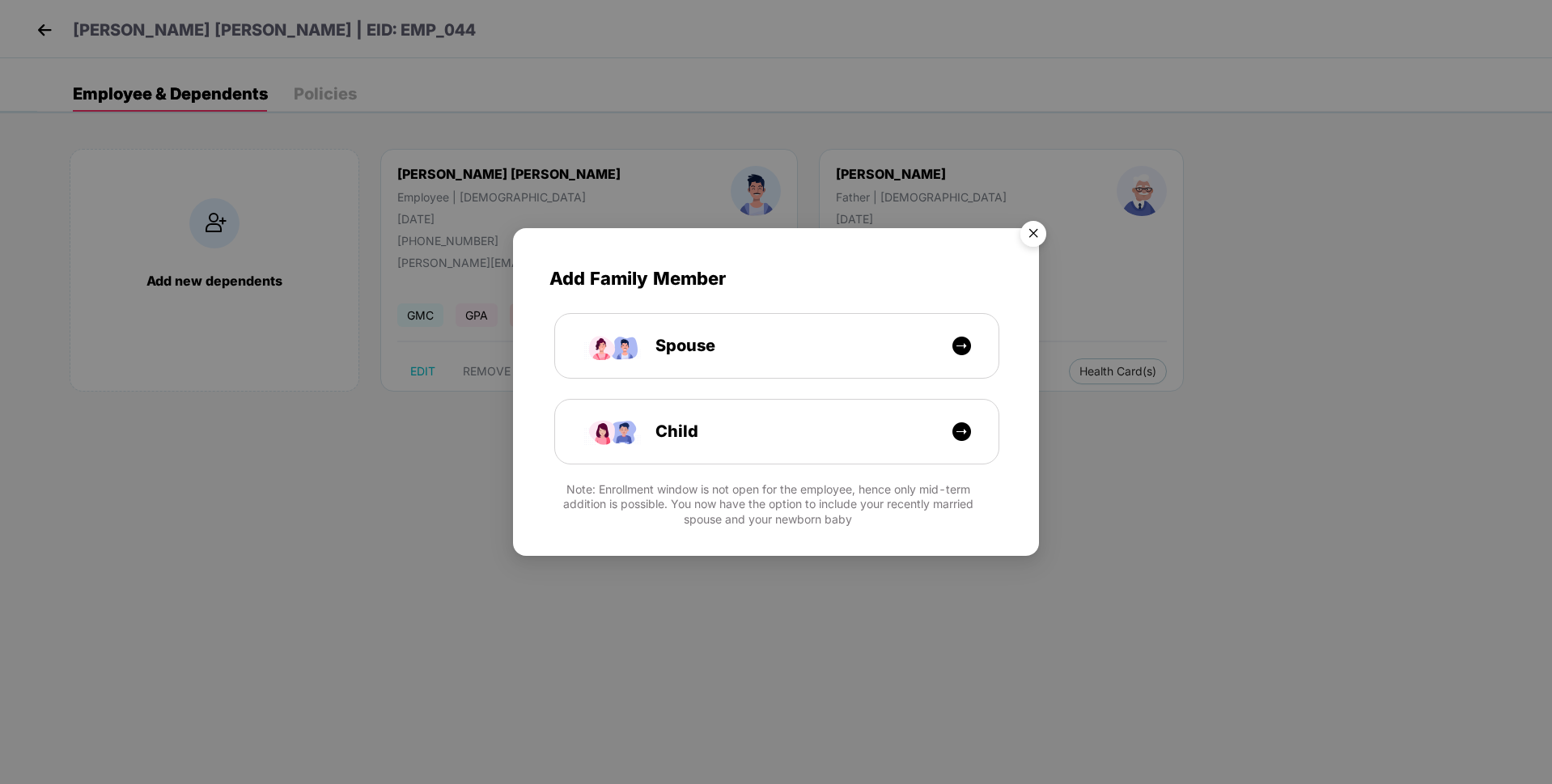
click at [1033, 240] on img "Close" at bounding box center [1034, 236] width 45 height 45
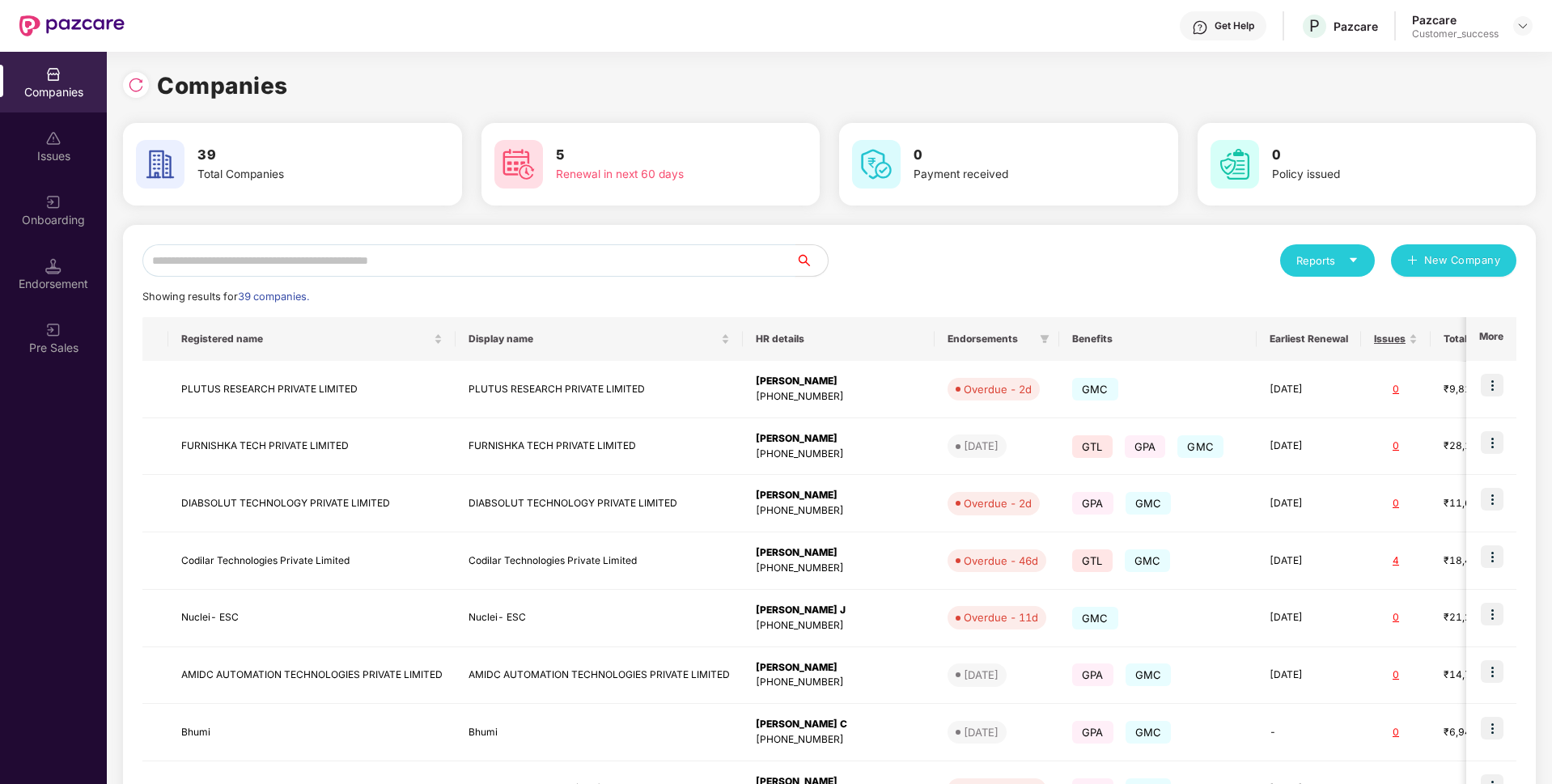
click at [247, 265] on input "text" at bounding box center [469, 260] width 653 height 32
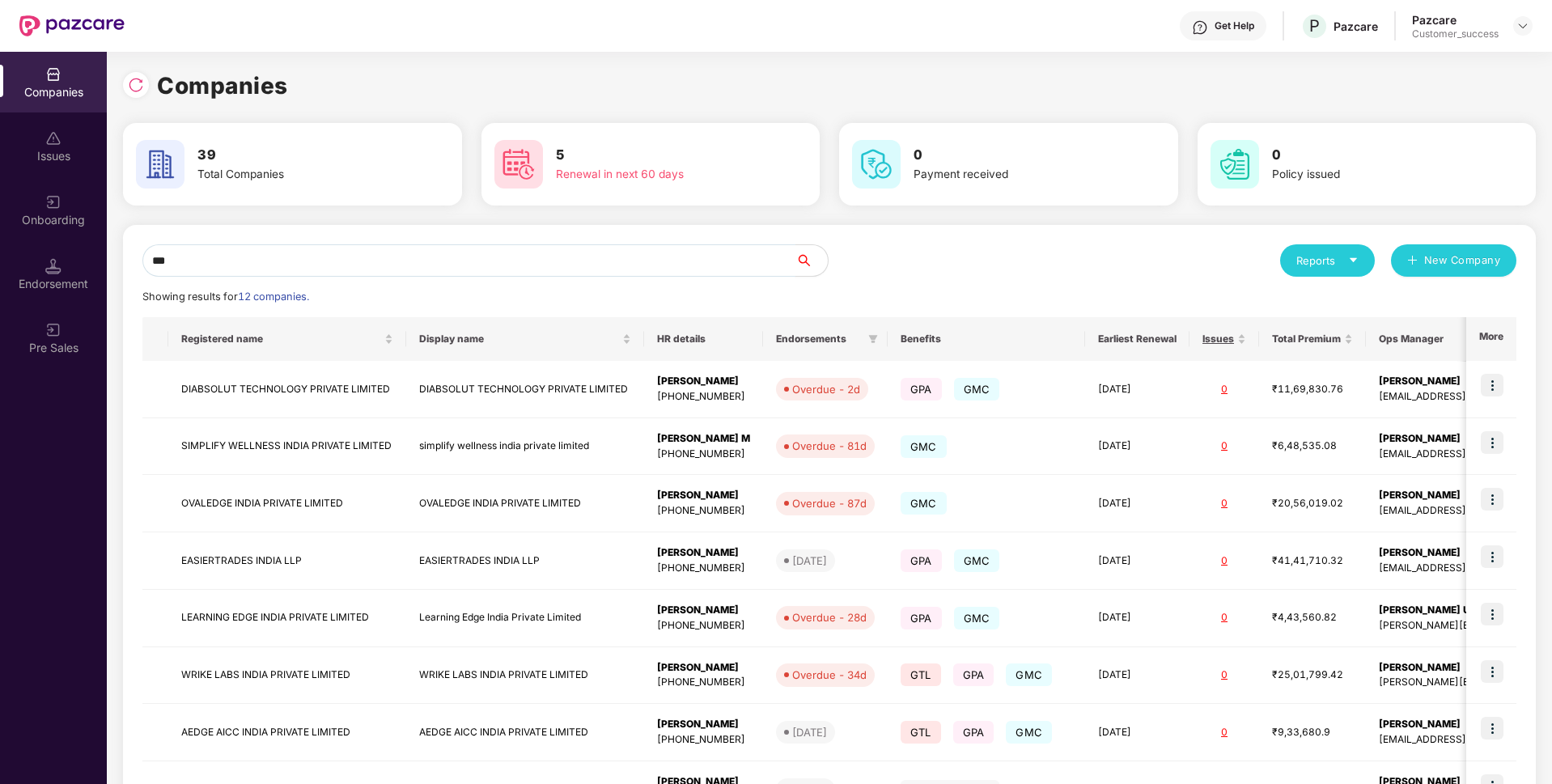
type input "****"
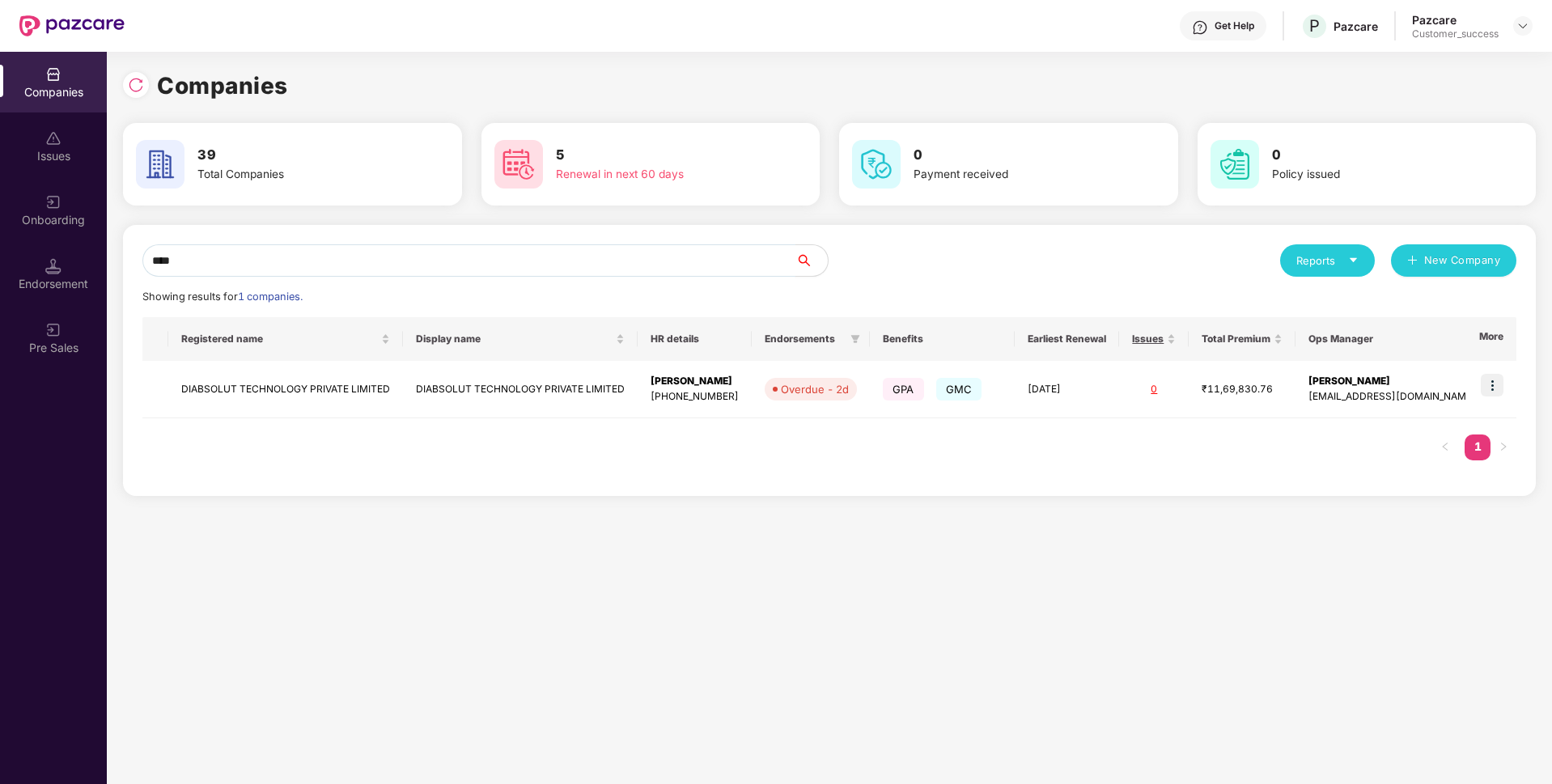
click at [0, 355] on div "Companies Issues Onboarding Endorsement Pre Sales Companies 39 Total Companies …" at bounding box center [776, 418] width 1552 height 732
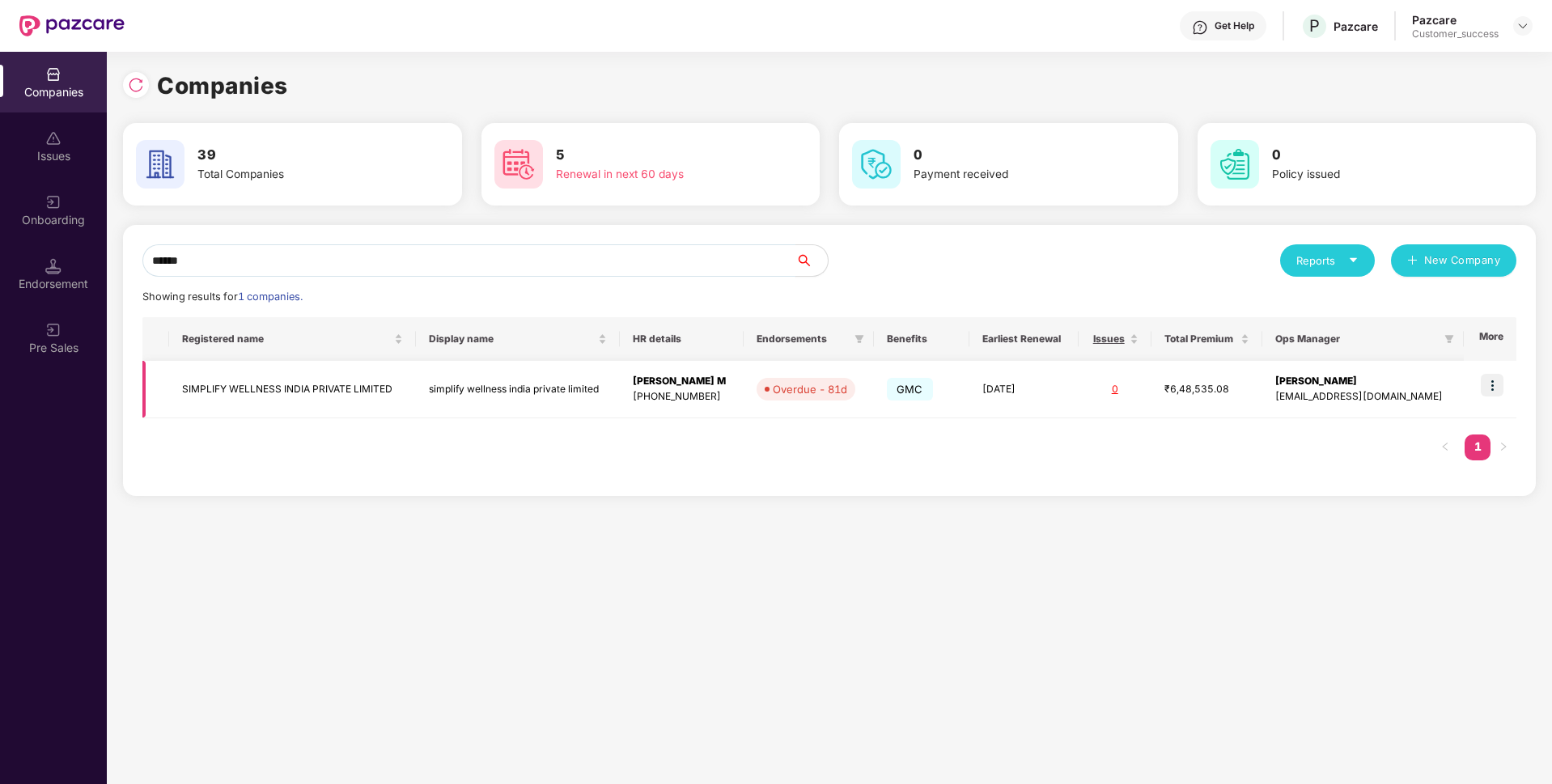
type input "******"
click at [1495, 387] on img at bounding box center [1492, 385] width 23 height 22
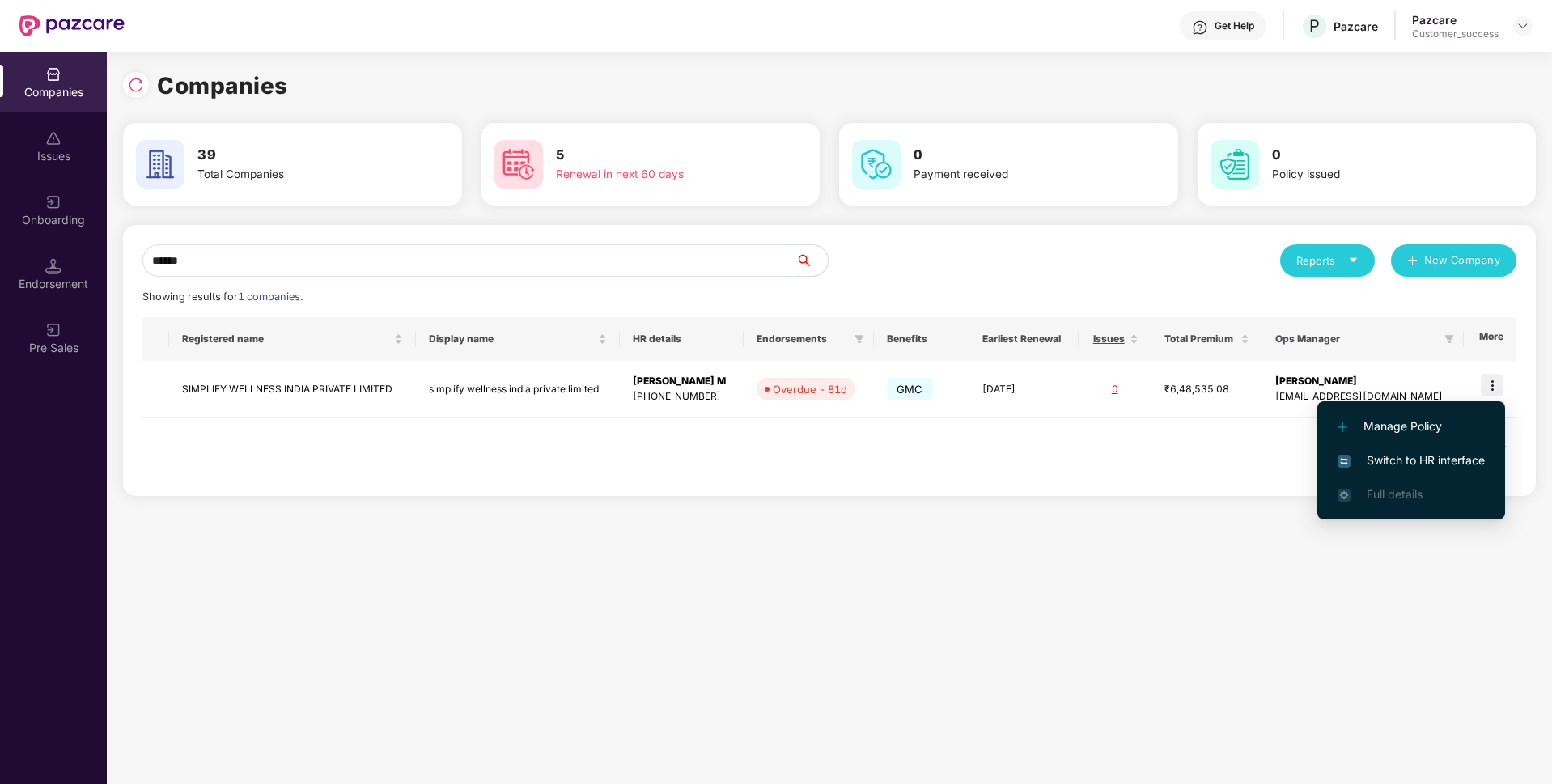
click at [1381, 464] on span "Switch to HR interface" at bounding box center [1411, 460] width 147 height 18
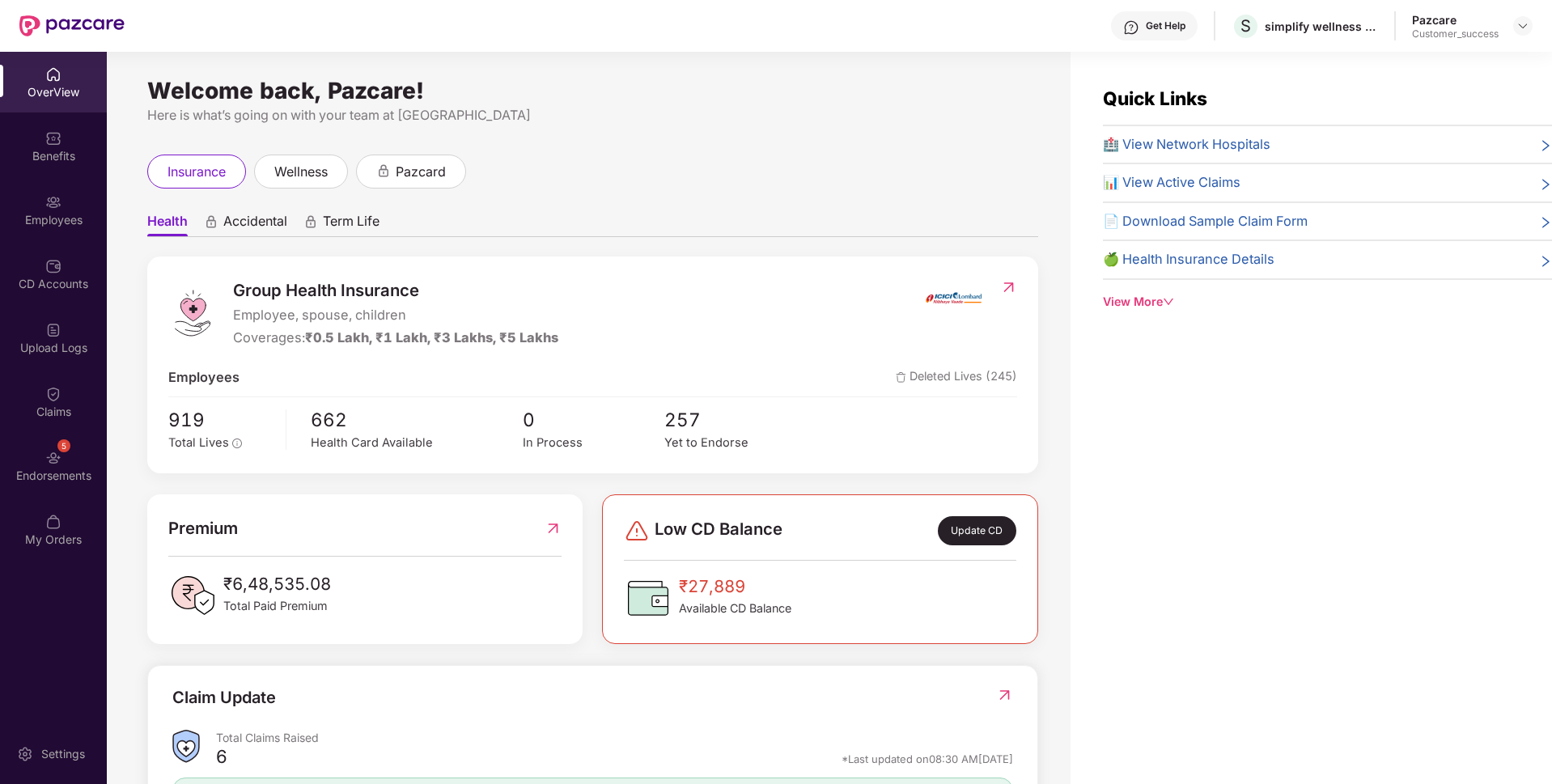
click at [0, 215] on div "Employees" at bounding box center [53, 220] width 106 height 16
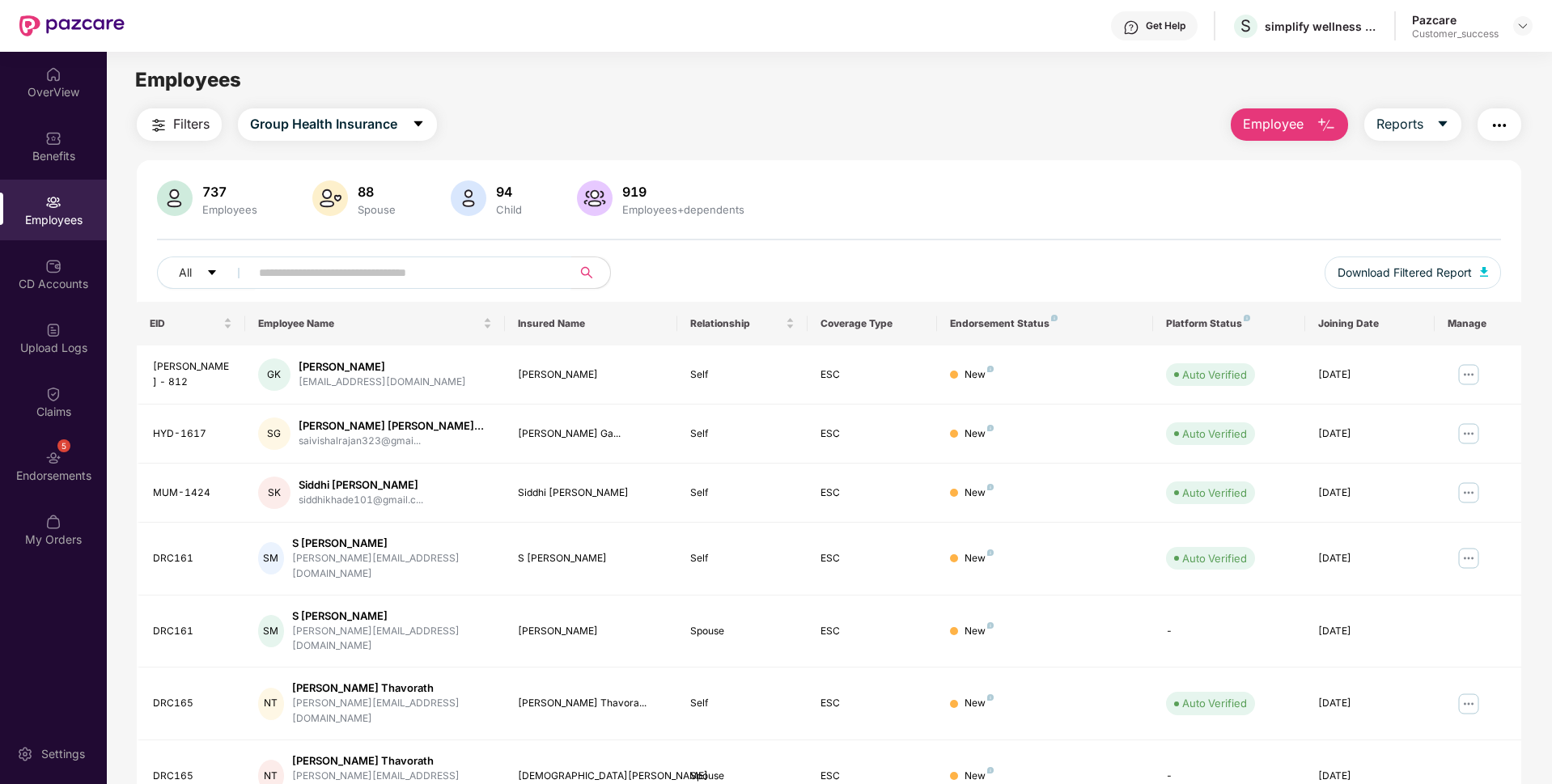
click at [282, 273] on input "text" at bounding box center [404, 273] width 291 height 24
paste input "******"
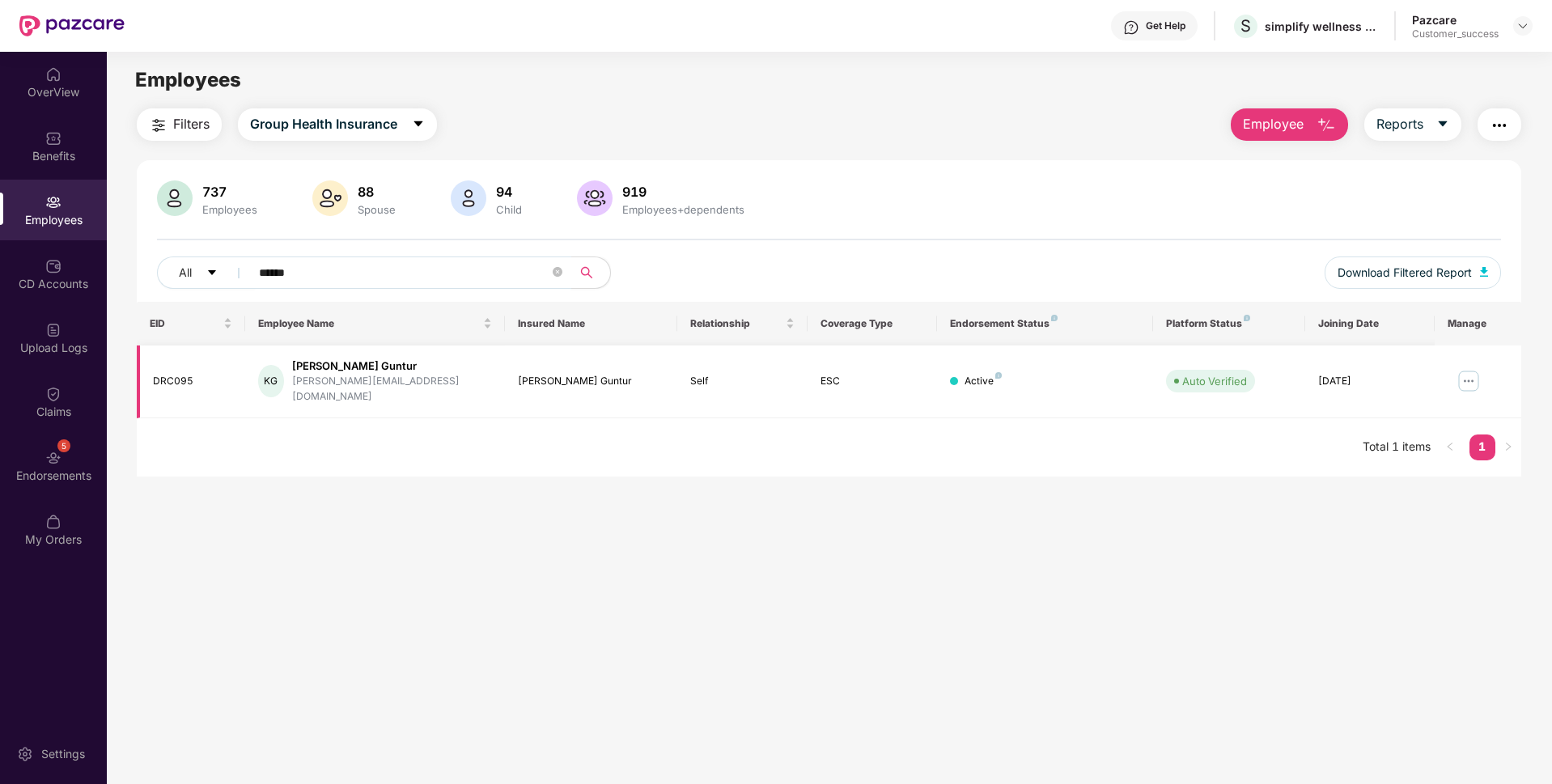
type input "******"
click at [1472, 376] on img at bounding box center [1469, 381] width 26 height 26
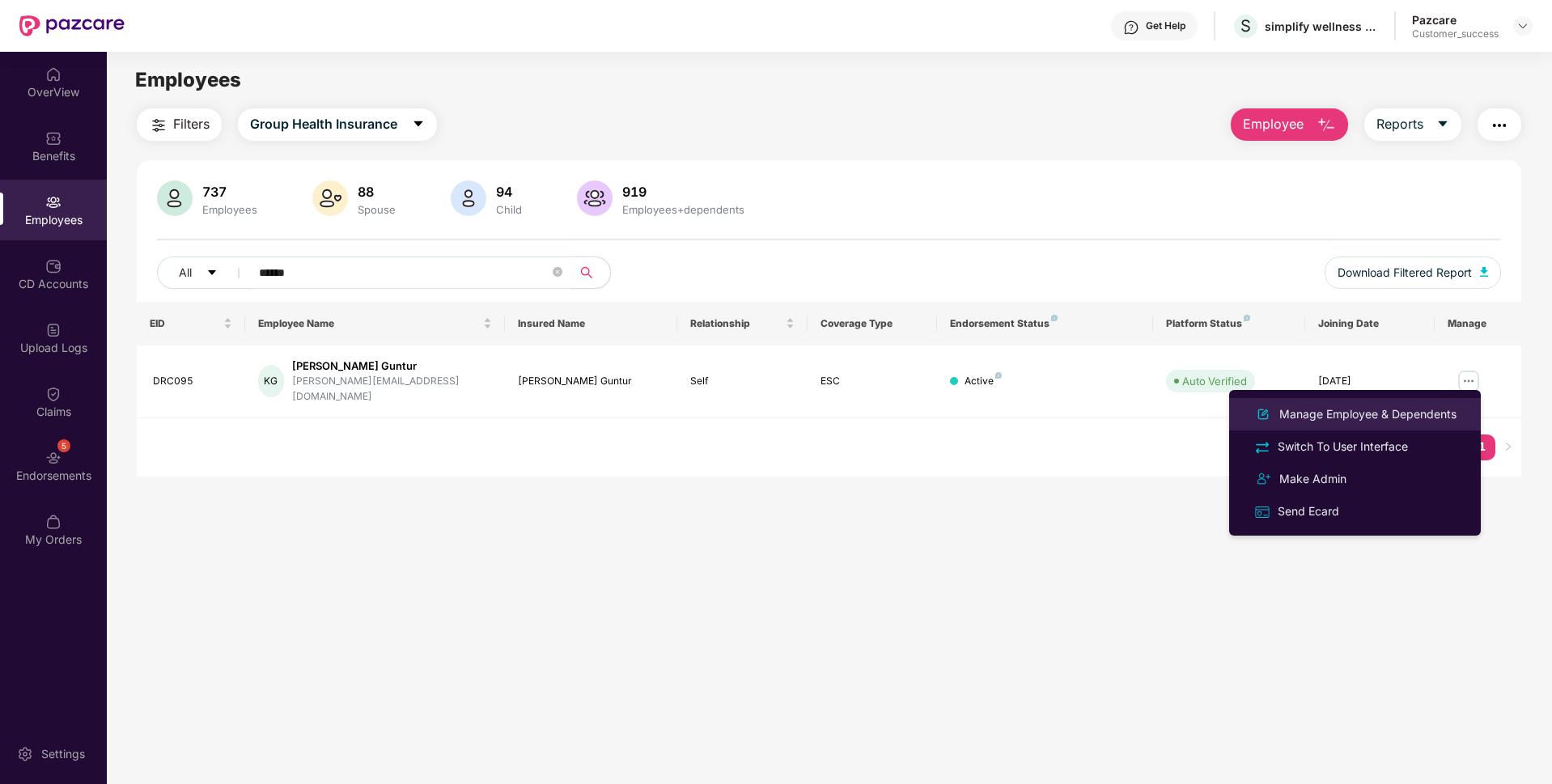
click at [1345, 404] on div "Manage Employee & Dependents" at bounding box center [1355, 414] width 209 height 19
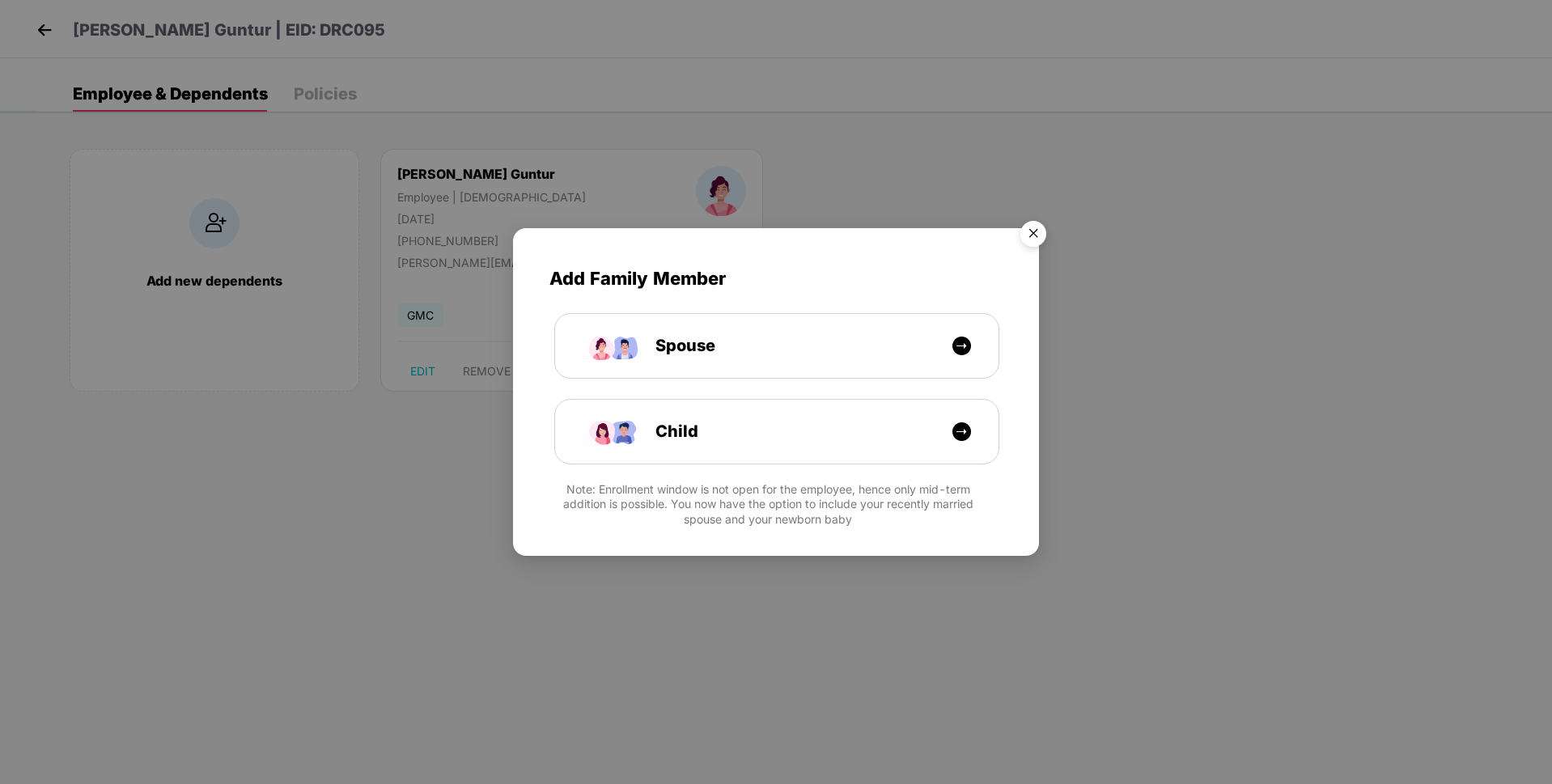
click at [1035, 221] on img "Close" at bounding box center [1034, 236] width 45 height 45
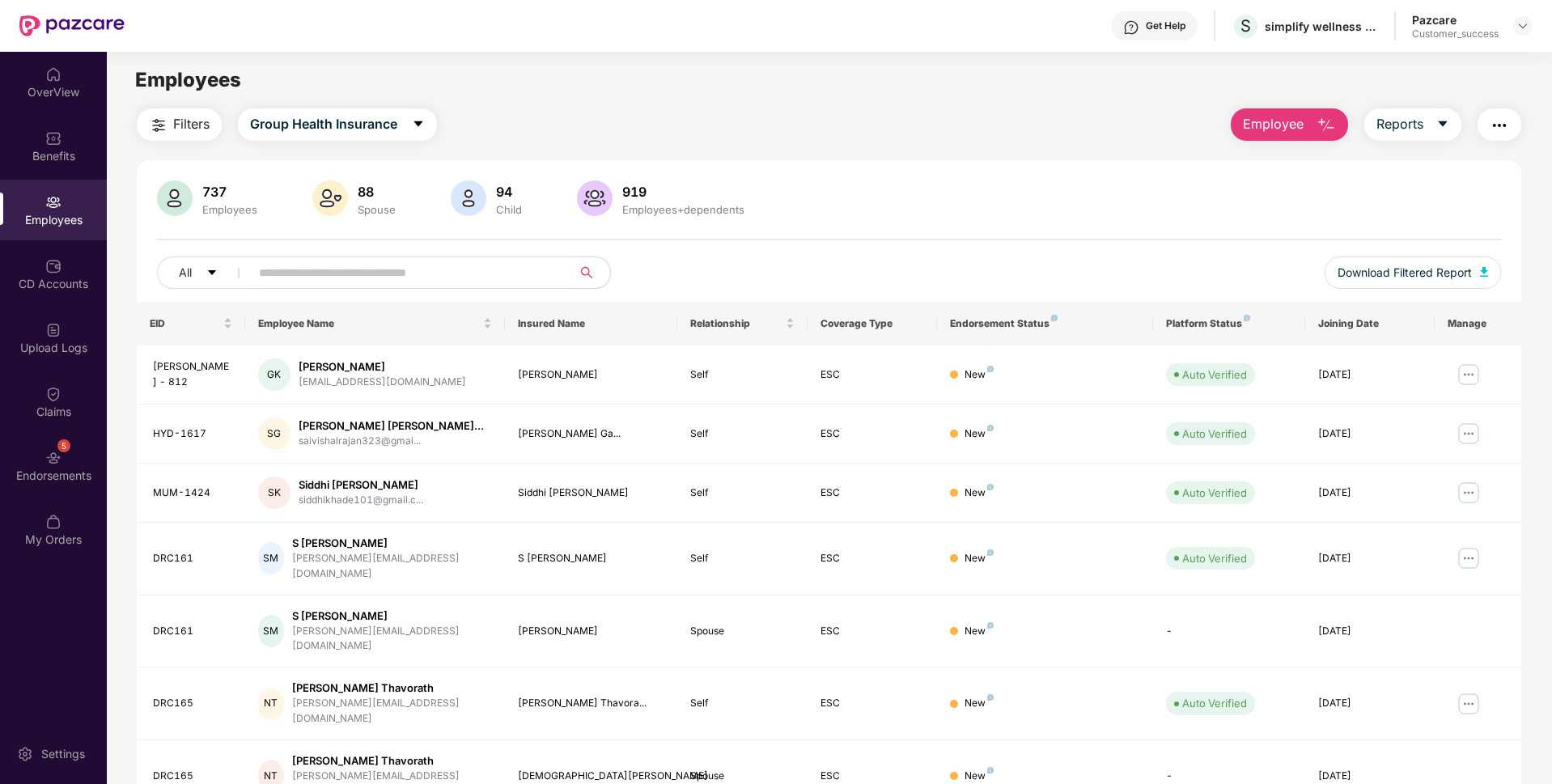
click at [266, 272] on input "text" at bounding box center [404, 273] width 291 height 24
paste input "******"
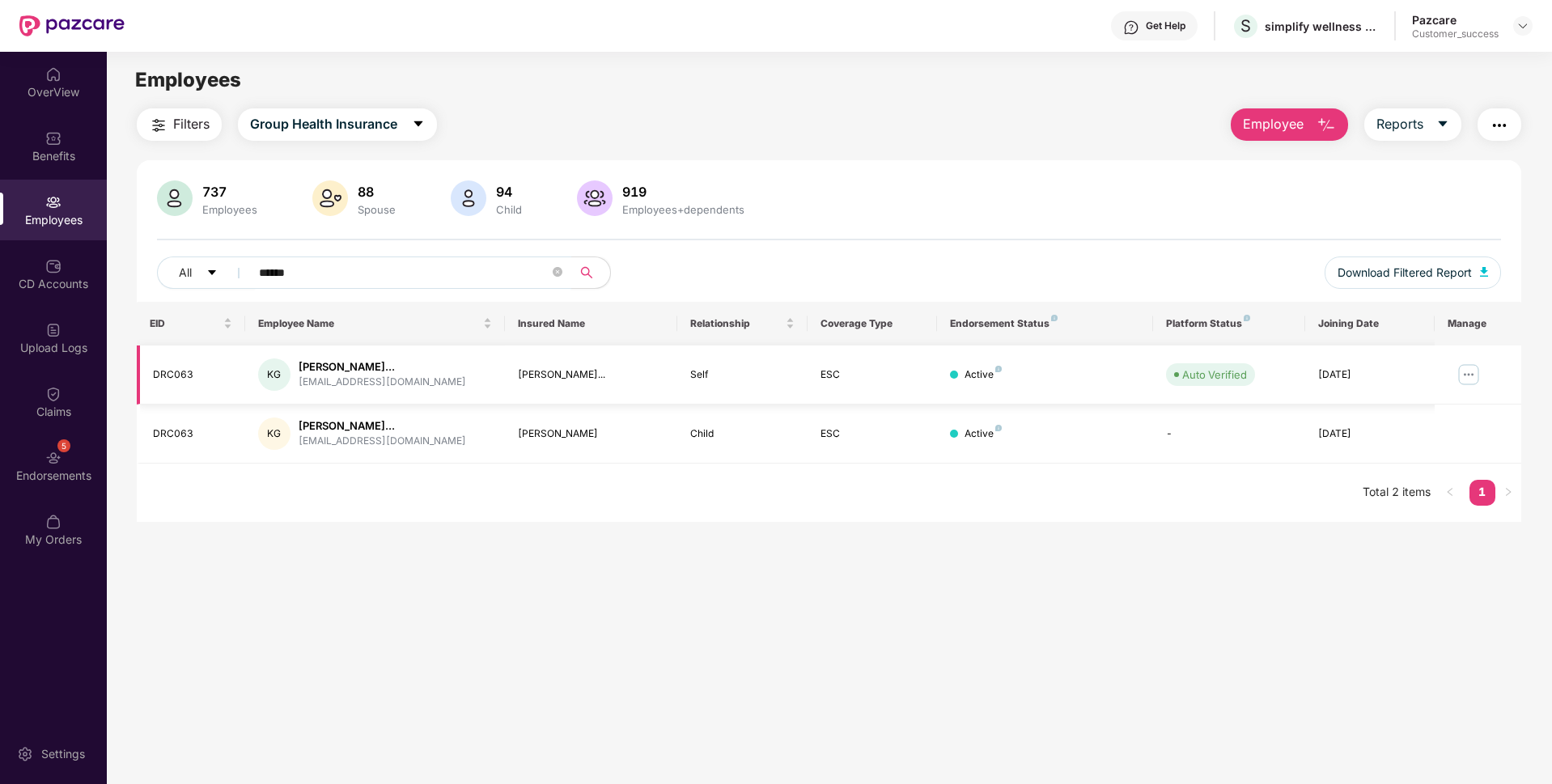
type input "******"
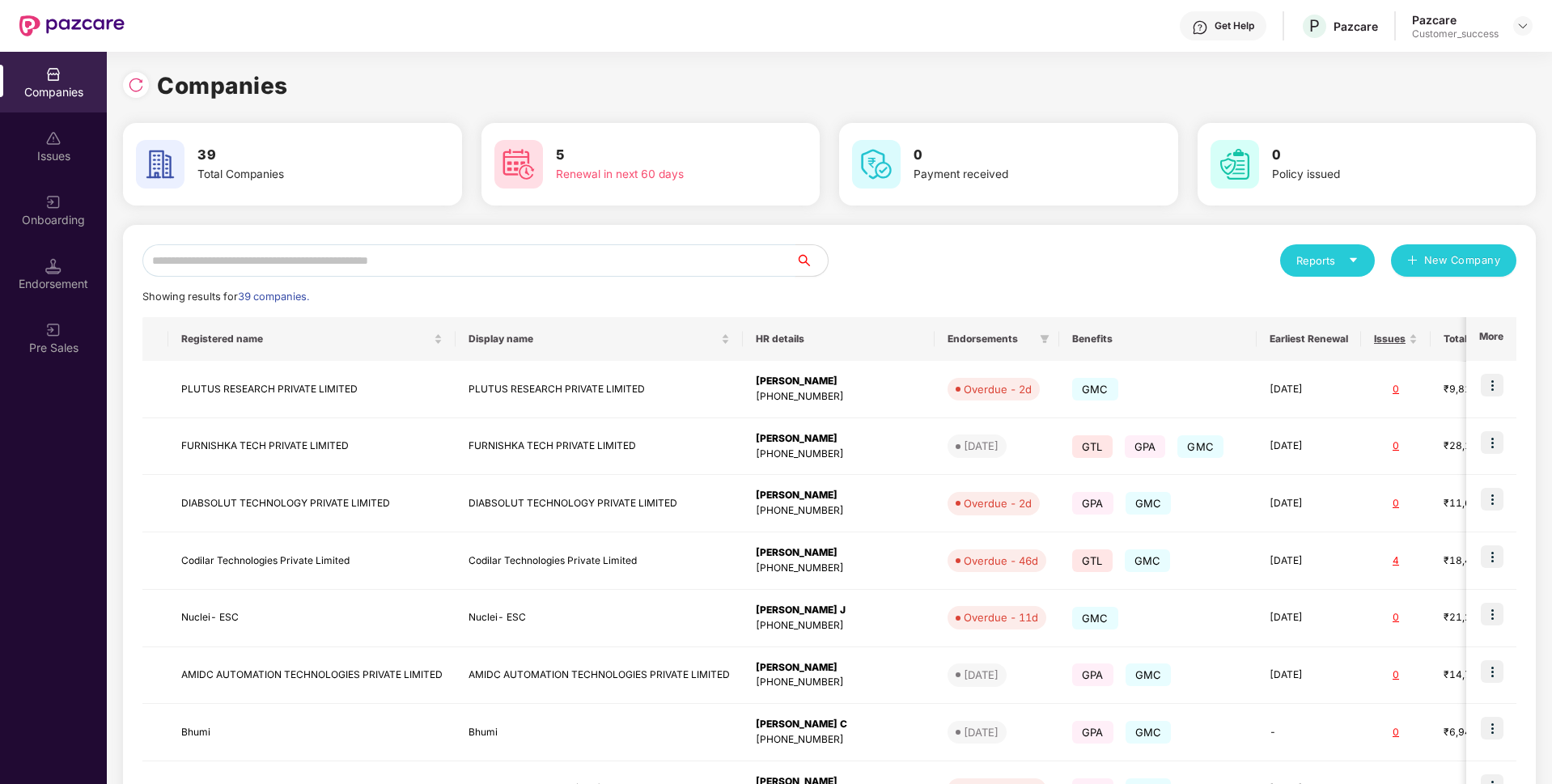
click at [553, 255] on input "text" at bounding box center [469, 260] width 653 height 32
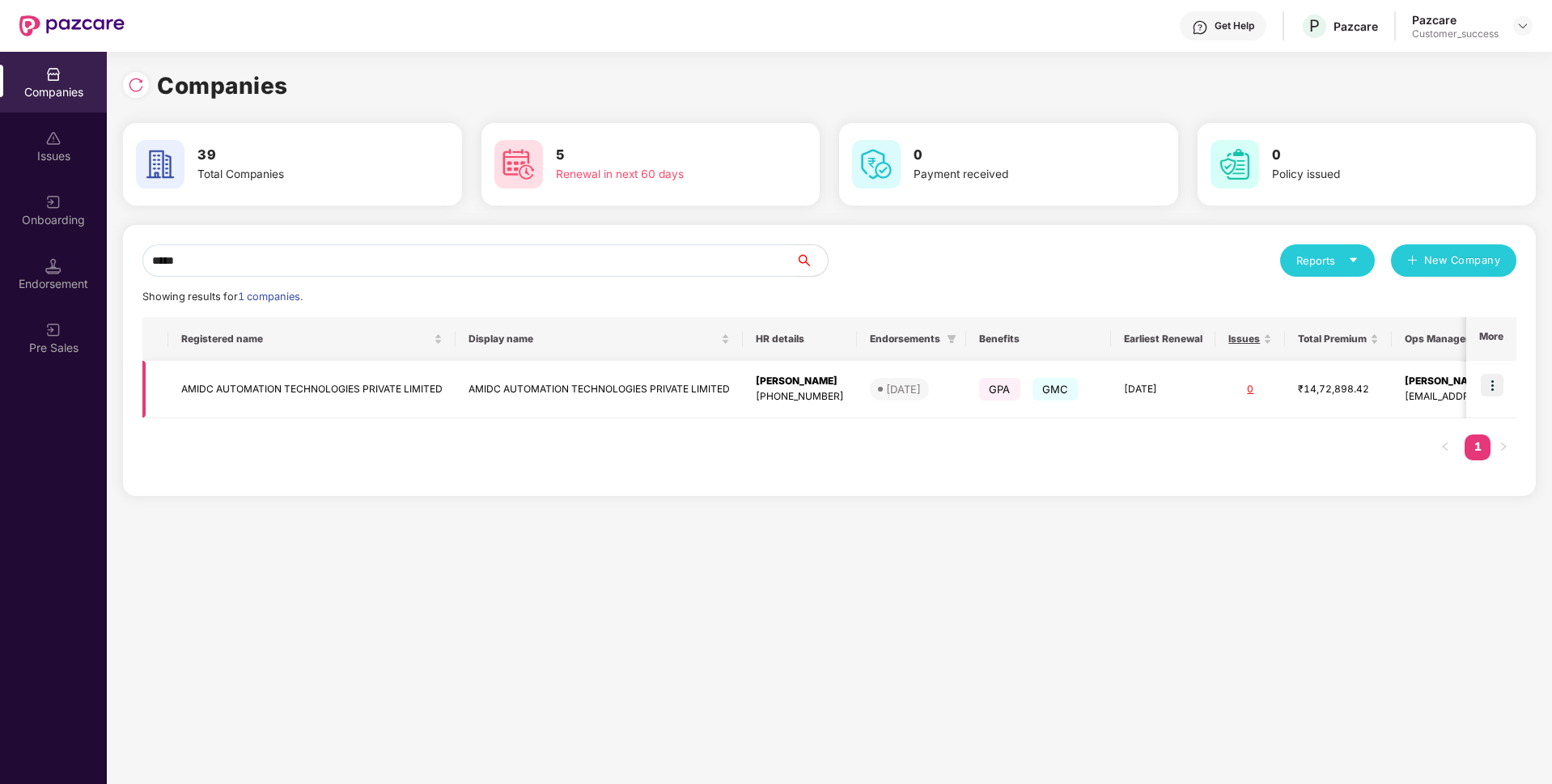
type input "*****"
click at [1498, 387] on img at bounding box center [1492, 385] width 23 height 22
click at [1496, 376] on img at bounding box center [1492, 385] width 23 height 22
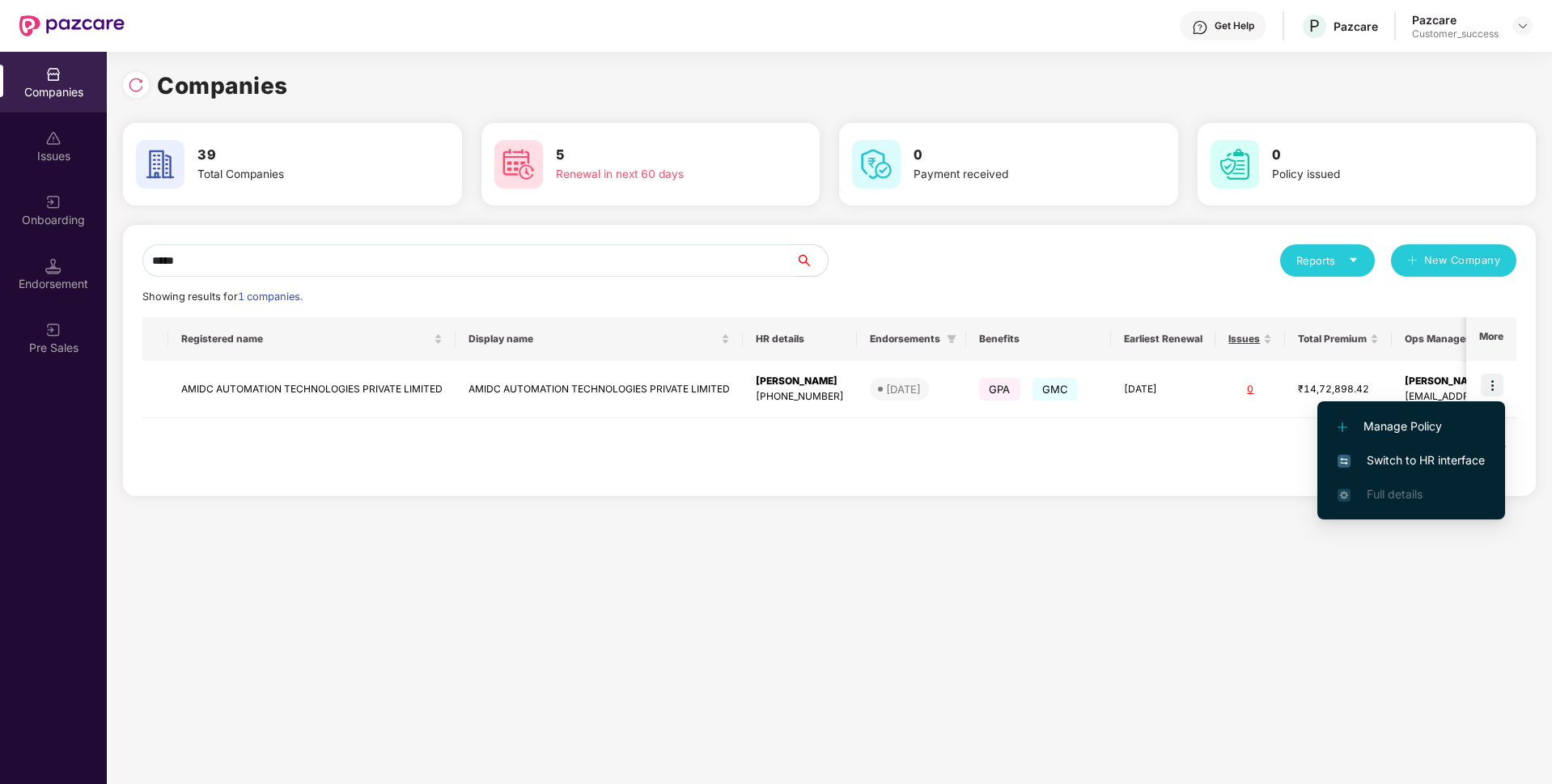
click at [1433, 453] on span "Switch to HR interface" at bounding box center [1411, 460] width 147 height 18
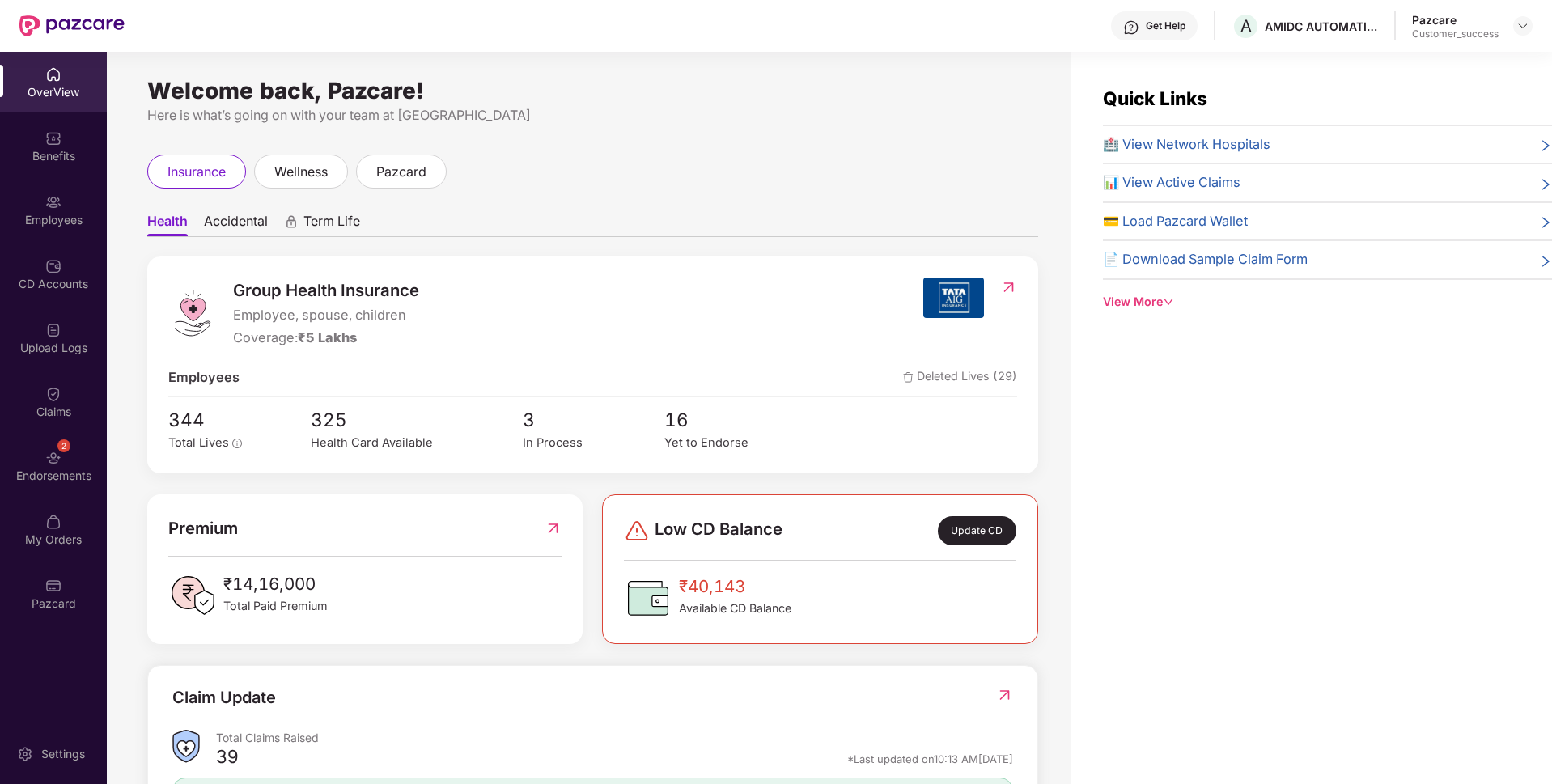
click at [48, 224] on div "Employees" at bounding box center [53, 220] width 106 height 16
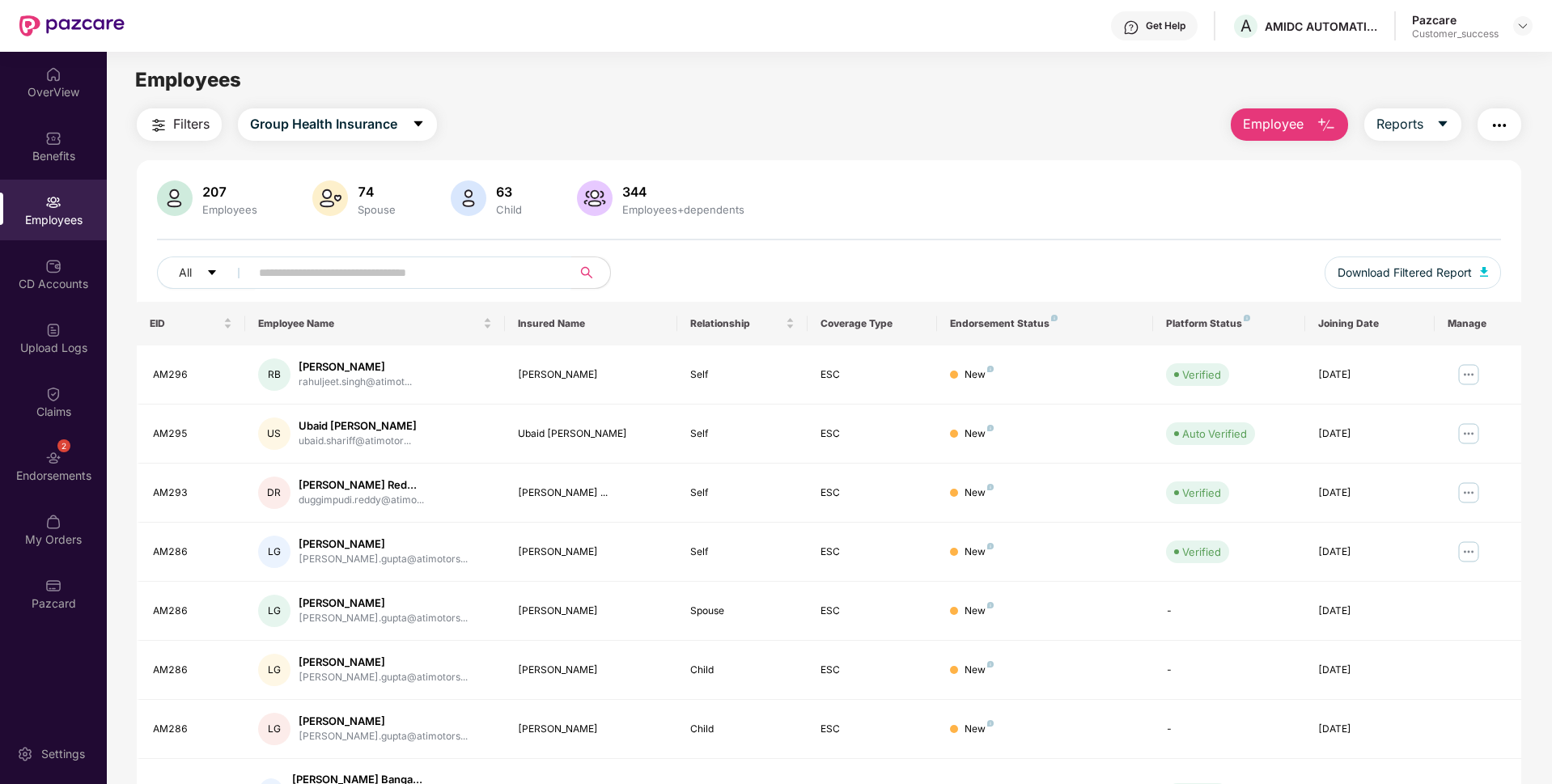
click at [467, 282] on input "text" at bounding box center [404, 273] width 291 height 24
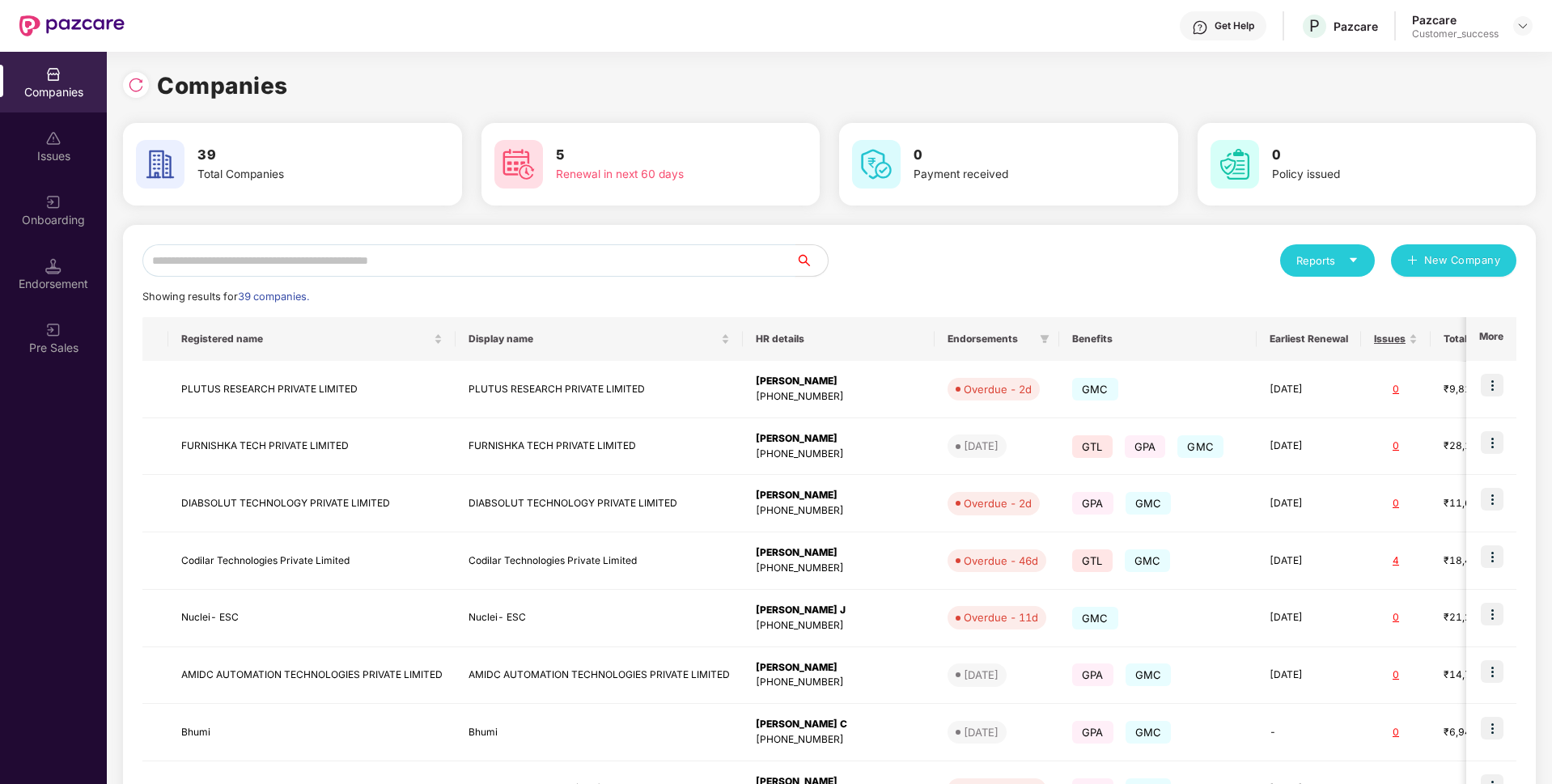
click at [472, 268] on input "text" at bounding box center [469, 260] width 653 height 32
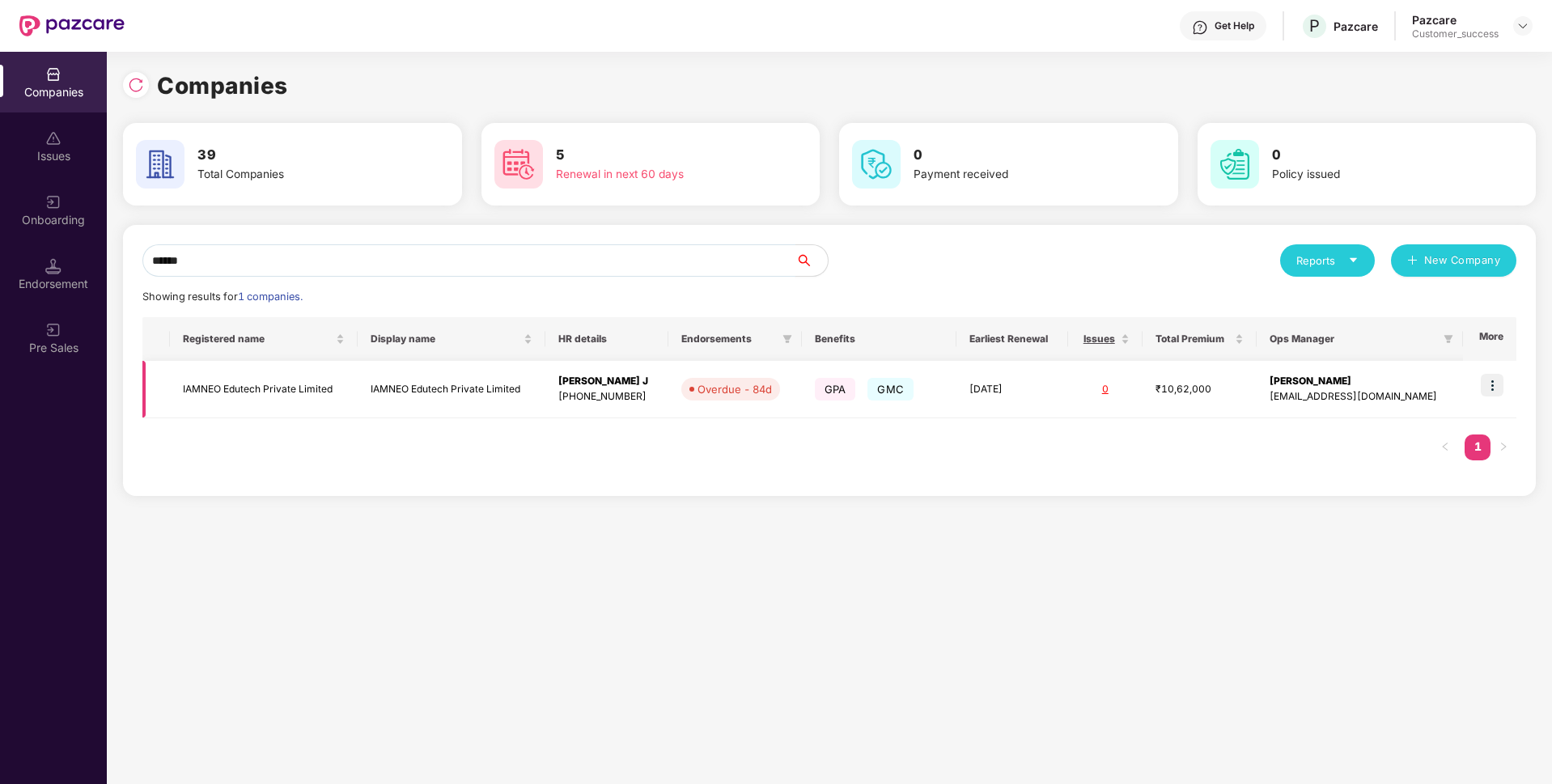
type input "******"
click at [1503, 388] on img at bounding box center [1492, 385] width 23 height 22
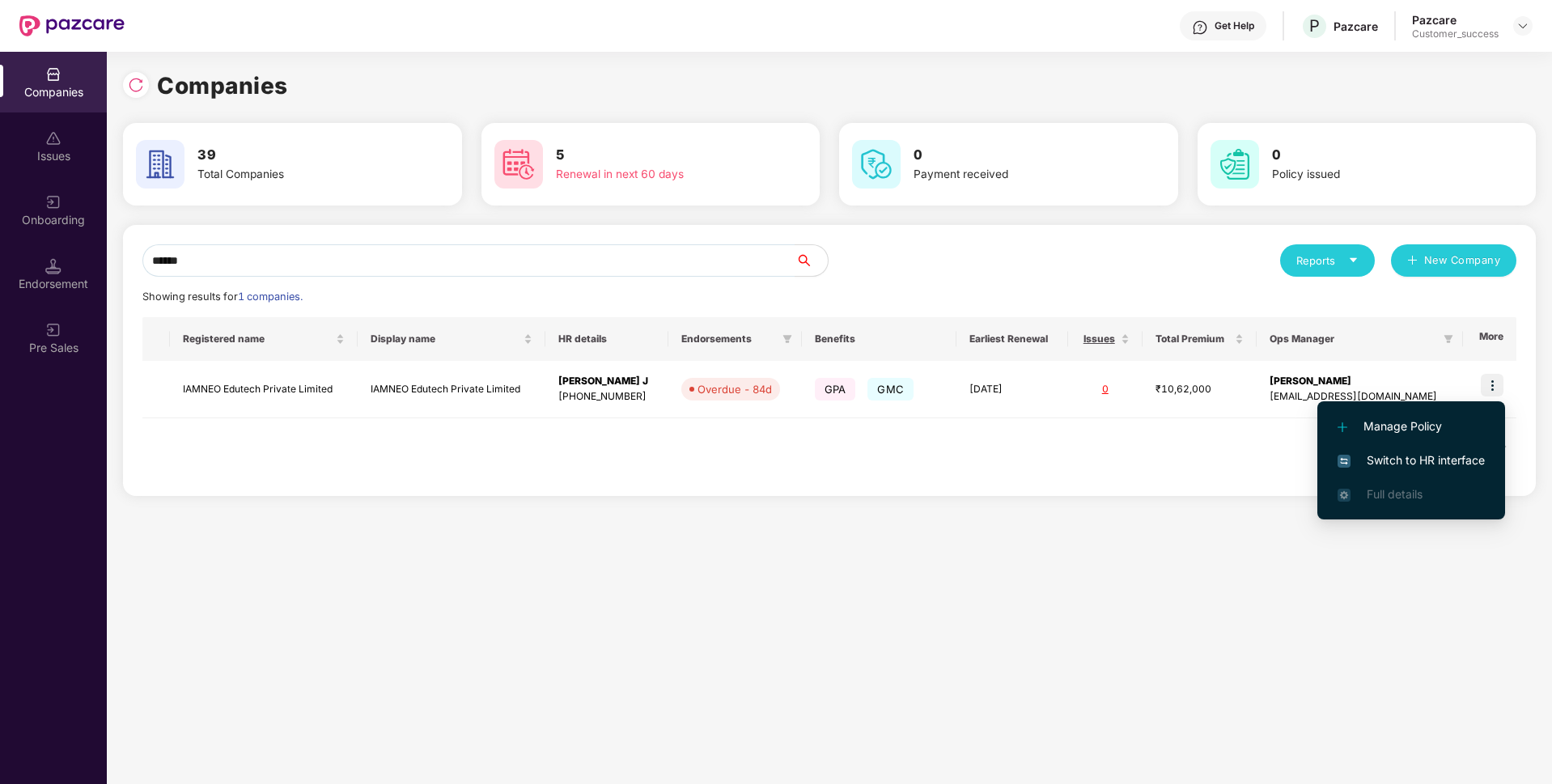
click at [1331, 456] on li "Switch to HR interface" at bounding box center [1411, 459] width 188 height 34
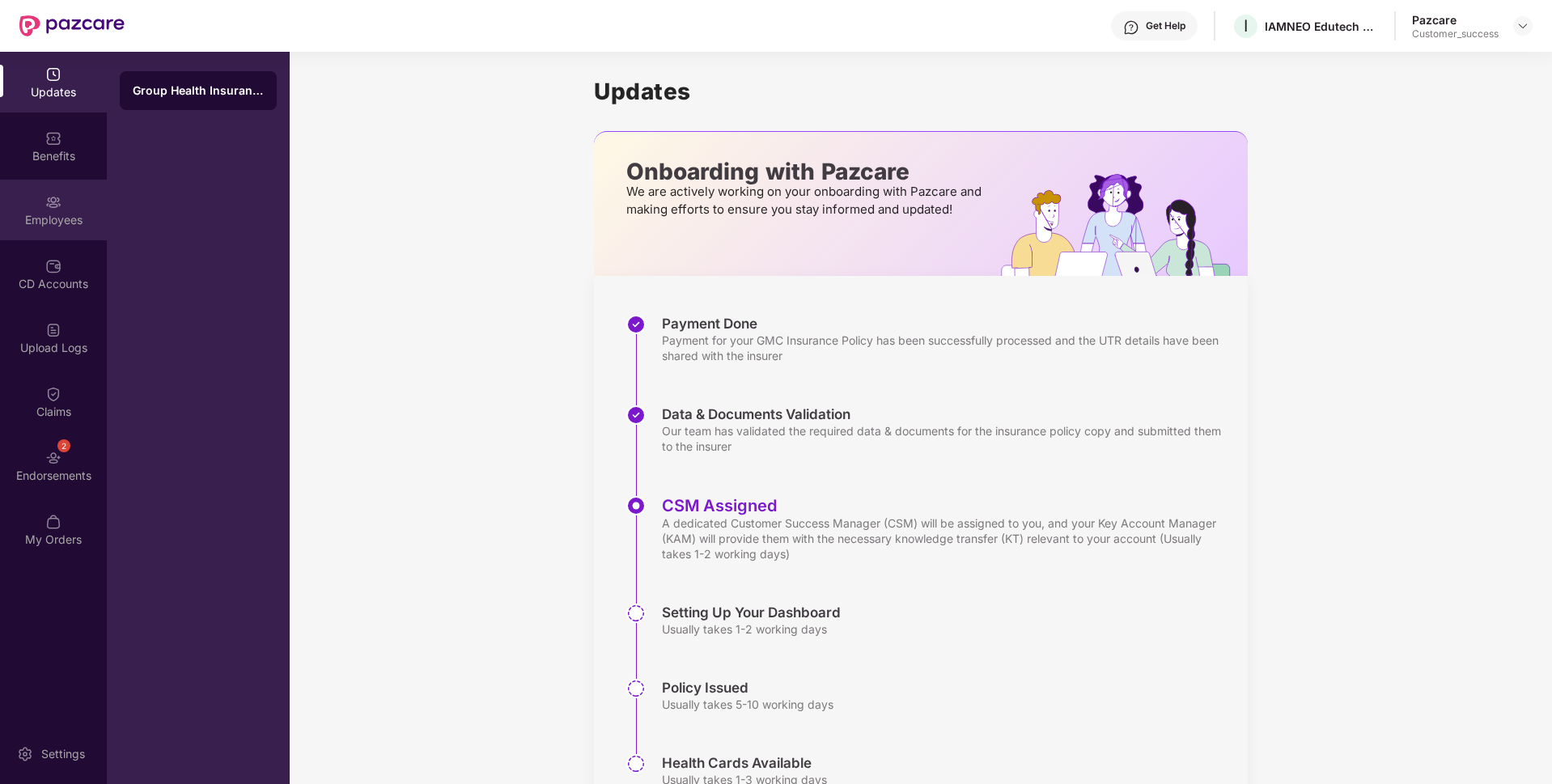
click at [0, 189] on div "Employees" at bounding box center [53, 210] width 106 height 61
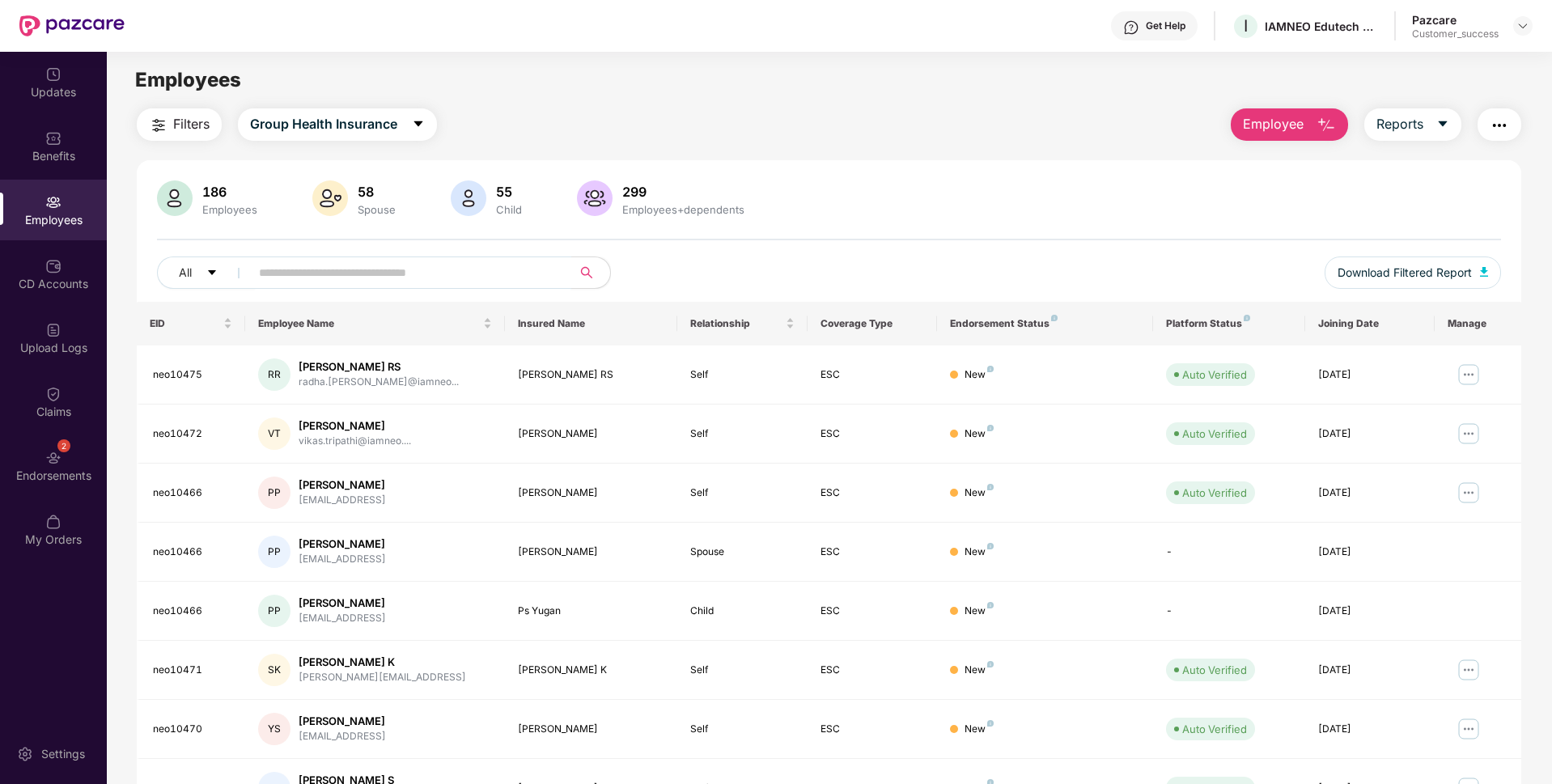
click at [408, 268] on input "text" at bounding box center [404, 273] width 291 height 24
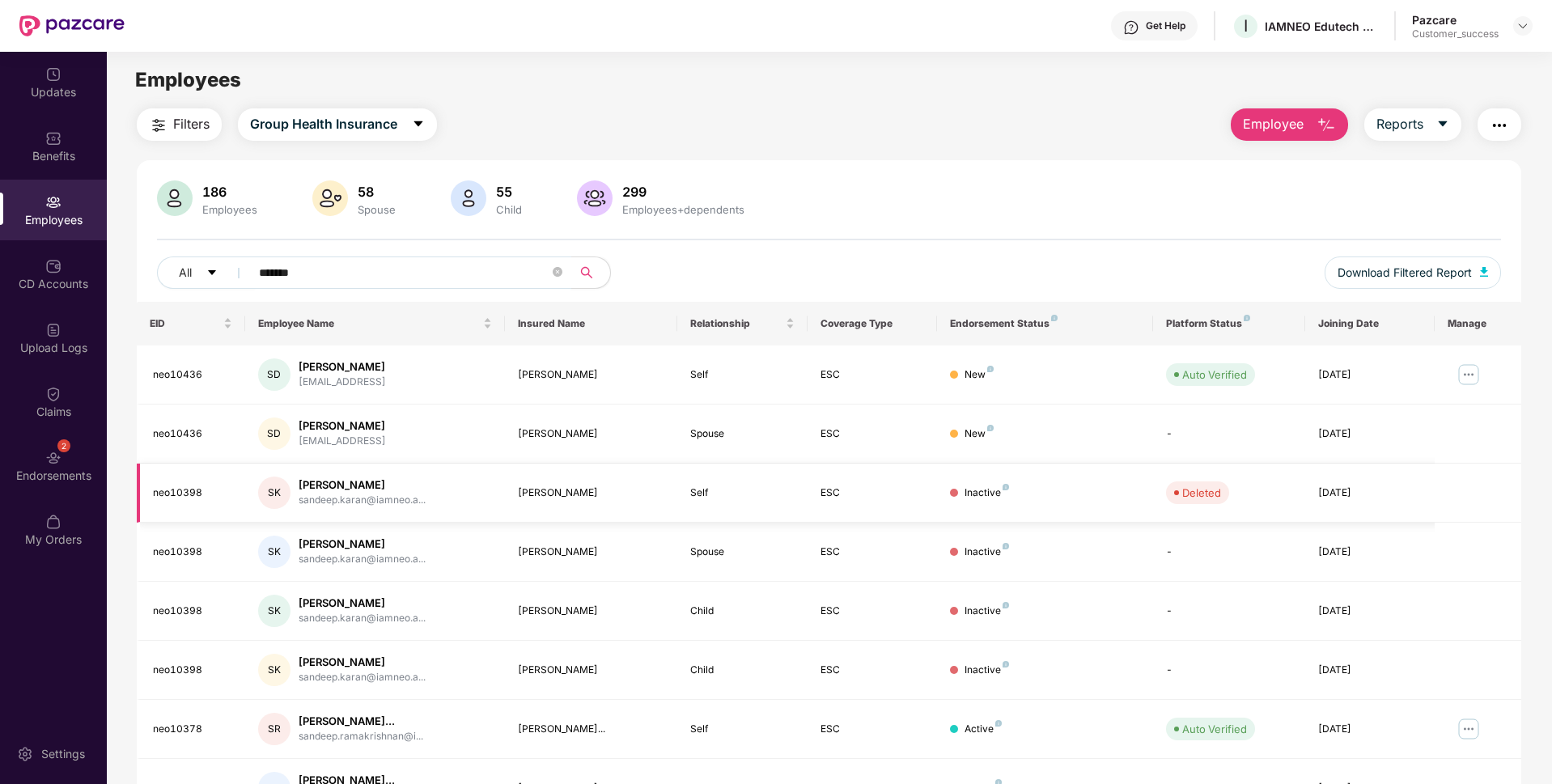
scroll to position [93, 0]
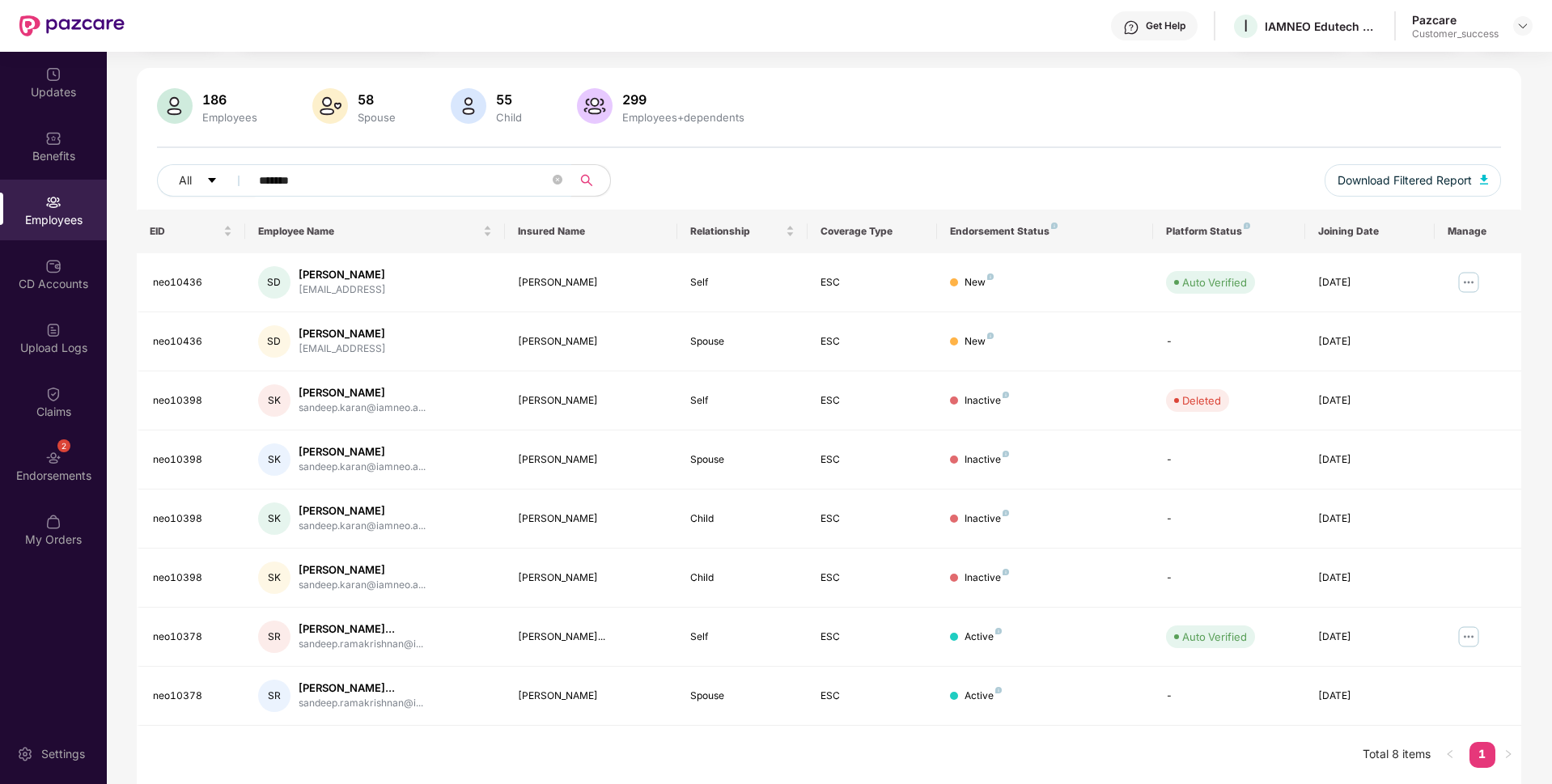
type input "*******"
click at [1474, 633] on img at bounding box center [1469, 637] width 26 height 26
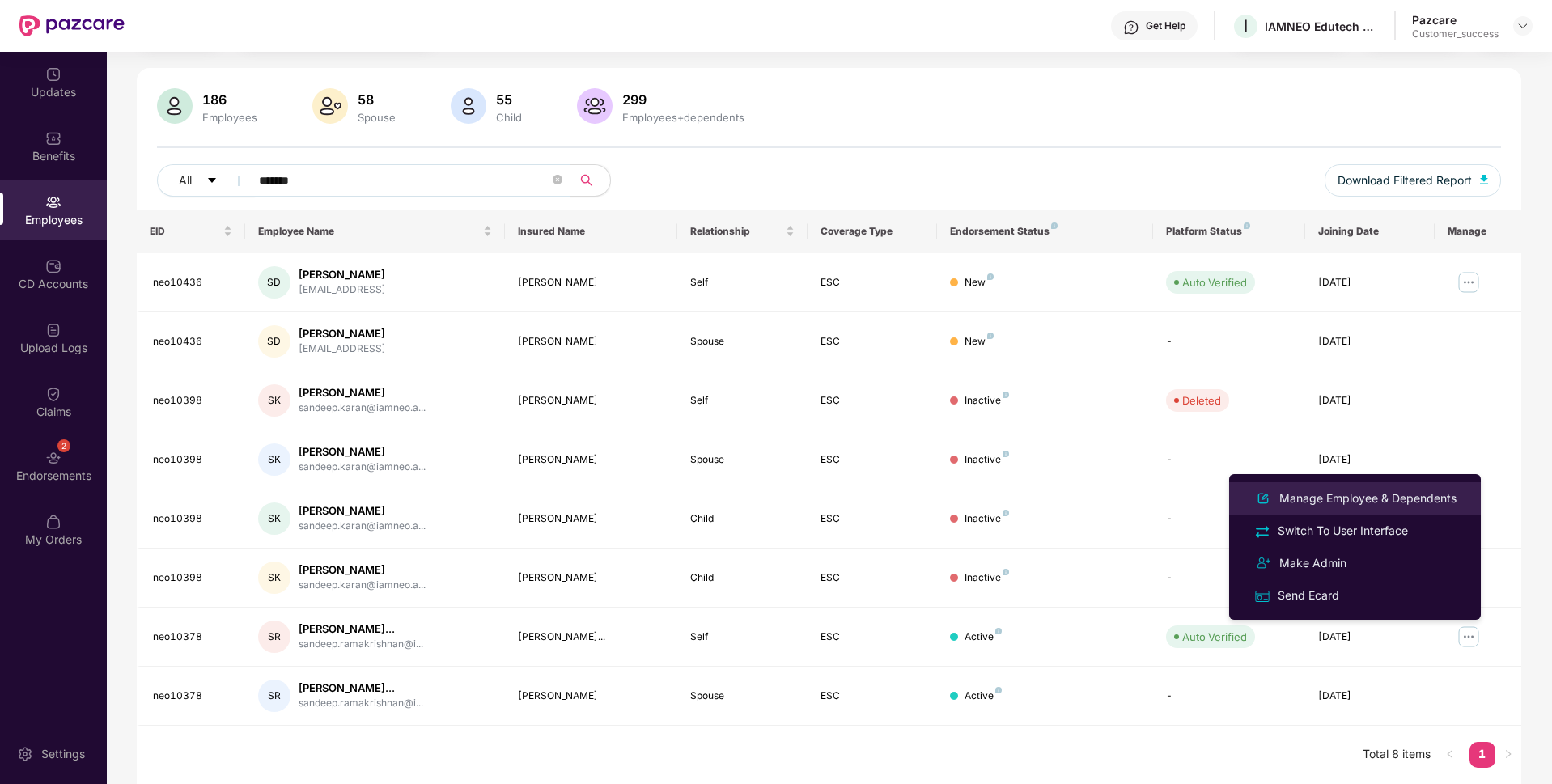
click at [1361, 498] on div "Manage Employee & Dependents" at bounding box center [1368, 498] width 184 height 18
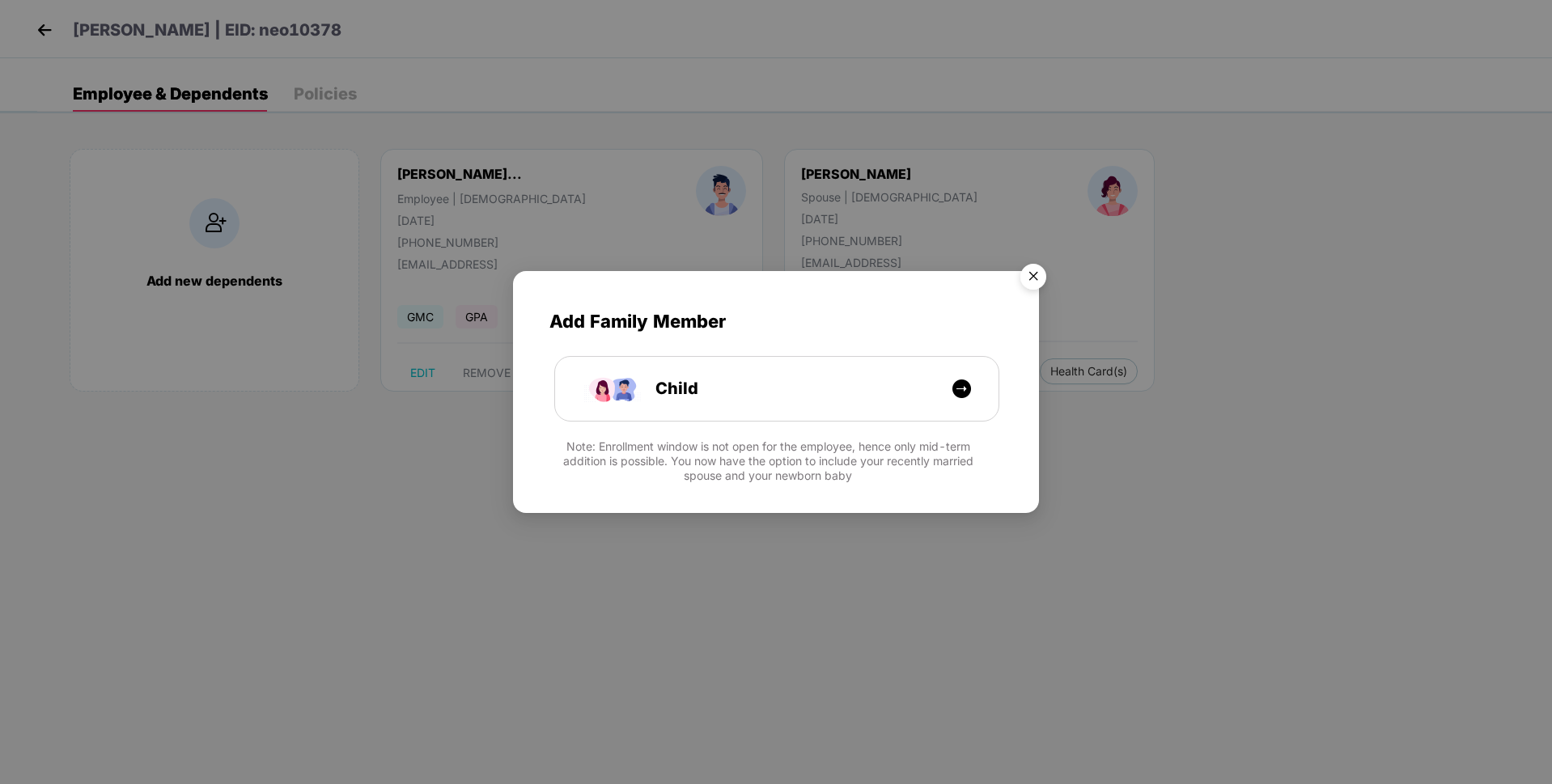
click at [1037, 274] on img "Close" at bounding box center [1034, 279] width 45 height 45
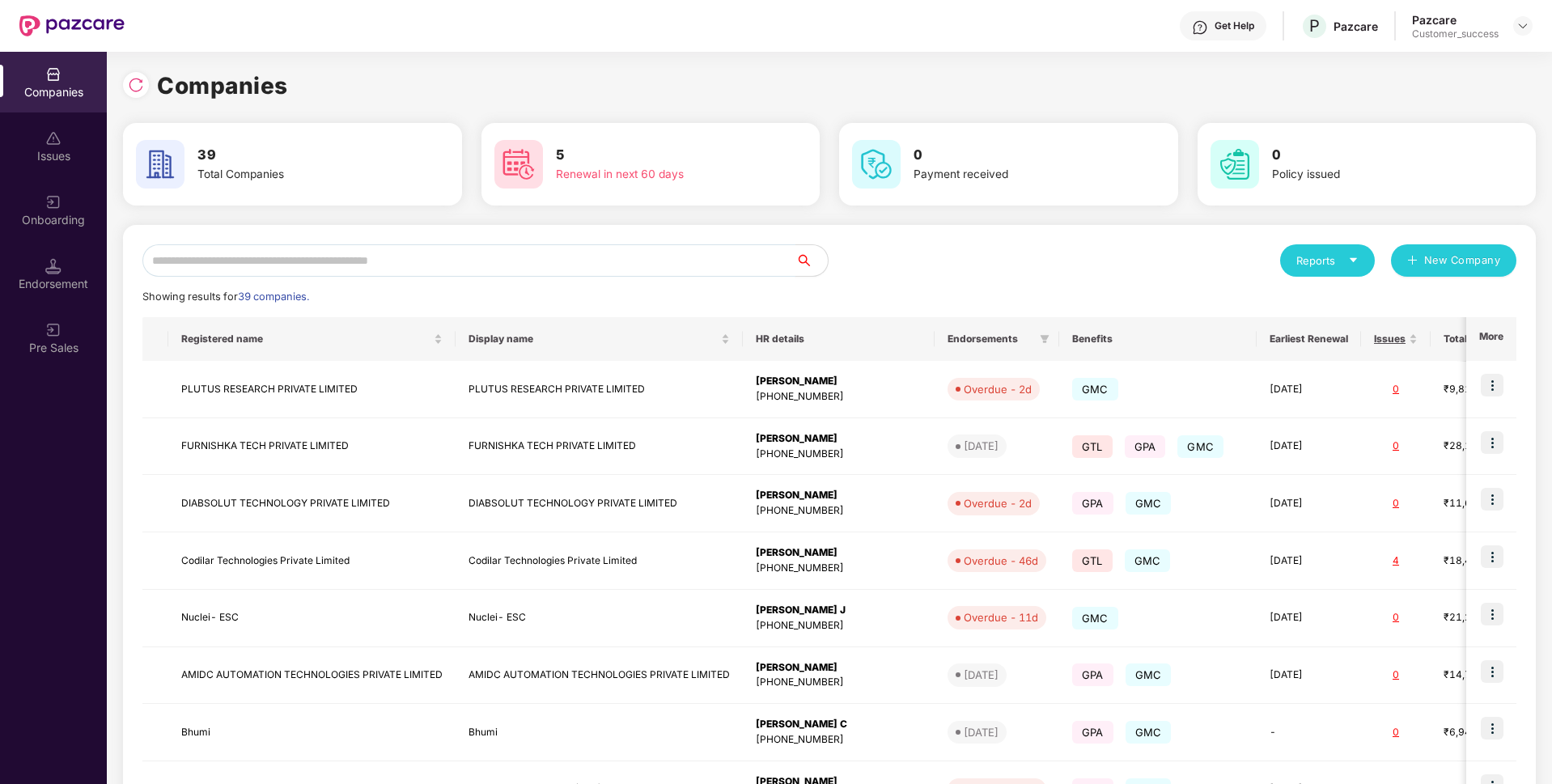
click at [433, 267] on input "text" at bounding box center [469, 260] width 653 height 32
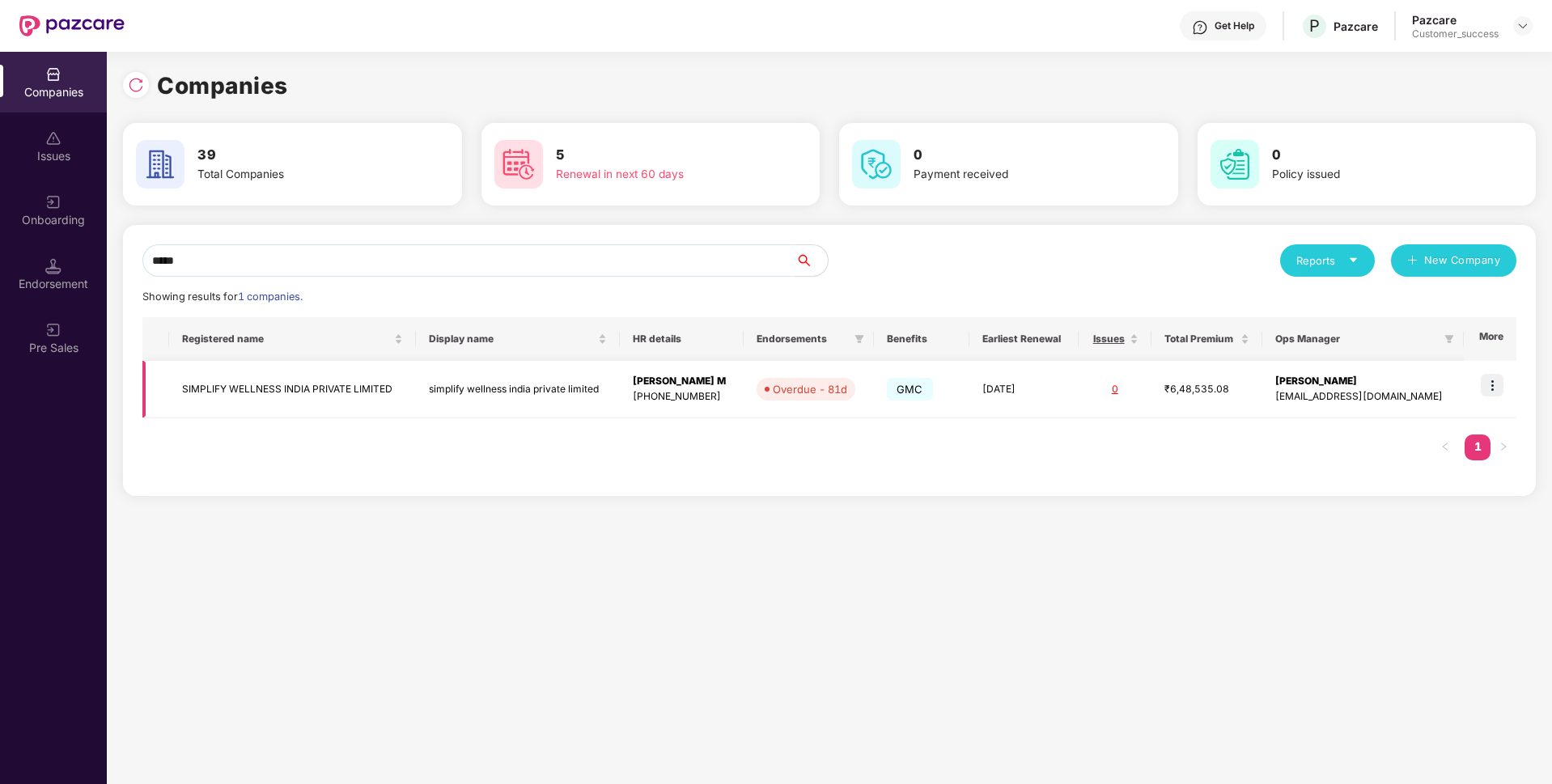
type input "*****"
click at [1491, 376] on img at bounding box center [1492, 385] width 23 height 22
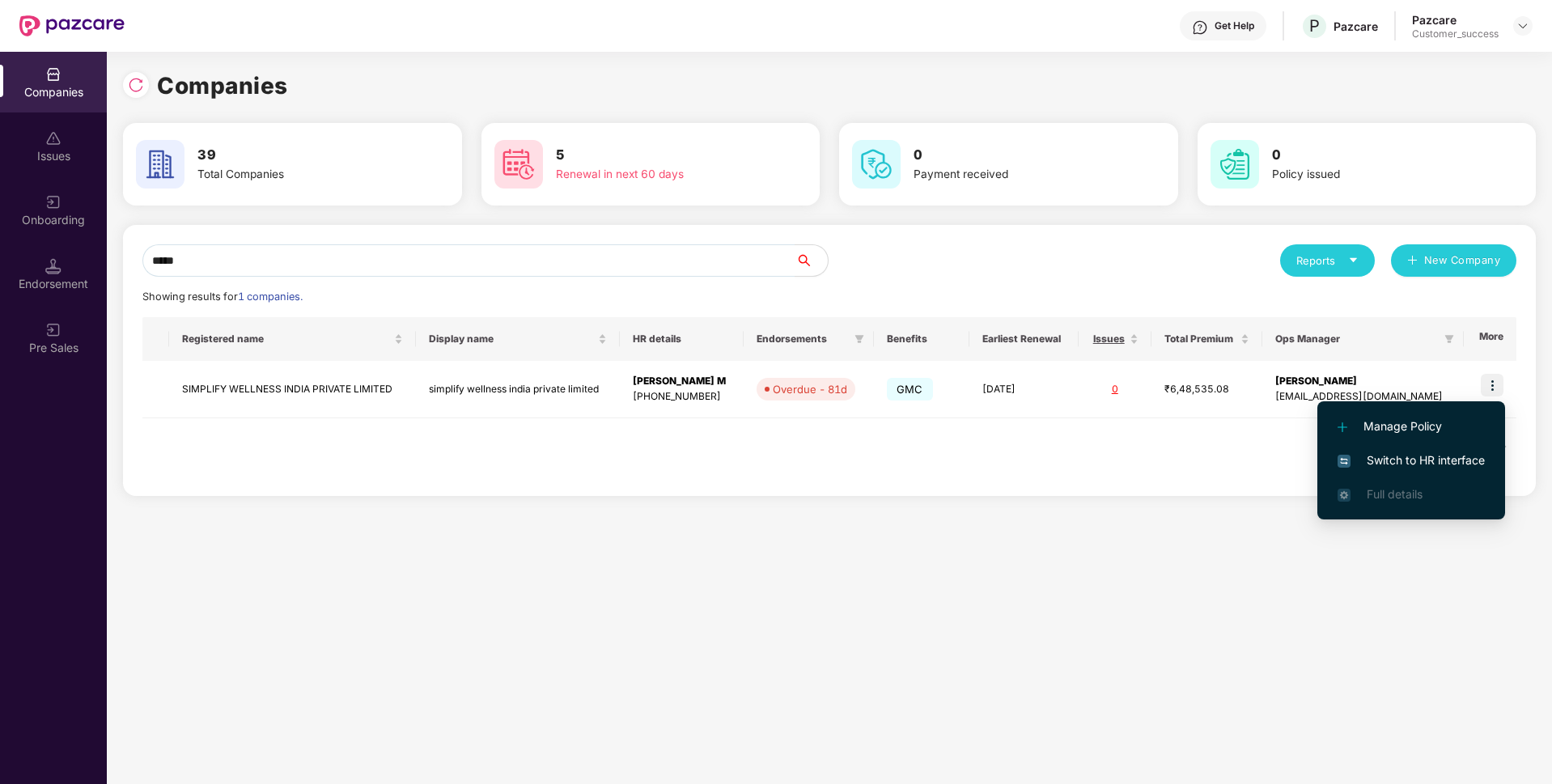
click at [1411, 467] on span "Switch to HR interface" at bounding box center [1411, 460] width 147 height 18
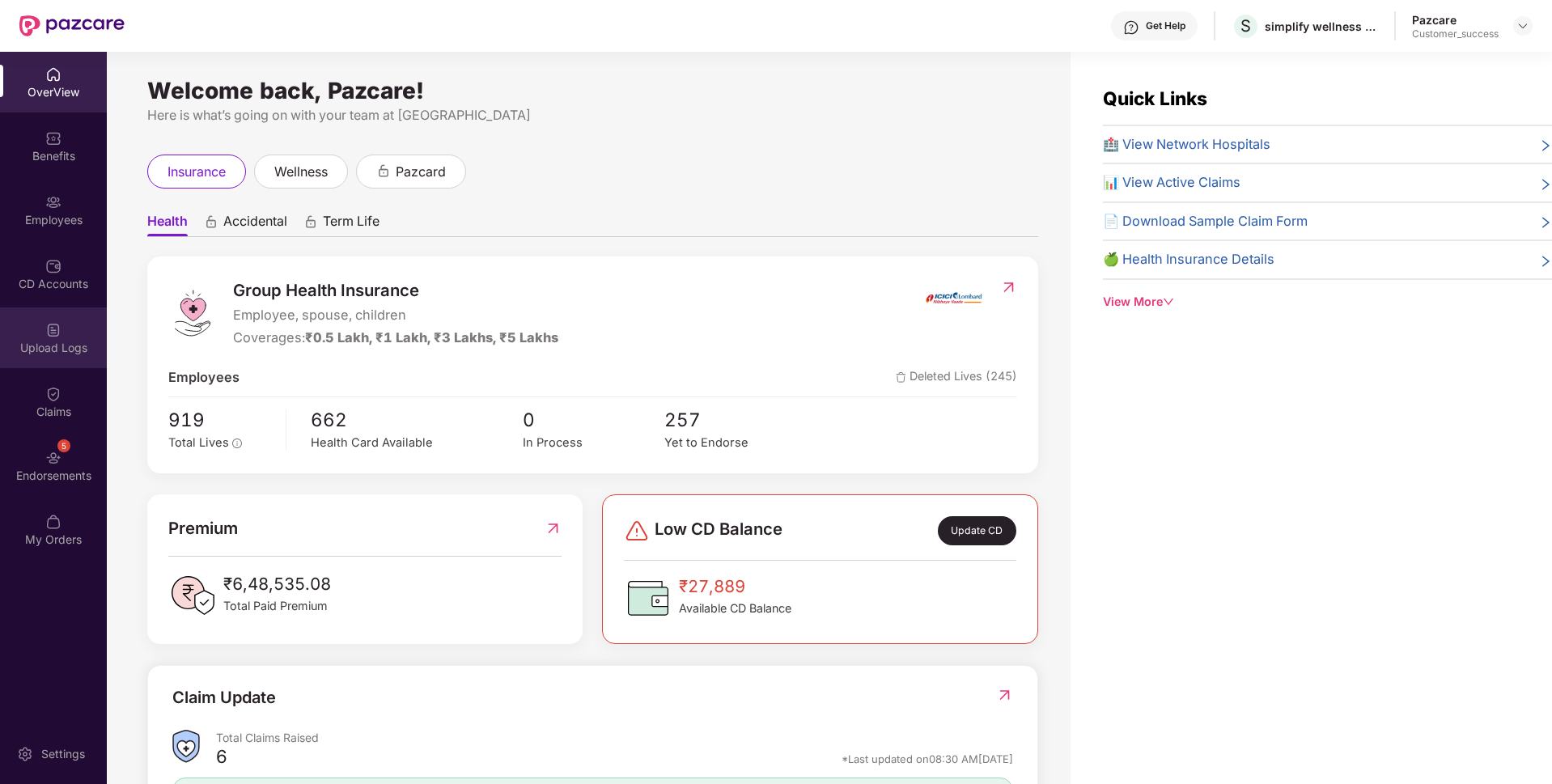
click at [19, 362] on div "Upload Logs" at bounding box center [53, 337] width 106 height 61
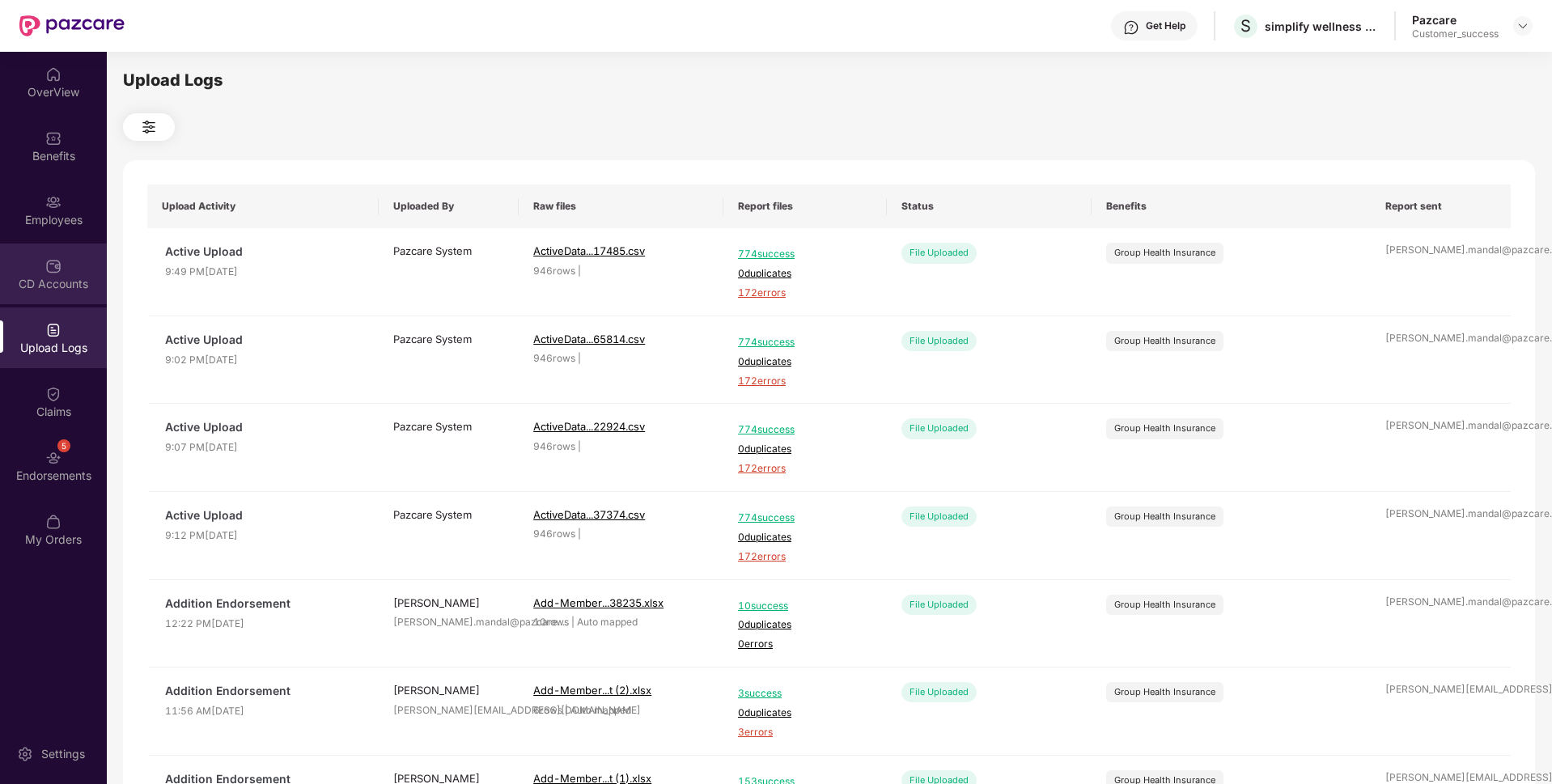
click at [0, 251] on div "CD Accounts" at bounding box center [53, 273] width 106 height 61
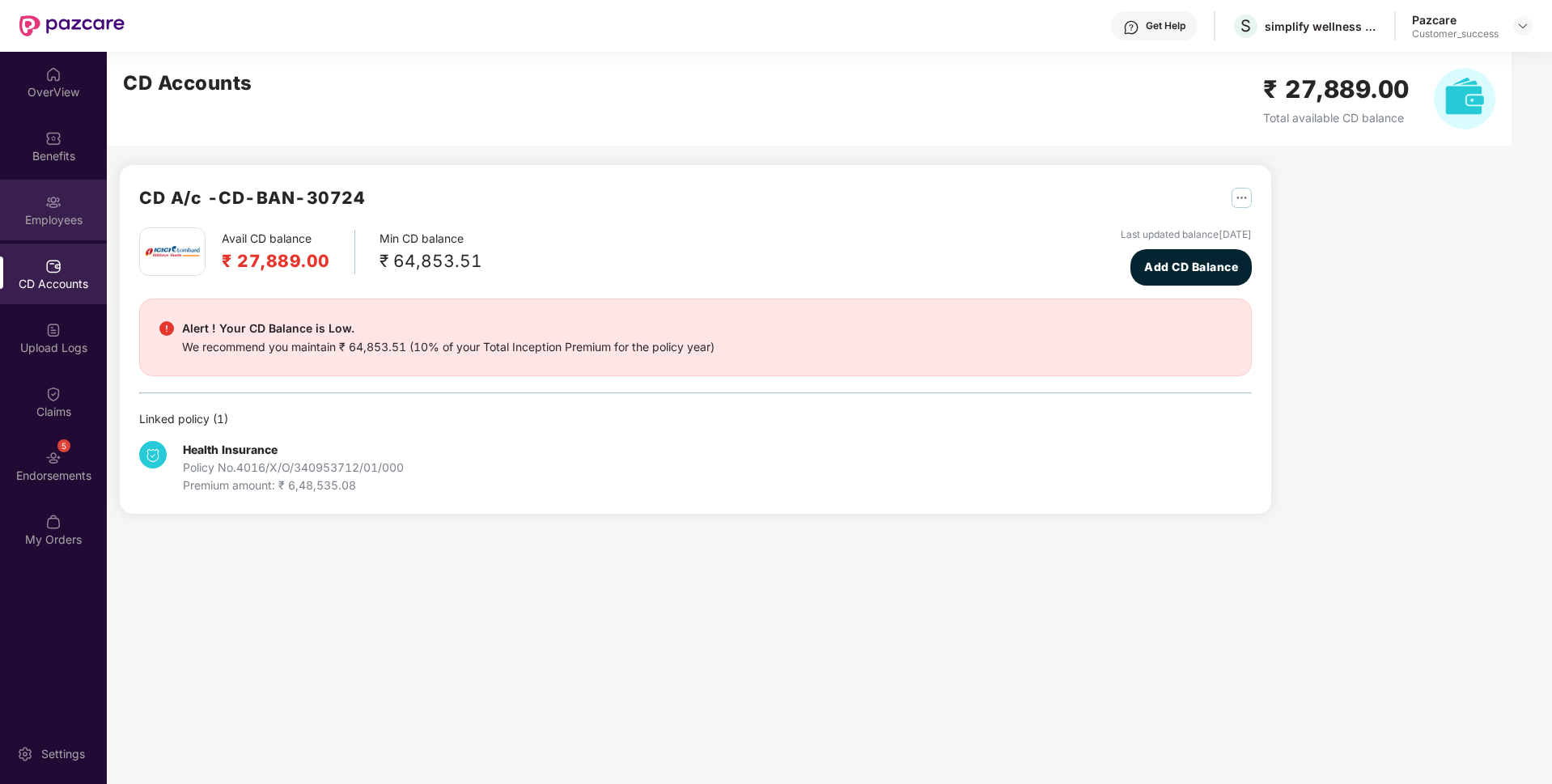
click at [0, 212] on div "Employees" at bounding box center [53, 220] width 106 height 16
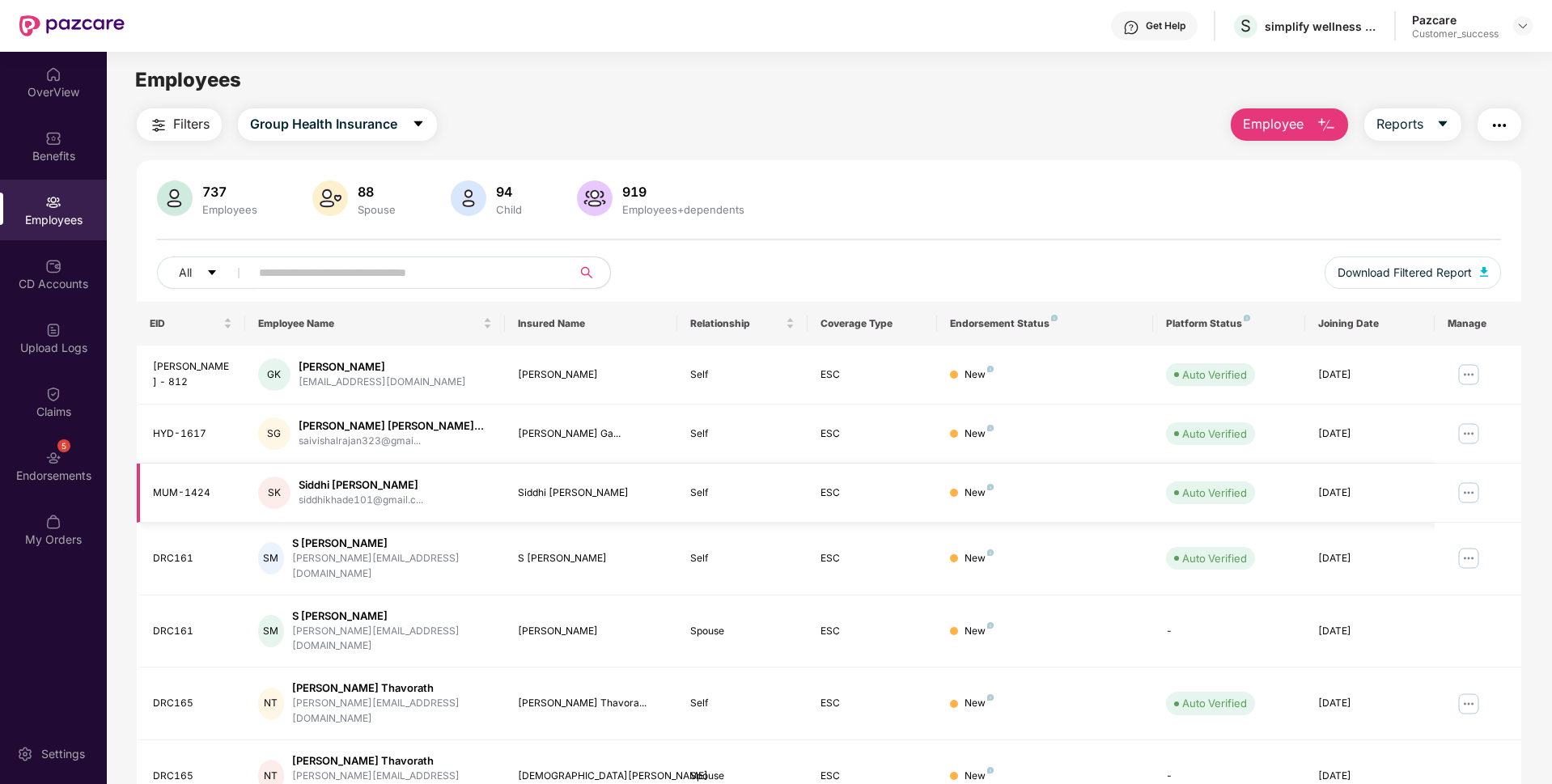
scroll to position [210, 0]
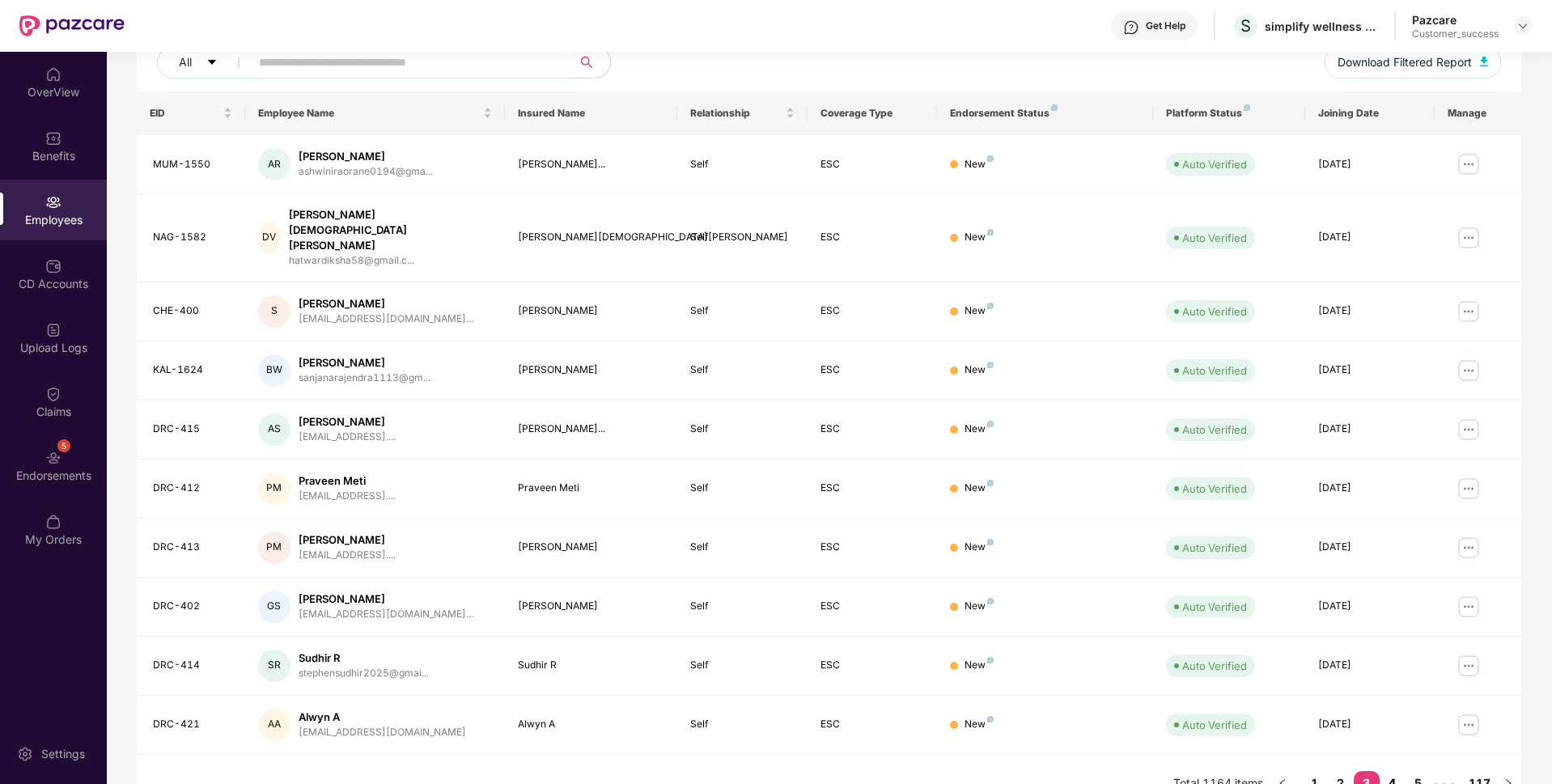
click at [1397, 771] on link "4" at bounding box center [1393, 783] width 26 height 24
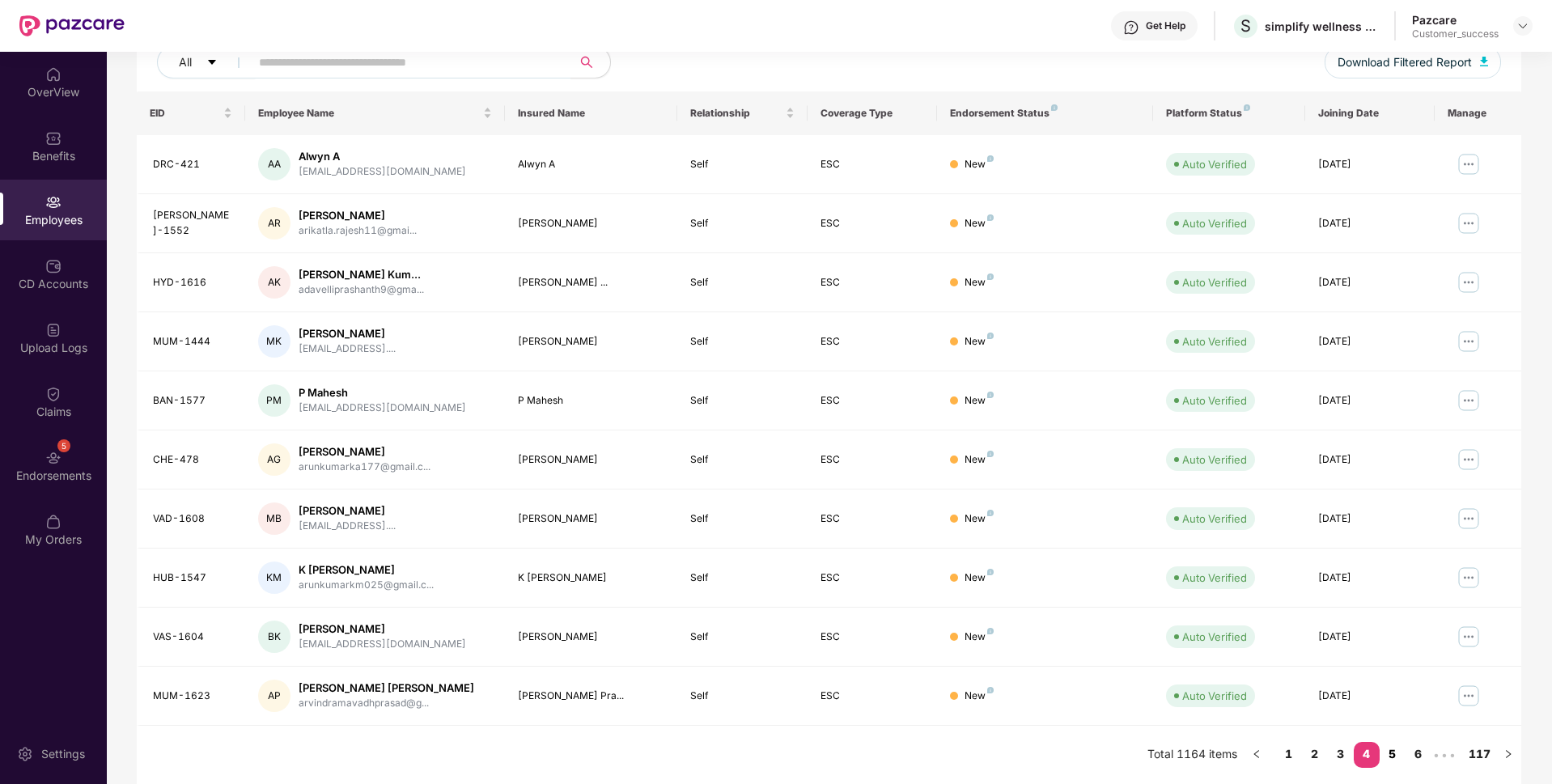
click at [1397, 758] on link "5" at bounding box center [1393, 754] width 26 height 24
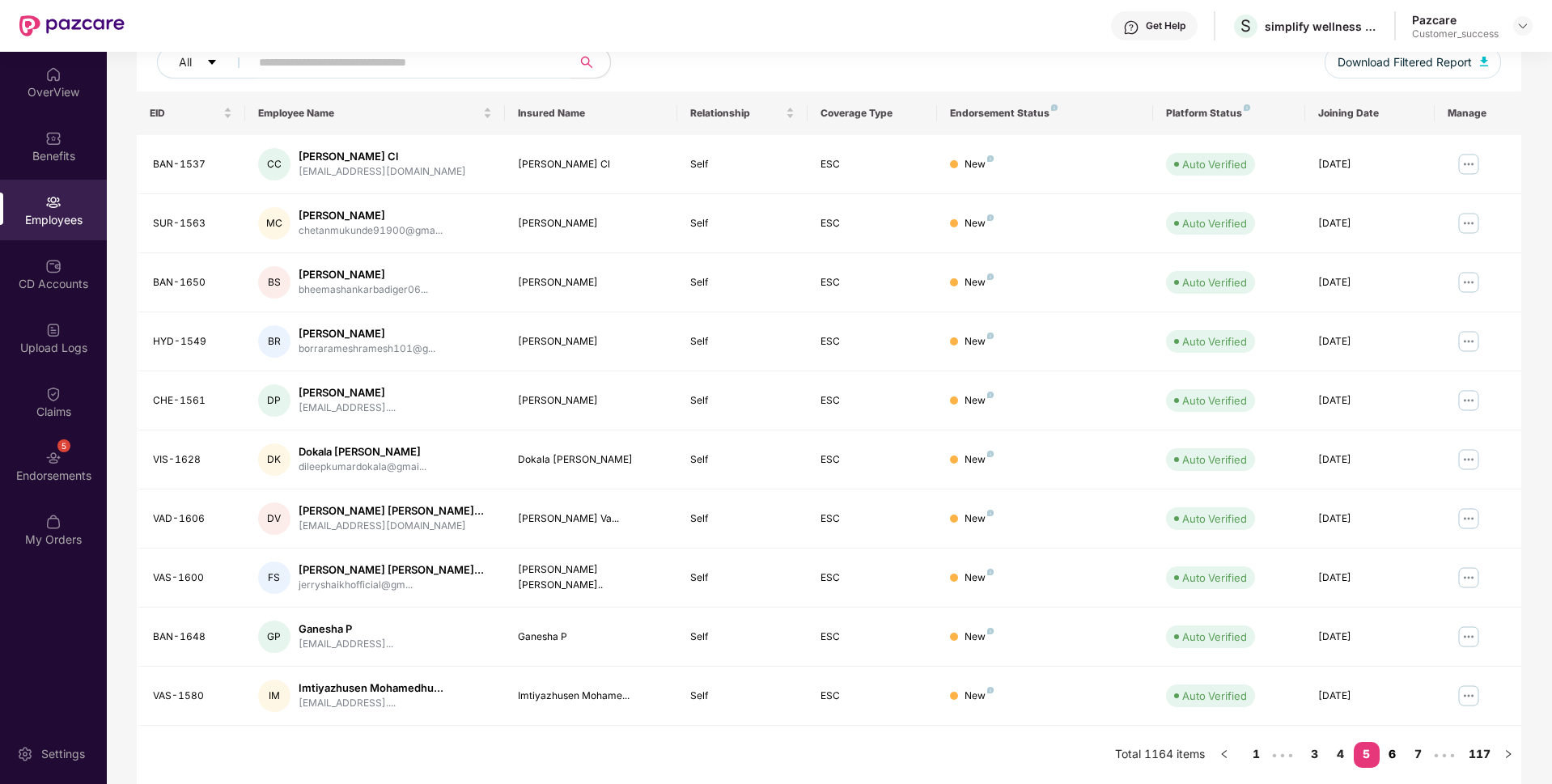
click at [1397, 758] on link "6" at bounding box center [1393, 754] width 26 height 24
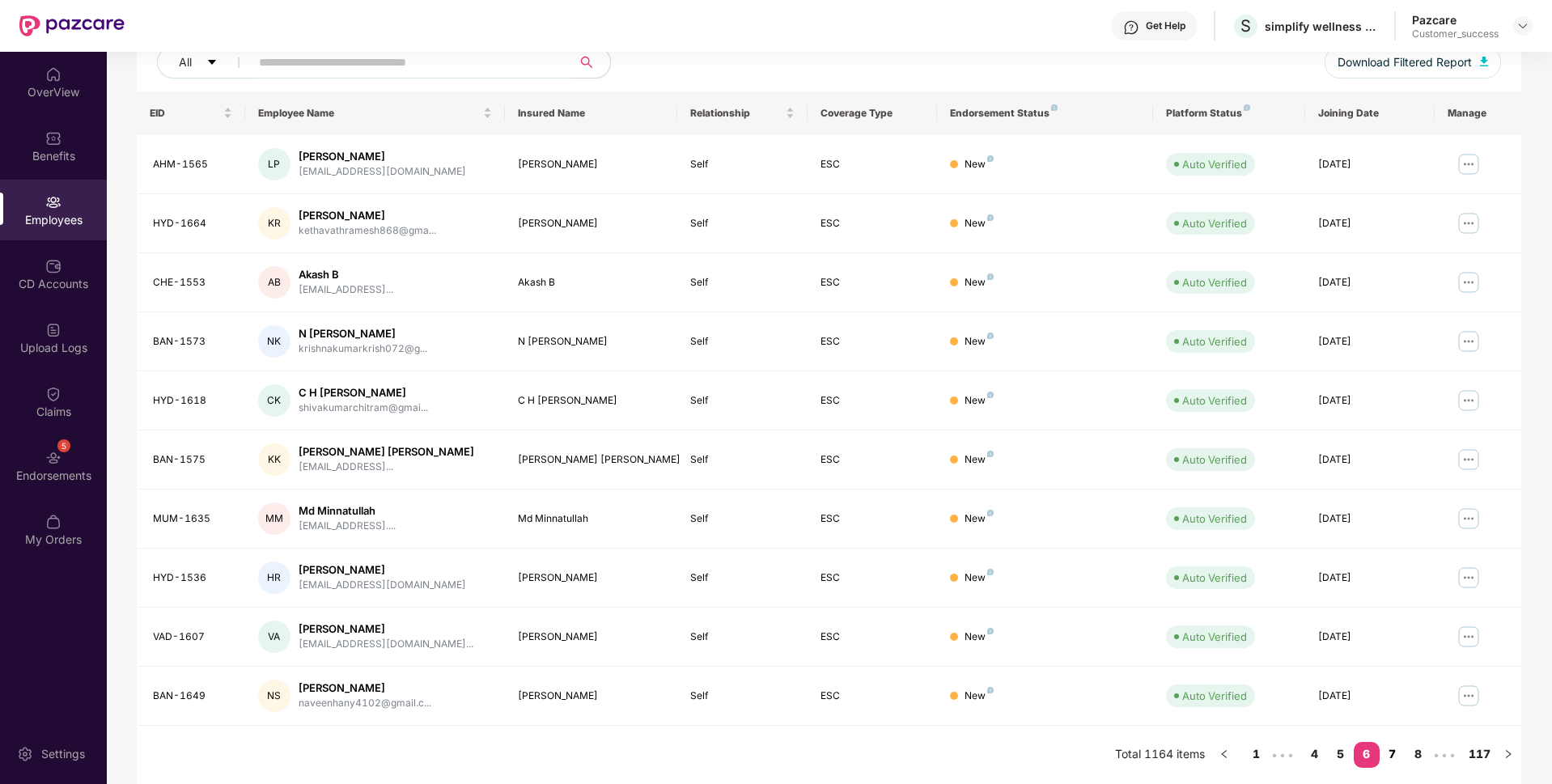
click at [1397, 758] on link "7" at bounding box center [1393, 754] width 26 height 24
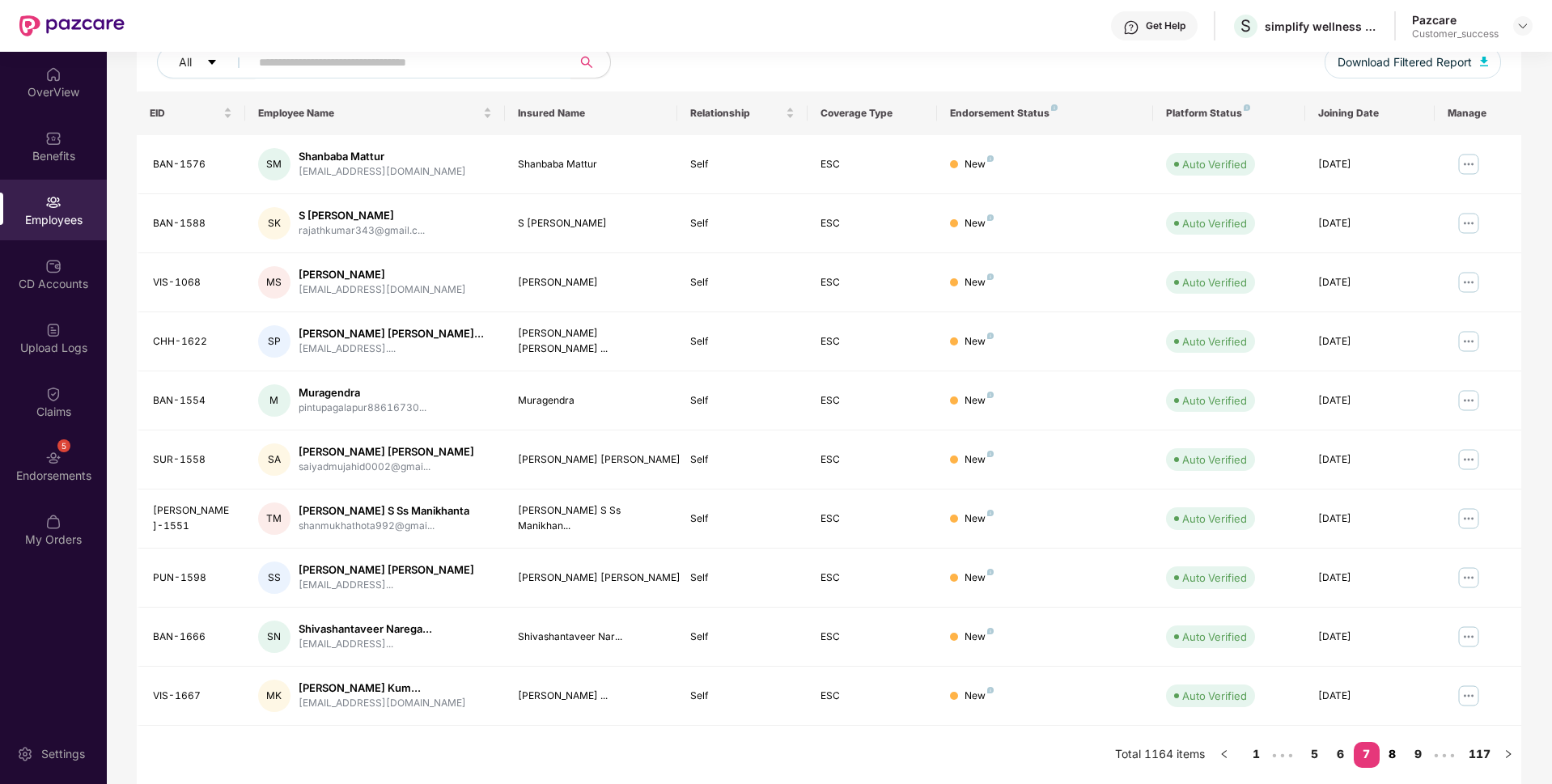
click at [1397, 758] on link "8" at bounding box center [1393, 754] width 26 height 24
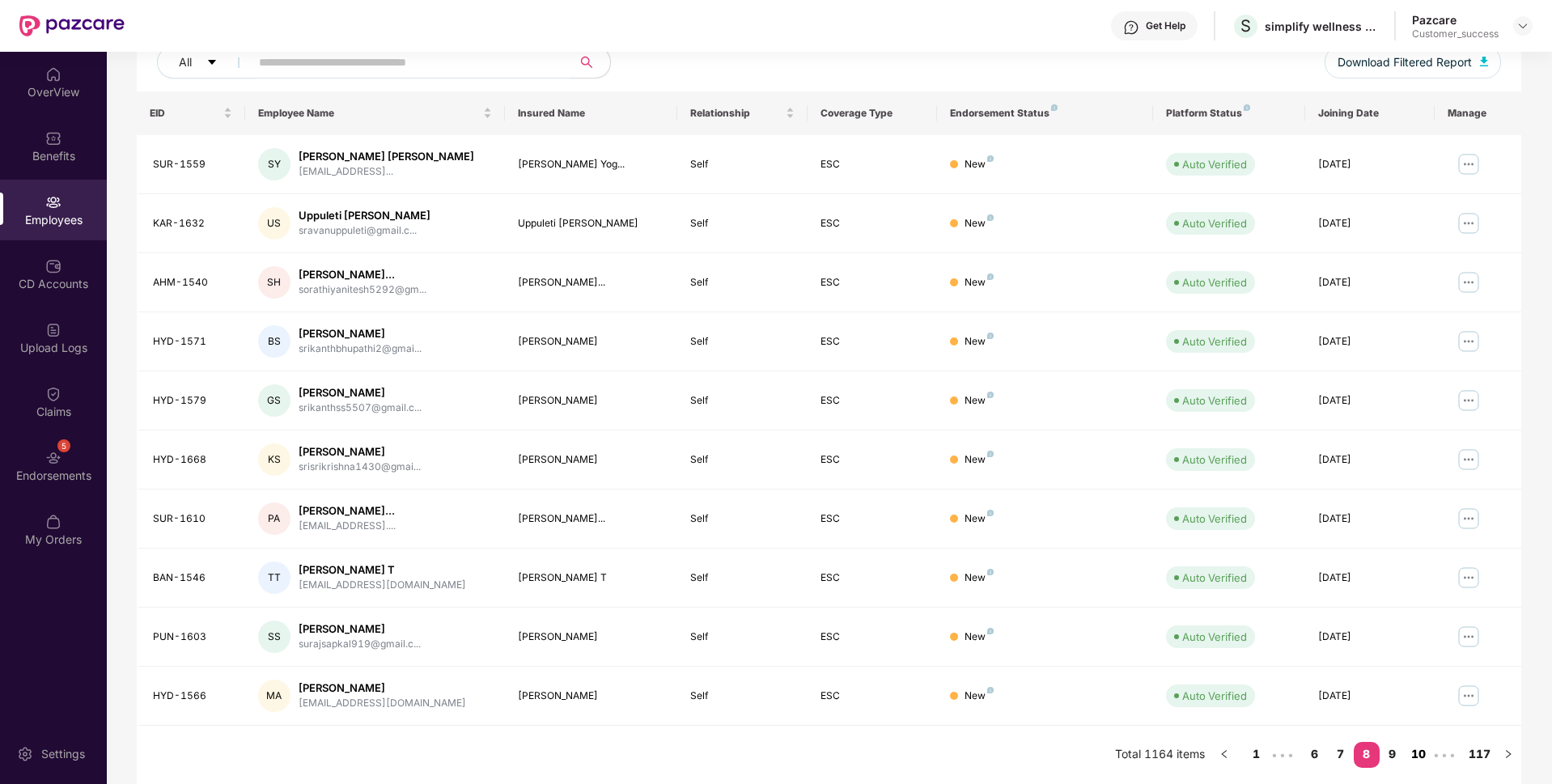
click at [1418, 764] on link "10" at bounding box center [1419, 754] width 26 height 24
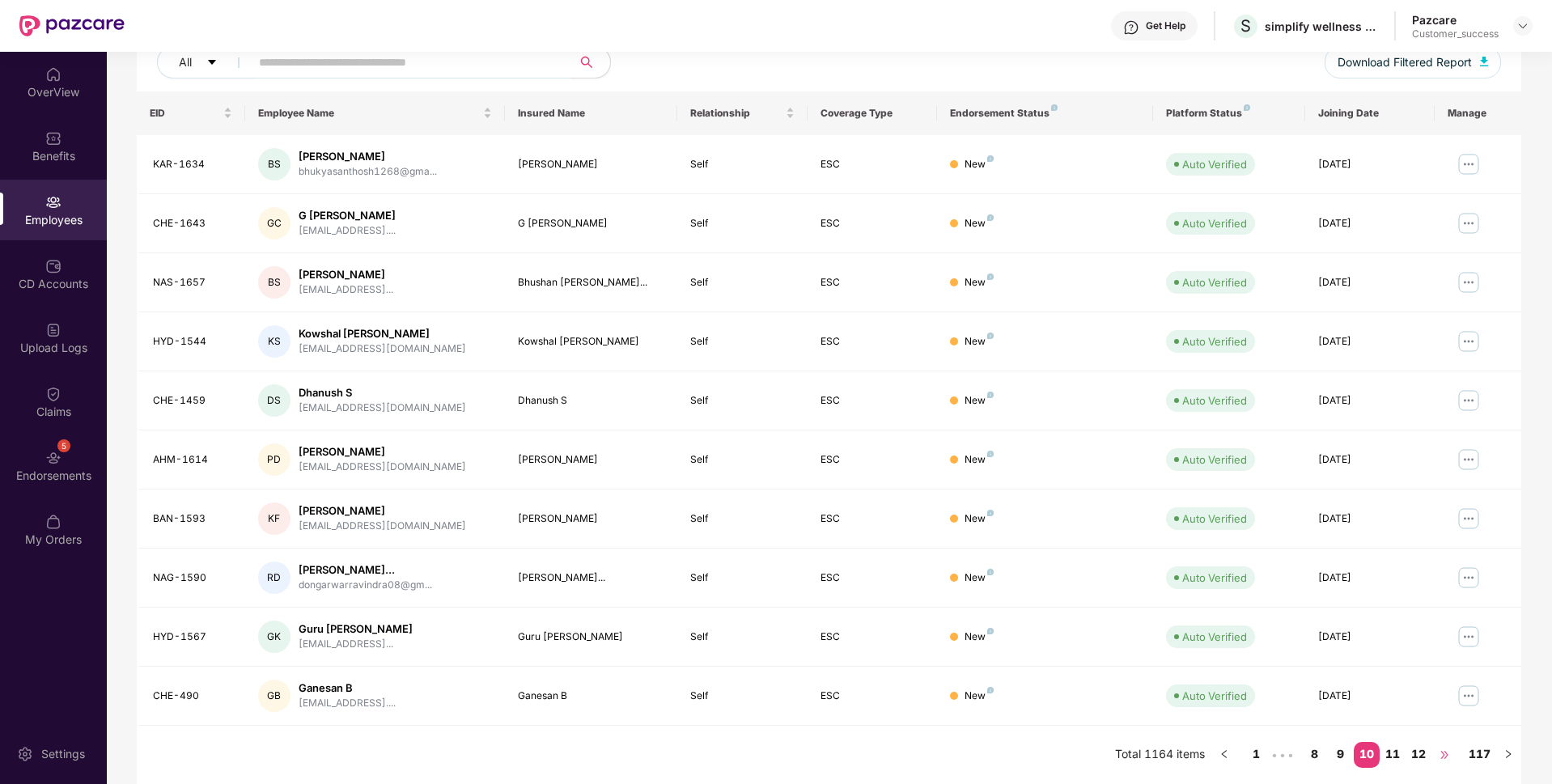
click at [1455, 763] on span "•••" at bounding box center [1445, 755] width 26 height 26
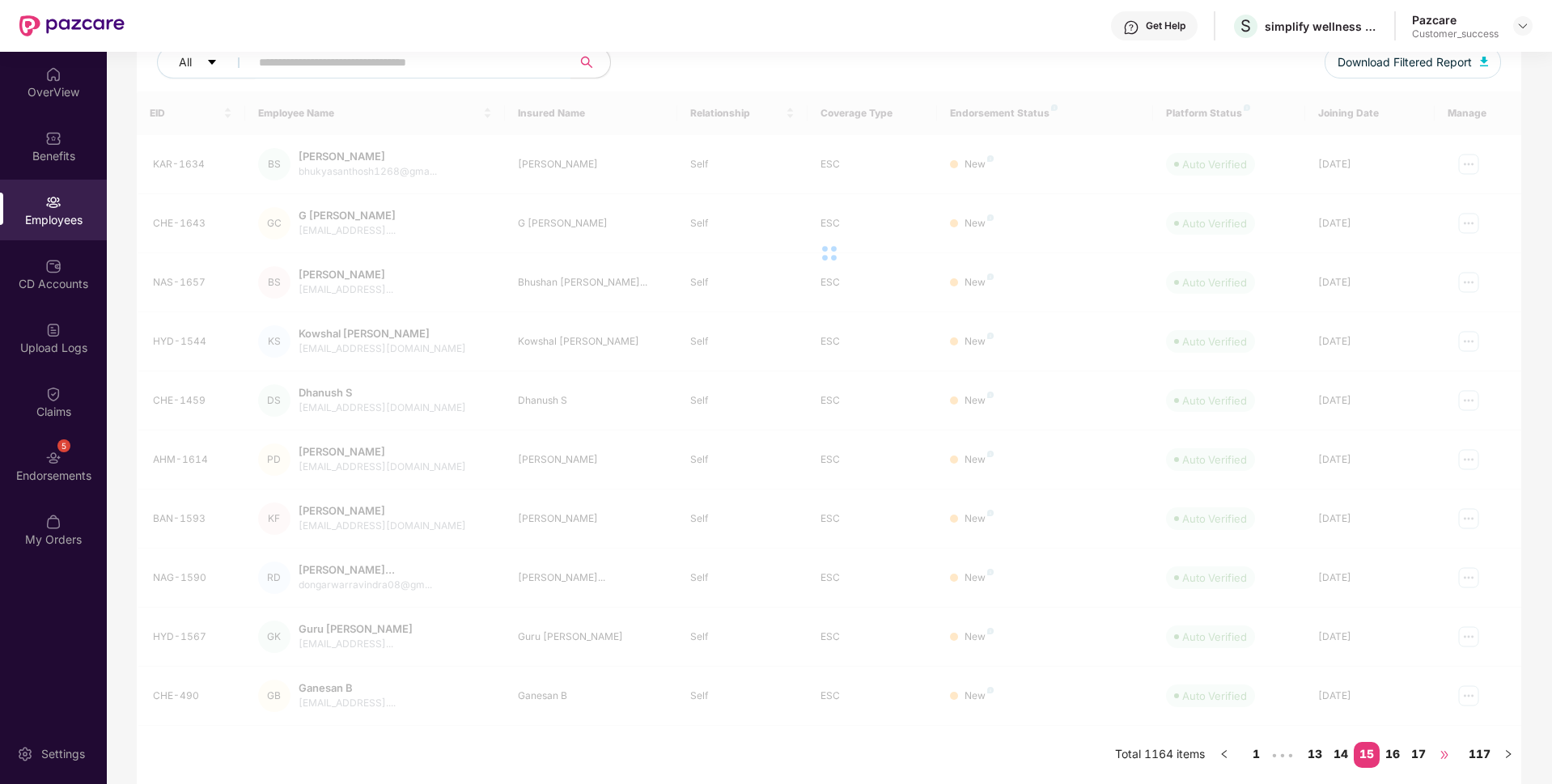
click at [1455, 763] on span "•••" at bounding box center [1445, 755] width 26 height 26
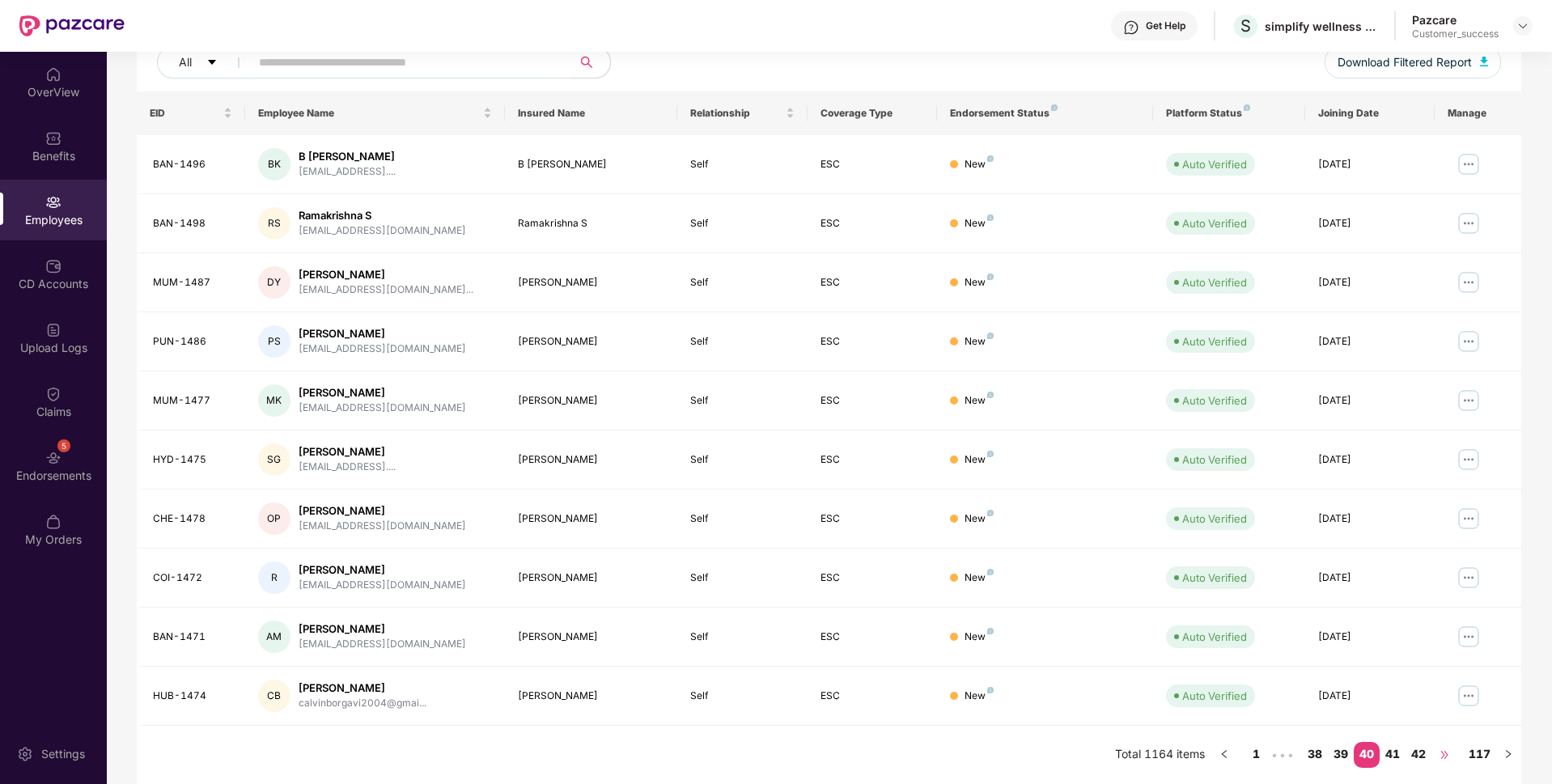
click at [1455, 763] on span "•••" at bounding box center [1445, 755] width 26 height 26
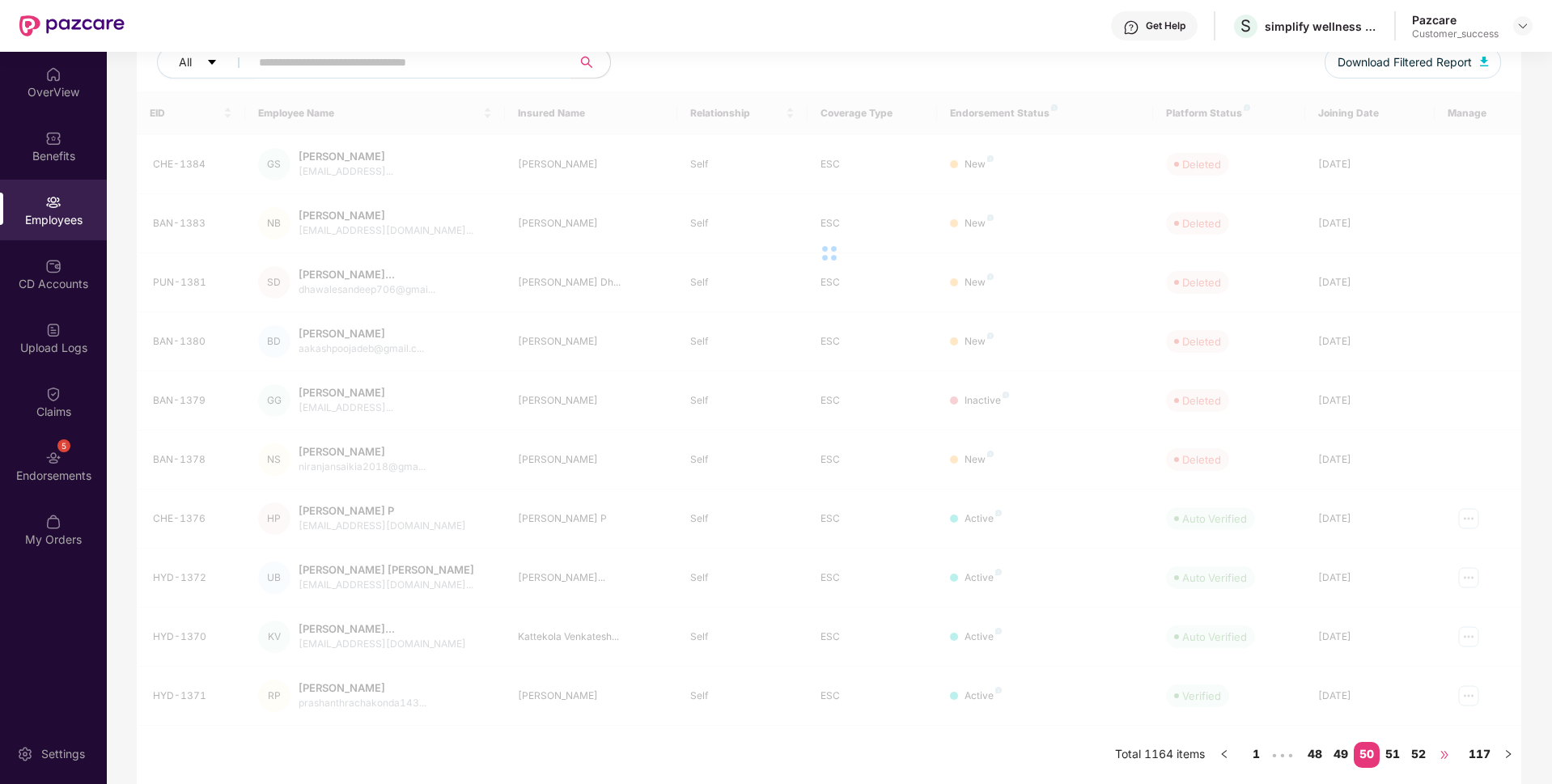
click at [1455, 763] on span "•••" at bounding box center [1445, 755] width 26 height 26
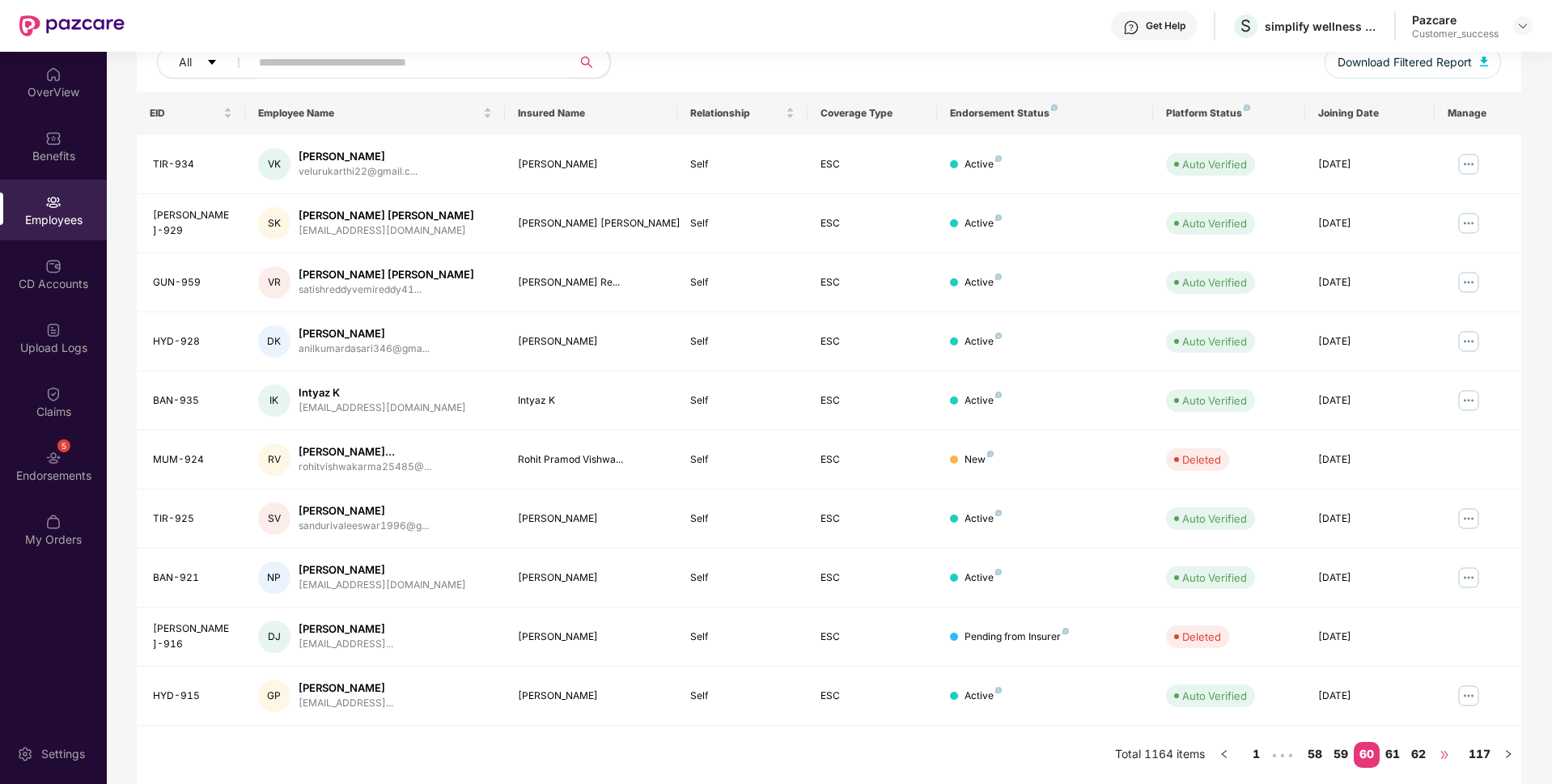
click at [1455, 763] on span "•••" at bounding box center [1445, 755] width 26 height 26
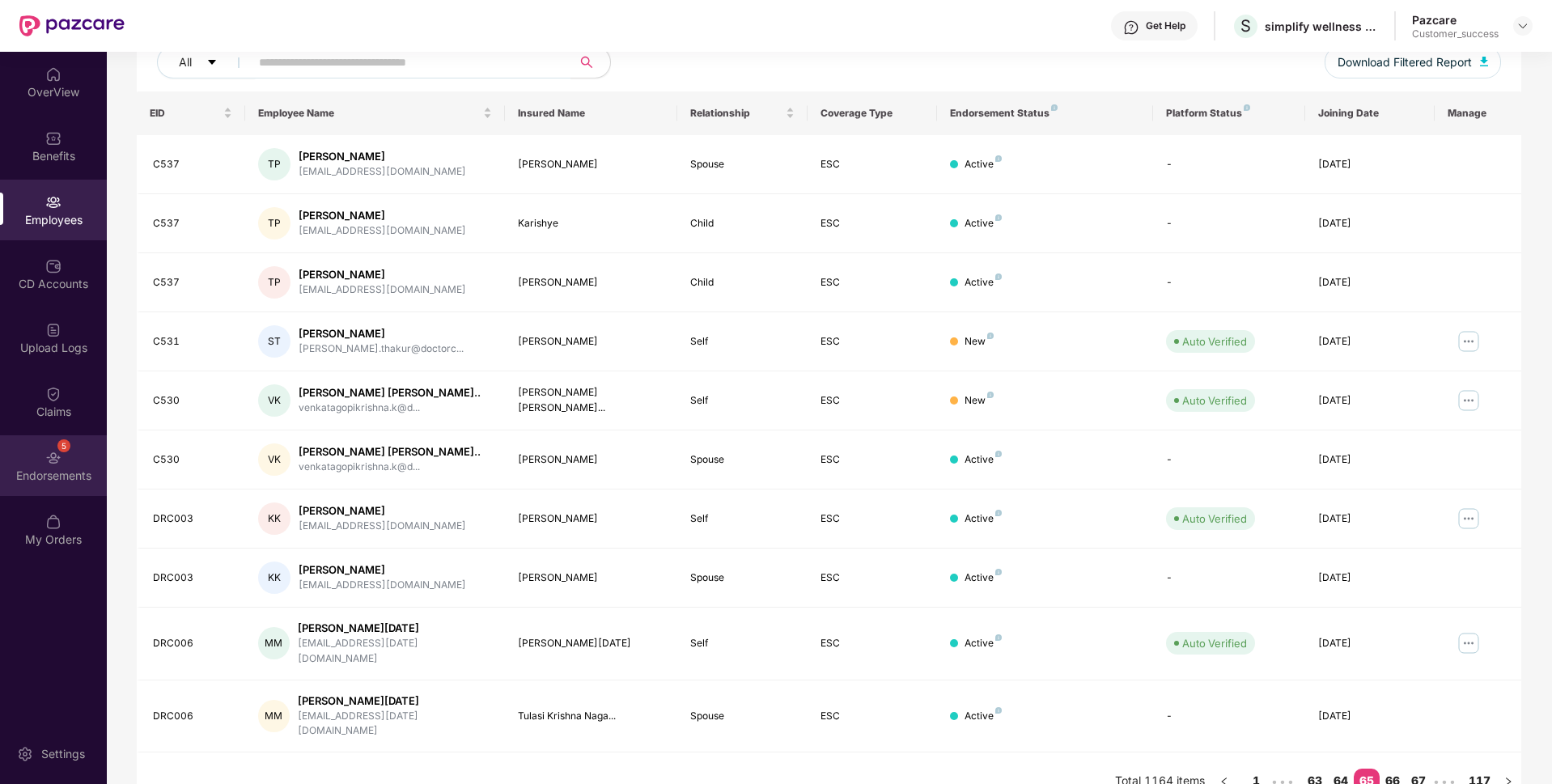
click at [17, 453] on div "5 Endorsements" at bounding box center [53, 466] width 106 height 61
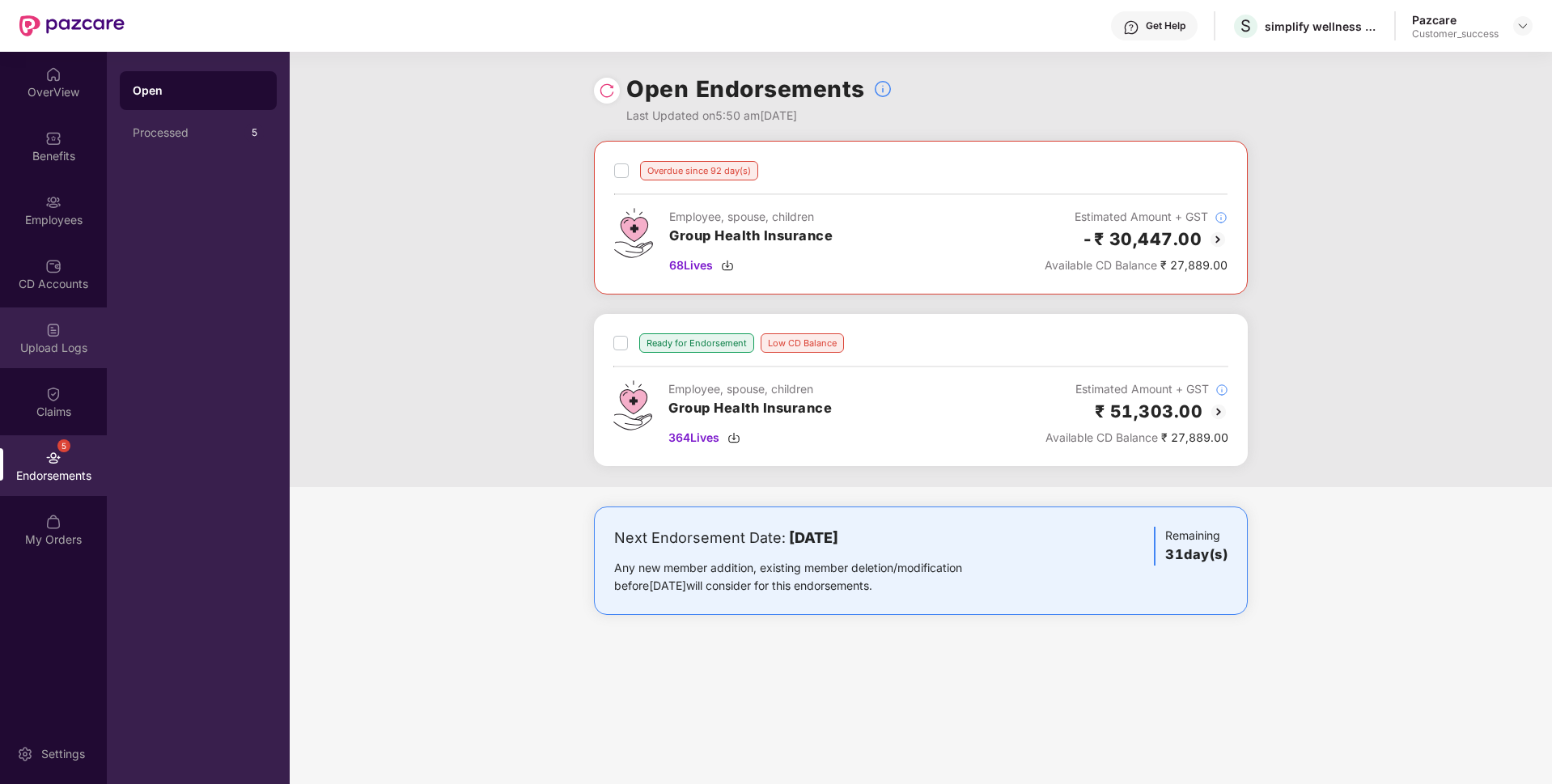
click at [32, 349] on div "Upload Logs" at bounding box center [53, 348] width 106 height 16
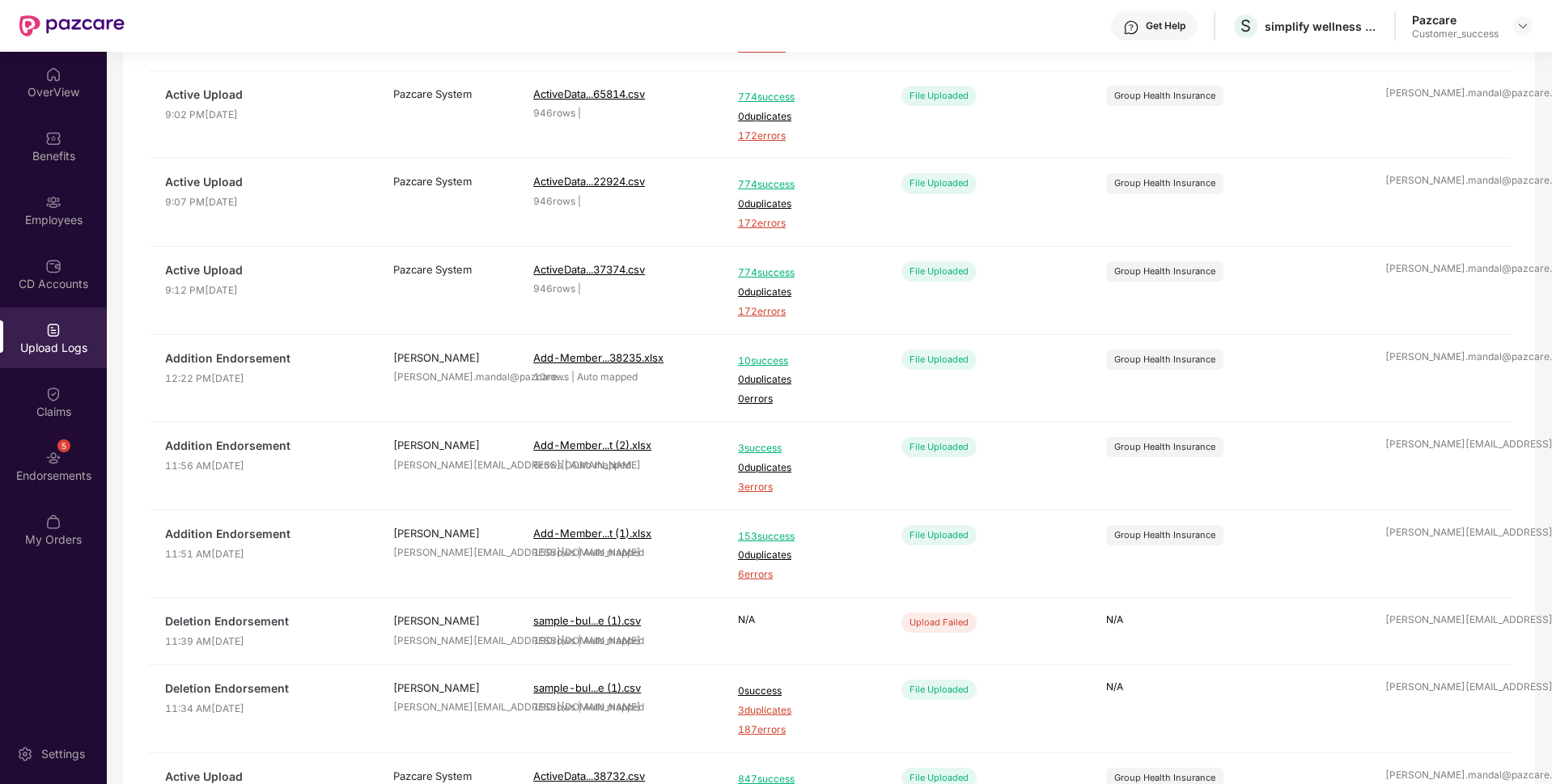
scroll to position [368, 0]
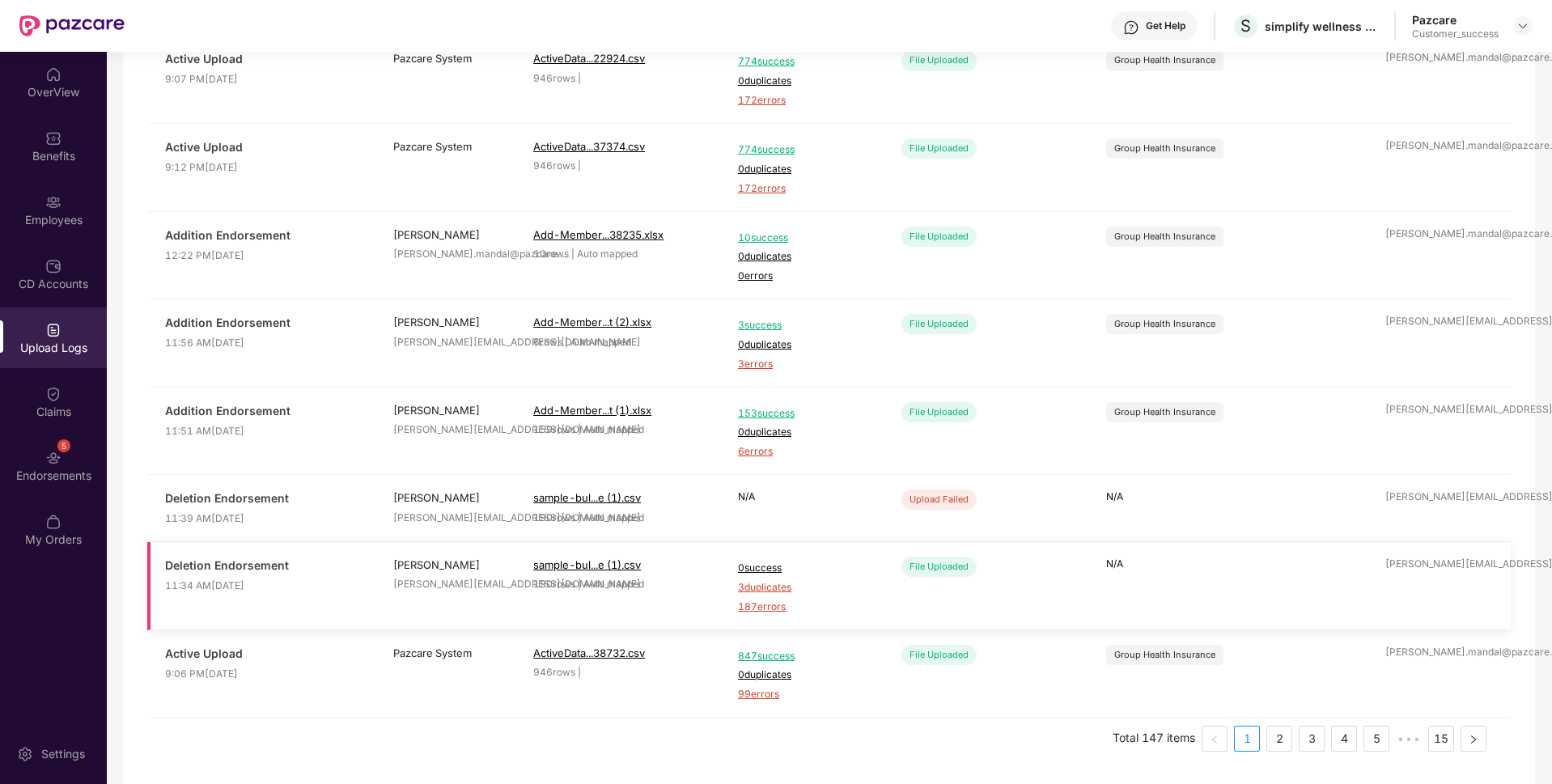
click at [761, 606] on span "187 errors" at bounding box center [805, 607] width 134 height 16
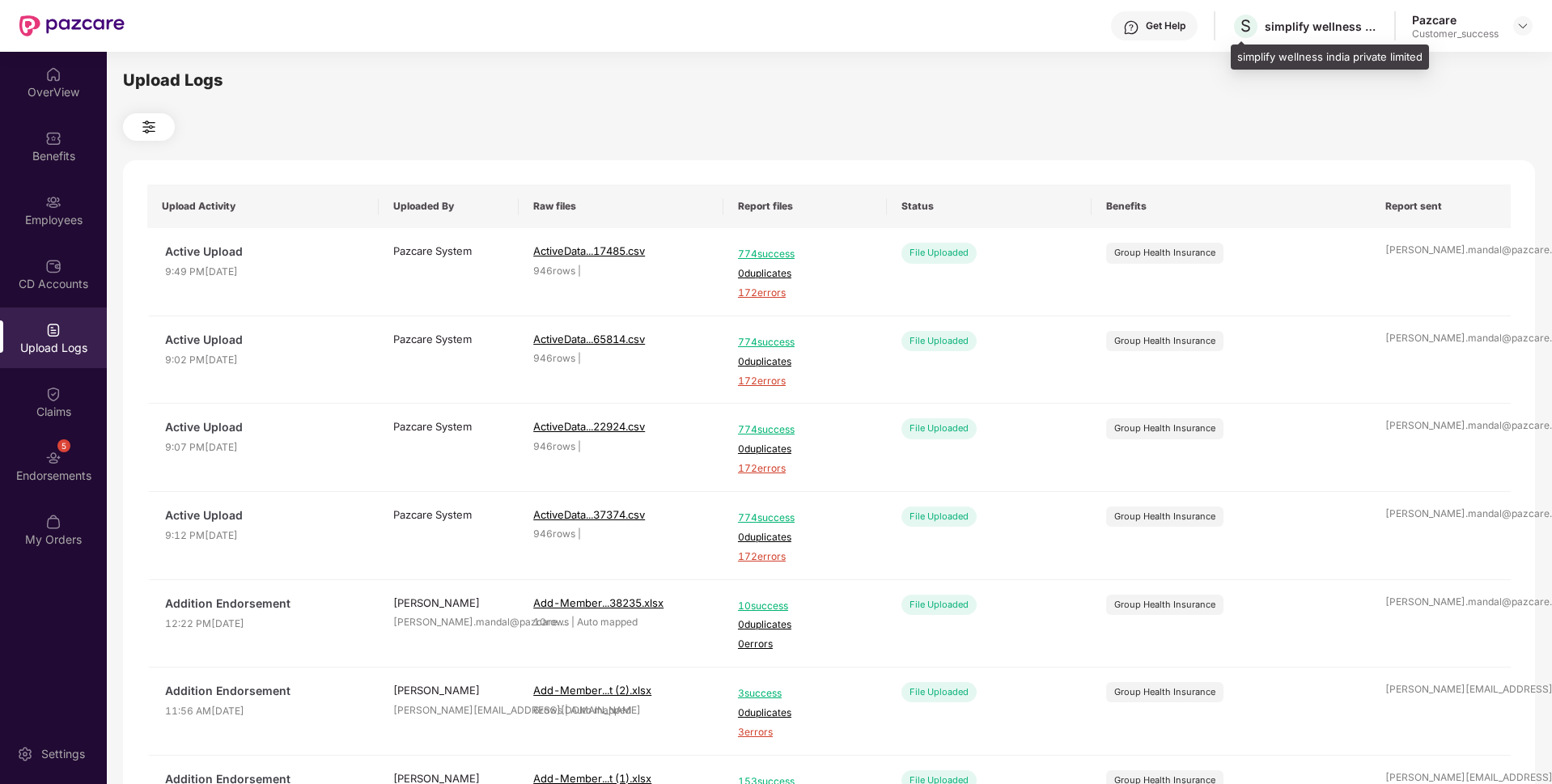
click at [1270, 61] on div "simplify wellness india private limited" at bounding box center [1330, 57] width 198 height 26
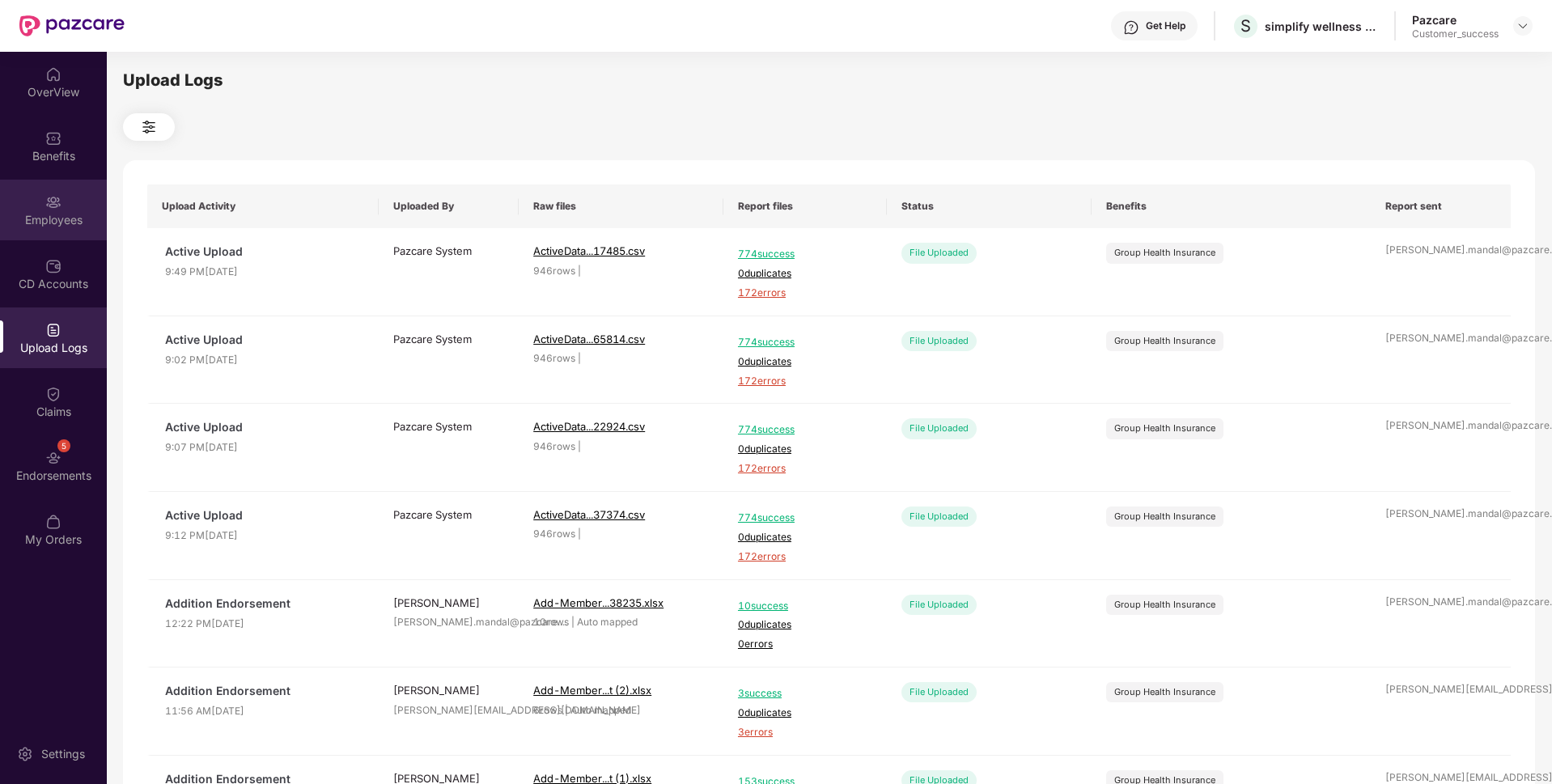
click at [25, 195] on div "Employees" at bounding box center [53, 210] width 106 height 61
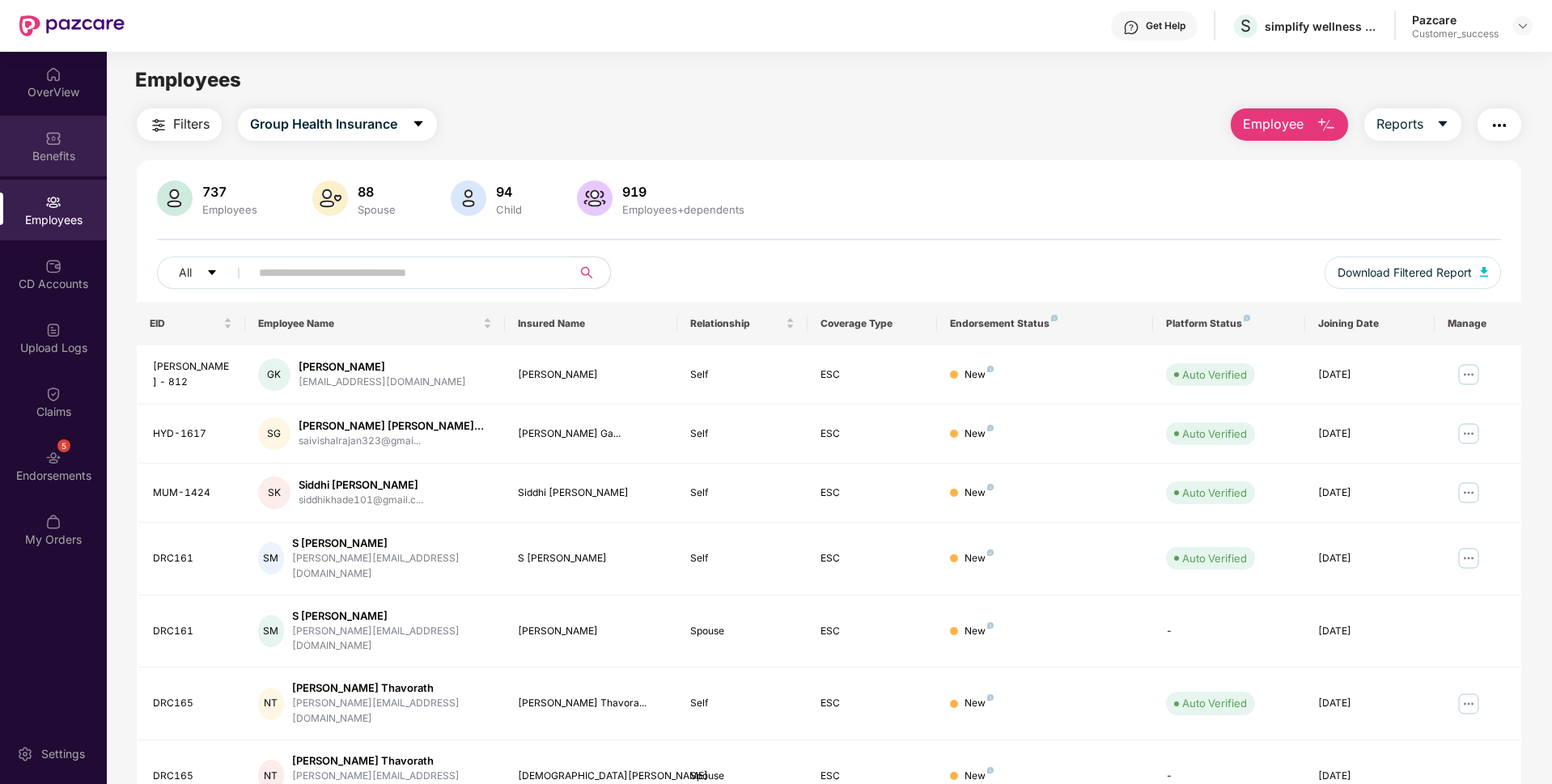
click at [12, 145] on div "Benefits" at bounding box center [53, 146] width 106 height 61
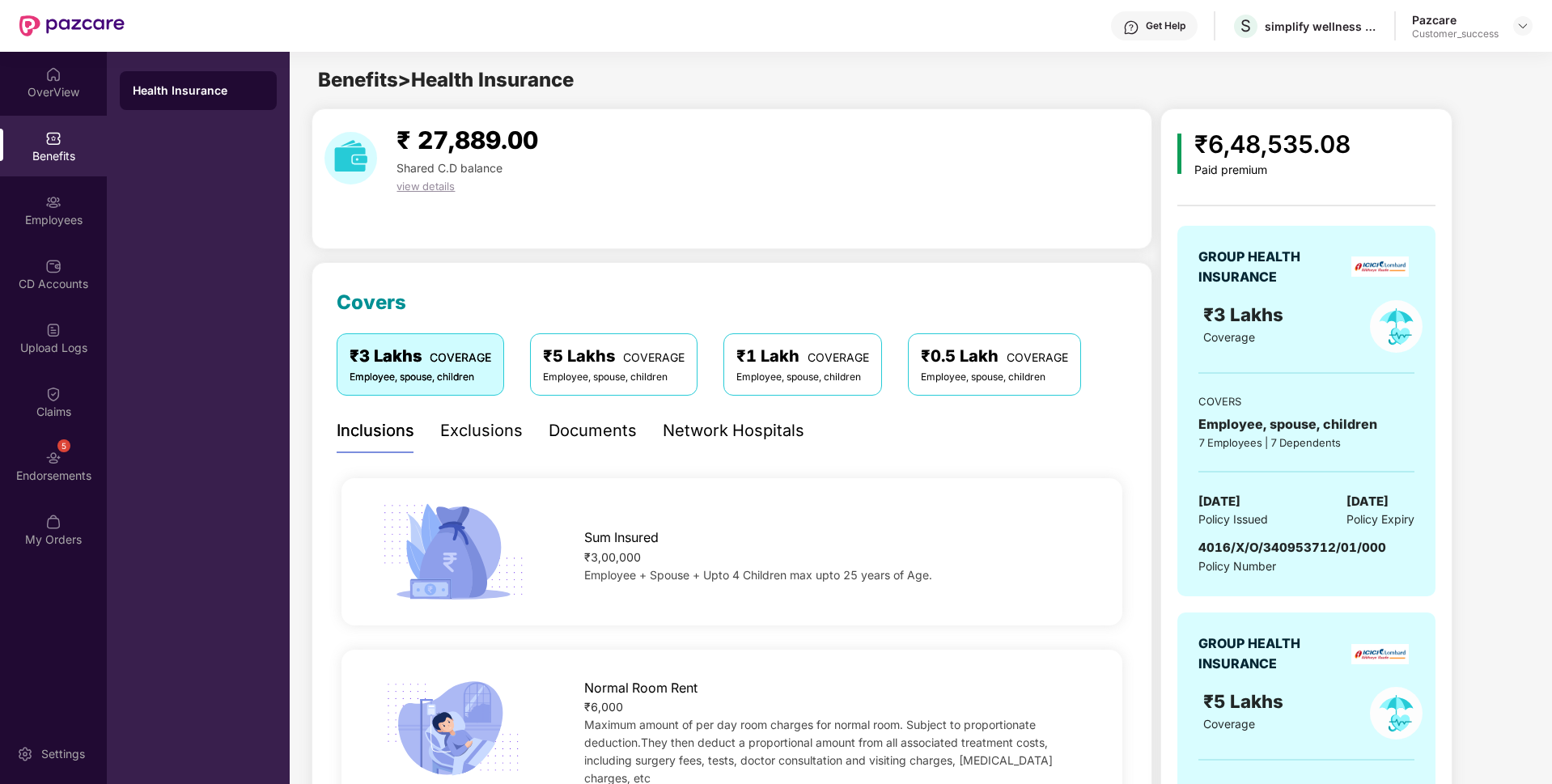
click at [1230, 549] on span "4016/X/O/340953712/01/000" at bounding box center [1292, 548] width 188 height 16
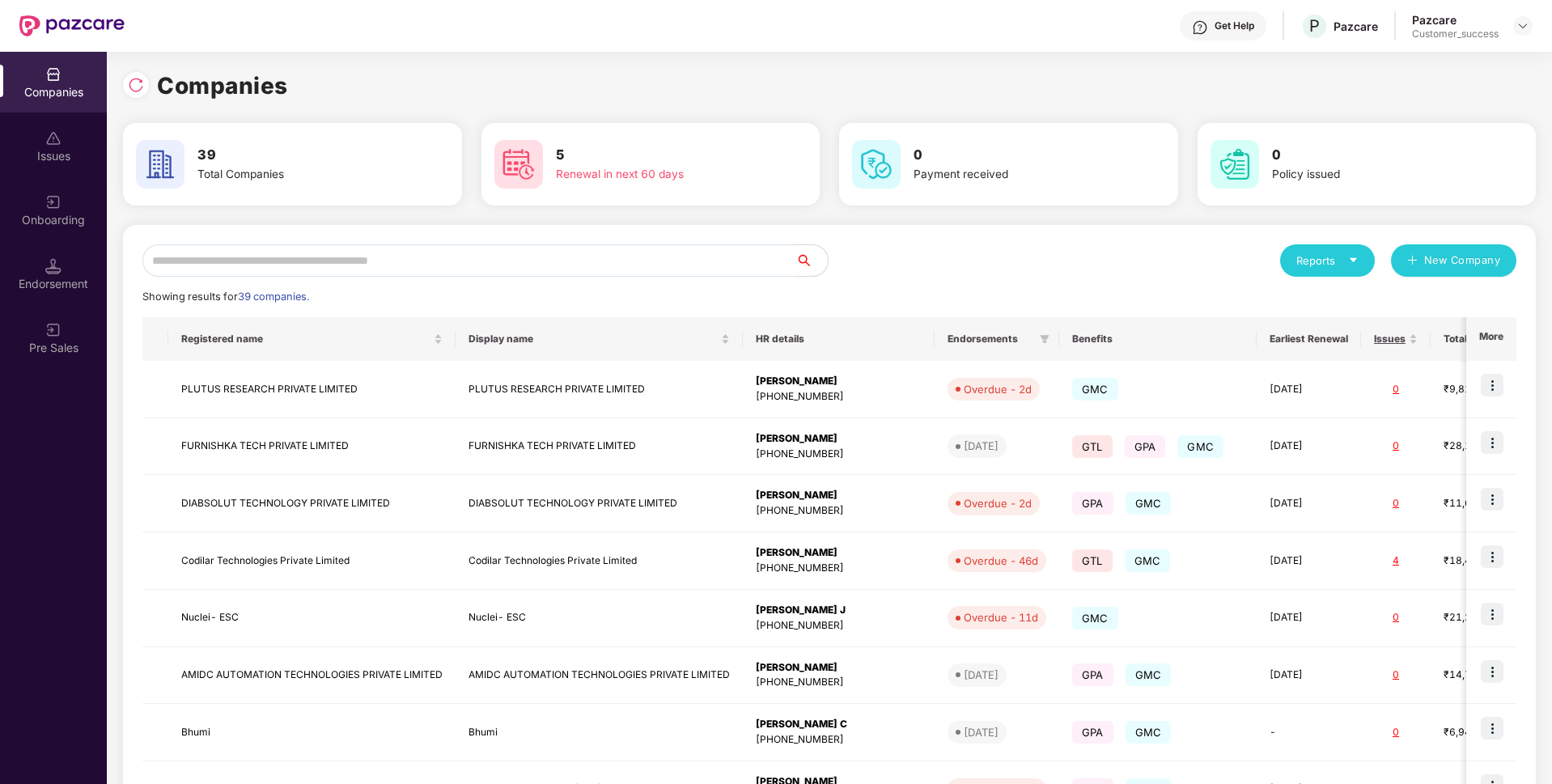
click at [292, 267] on input "text" at bounding box center [469, 260] width 653 height 32
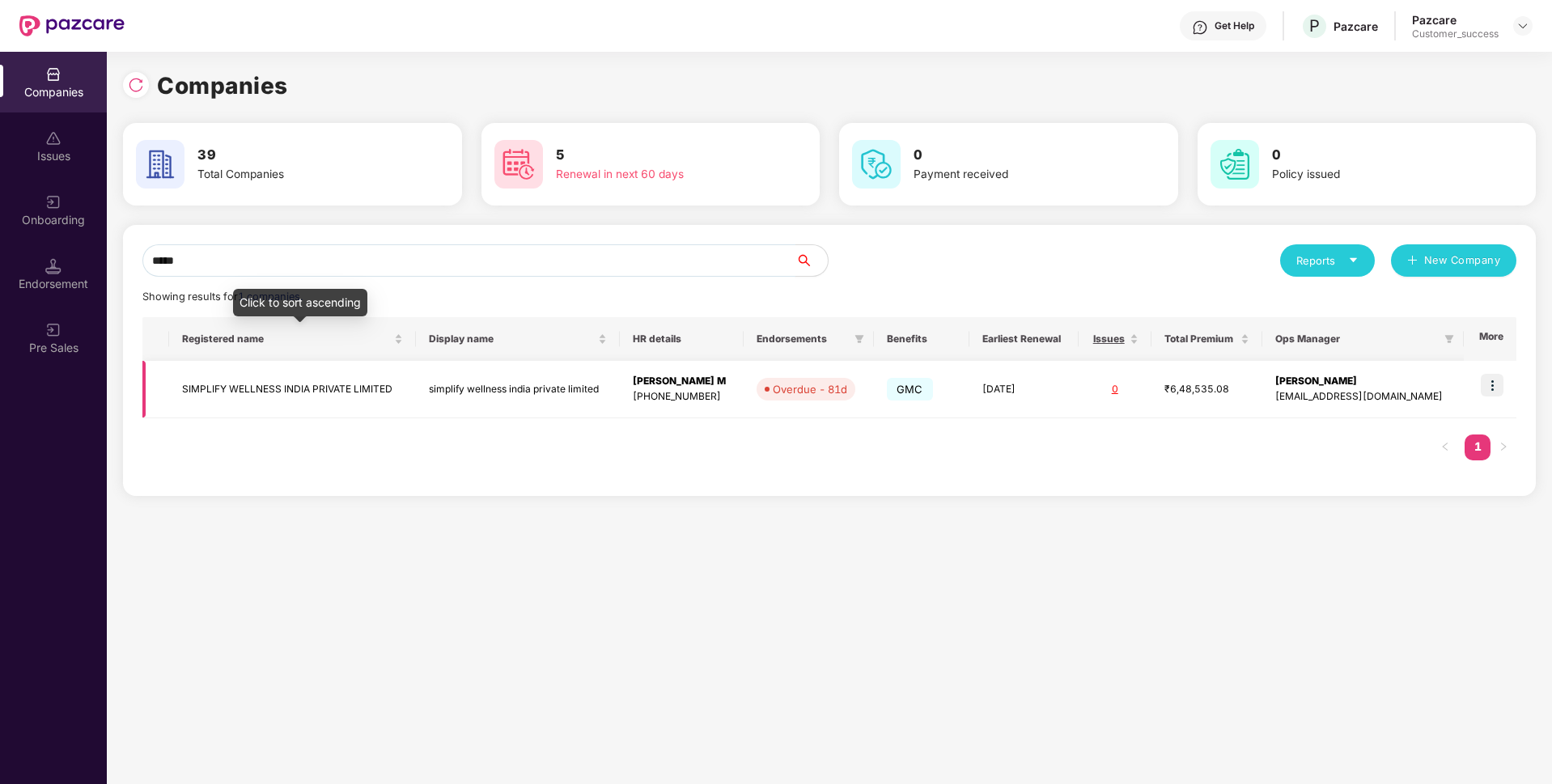
type input "*****"
click at [196, 380] on td "SIMPLIFY WELLNESS INDIA PRIVATE LIMITED" at bounding box center [292, 389] width 246 height 57
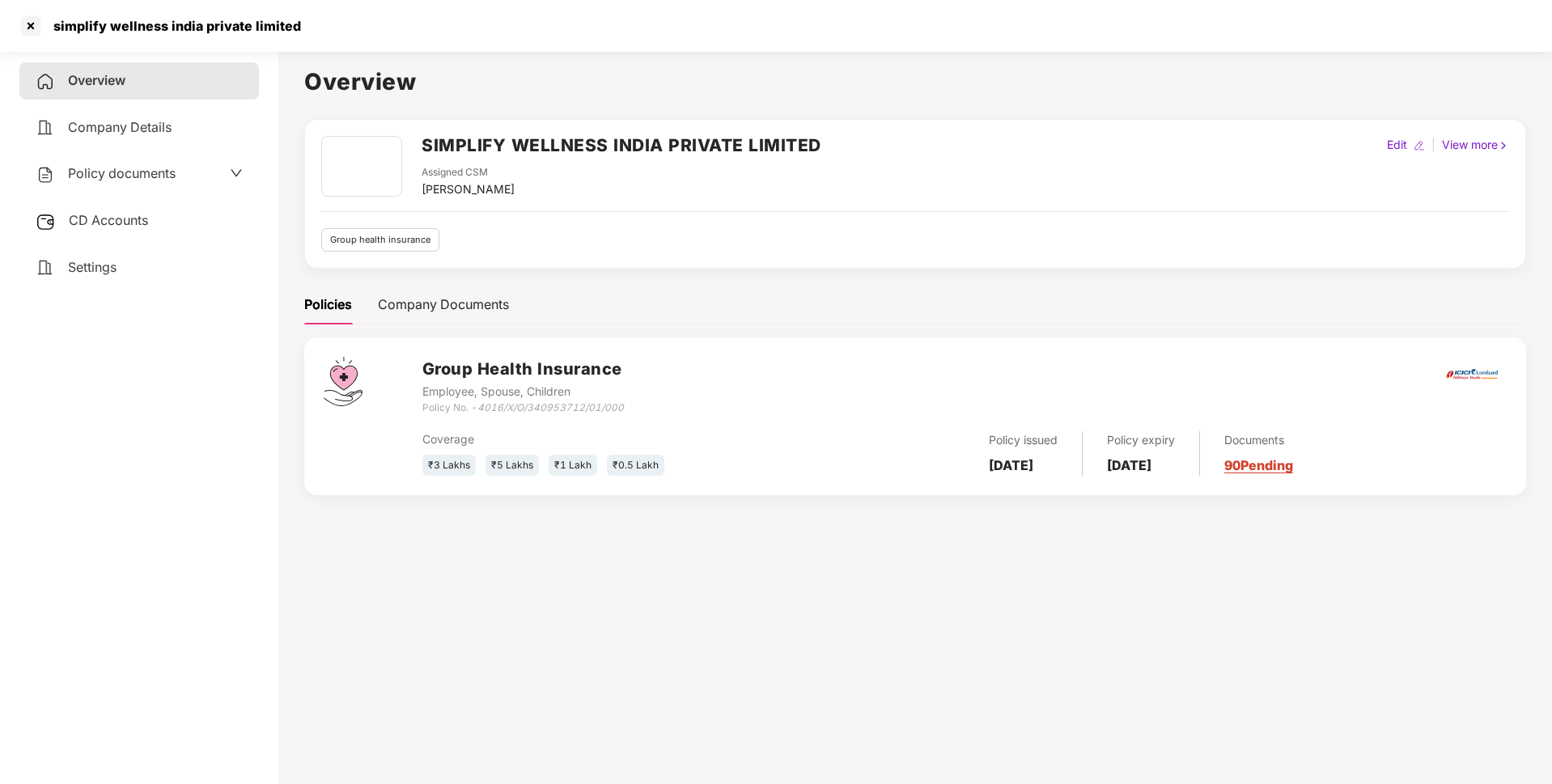
click at [170, 177] on span "Policy documents" at bounding box center [122, 173] width 107 height 16
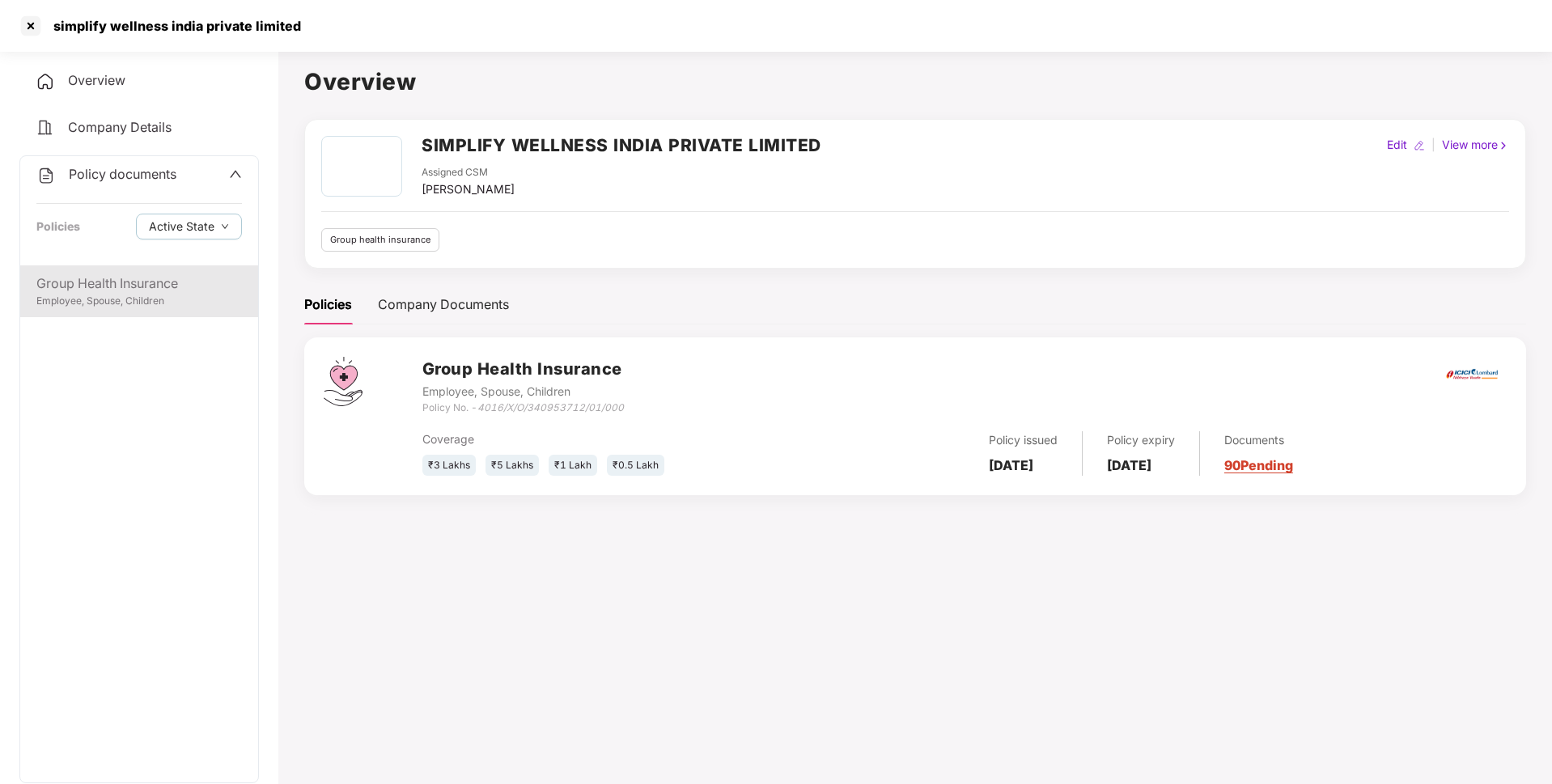
click at [159, 282] on div "Group Health Insurance" at bounding box center [138, 283] width 205 height 20
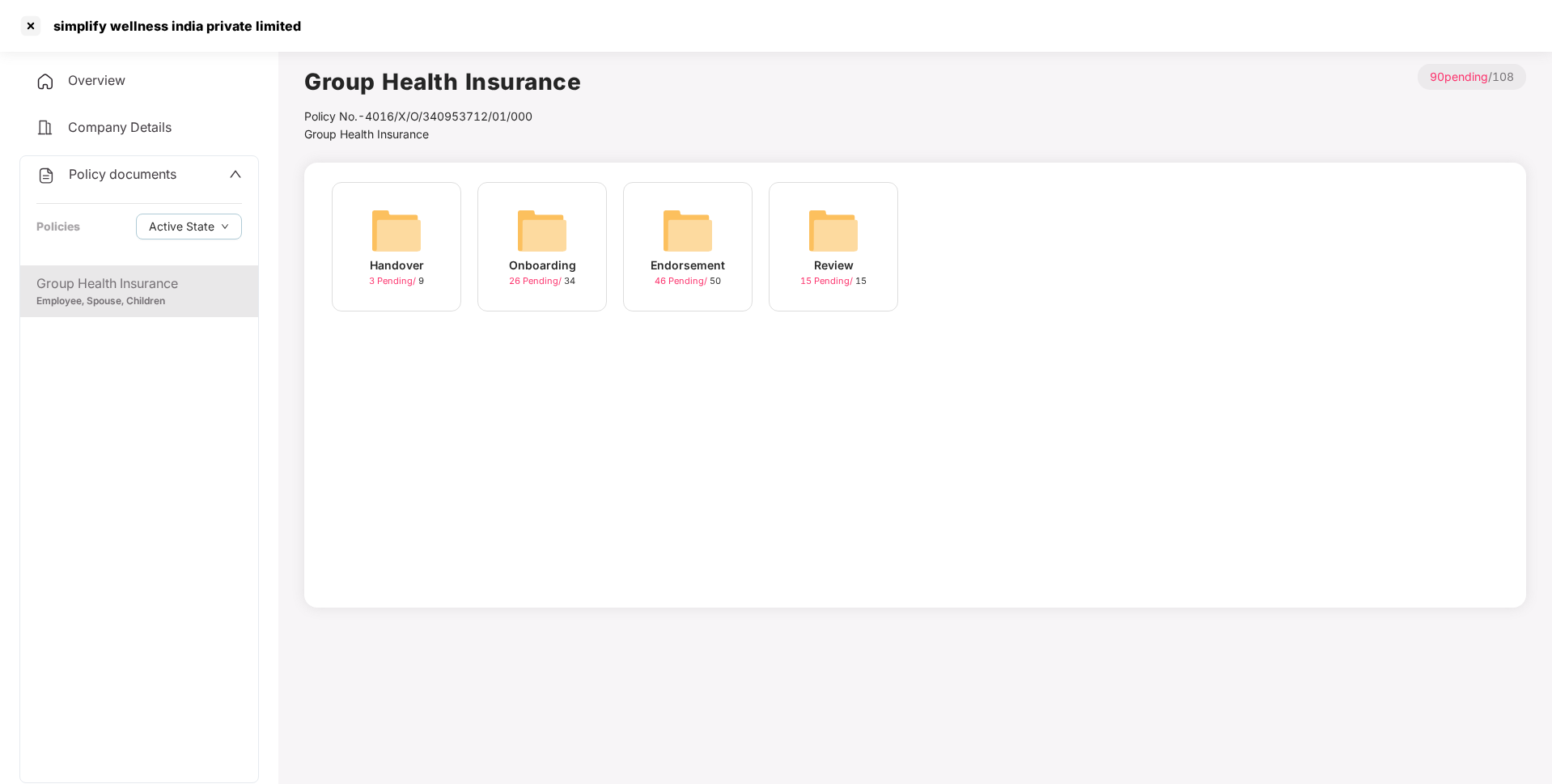
click at [93, 78] on span "Overview" at bounding box center [97, 80] width 57 height 16
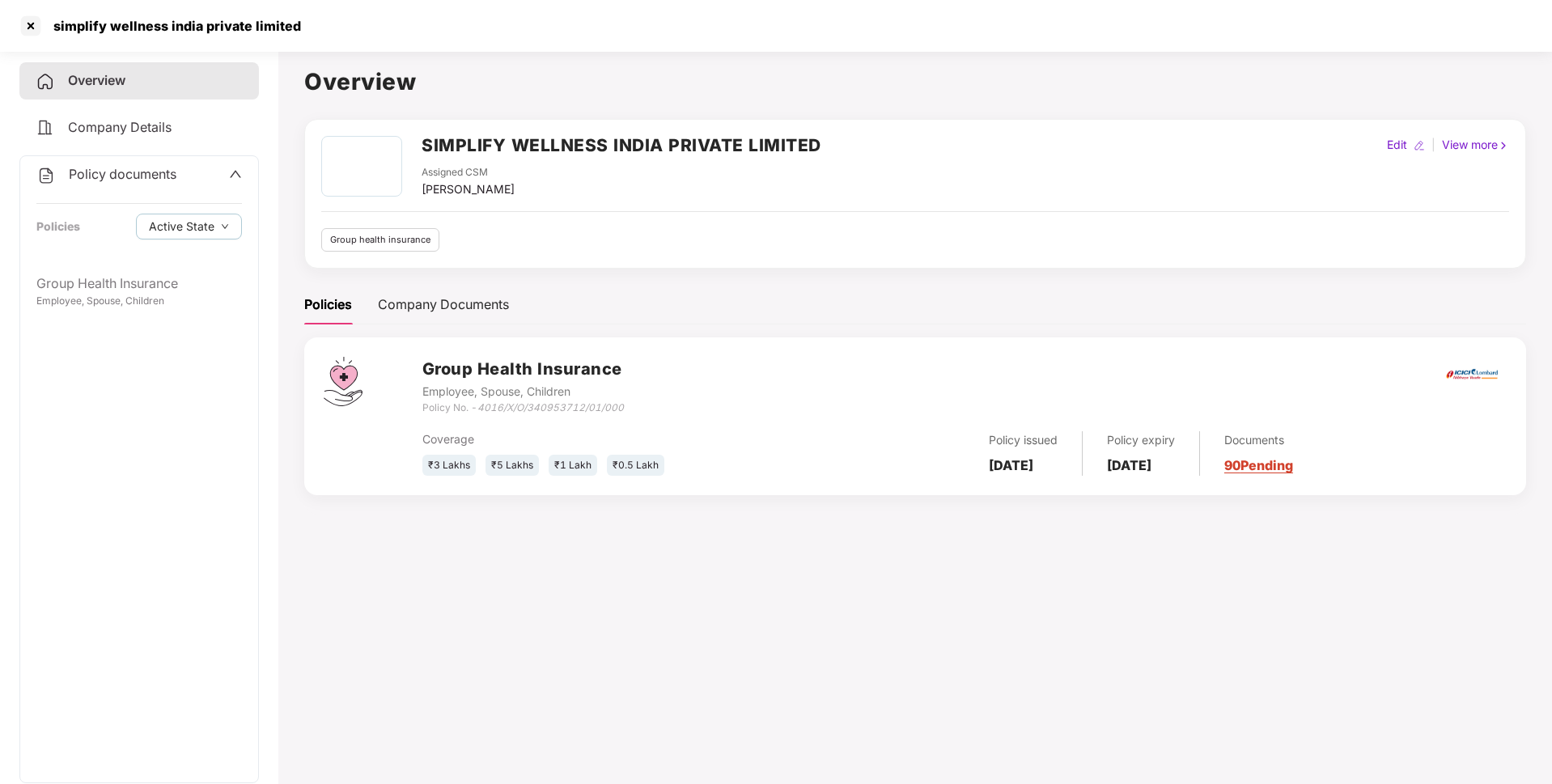
click at [102, 135] on div "Company Details" at bounding box center [138, 127] width 240 height 37
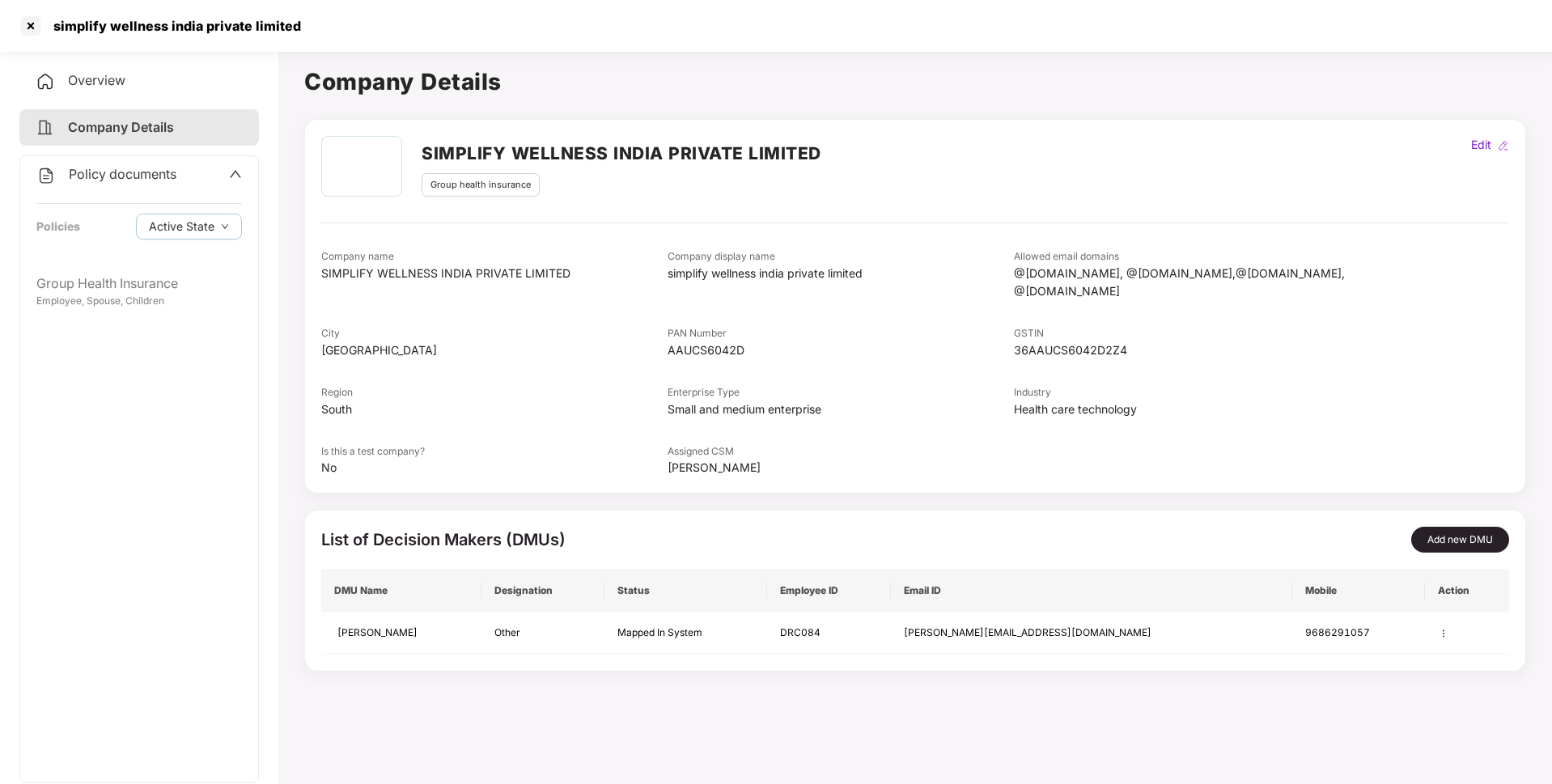
click at [140, 96] on div "Overview" at bounding box center [138, 80] width 240 height 37
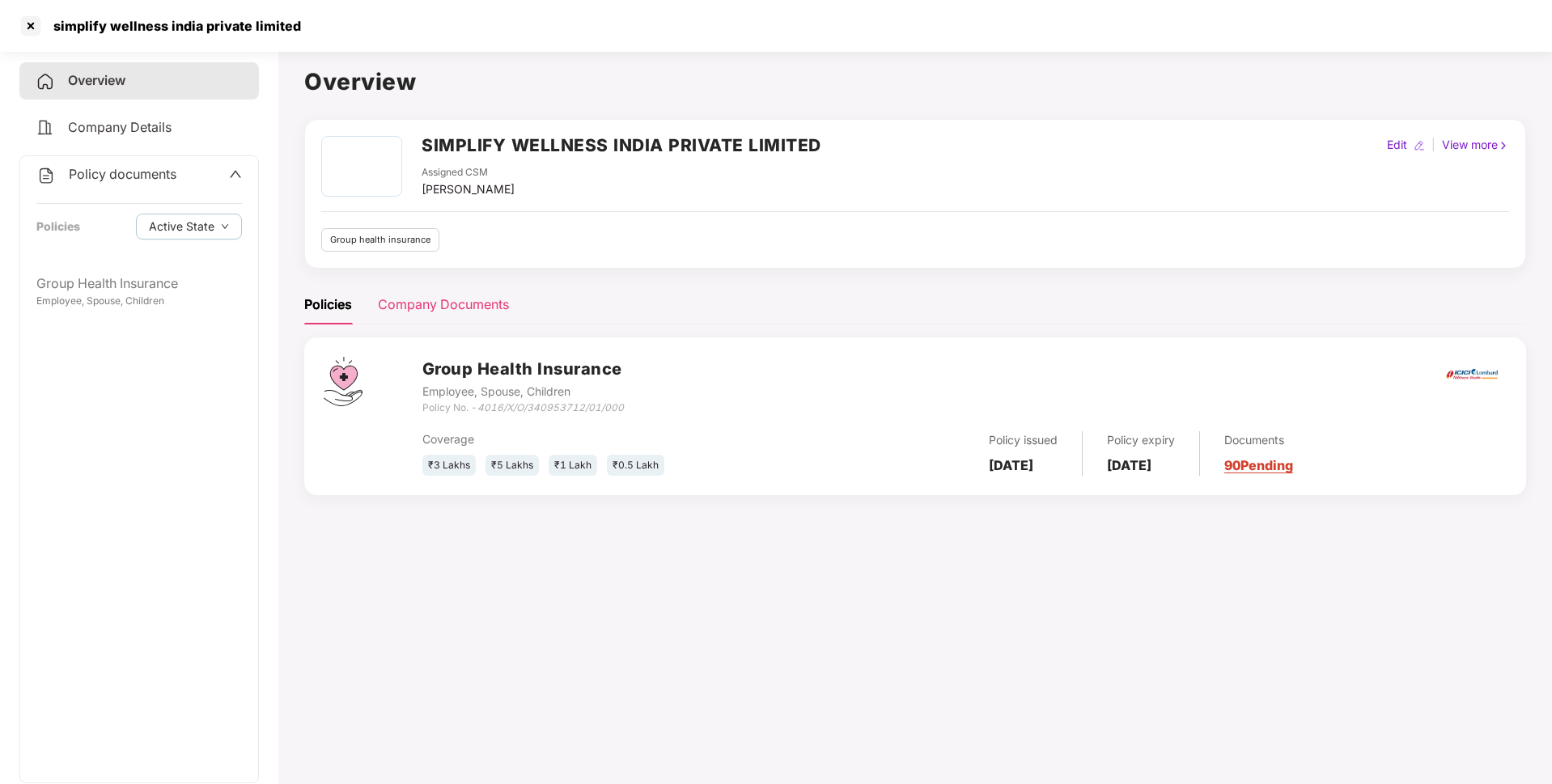
click at [458, 312] on div "Company Documents" at bounding box center [443, 304] width 131 height 20
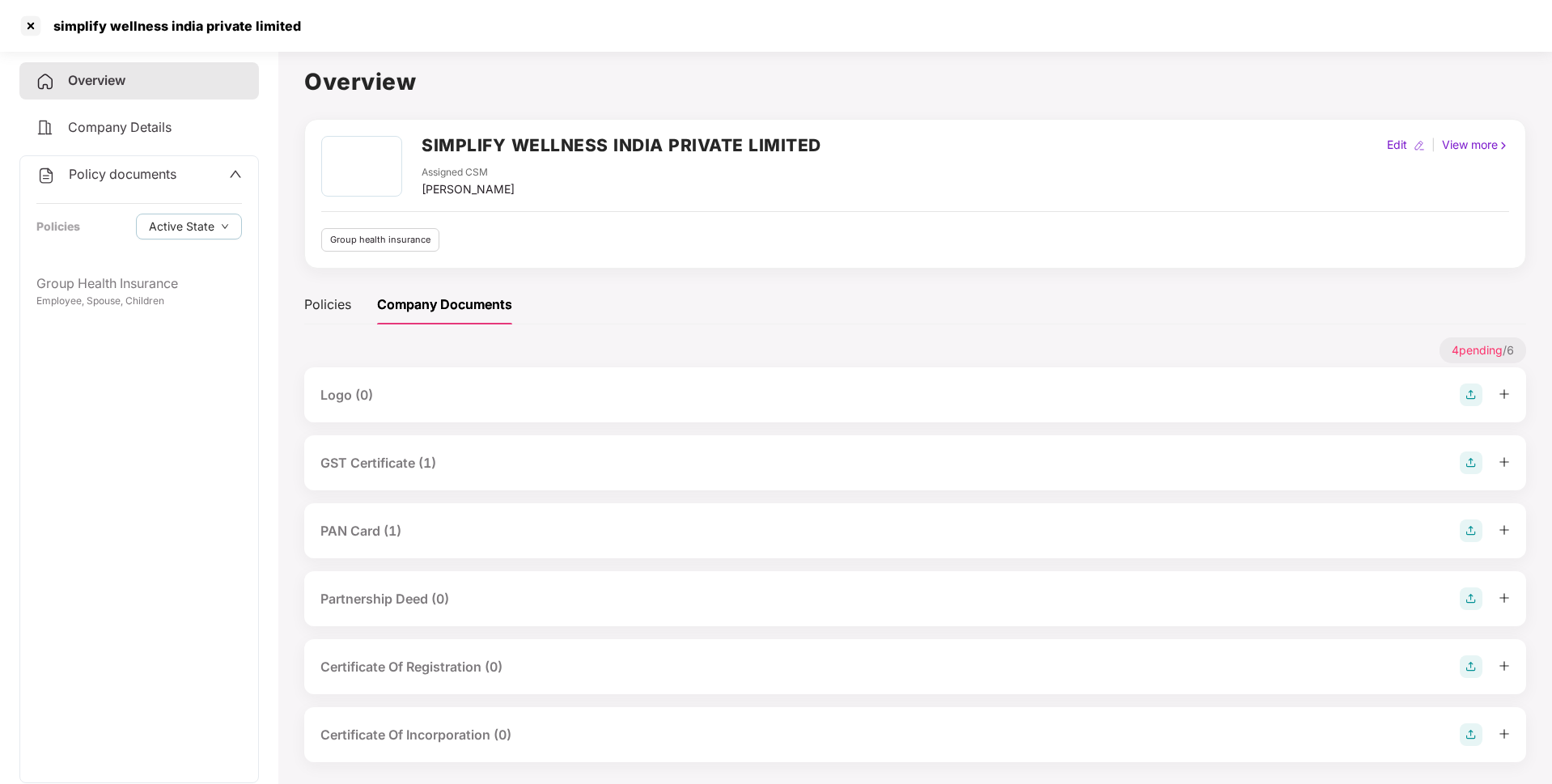
click at [360, 464] on div "GST Certificate (1)" at bounding box center [378, 463] width 116 height 20
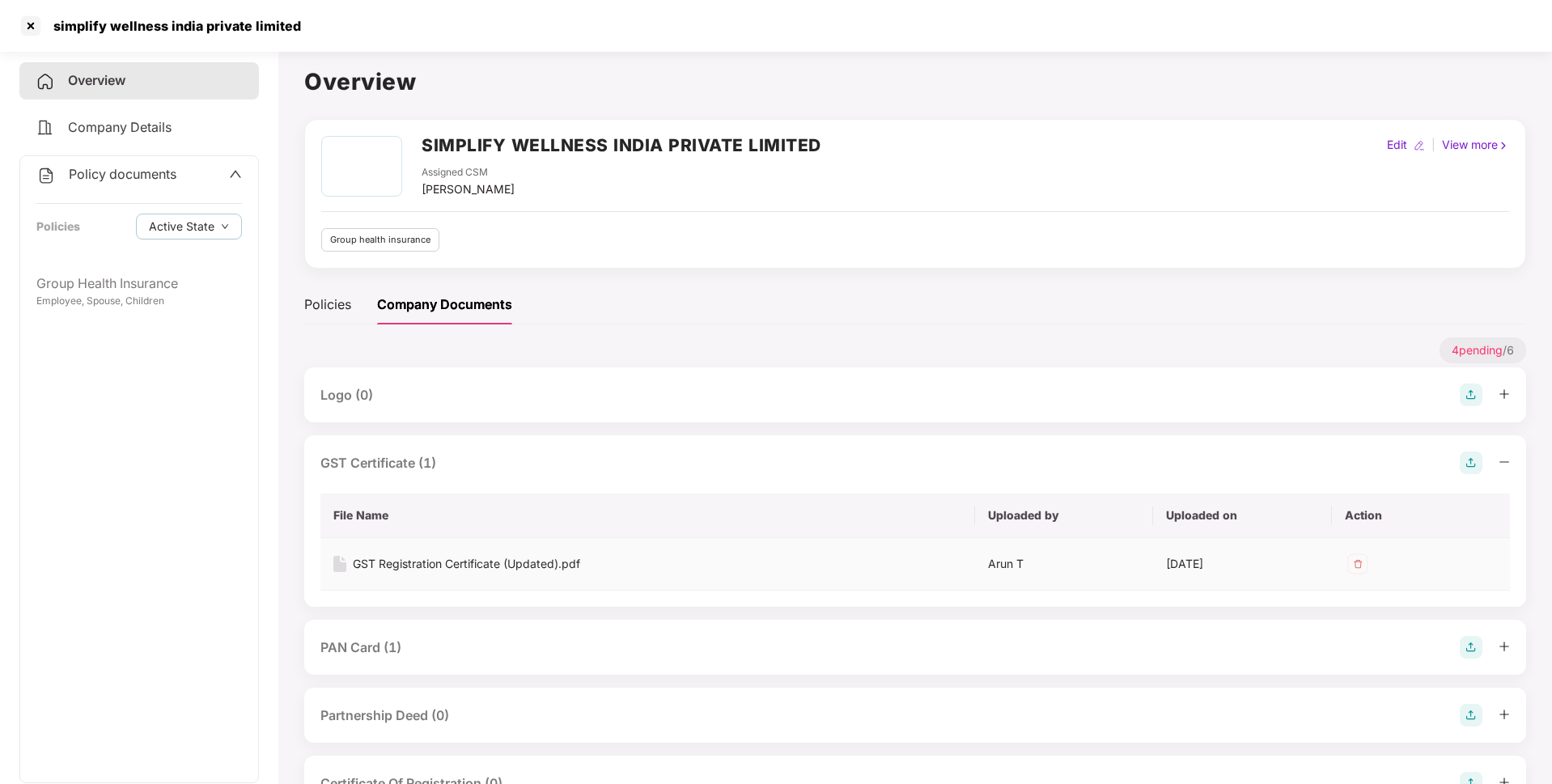
click at [498, 565] on div "GST Registration Certificate (Updated).pdf" at bounding box center [467, 563] width 228 height 18
click at [381, 646] on div "PAN Card (1)" at bounding box center [360, 647] width 80 height 20
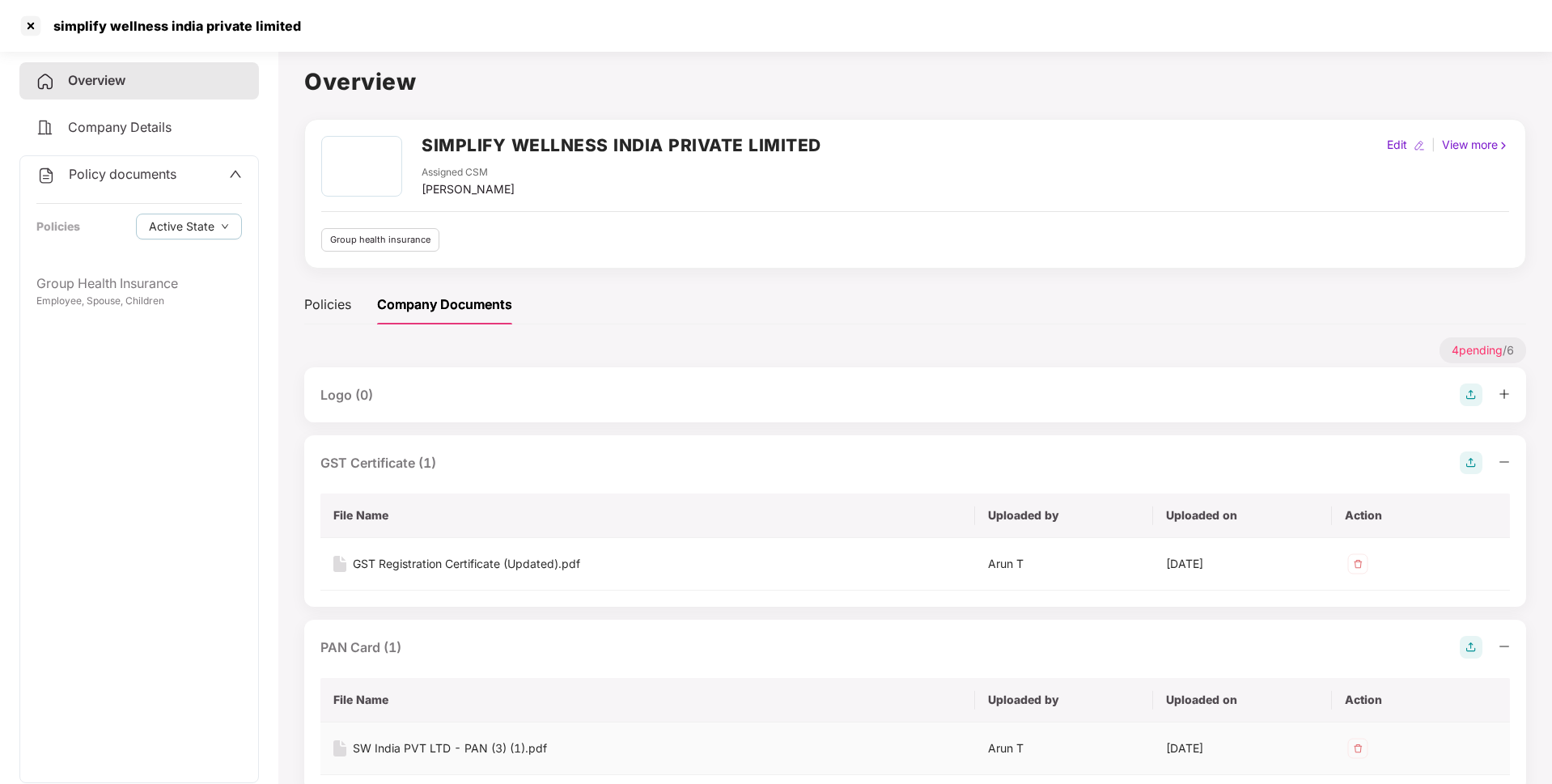
click at [422, 740] on div "SW India PVT LTD - PAN (3) (1).pdf" at bounding box center [450, 749] width 194 height 18
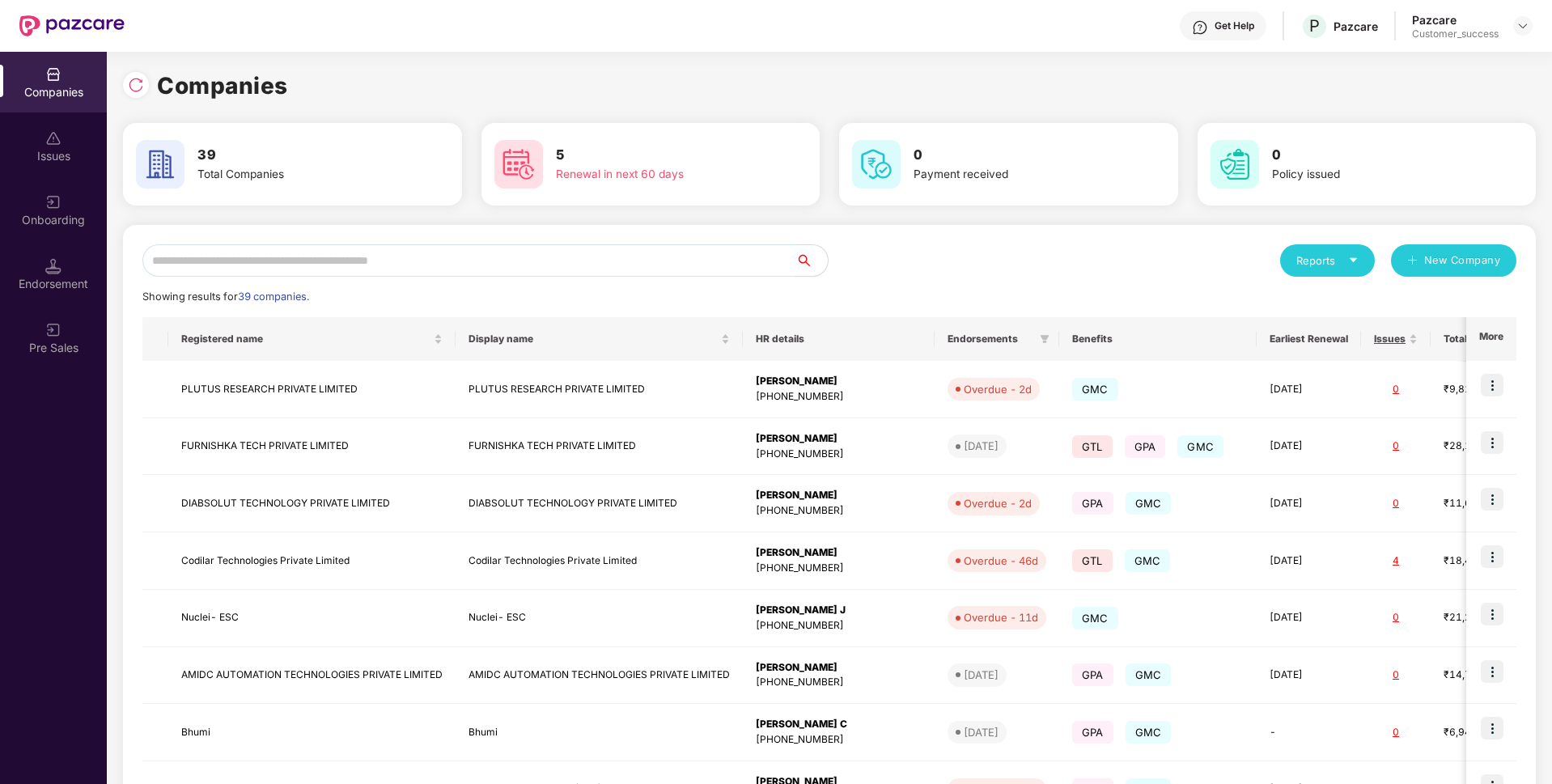
click at [340, 264] on input "text" at bounding box center [469, 260] width 653 height 32
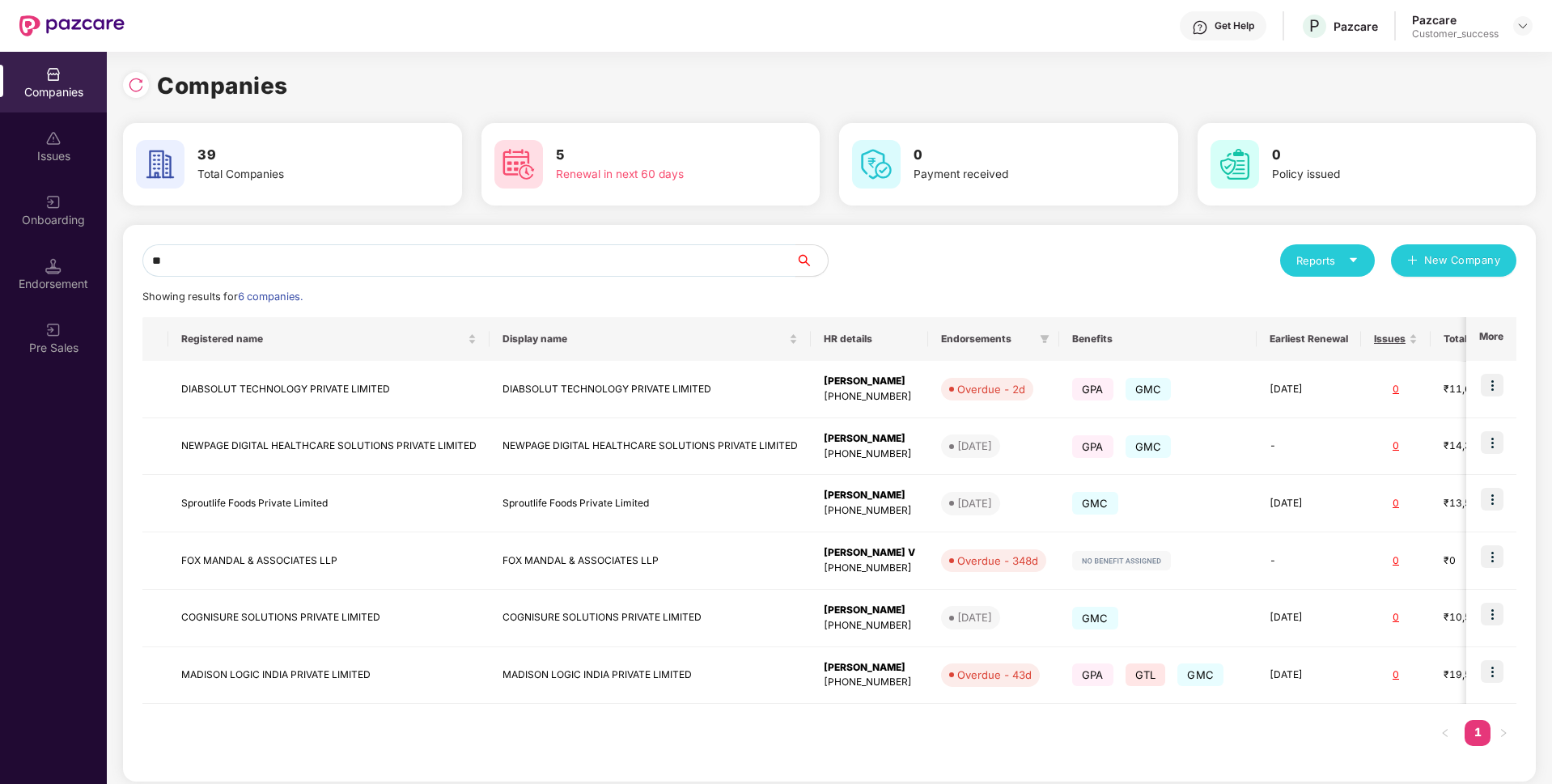
type input "*"
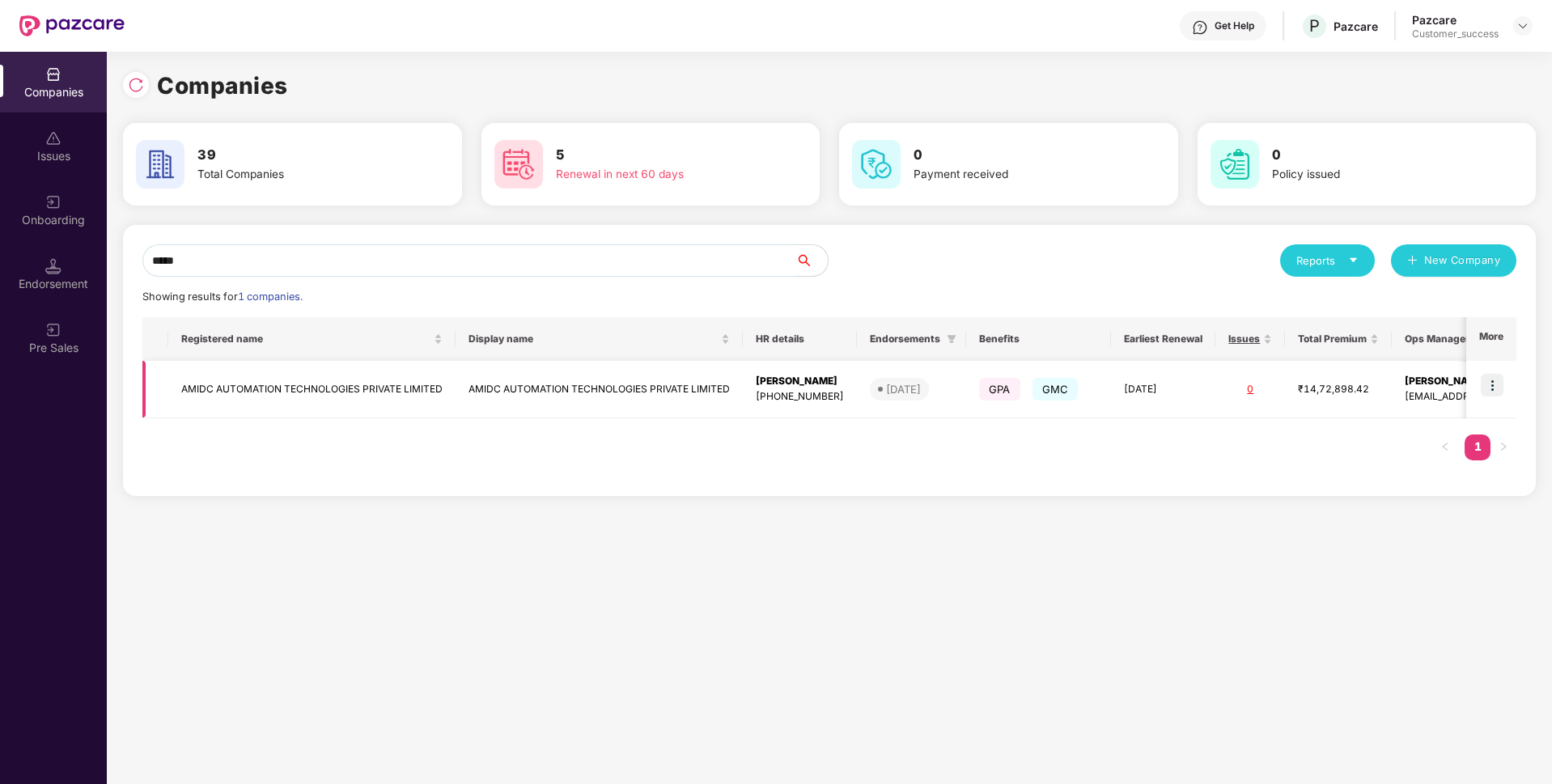
type input "*****"
click at [1497, 382] on img at bounding box center [1492, 385] width 23 height 22
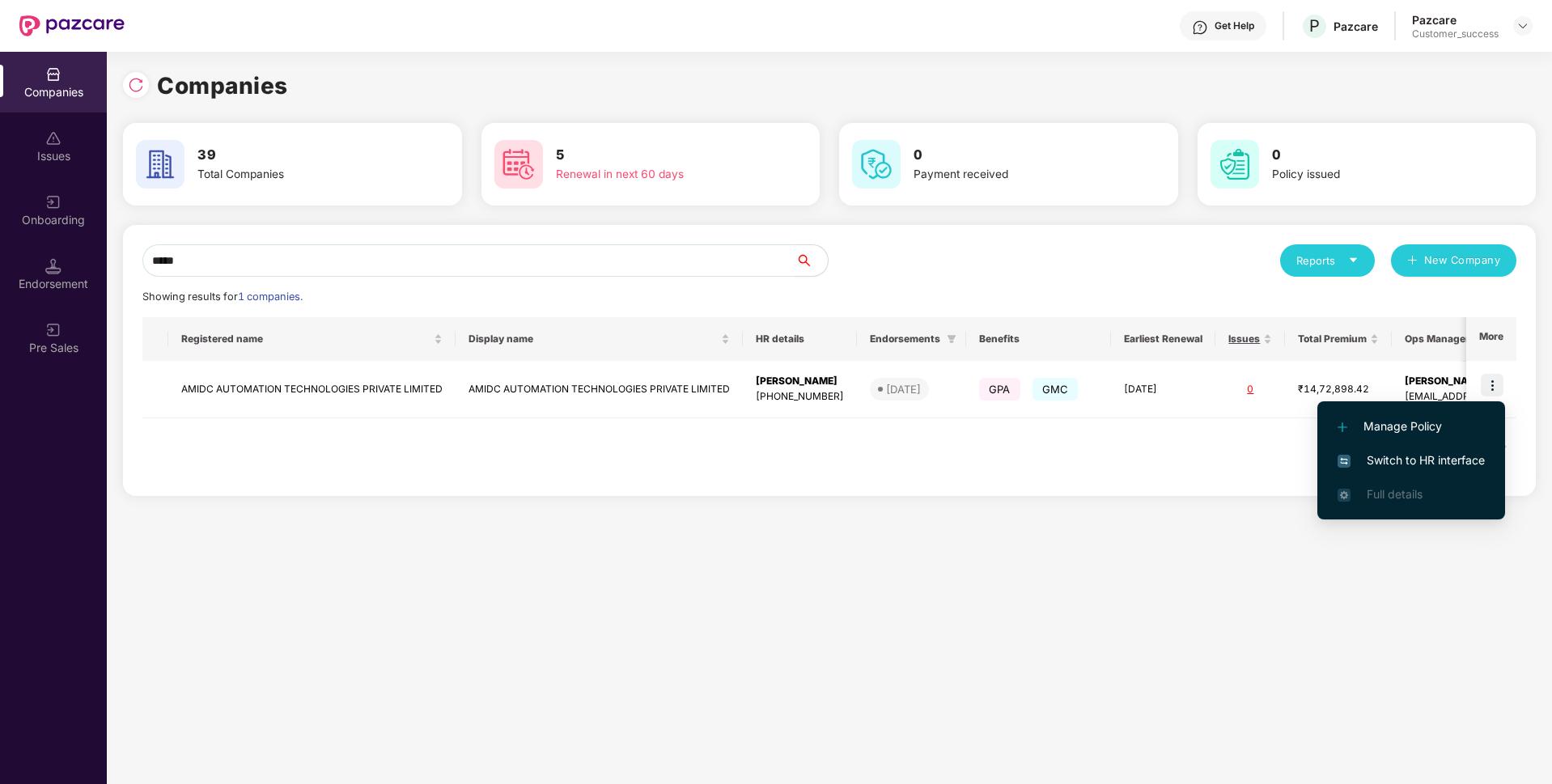
click at [1330, 470] on li "Switch to HR interface" at bounding box center [1411, 459] width 188 height 34
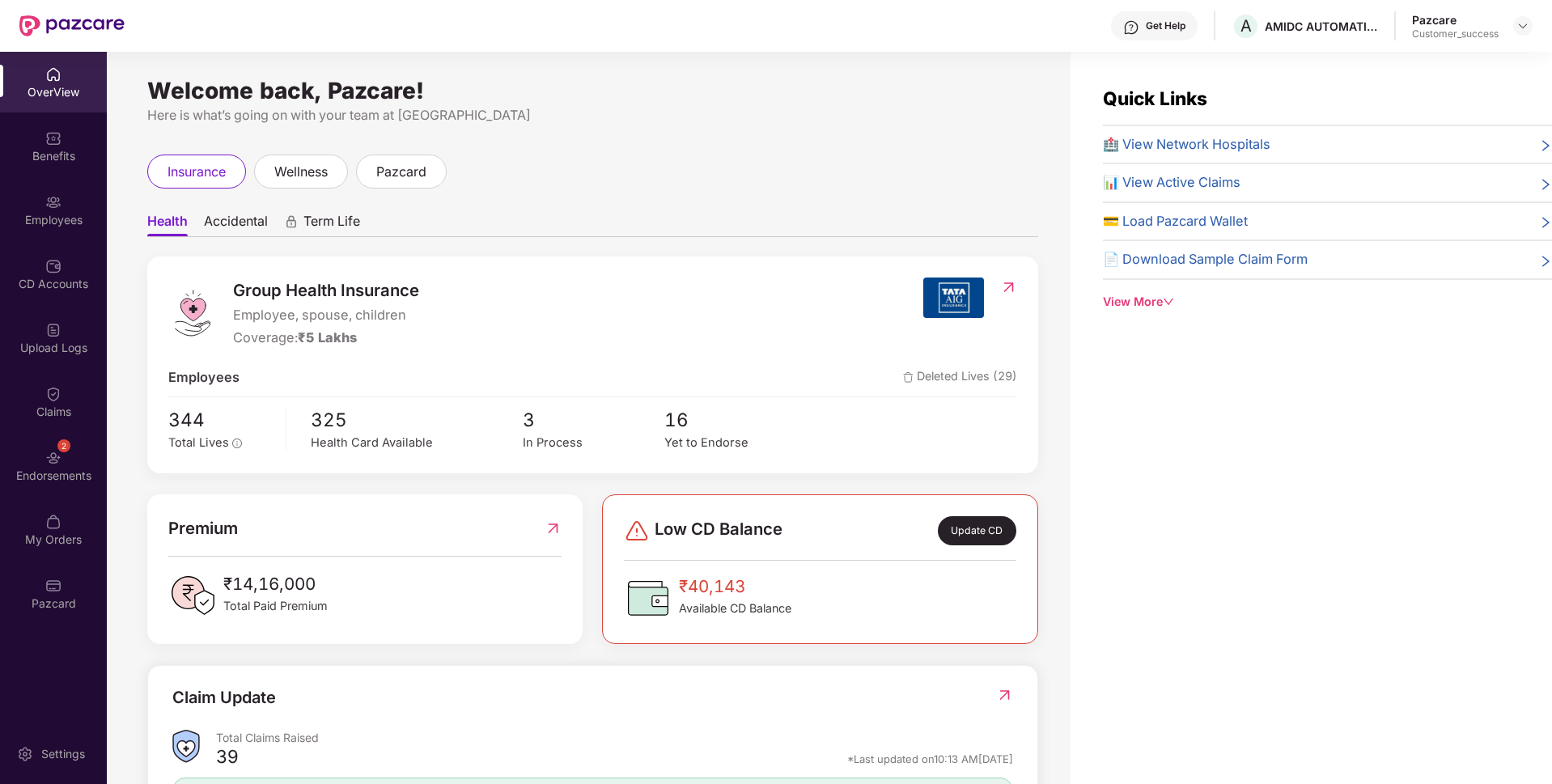
click at [14, 222] on div "Employees" at bounding box center [53, 220] width 106 height 16
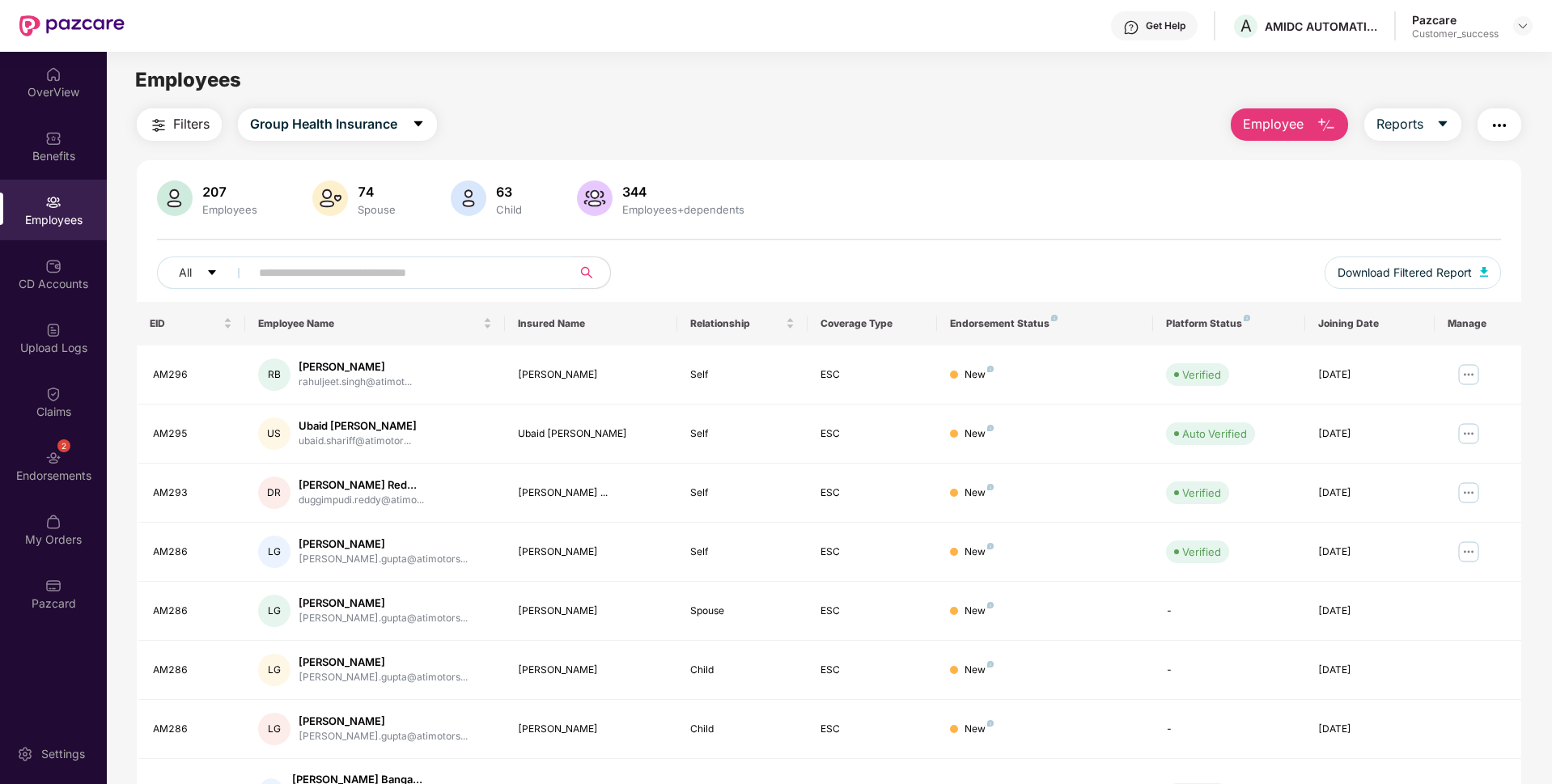
click at [349, 267] on input "text" at bounding box center [404, 273] width 291 height 24
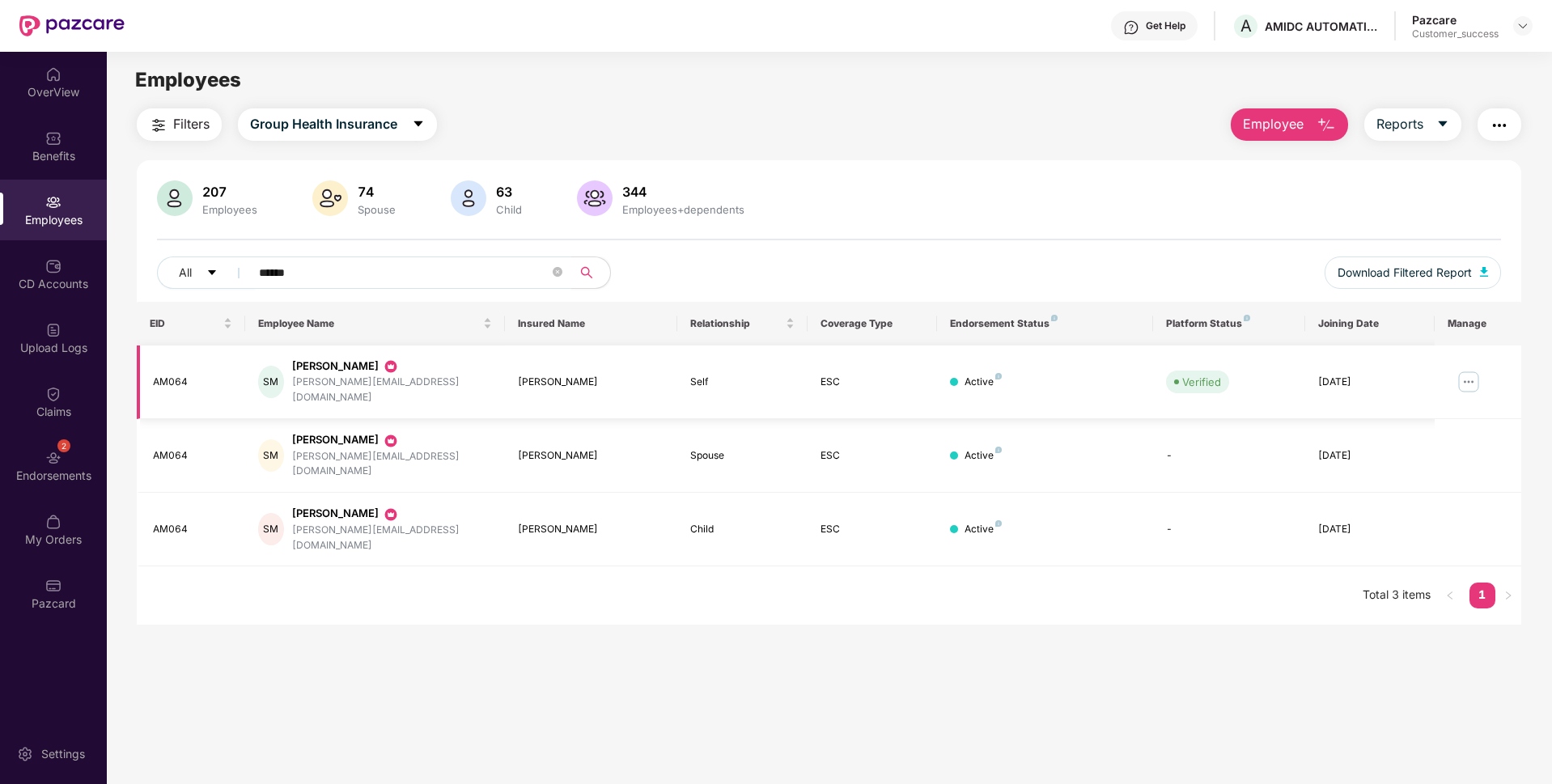
type input "******"
click at [1468, 370] on img at bounding box center [1469, 382] width 26 height 26
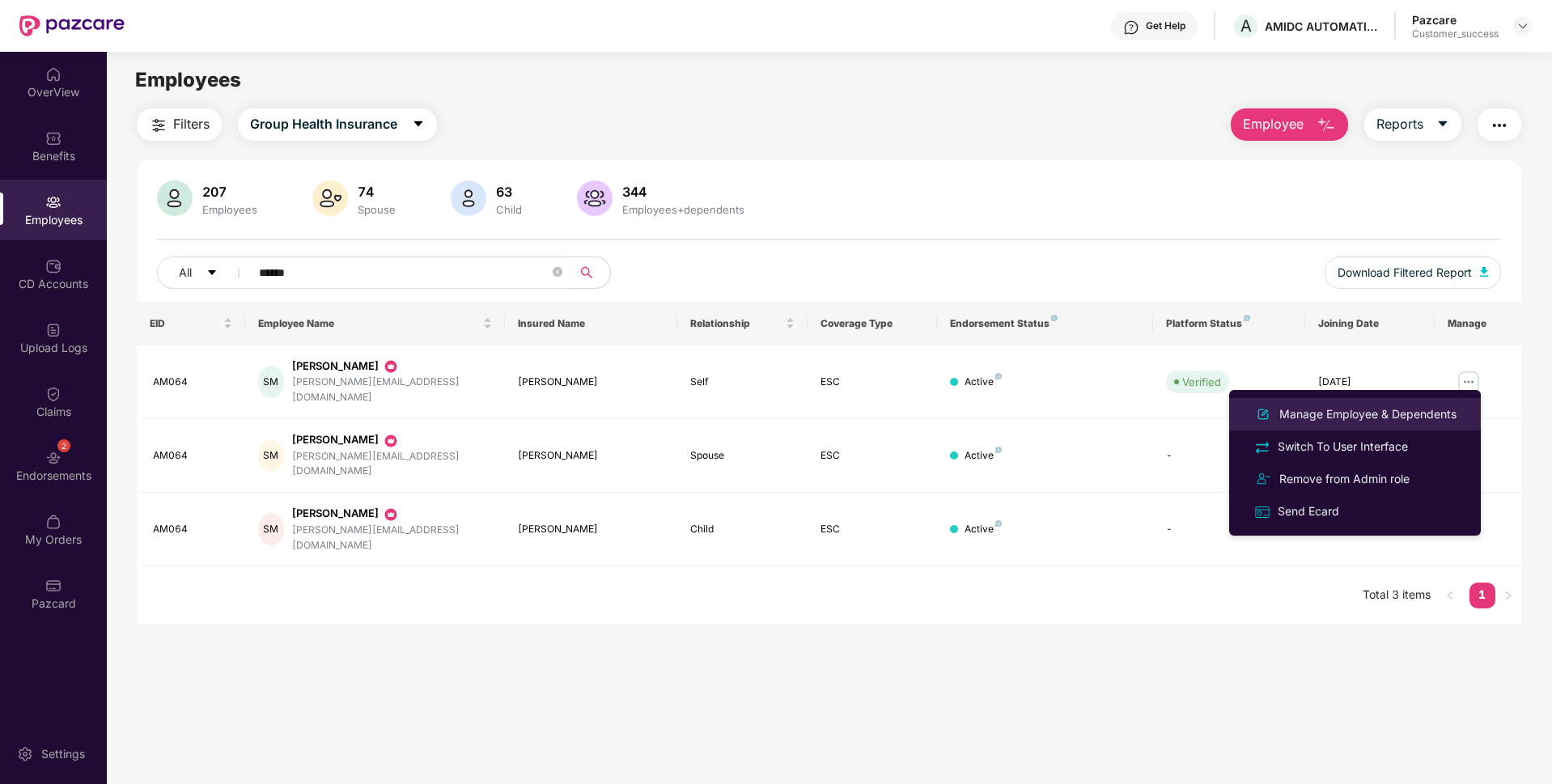
click at [1398, 401] on li "Manage Employee & Dependents" at bounding box center [1355, 414] width 252 height 32
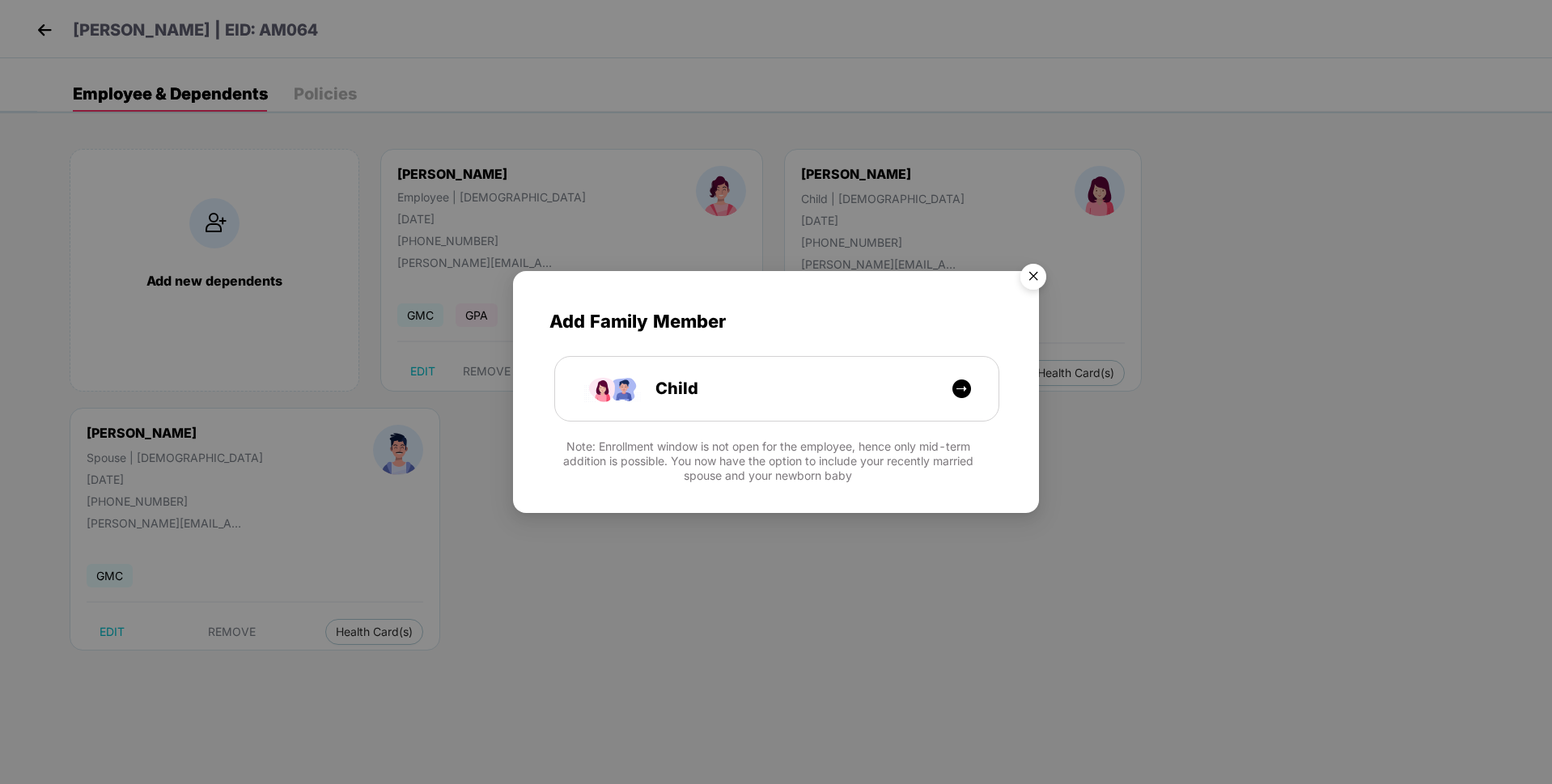
click at [1024, 267] on img "Close" at bounding box center [1034, 279] width 45 height 45
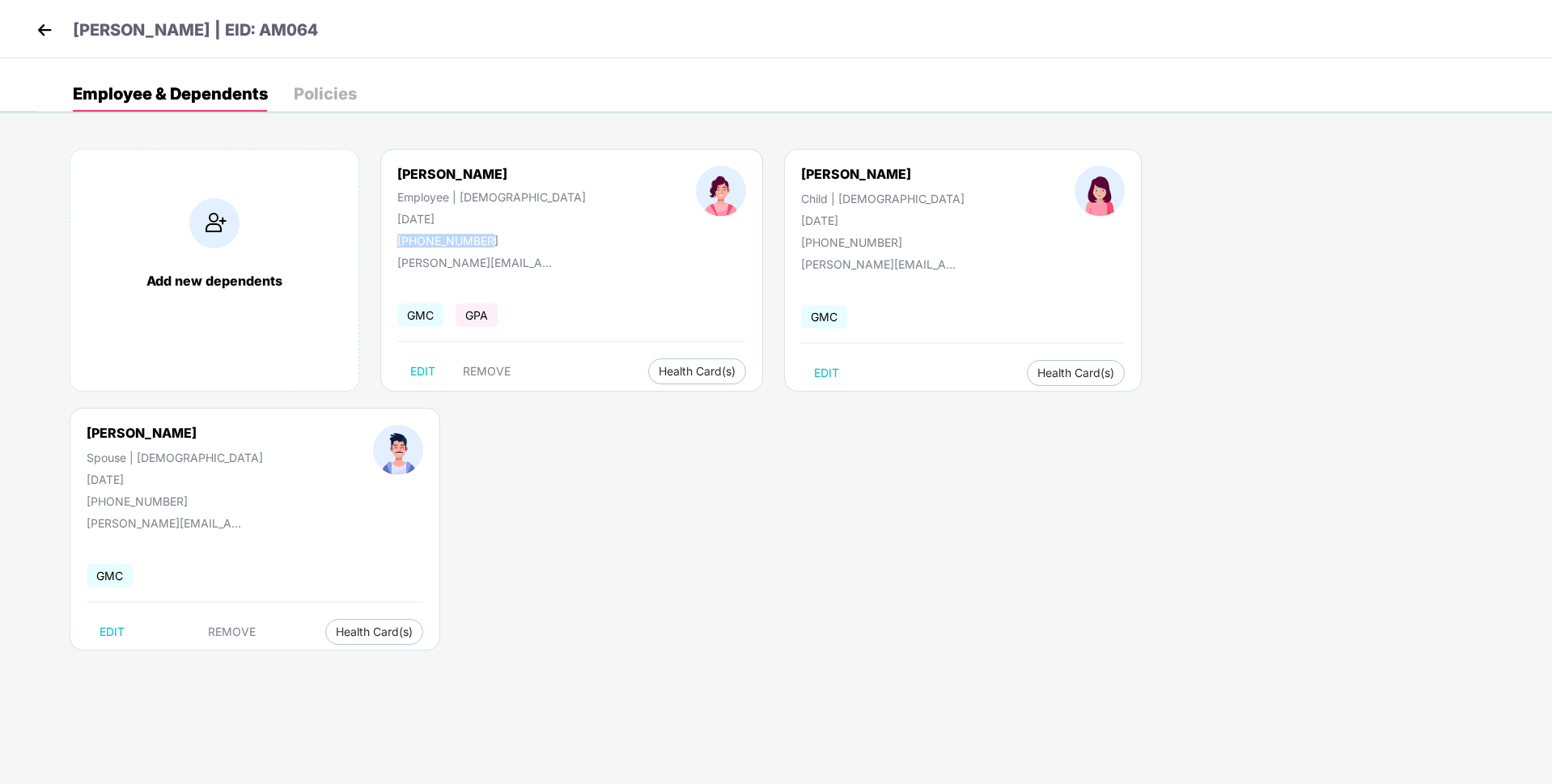
drag, startPoint x: 396, startPoint y: 241, endPoint x: 513, endPoint y: 226, distance: 118.0
click at [513, 226] on div "[PERSON_NAME] Employee | [DEMOGRAPHIC_DATA] [DATE] [PHONE_NUMBER]" at bounding box center [491, 207] width 299 height 81
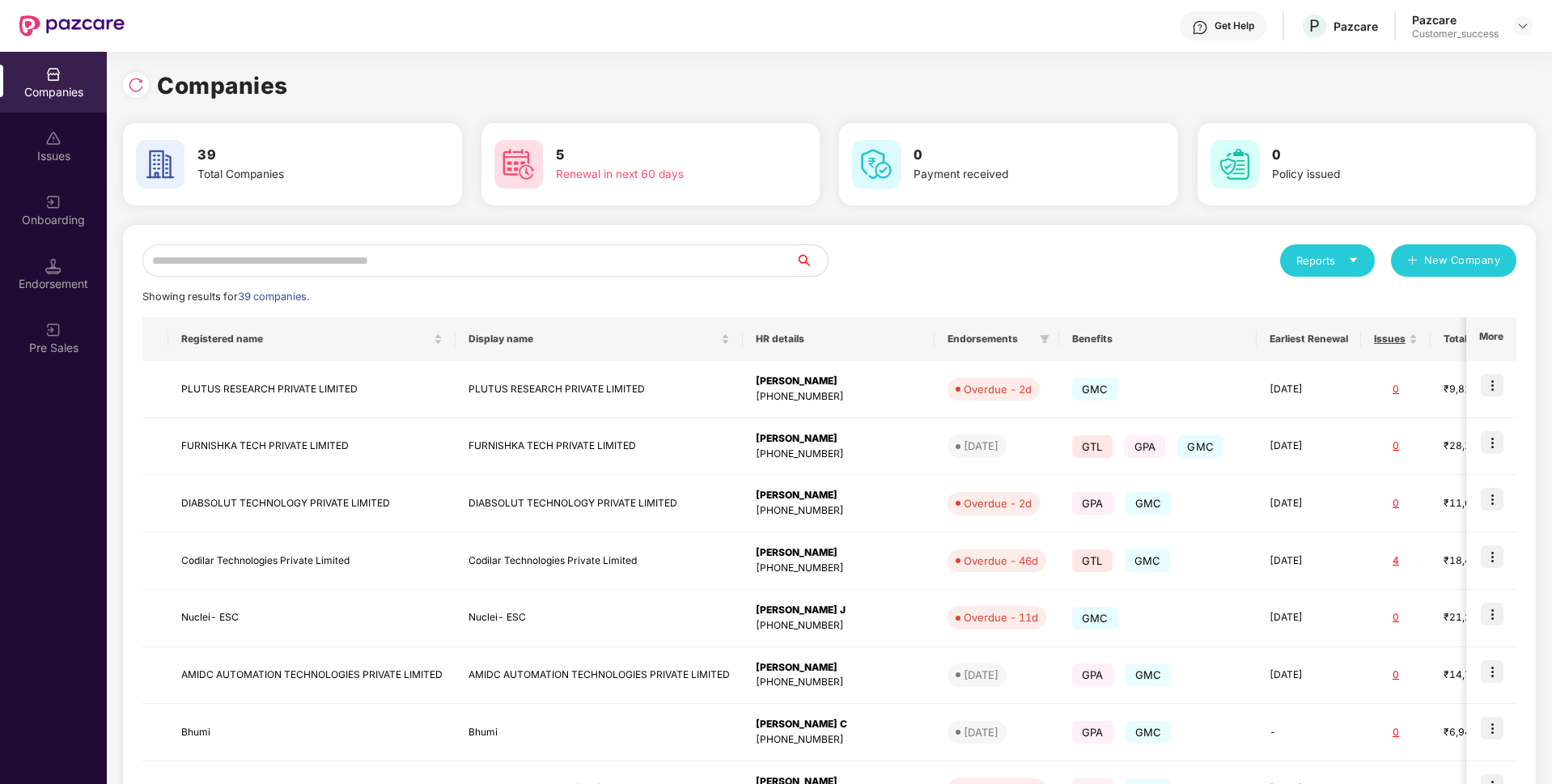
click at [428, 259] on input "text" at bounding box center [469, 260] width 653 height 32
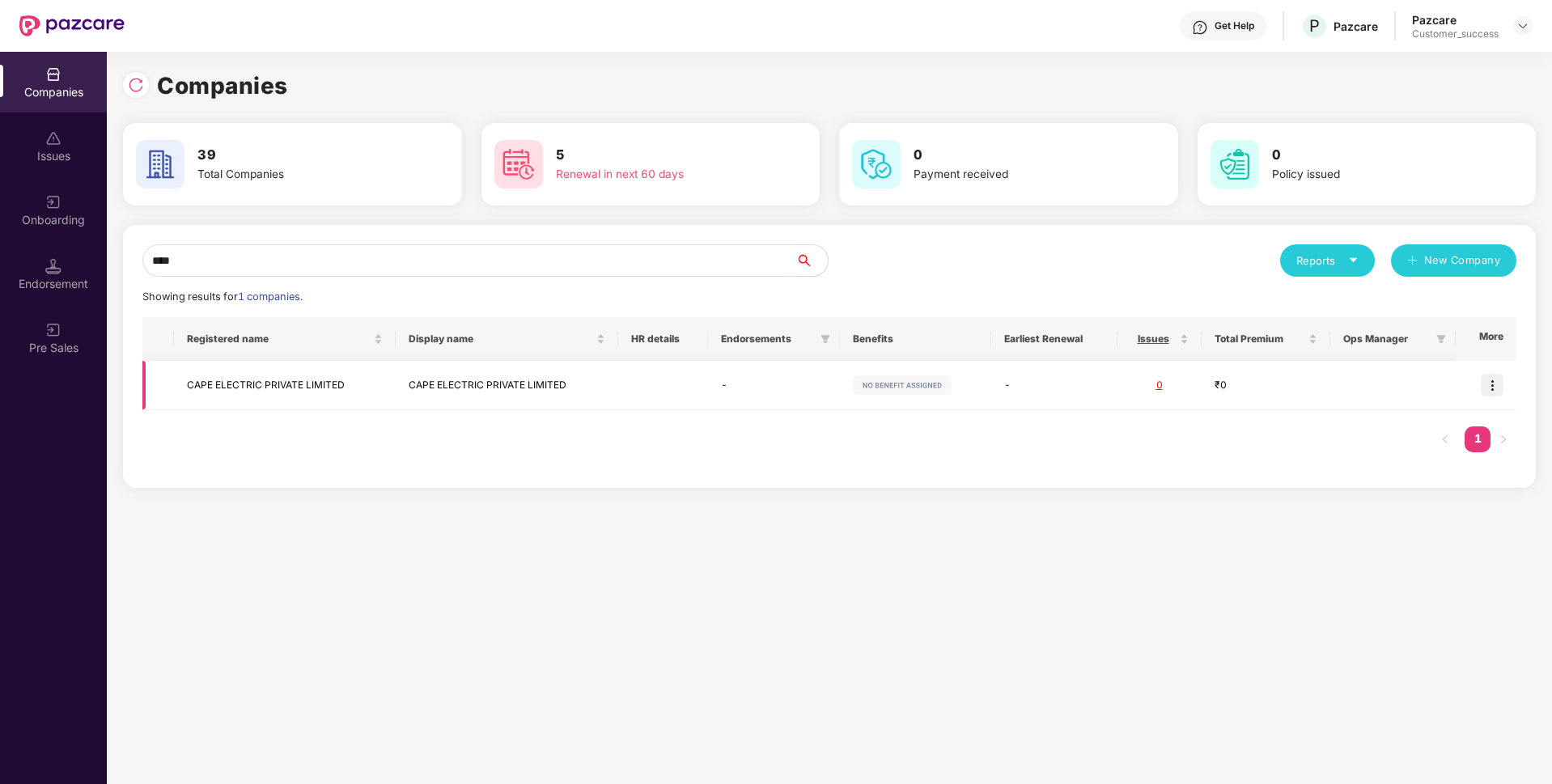
type input "****"
click at [1490, 378] on img at bounding box center [1492, 385] width 23 height 22
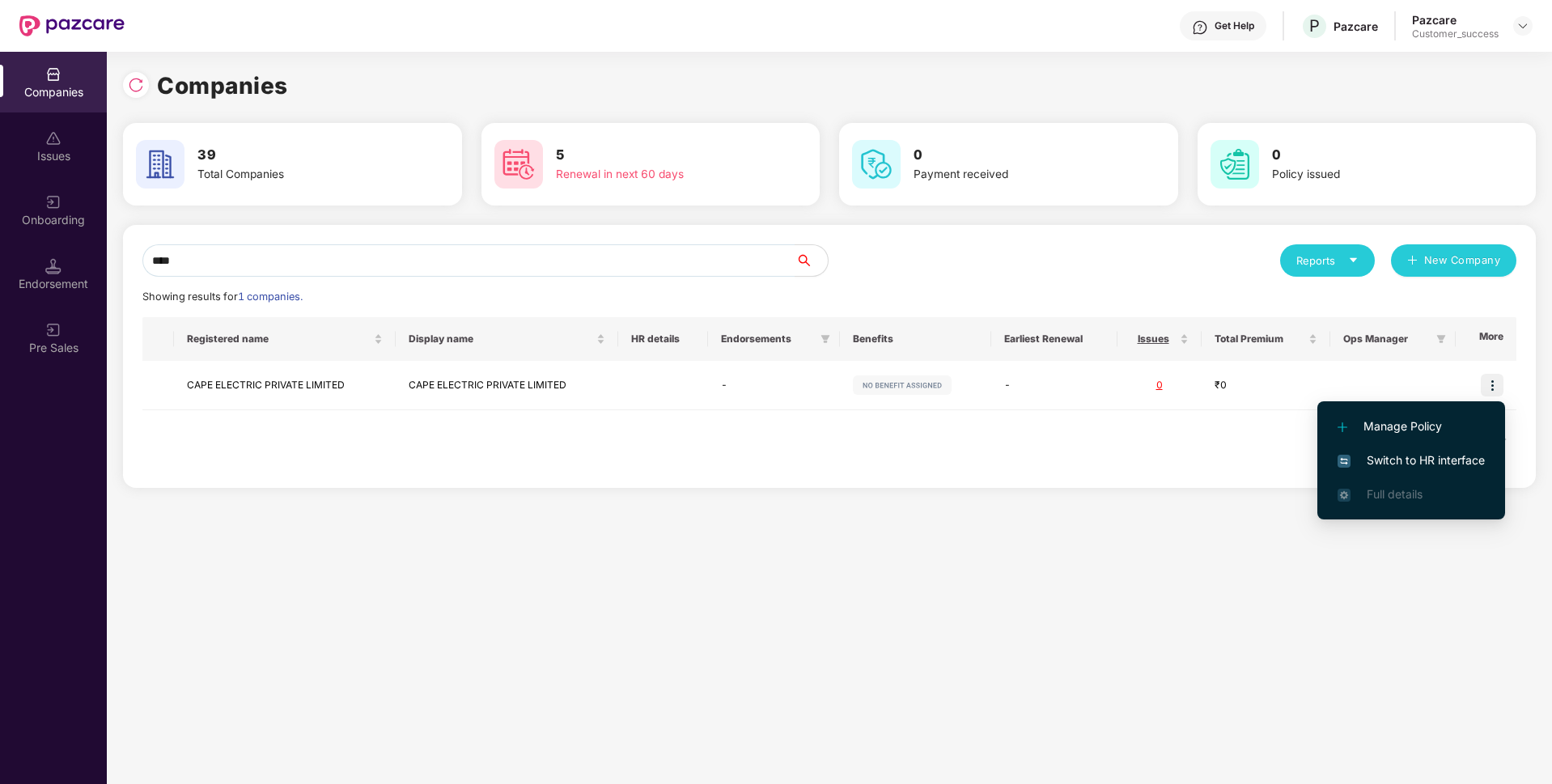
click at [1350, 454] on span "Switch to HR interface" at bounding box center [1411, 460] width 147 height 18
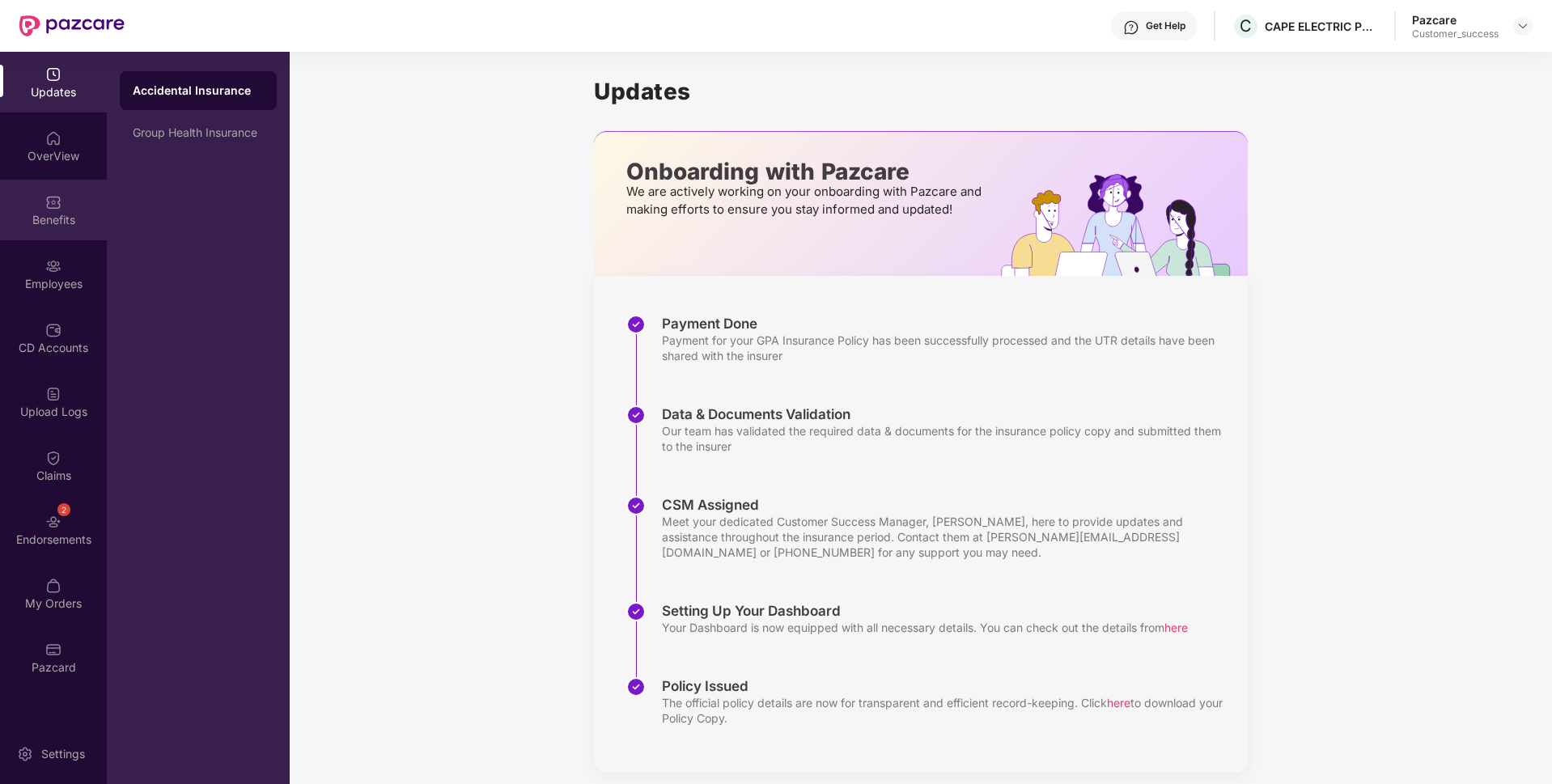
click at [3, 226] on div "Benefits" at bounding box center [53, 220] width 106 height 16
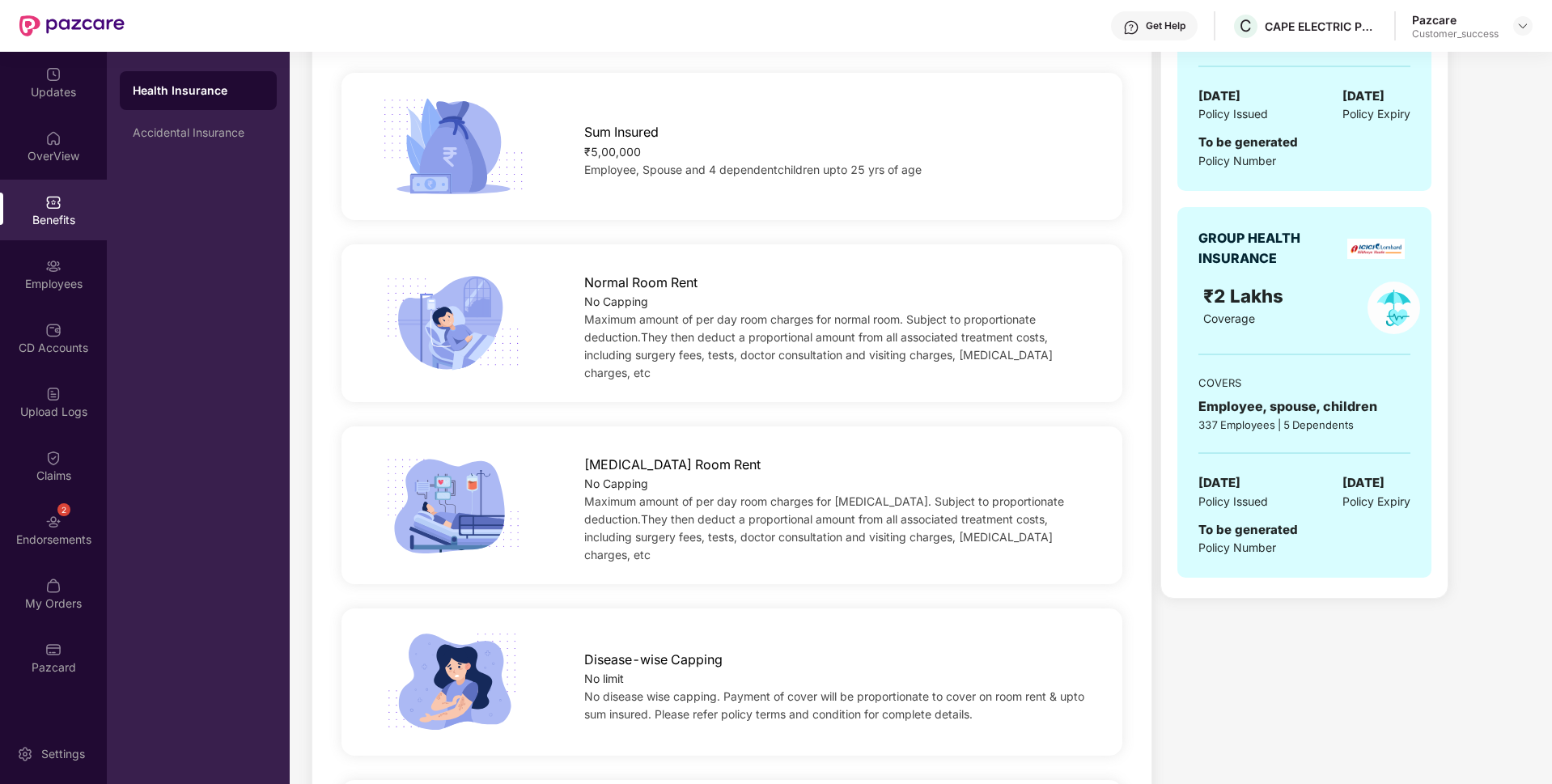
scroll to position [225, 0]
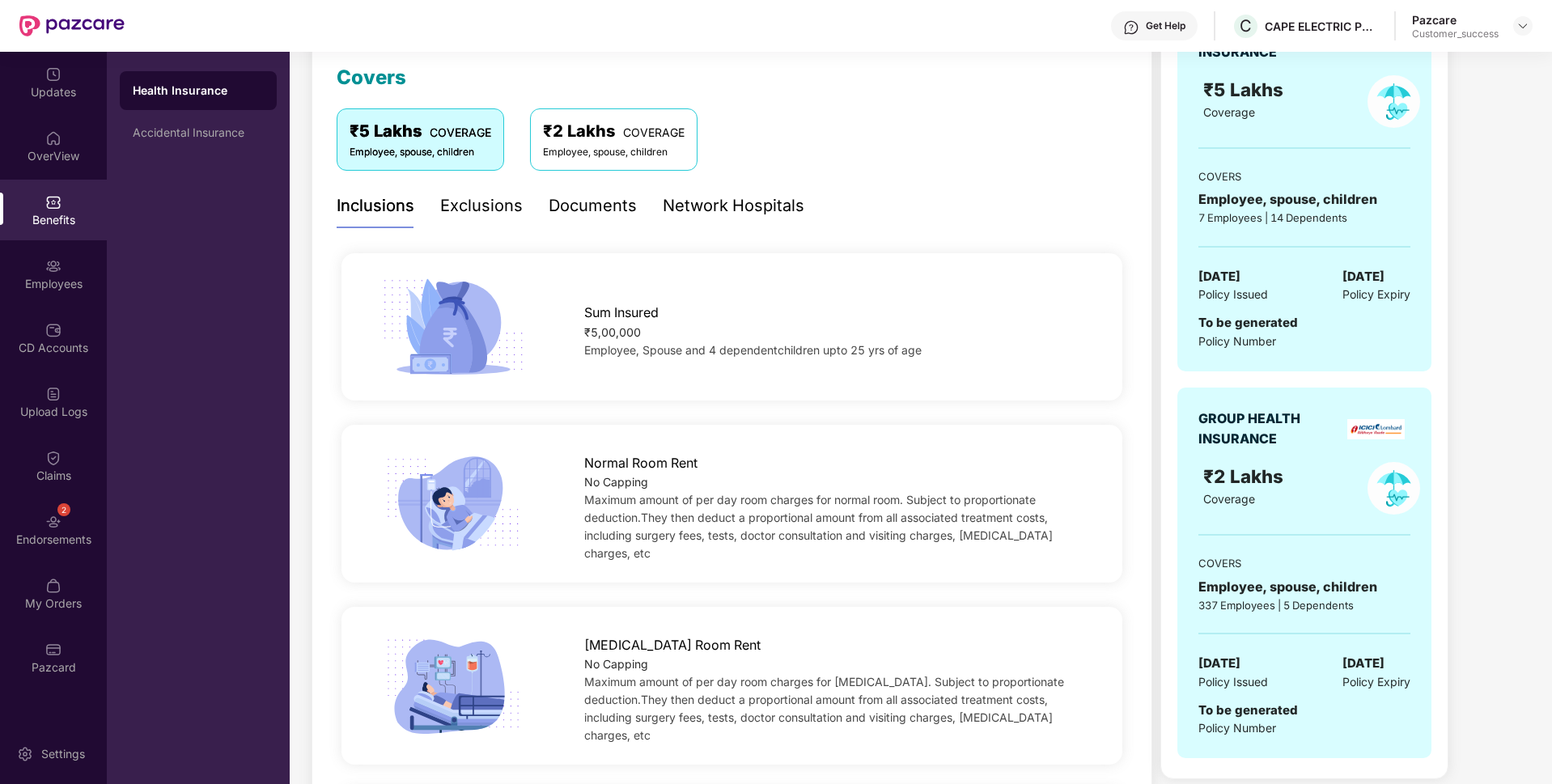
click at [606, 132] on div "₹2 Lakhs COVERAGE" at bounding box center [614, 131] width 142 height 25
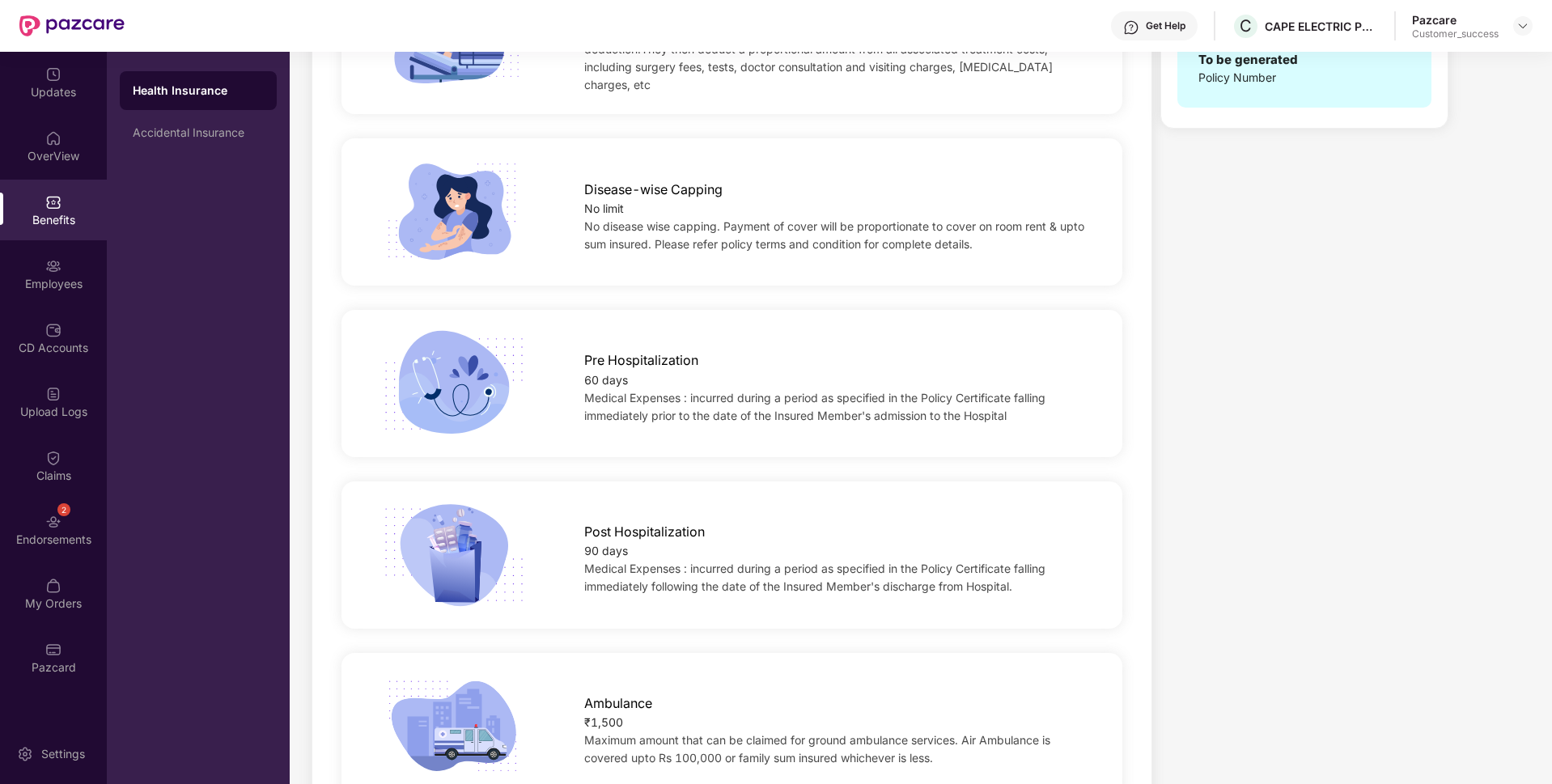
scroll to position [0, 0]
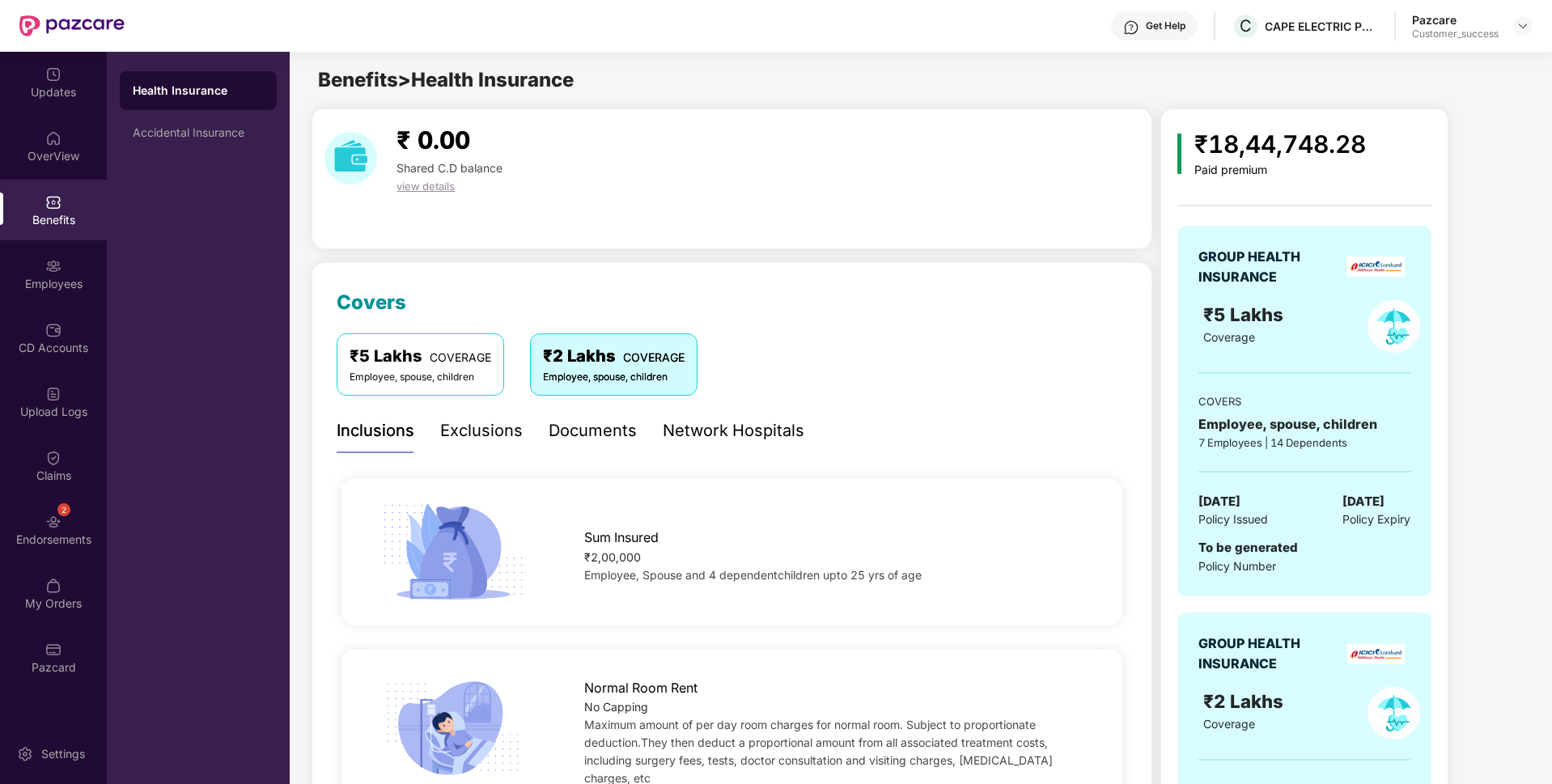
click at [431, 363] on span "COVERAGE" at bounding box center [460, 357] width 61 height 14
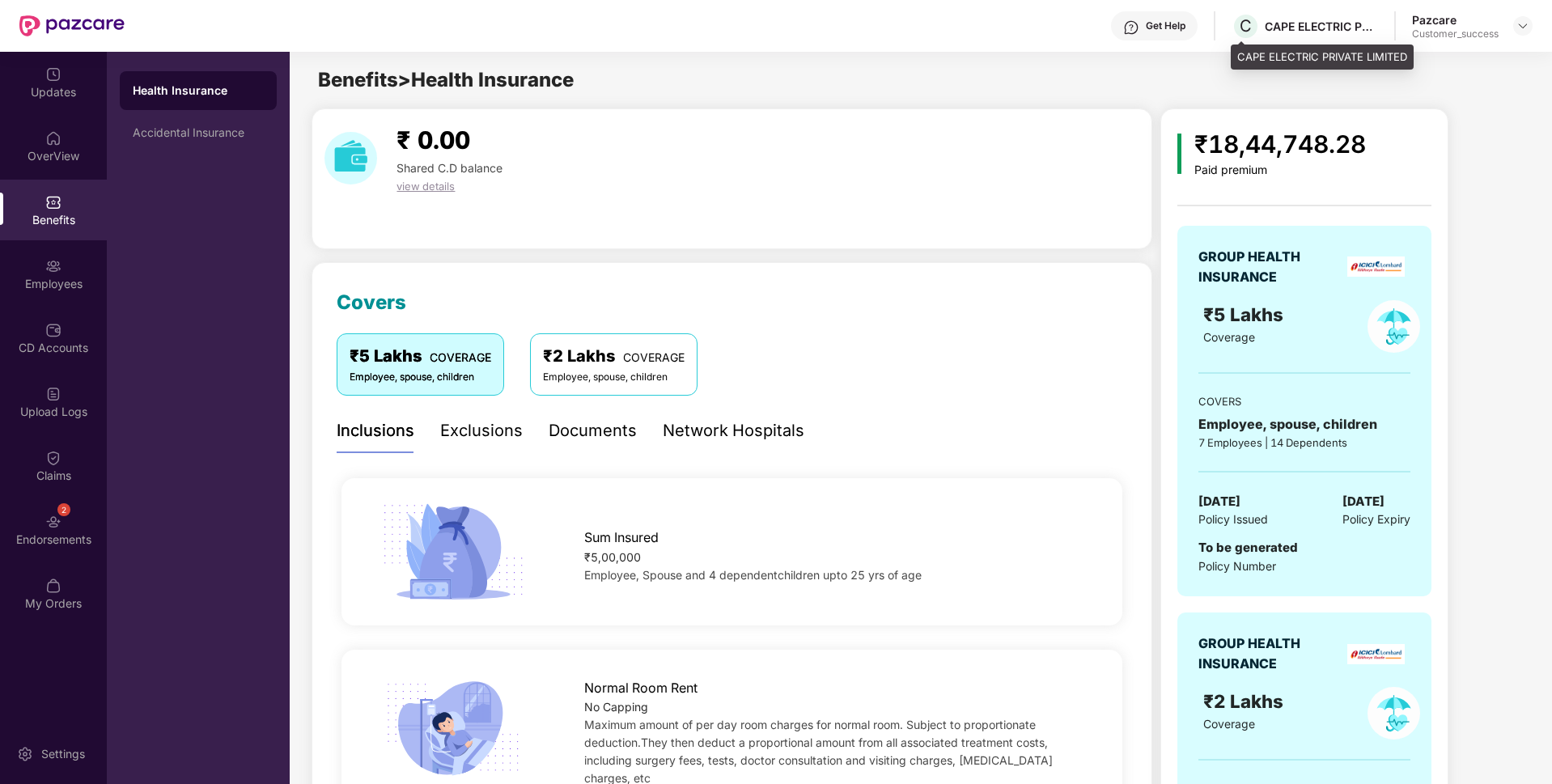
click at [1249, 61] on div "CAPE ELECTRIC PRIVATE LIMITED" at bounding box center [1322, 57] width 183 height 26
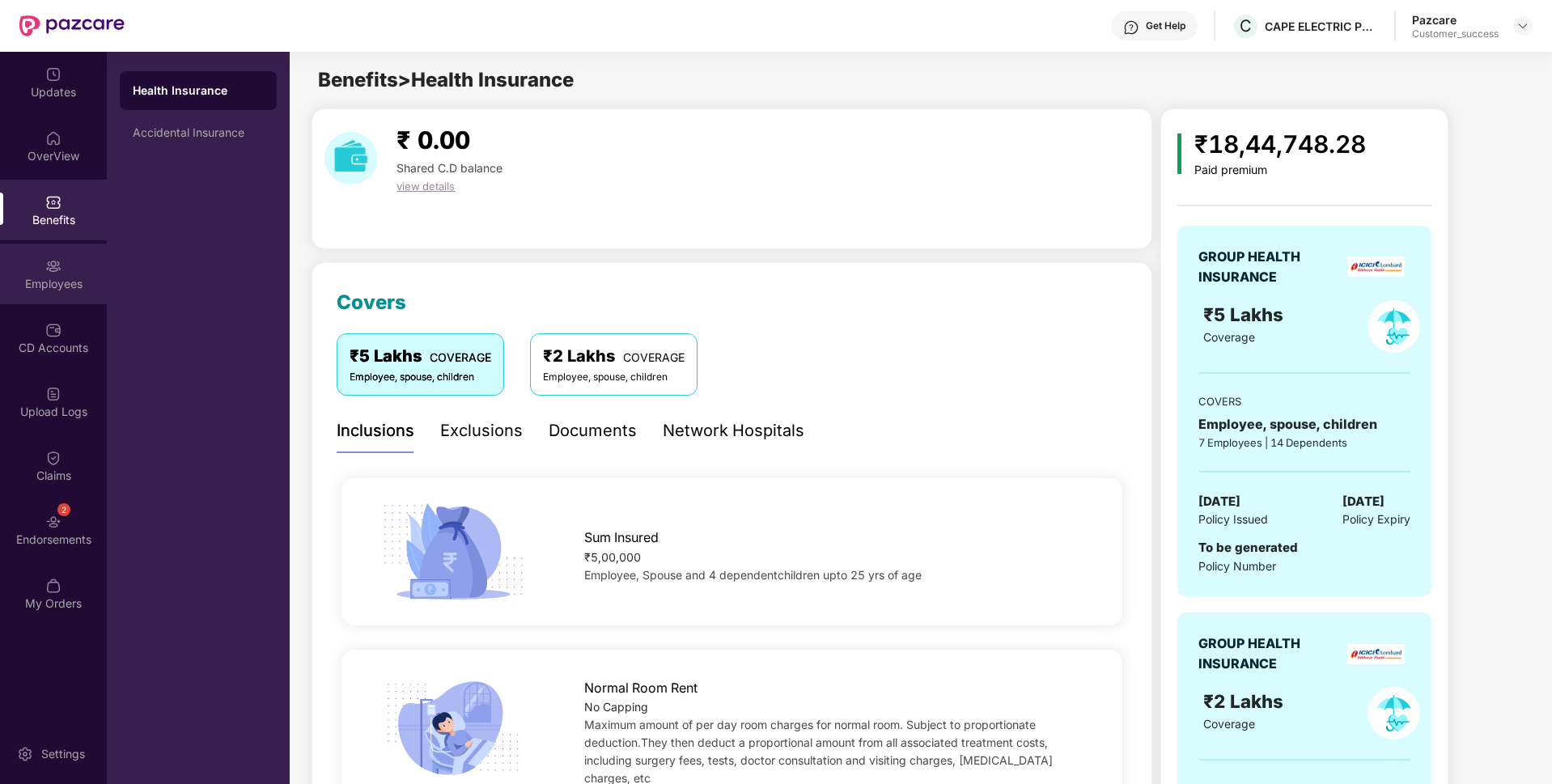
click at [0, 260] on div "Employees" at bounding box center [53, 273] width 106 height 61
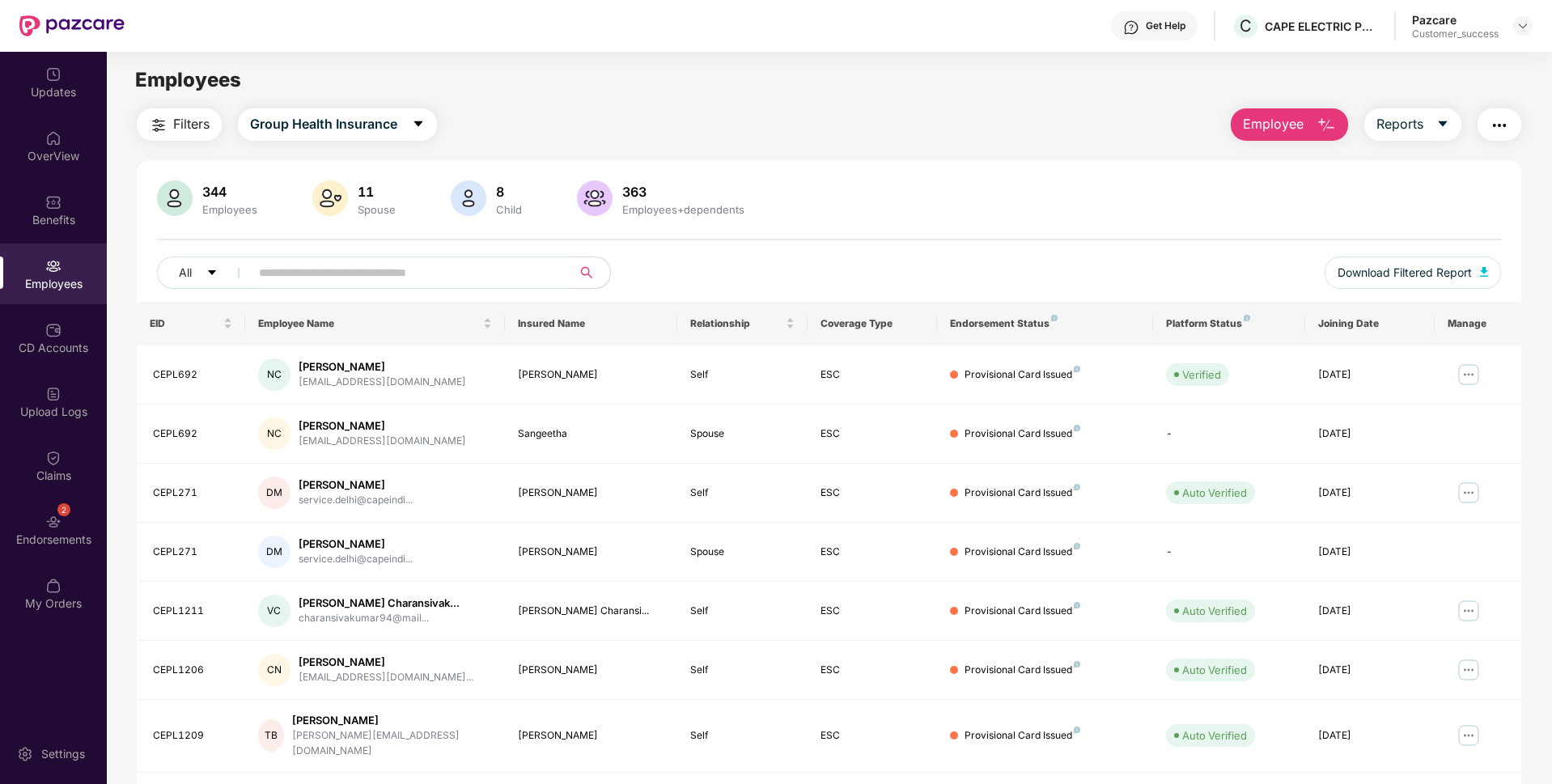
click at [449, 268] on input "text" at bounding box center [404, 273] width 291 height 24
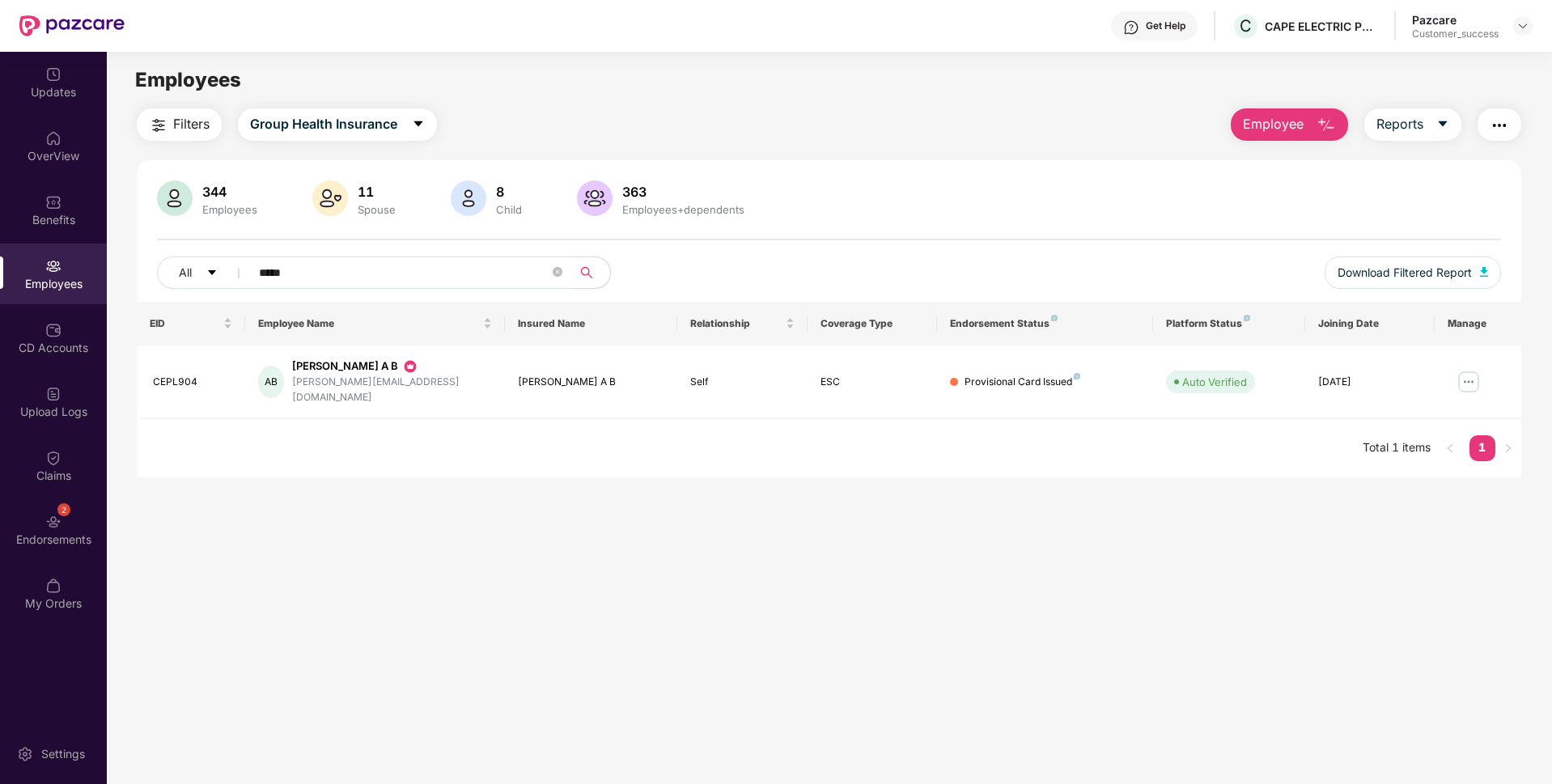
type input "*****"
click at [1464, 373] on img at bounding box center [1469, 382] width 26 height 26
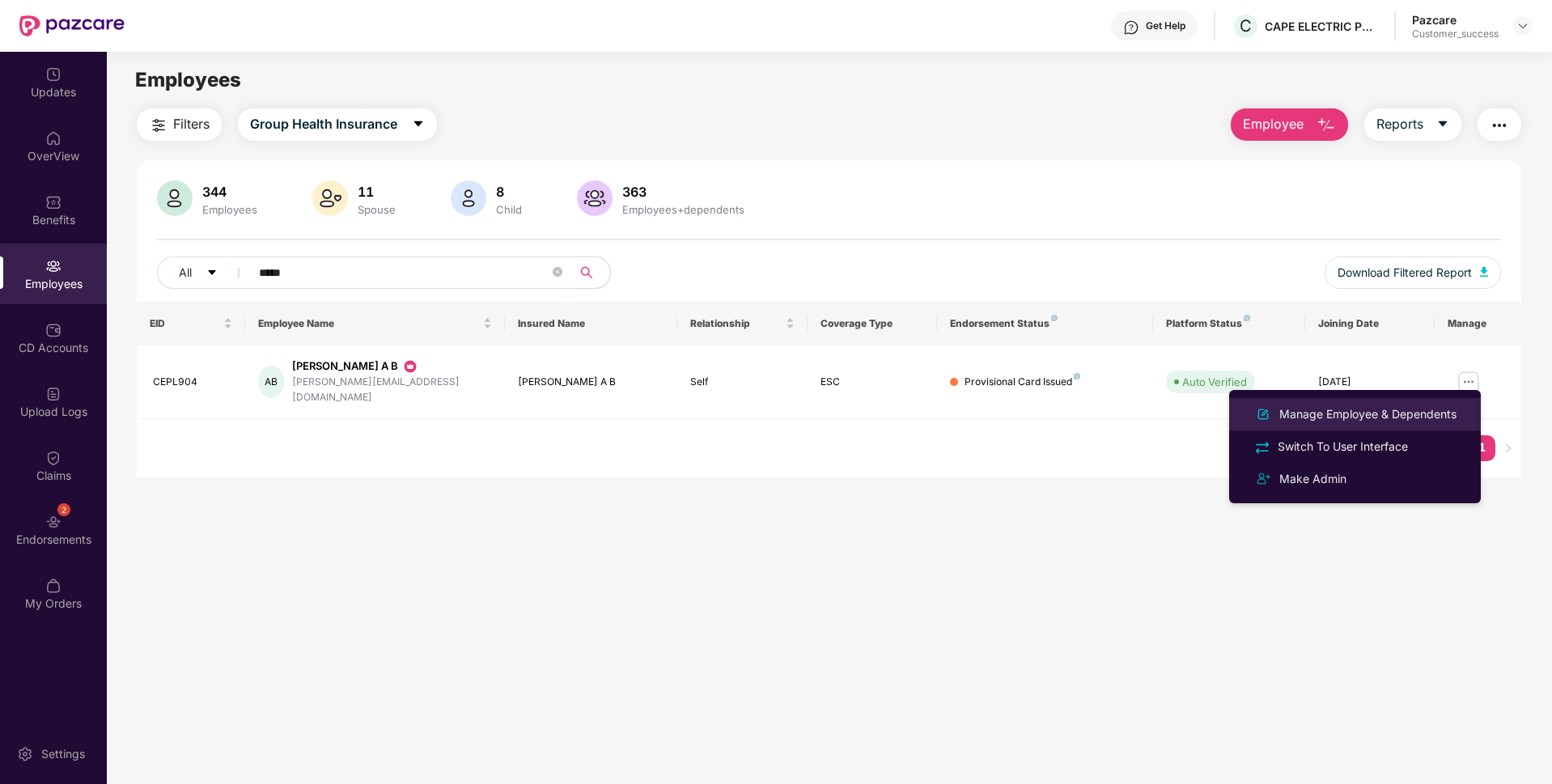
click at [1350, 401] on li "Manage Employee & Dependents" at bounding box center [1355, 414] width 252 height 32
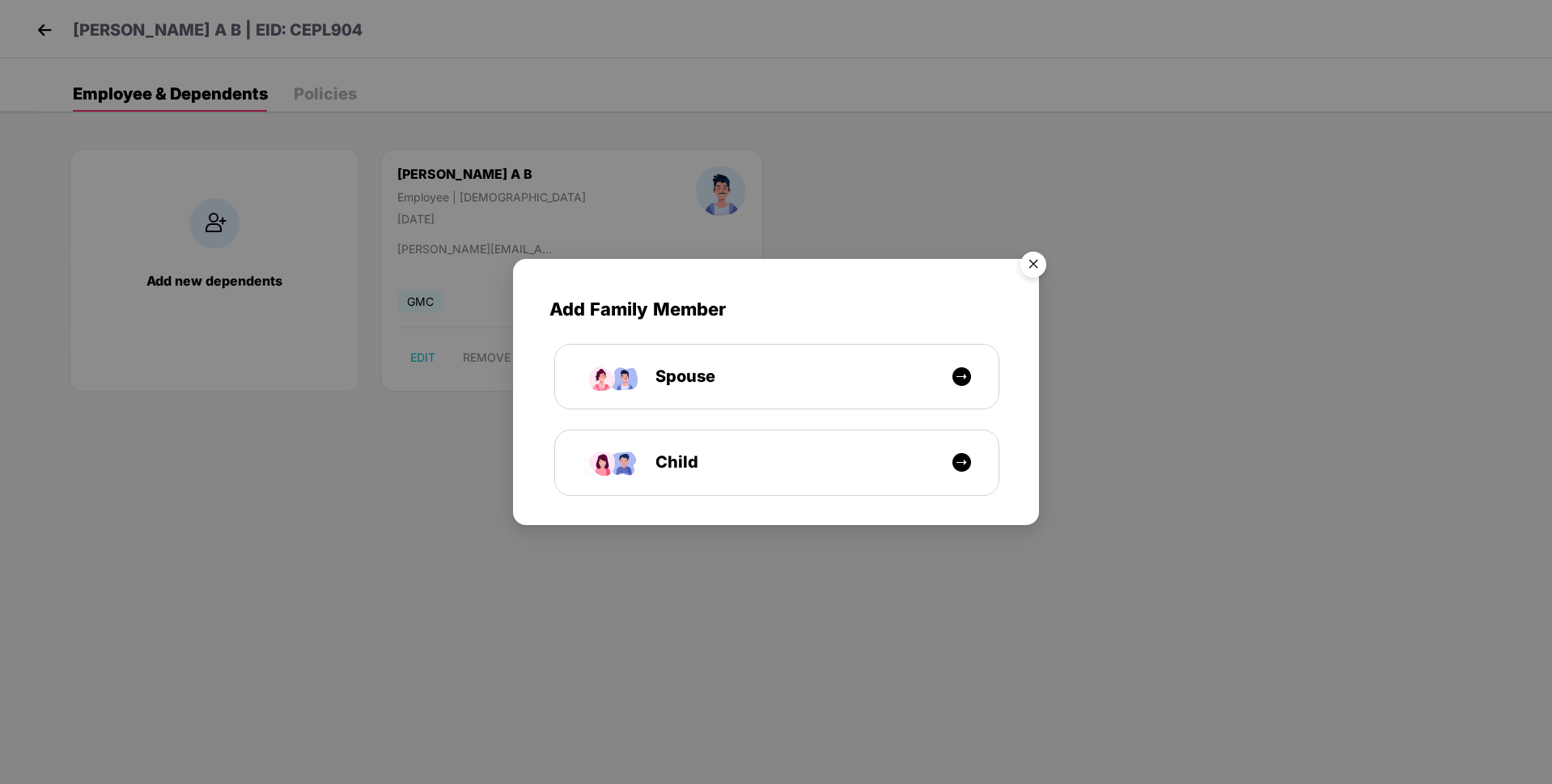
click at [1027, 254] on img "Close" at bounding box center [1034, 267] width 45 height 45
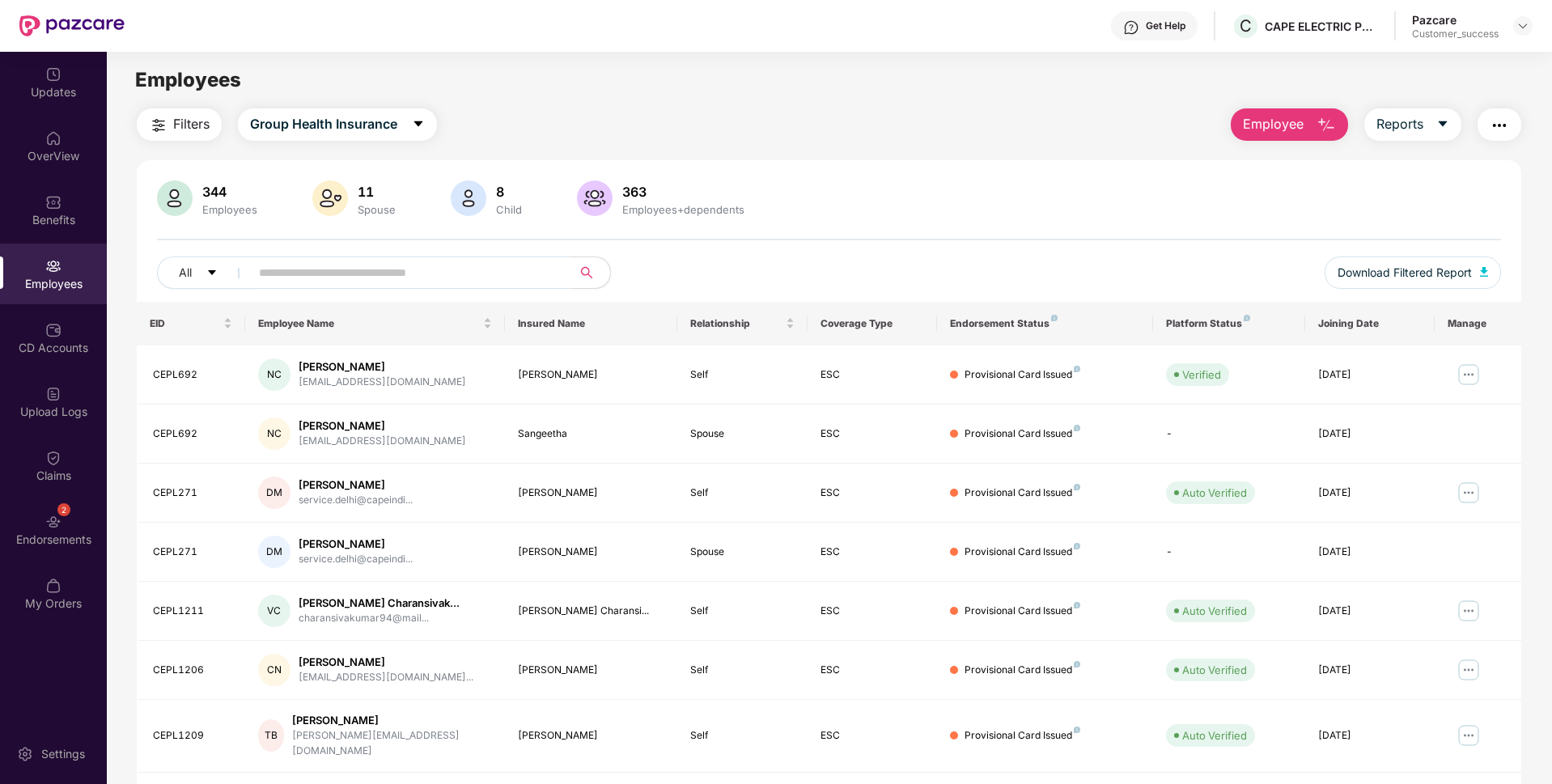
click at [375, 268] on input "text" at bounding box center [404, 273] width 291 height 24
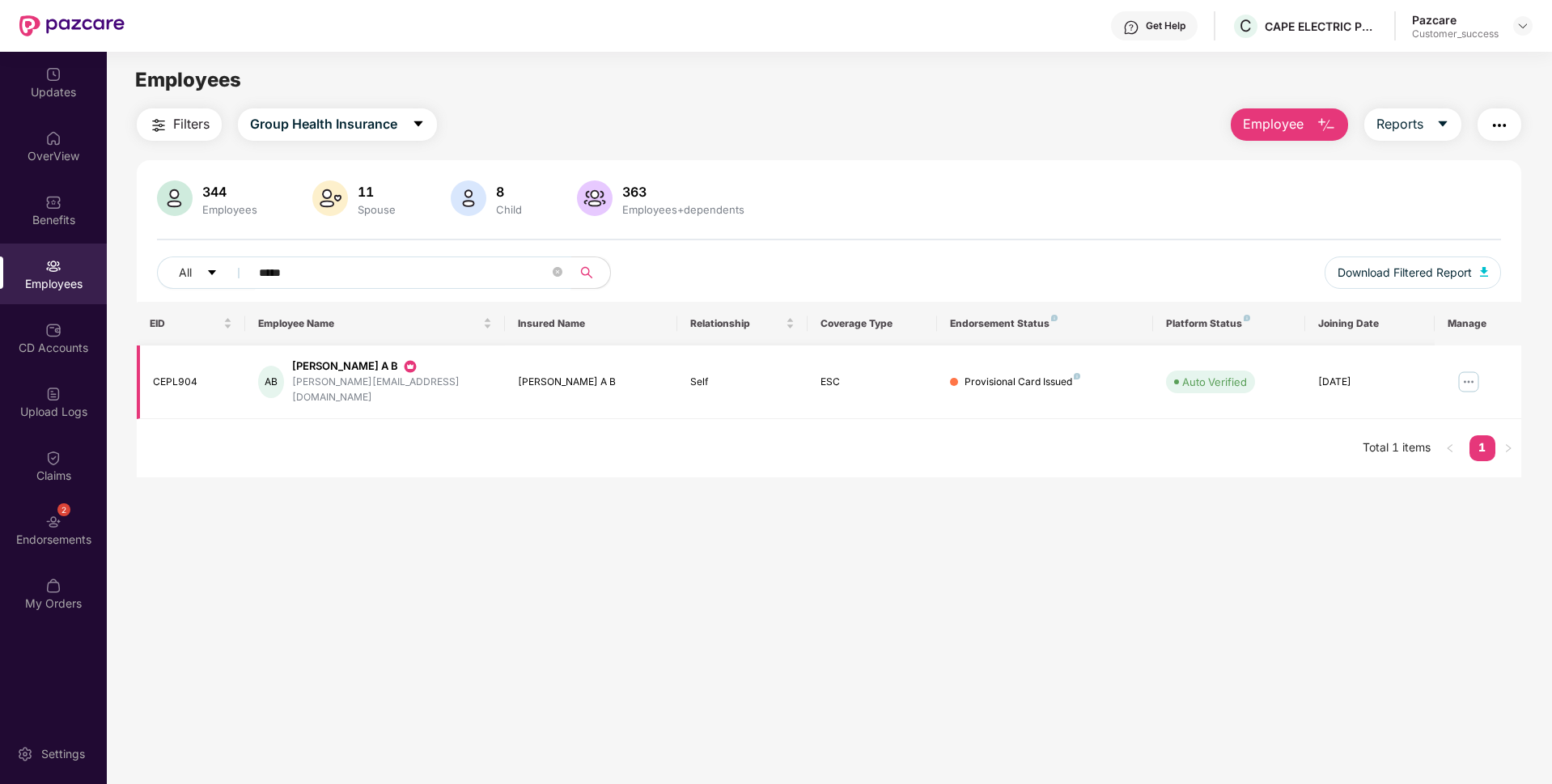
type input "*****"
click at [1465, 369] on img at bounding box center [1469, 382] width 26 height 26
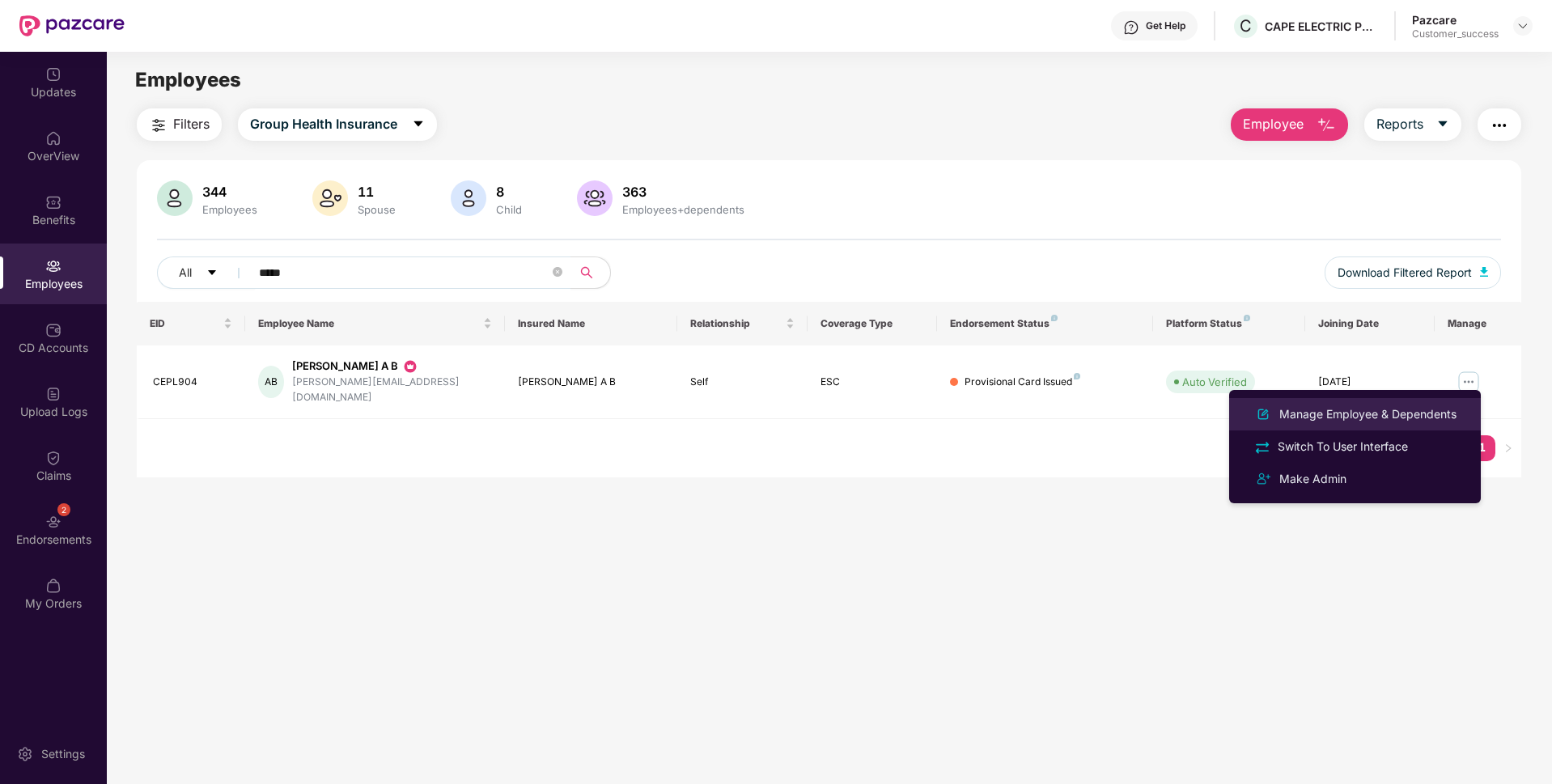
click at [1349, 406] on div "Manage Employee & Dependents" at bounding box center [1368, 414] width 184 height 18
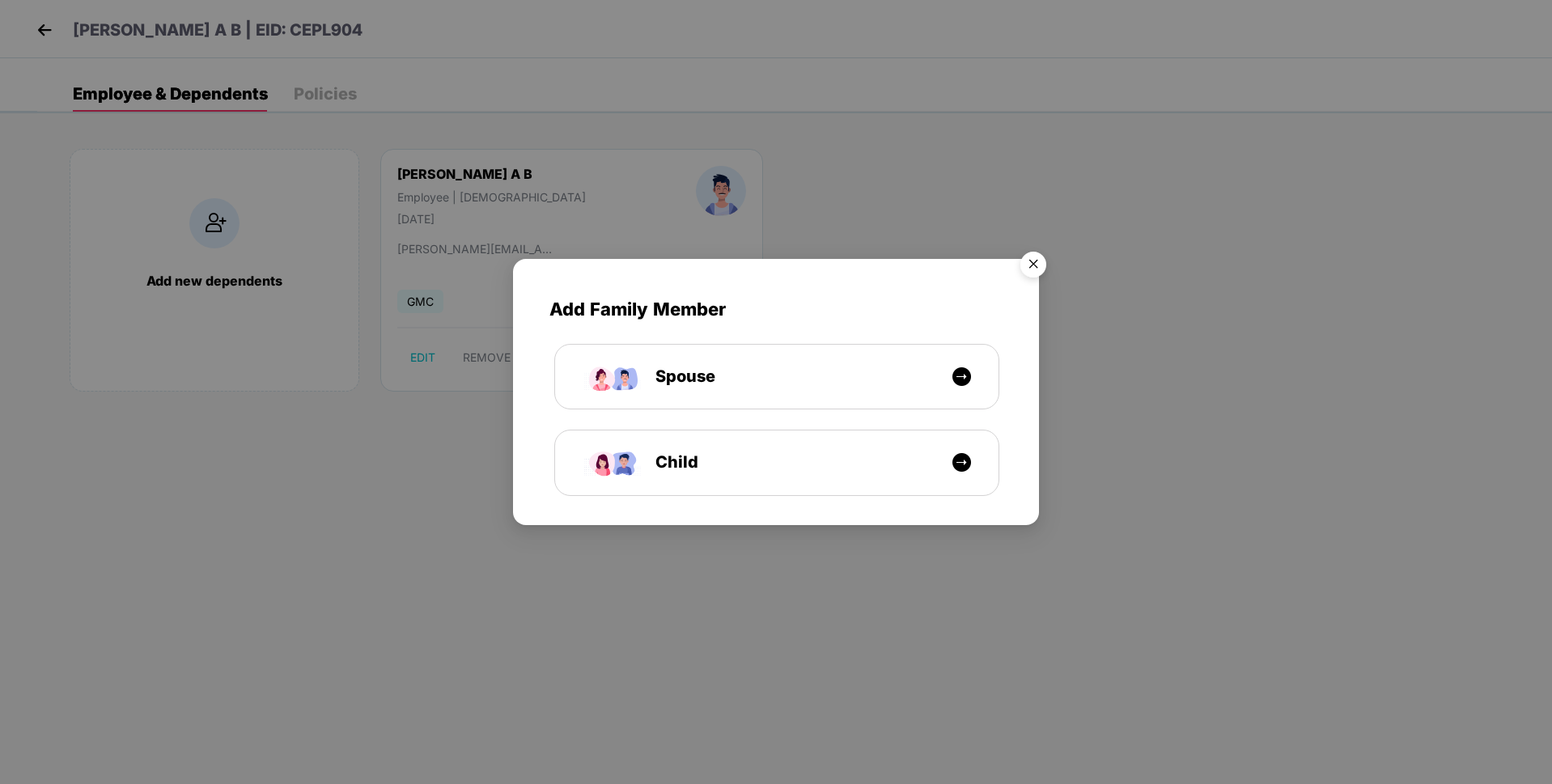
click at [1031, 271] on img "Close" at bounding box center [1034, 267] width 45 height 45
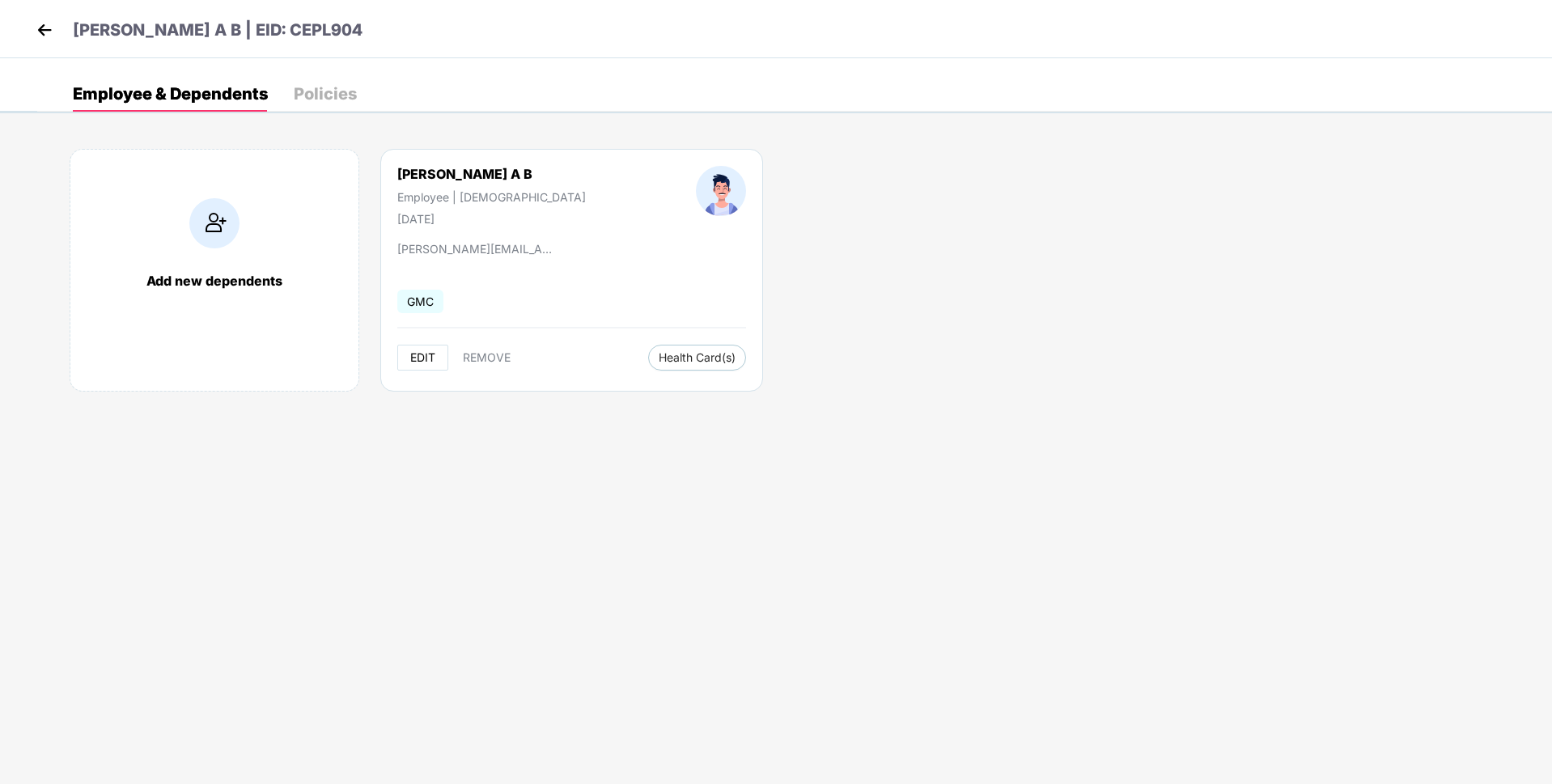
click at [420, 359] on span "EDIT" at bounding box center [422, 357] width 25 height 13
select select "****"
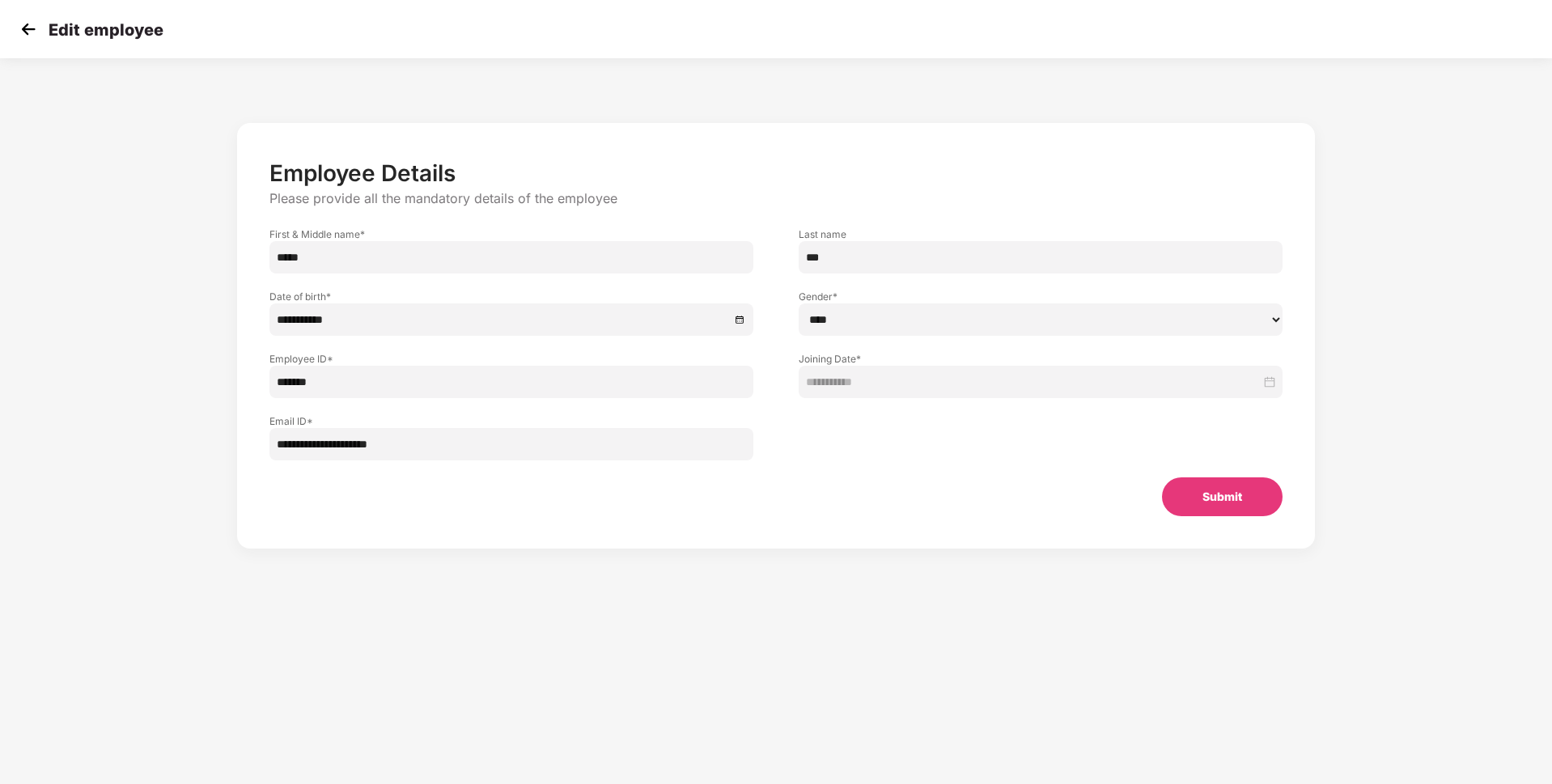
click at [25, 33] on img at bounding box center [29, 29] width 24 height 24
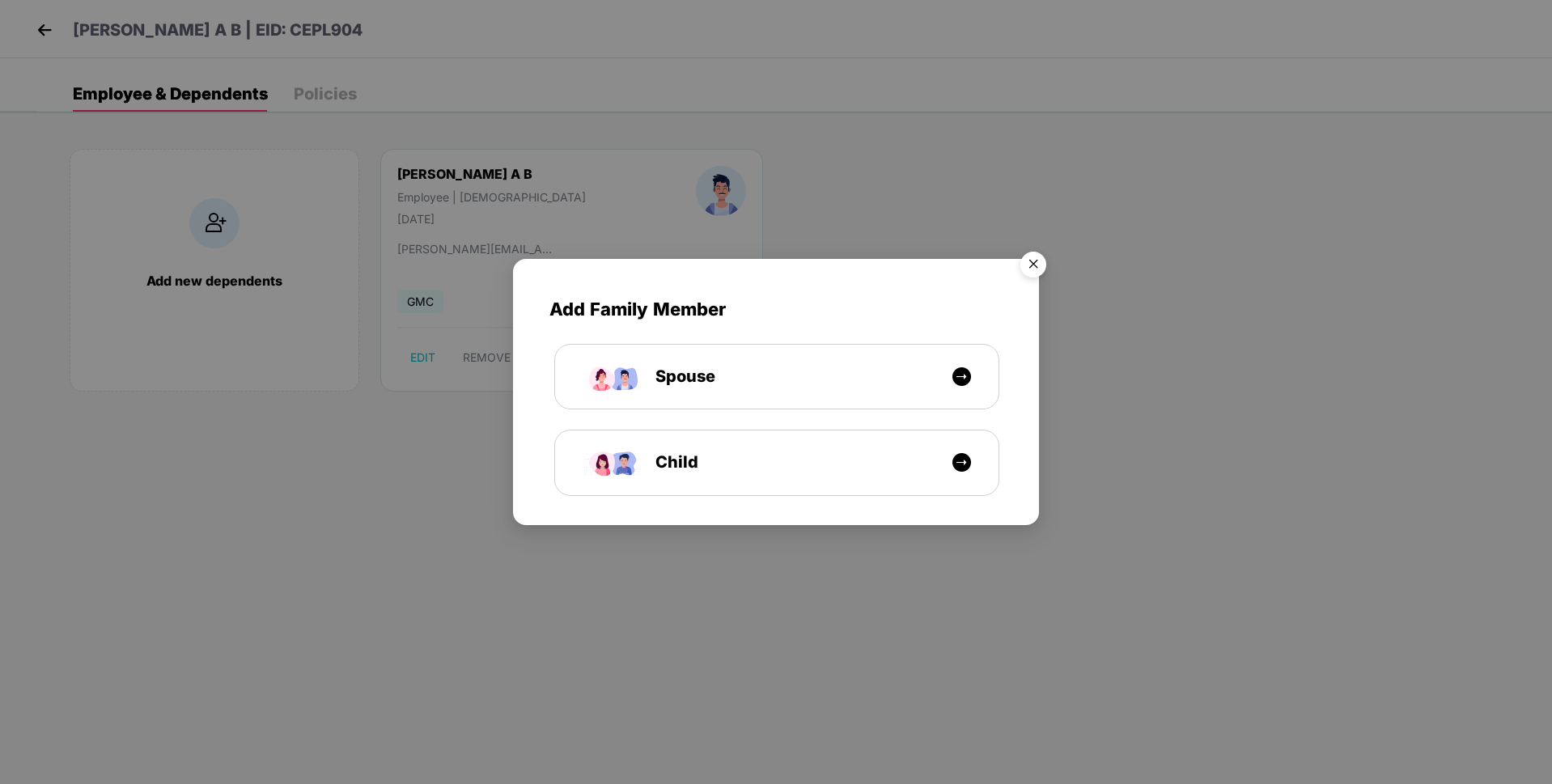
click at [1041, 260] on img "Close" at bounding box center [1034, 267] width 45 height 45
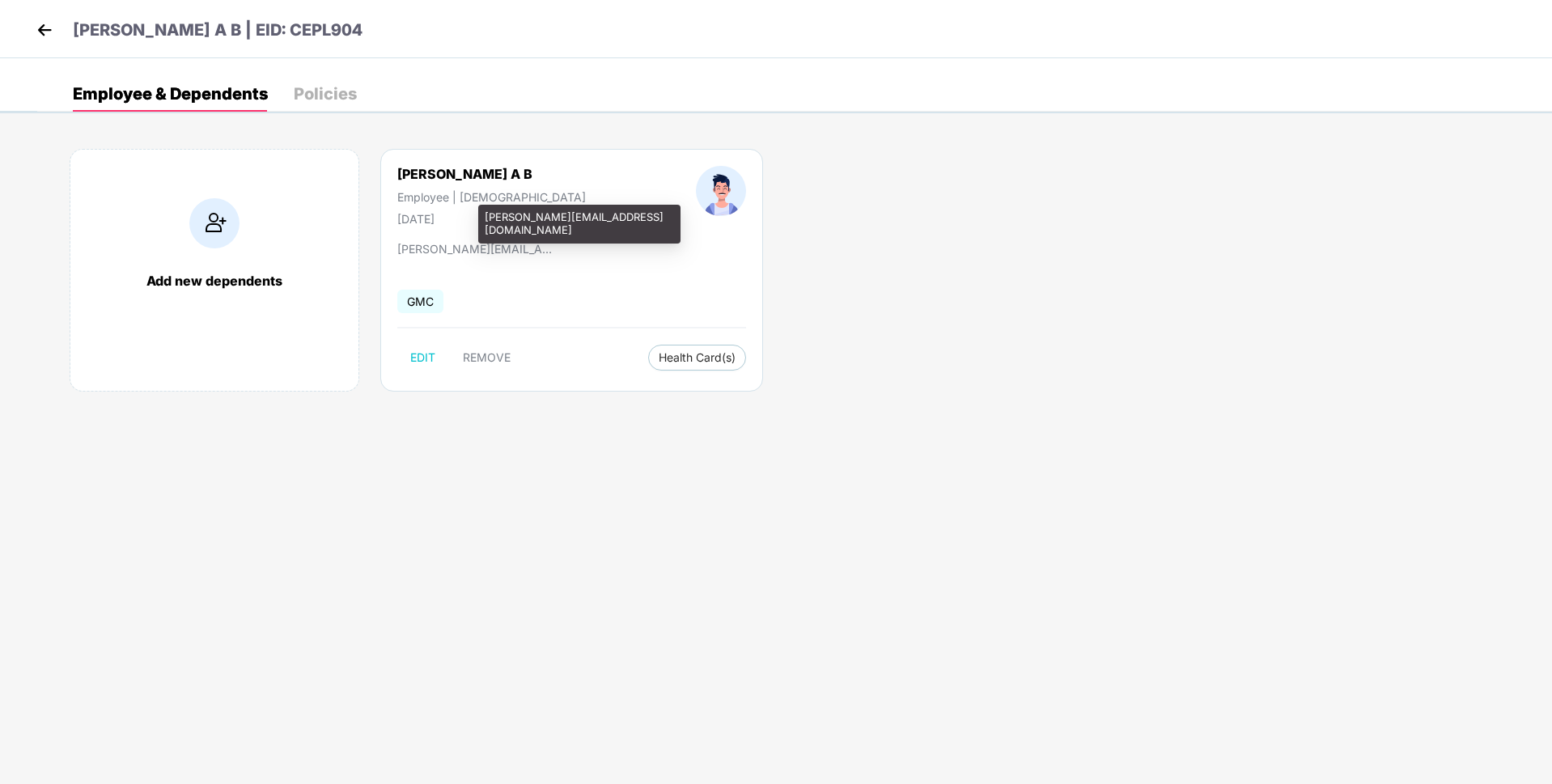
click at [454, 246] on div "[PERSON_NAME][EMAIL_ADDRESS][DOMAIN_NAME]" at bounding box center [478, 249] width 162 height 14
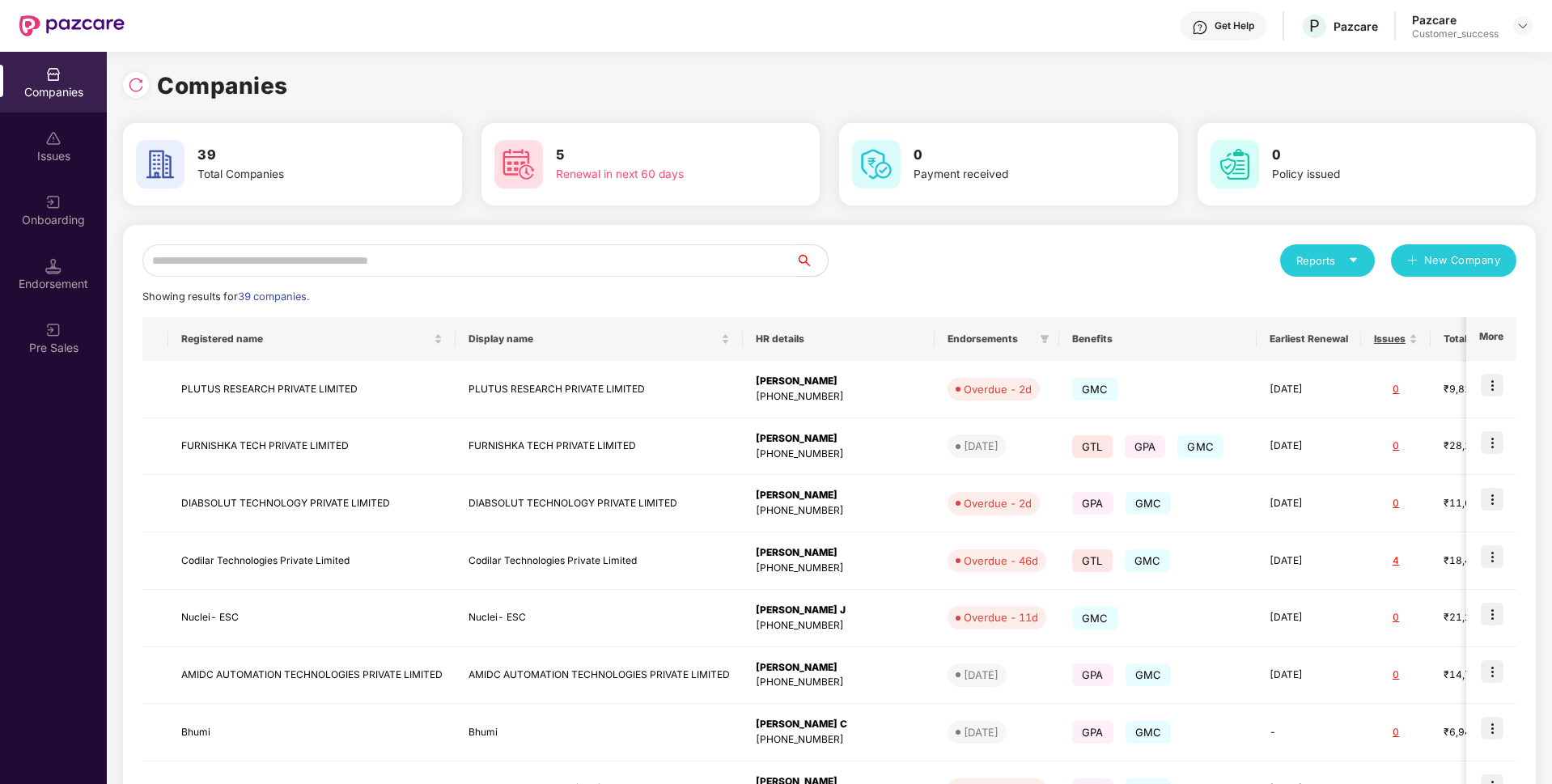
click at [549, 260] on input "text" at bounding box center [469, 260] width 653 height 32
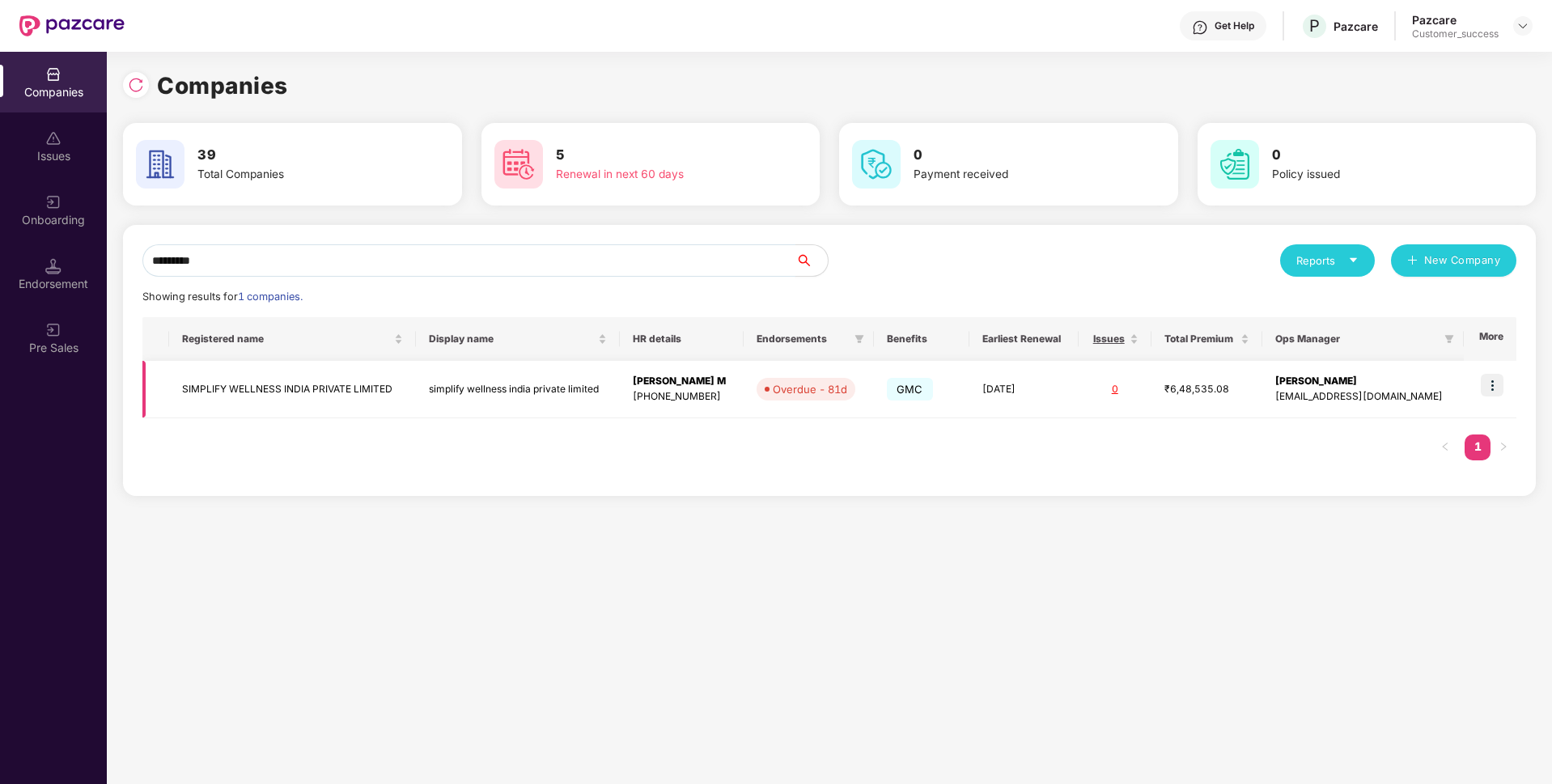
type input "********"
click at [1498, 385] on img at bounding box center [1492, 385] width 23 height 22
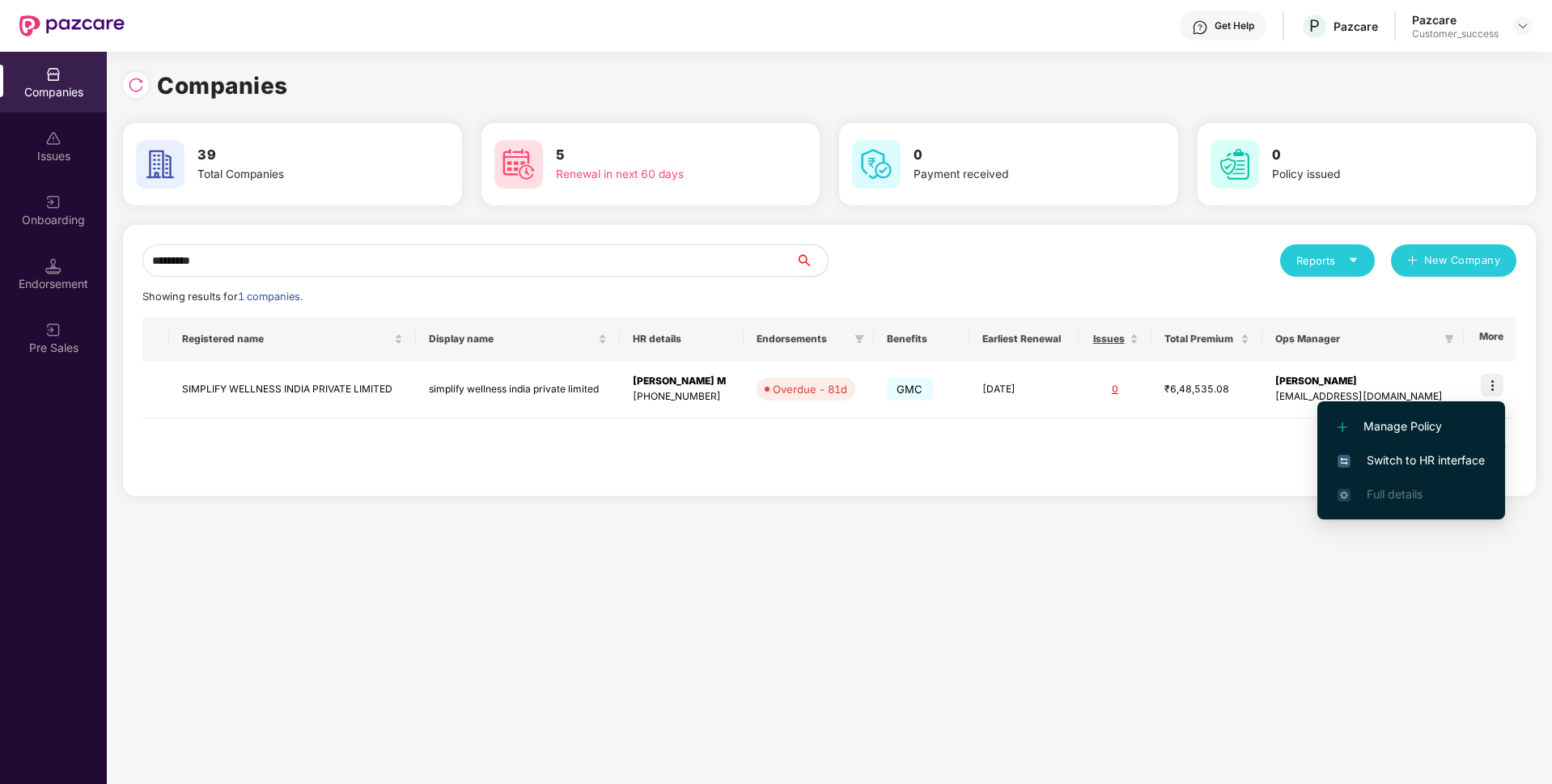
click at [1347, 453] on span "Switch to HR interface" at bounding box center [1411, 460] width 147 height 18
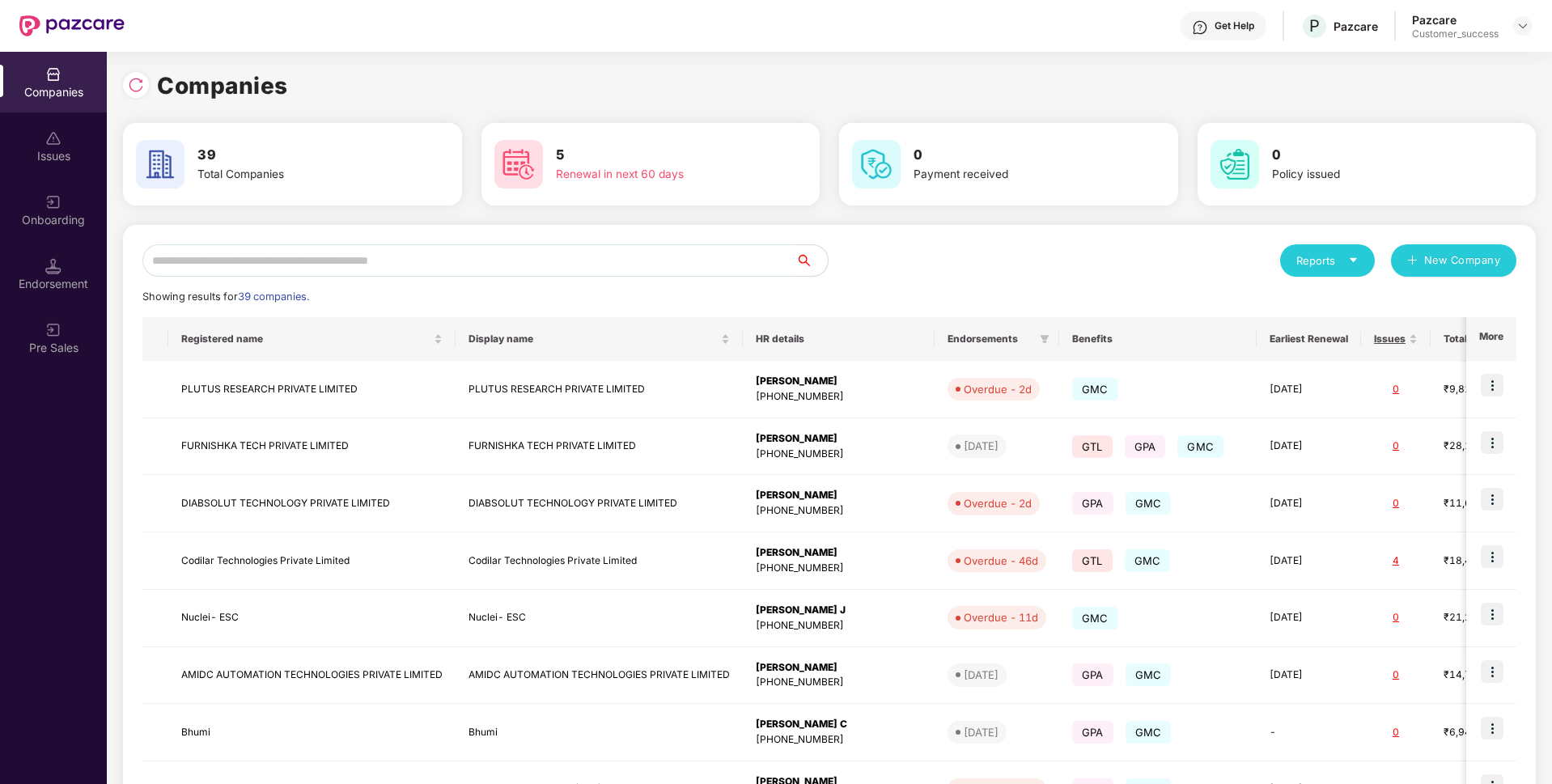
click at [437, 271] on input "text" at bounding box center [469, 260] width 653 height 32
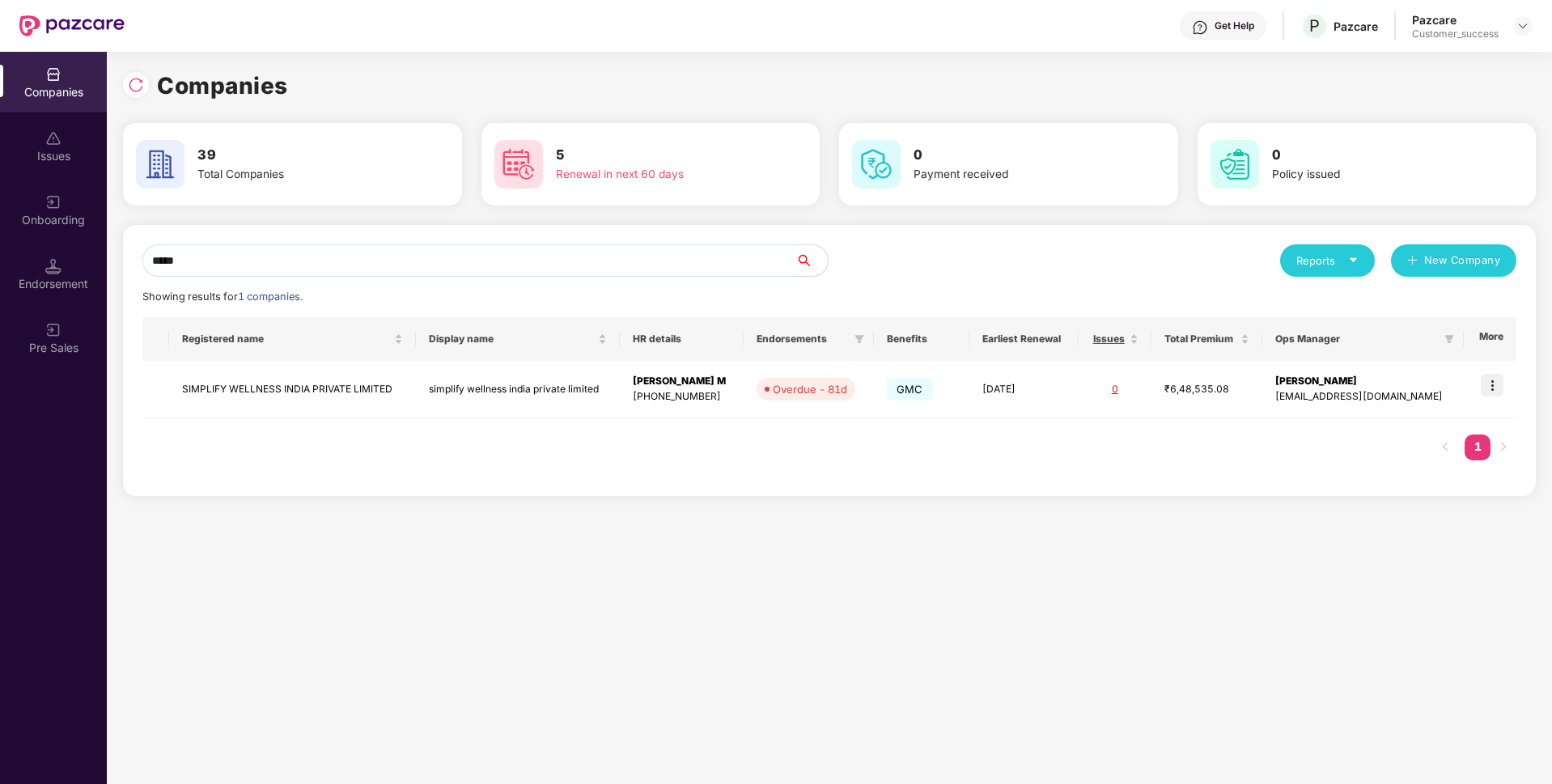
type input "*****"
